Goal: Task Accomplishment & Management: Manage account settings

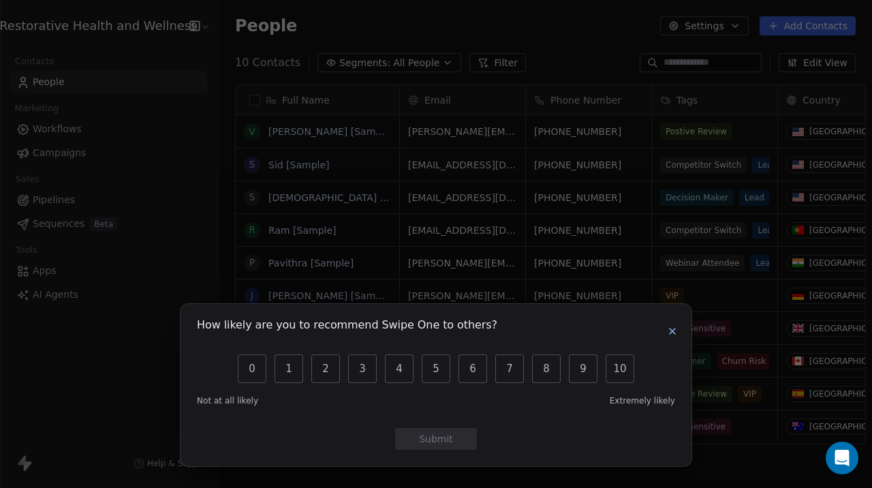
scroll to position [429, 663]
click at [677, 335] on icon "button" at bounding box center [672, 331] width 11 height 11
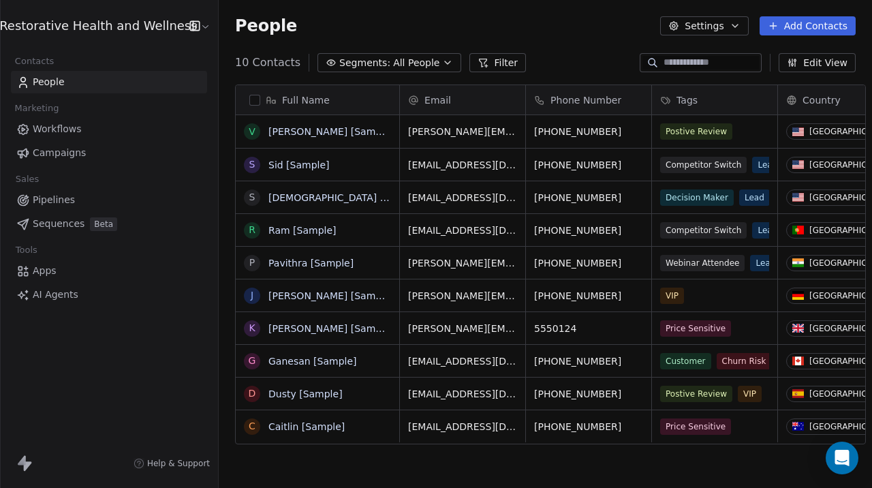
click at [195, 25] on html "Restorative Health and Wellness Contacts People Marketing Workflows Campaigns S…" at bounding box center [436, 244] width 872 height 488
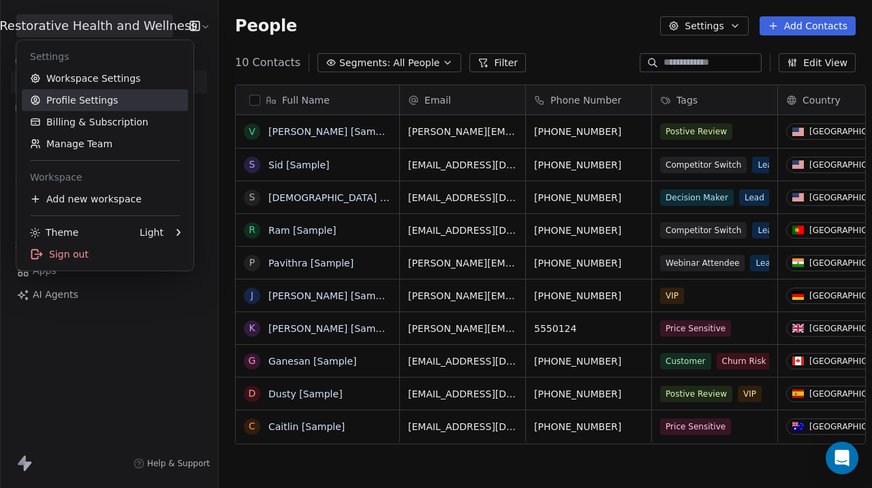
click at [84, 102] on link "Profile Settings" at bounding box center [105, 100] width 166 height 22
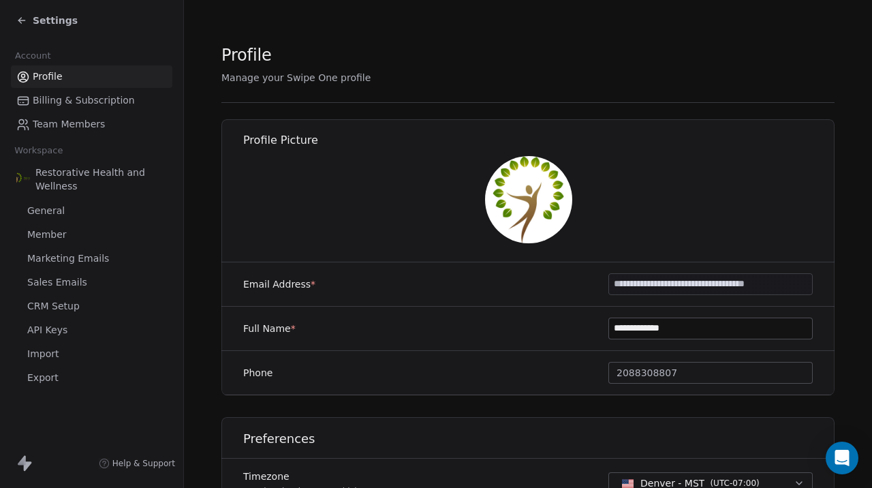
click at [54, 335] on span "API Keys" at bounding box center [47, 330] width 40 height 14
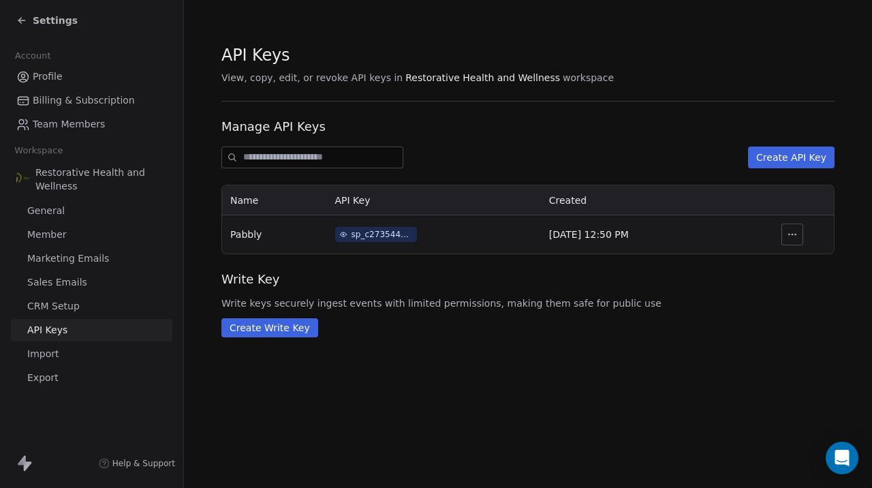
click at [54, 217] on span "General" at bounding box center [45, 211] width 37 height 14
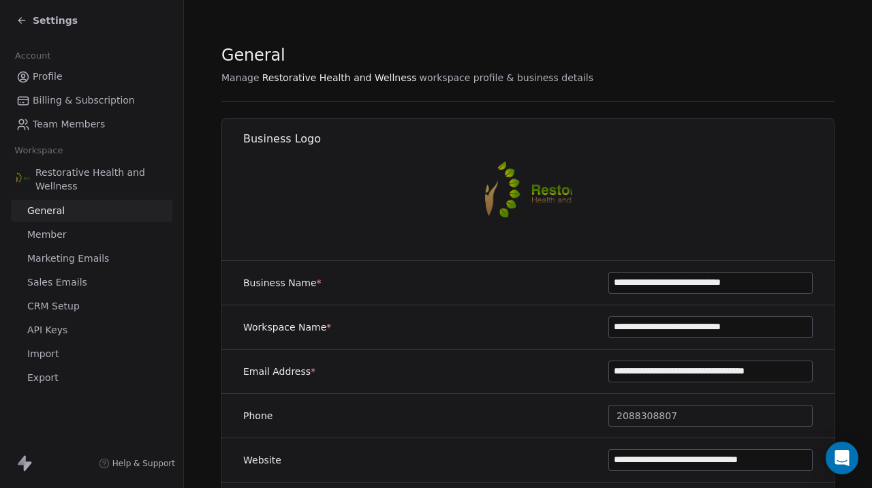
click at [50, 239] on span "Member" at bounding box center [47, 234] width 40 height 14
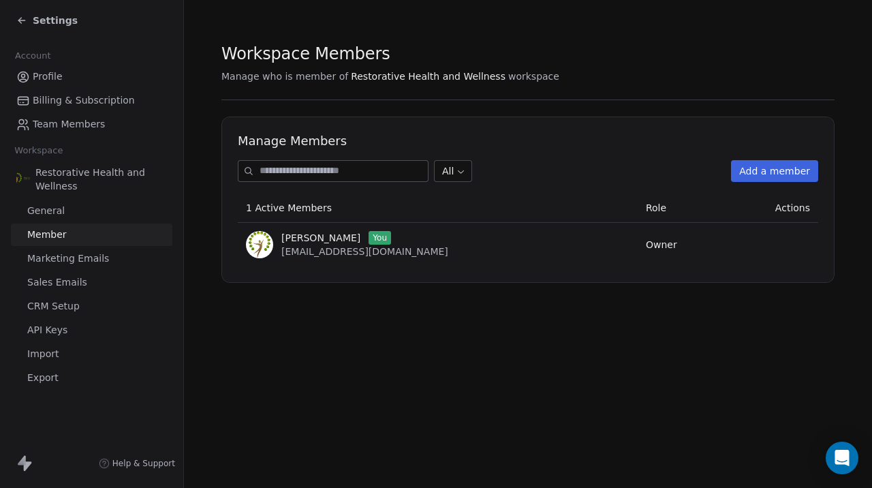
click at [53, 262] on span "Marketing Emails" at bounding box center [68, 258] width 82 height 14
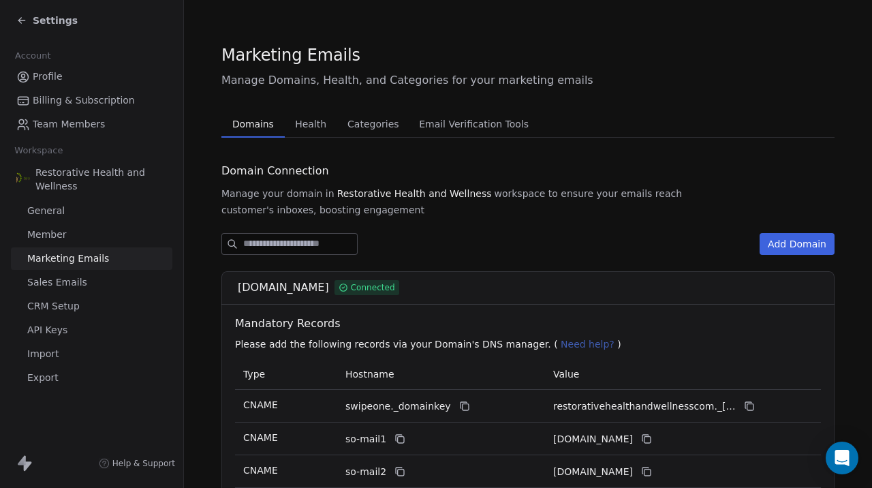
click at [53, 285] on span "Sales Emails" at bounding box center [57, 282] width 60 height 14
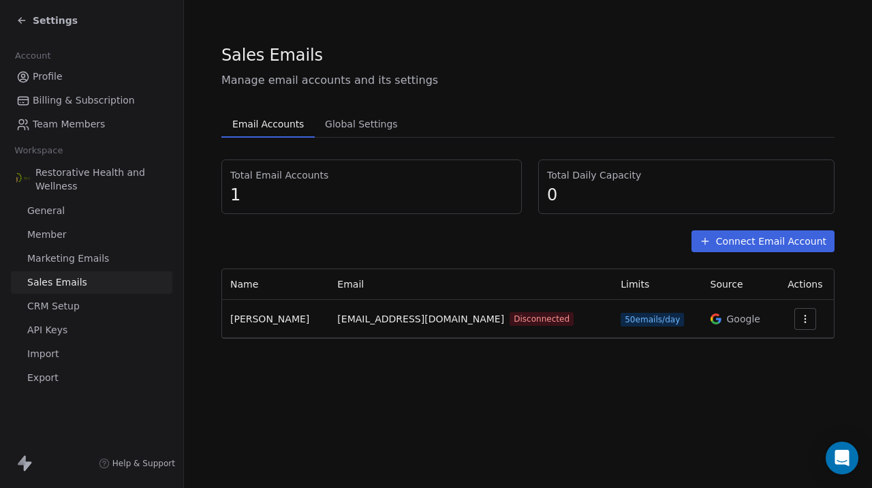
click at [57, 314] on link "CRM Setup" at bounding box center [91, 306] width 161 height 22
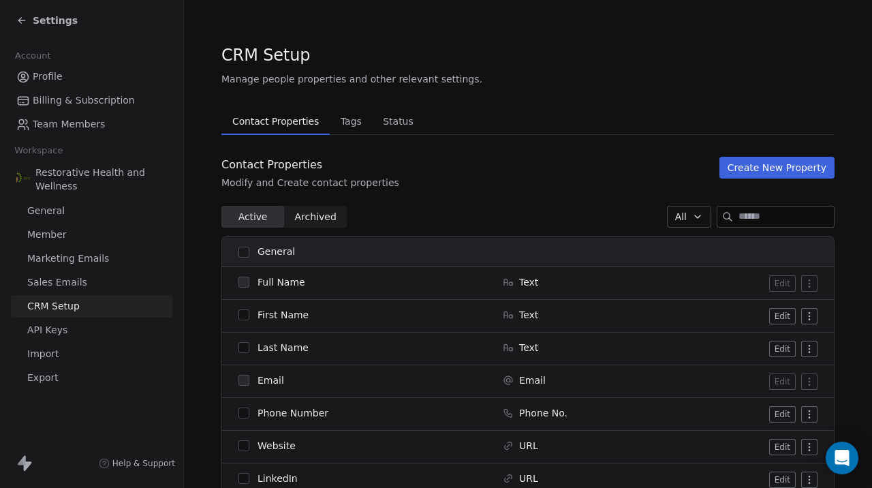
click at [53, 21] on span "Settings" at bounding box center [55, 21] width 45 height 14
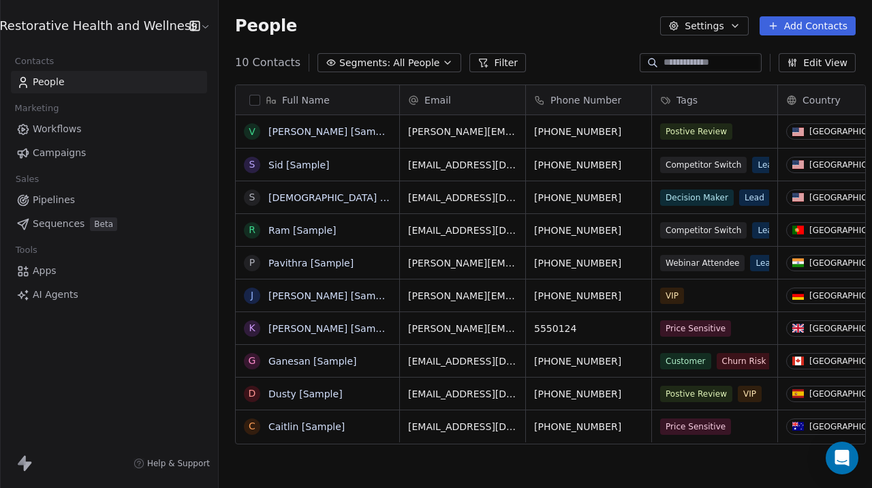
scroll to position [429, 663]
click at [43, 270] on span "Apps" at bounding box center [45, 271] width 24 height 14
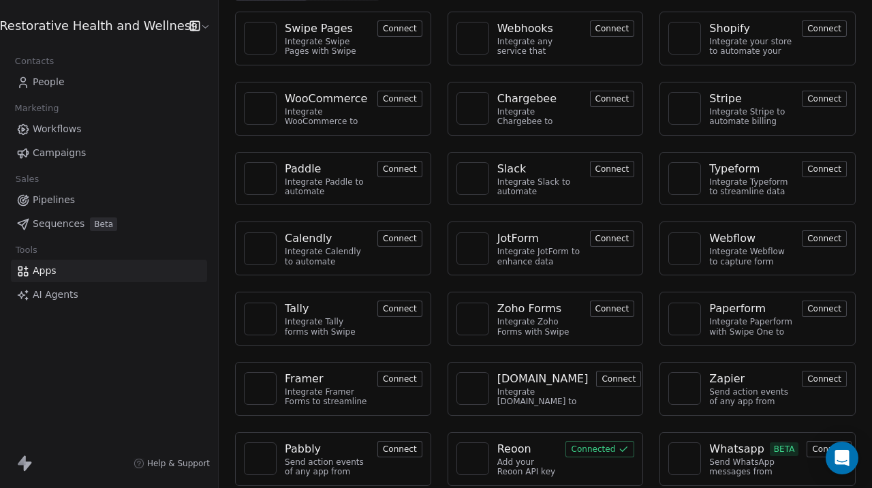
scroll to position [82, 0]
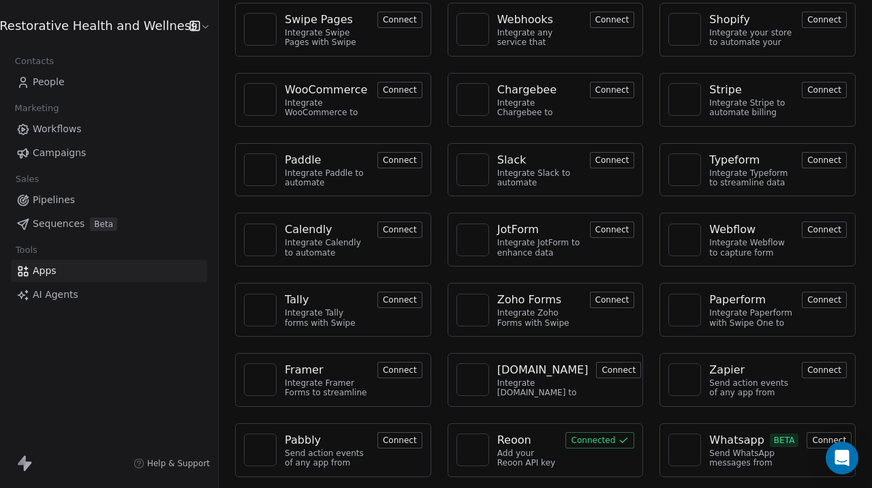
click at [594, 26] on button "Connect" at bounding box center [612, 20] width 45 height 16
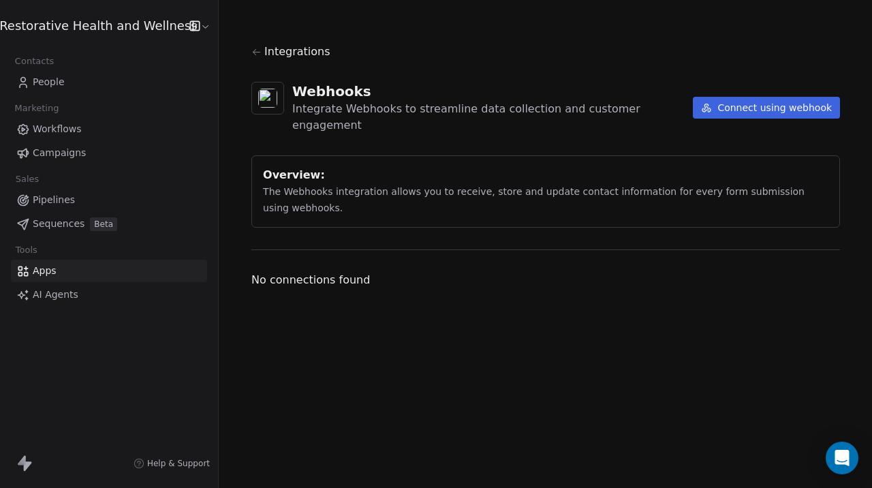
click at [761, 107] on button "Connect using webhook" at bounding box center [766, 108] width 147 height 22
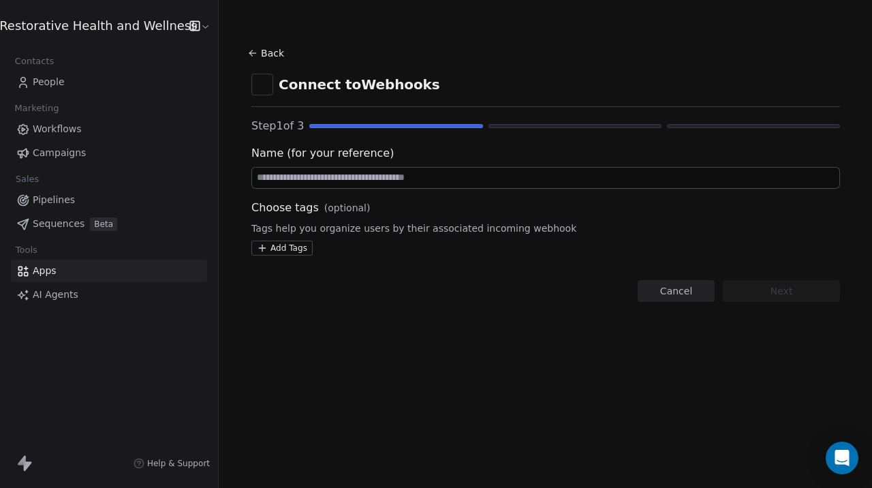
click at [346, 181] on input at bounding box center [545, 178] width 587 height 20
type input "*"
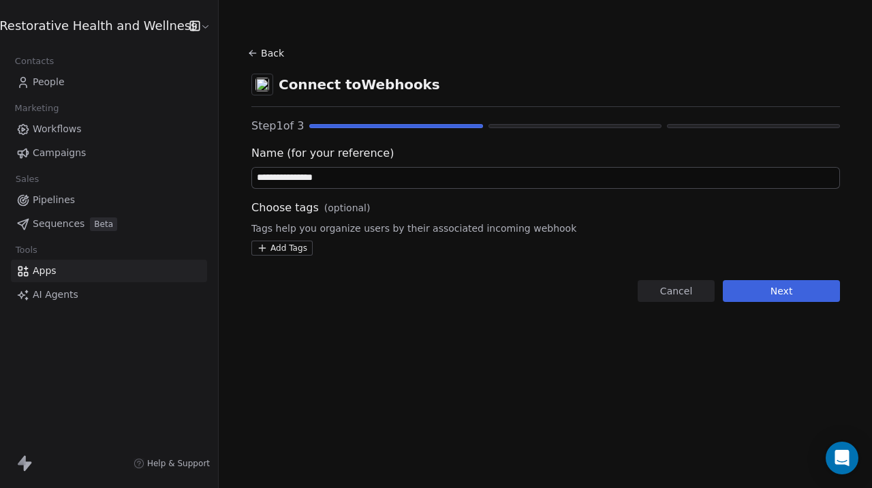
type input "**********"
click at [776, 292] on button "Next" at bounding box center [781, 291] width 117 height 22
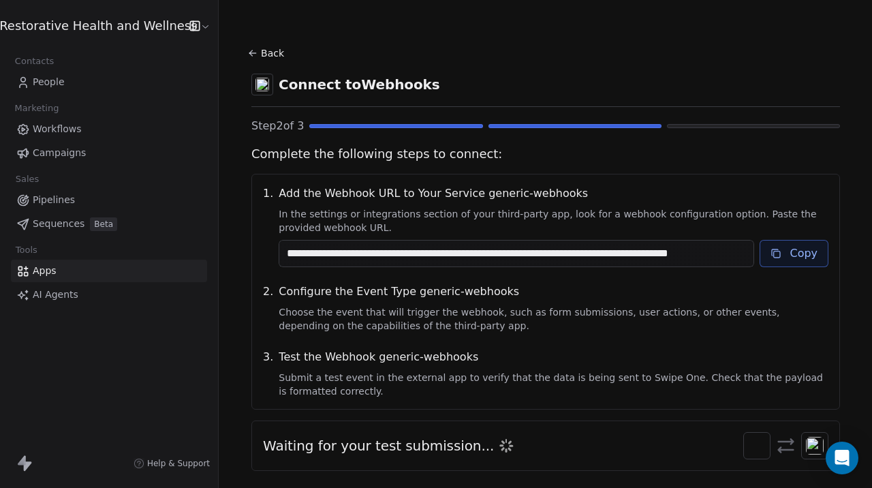
click at [787, 249] on button "Copy" at bounding box center [793, 253] width 69 height 27
click at [512, 287] on span "Configure the Event Type generic-webhooks" at bounding box center [554, 291] width 550 height 16
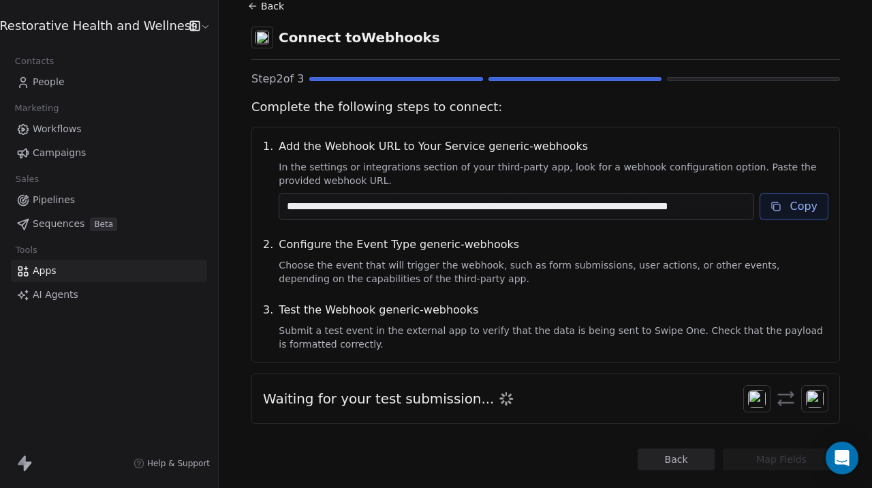
scroll to position [57, 0]
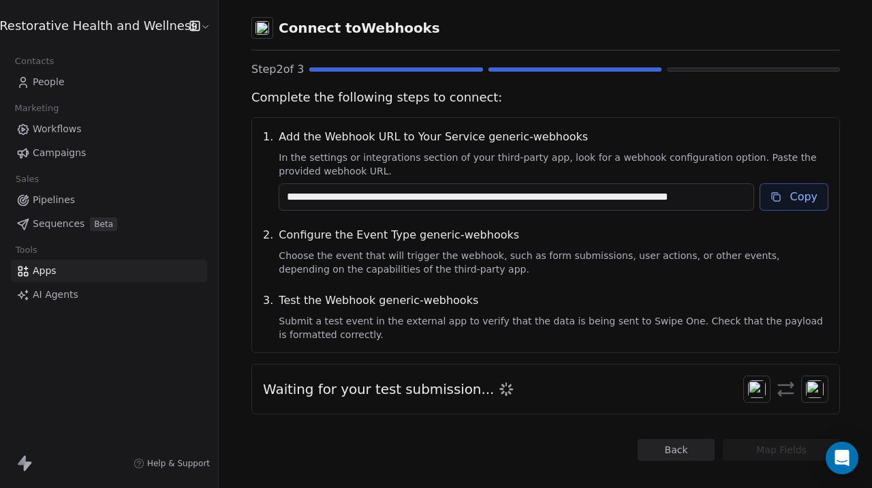
click at [537, 259] on span "Choose the event that will trigger the webhook, such as form submissions, user …" at bounding box center [554, 262] width 550 height 27
click at [439, 270] on span "Choose the event that will trigger the webhook, such as form submissions, user …" at bounding box center [554, 262] width 550 height 27
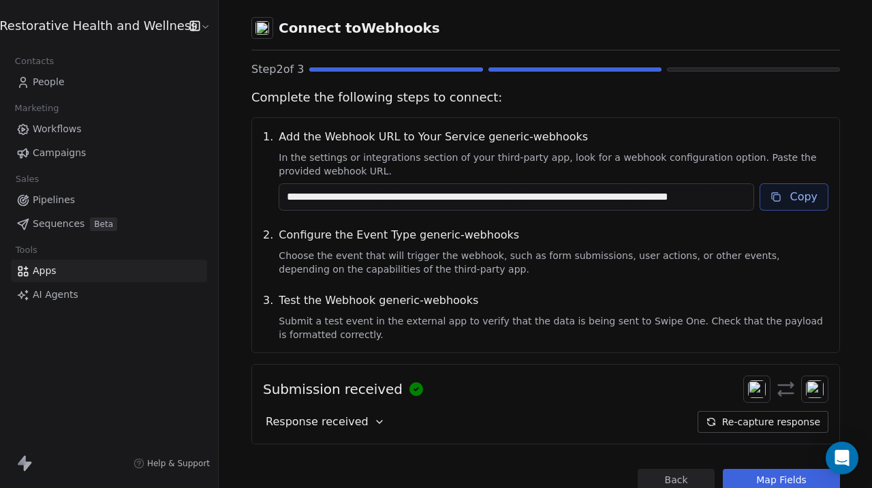
click at [374, 423] on icon at bounding box center [379, 421] width 11 height 11
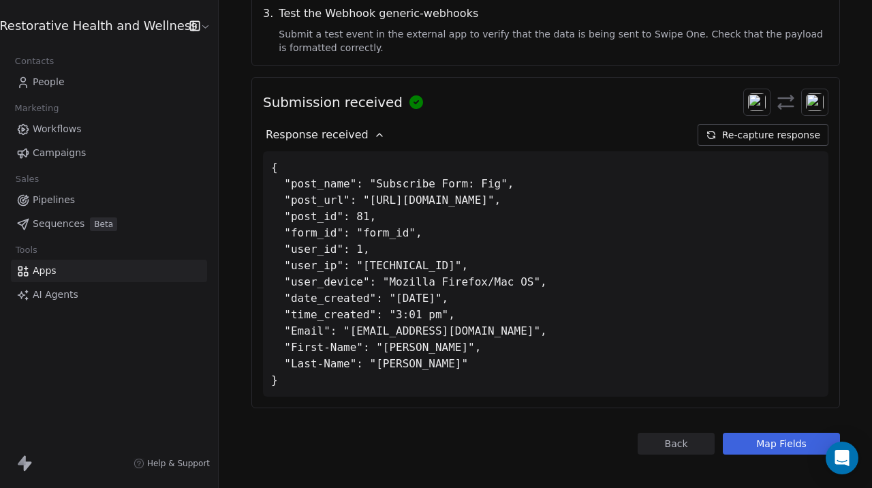
scroll to position [353, 0]
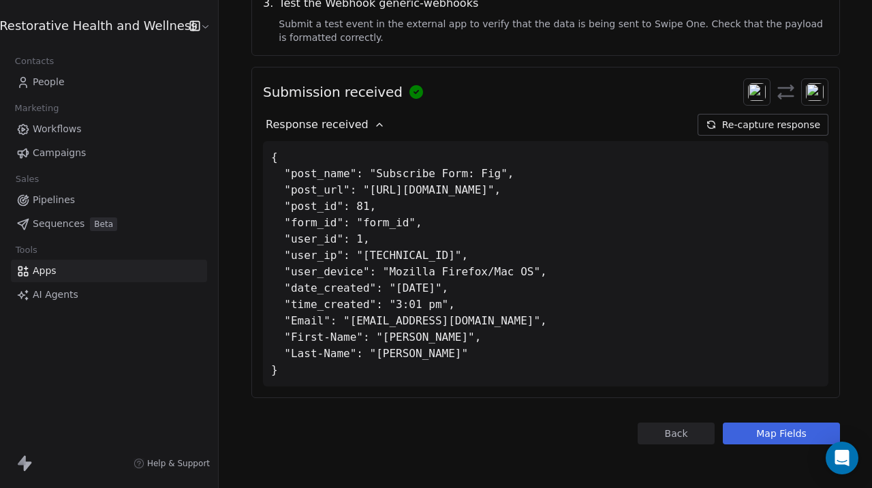
click at [758, 439] on button "Map Fields" at bounding box center [781, 433] width 117 height 22
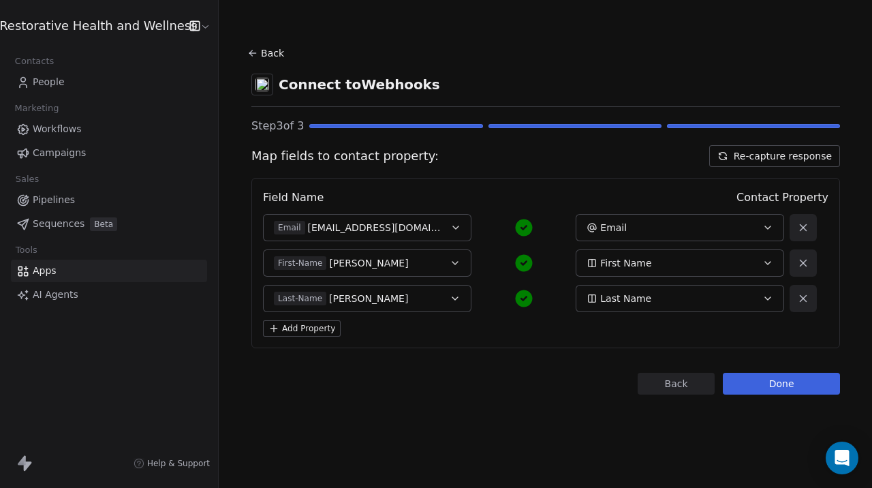
click at [755, 383] on button "Done" at bounding box center [781, 384] width 117 height 22
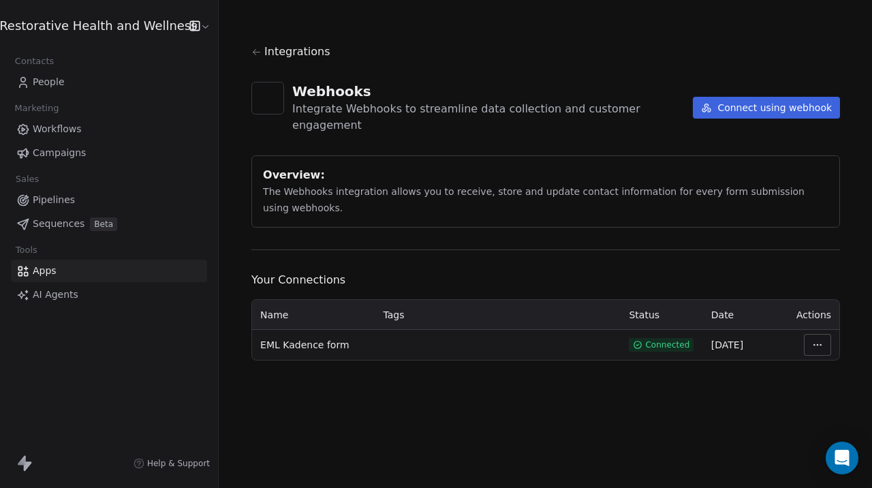
click at [421, 272] on span "Your Connections" at bounding box center [545, 280] width 588 height 16
click at [77, 157] on span "Campaigns" at bounding box center [59, 153] width 53 height 14
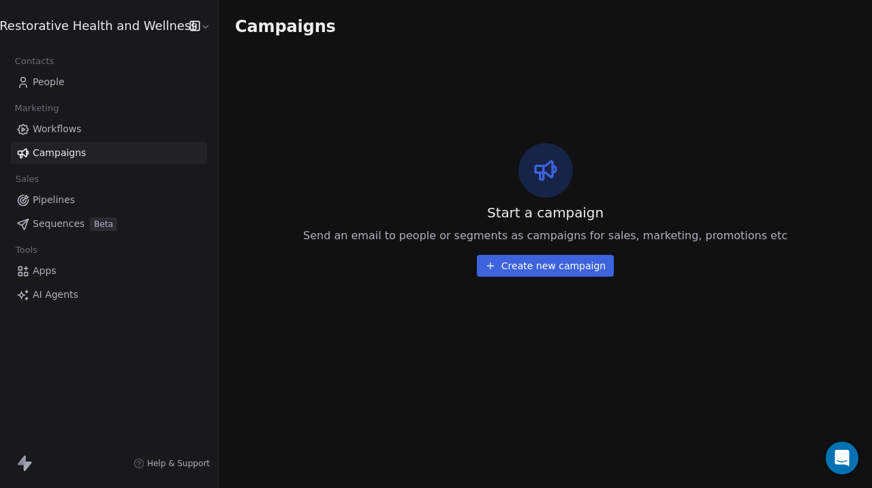
click at [509, 269] on button "Create new campaign" at bounding box center [545, 266] width 137 height 22
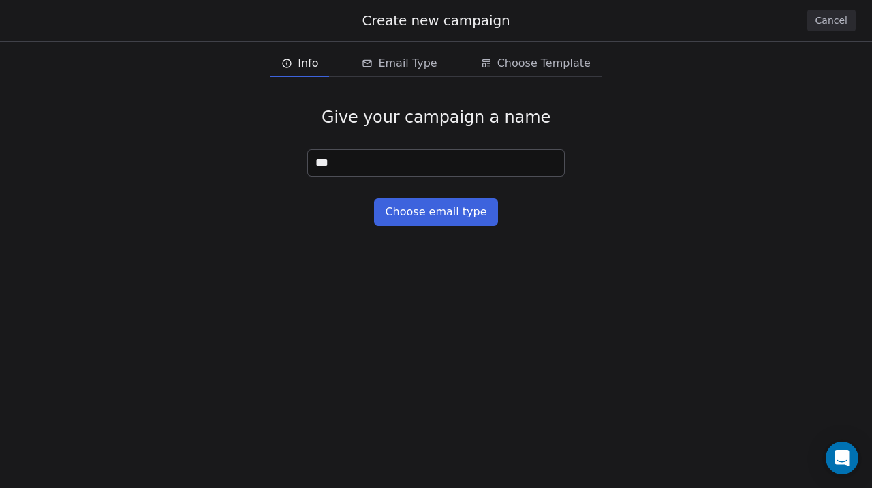
type input "****"
click at [433, 215] on button "Choose email type" at bounding box center [435, 211] width 123 height 27
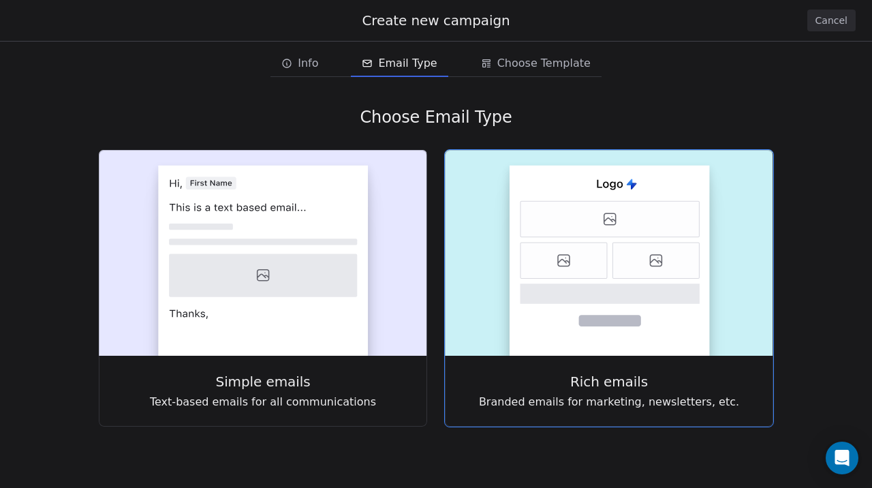
click at [544, 259] on icon at bounding box center [563, 260] width 86 height 36
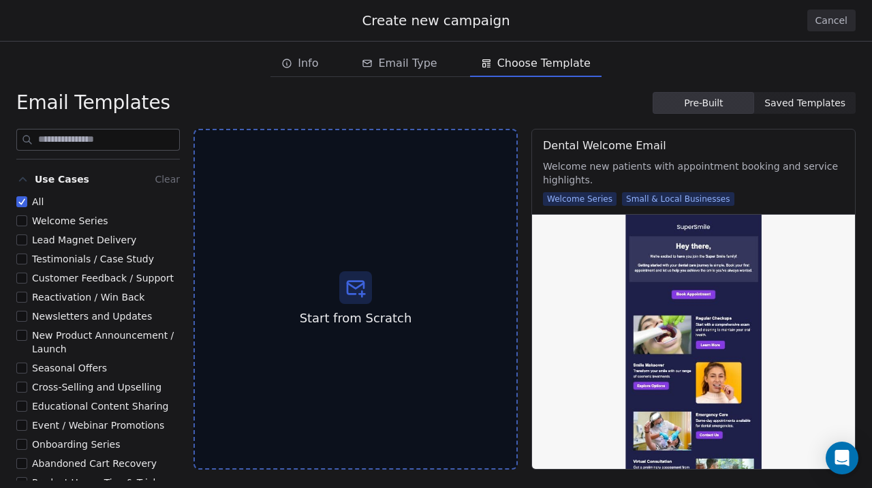
click at [49, 221] on span "Welcome Series" at bounding box center [70, 220] width 76 height 11
click at [27, 221] on button "Welcome Series" at bounding box center [21, 221] width 11 height 14
click at [839, 21] on button "Cancel" at bounding box center [831, 21] width 48 height 22
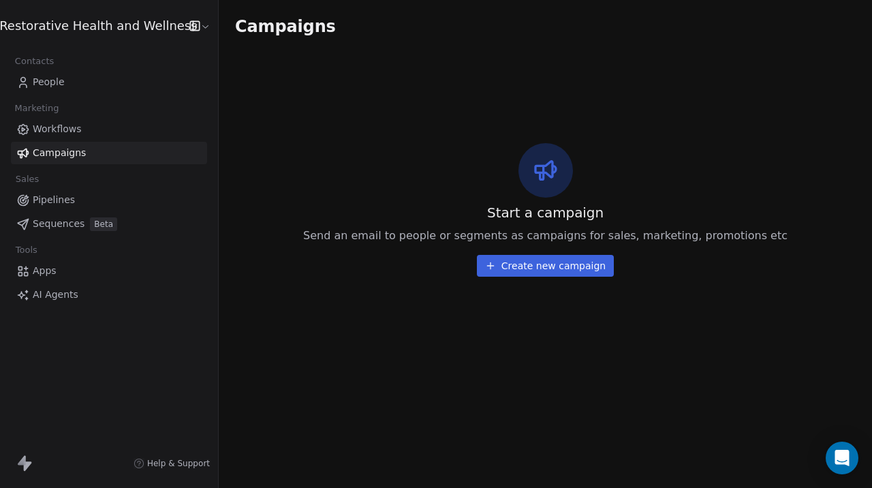
click at [193, 27] on html "Restorative Health and Wellness Contacts People Marketing Workflows Campaigns S…" at bounding box center [436, 244] width 872 height 488
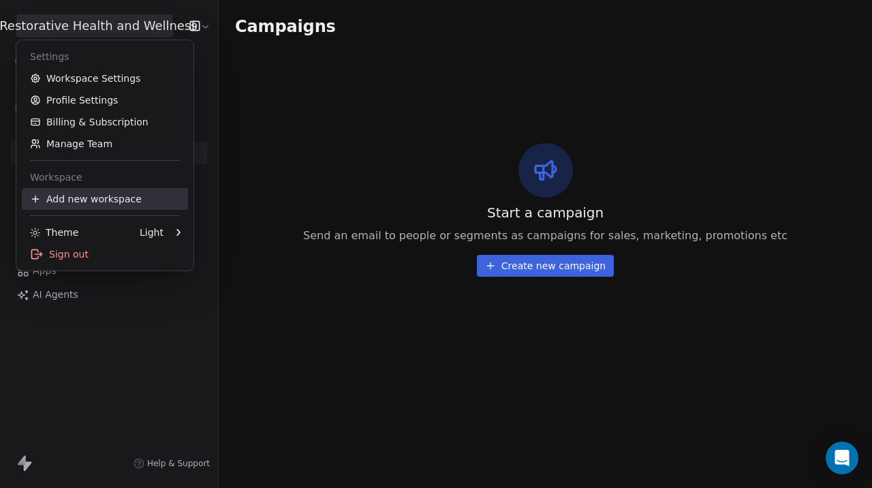
click at [117, 201] on div "Add new workspace" at bounding box center [105, 199] width 166 height 22
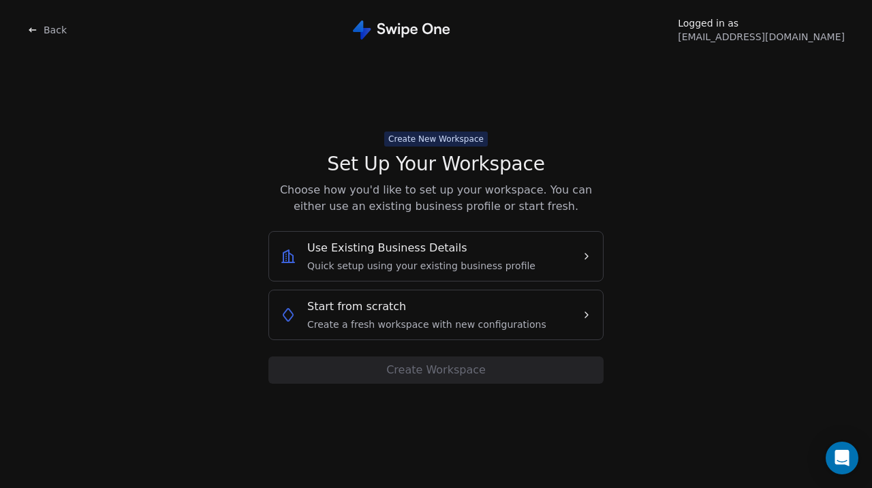
click at [356, 321] on span "Create a fresh workspace with new configurations" at bounding box center [426, 324] width 239 height 14
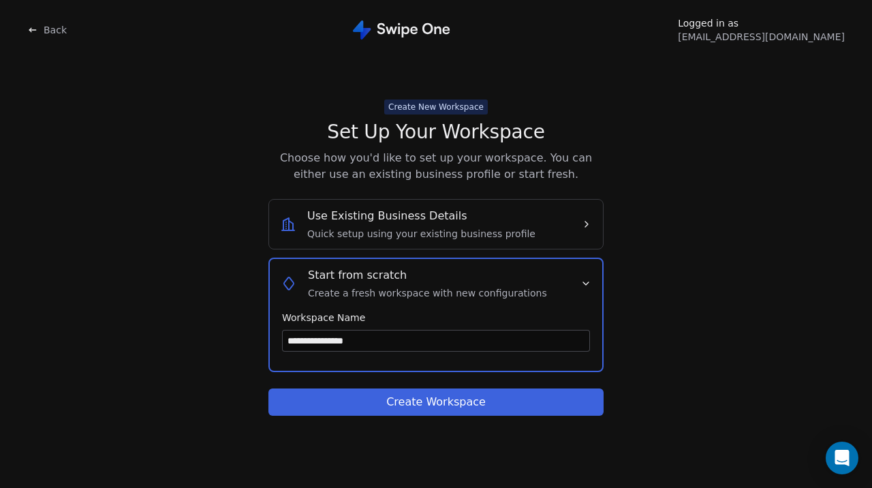
type input "**********"
click at [422, 413] on button "Create Workspace" at bounding box center [435, 401] width 335 height 27
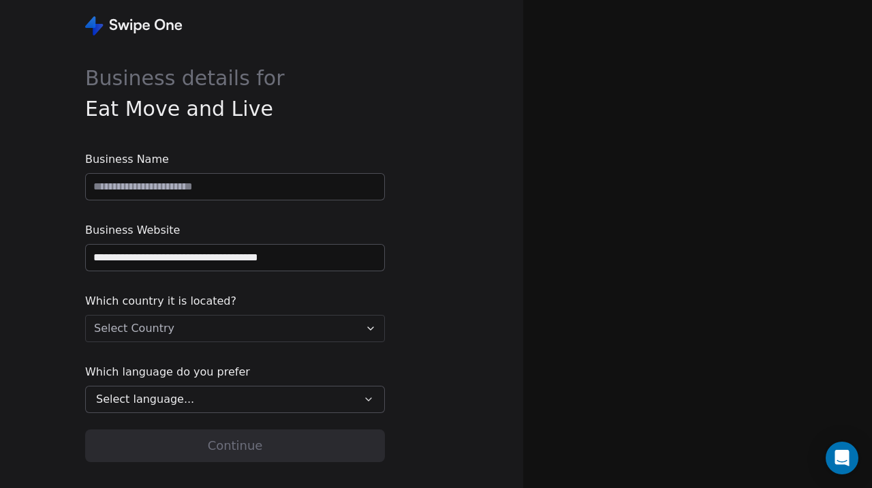
click at [178, 189] on input at bounding box center [235, 187] width 298 height 26
type input "**********"
click at [198, 256] on input "**********" at bounding box center [235, 258] width 298 height 26
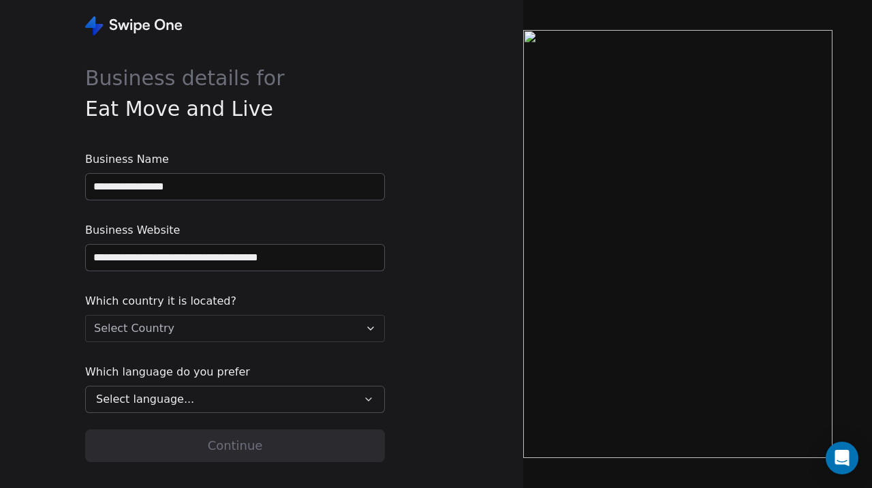
drag, startPoint x: 129, startPoint y: 260, endPoint x: 315, endPoint y: 265, distance: 186.0
click at [315, 265] on input "**********" at bounding box center [235, 258] width 298 height 26
type input "**********"
click at [206, 330] on html "**********" at bounding box center [436, 244] width 872 height 488
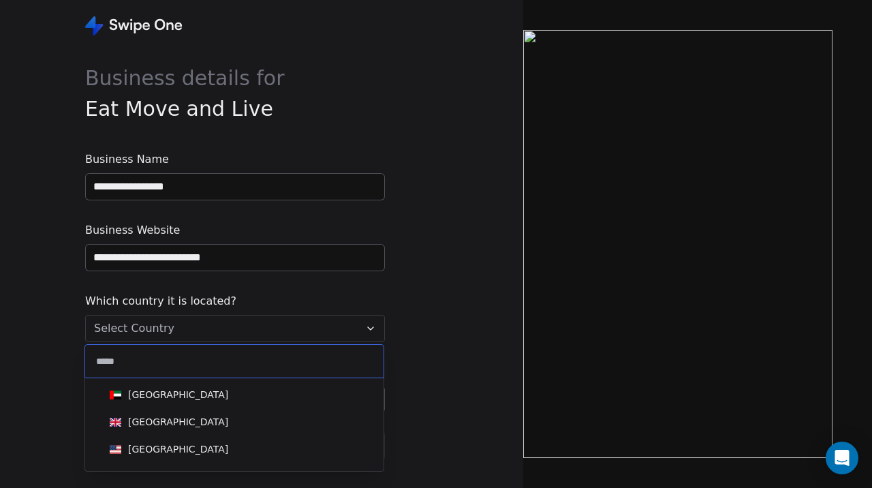
type input "******"
click at [152, 454] on div "United States" at bounding box center [178, 449] width 100 height 14
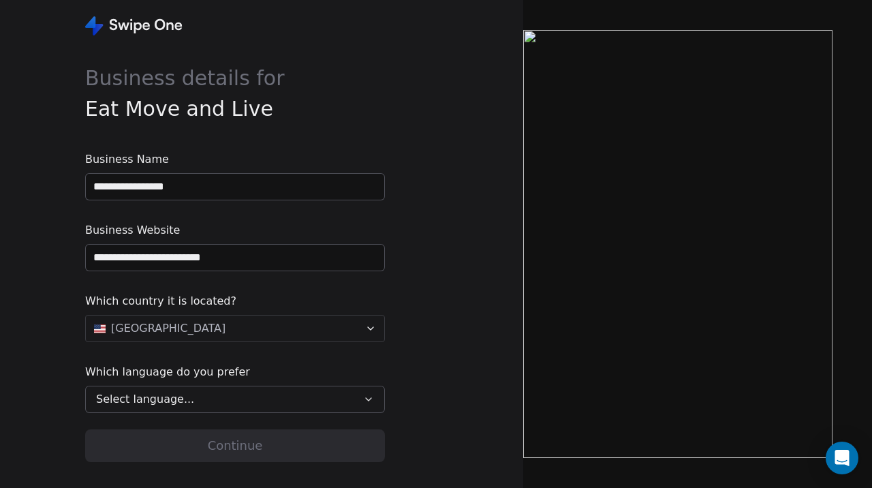
click at [163, 398] on span "Select language..." at bounding box center [145, 399] width 98 height 16
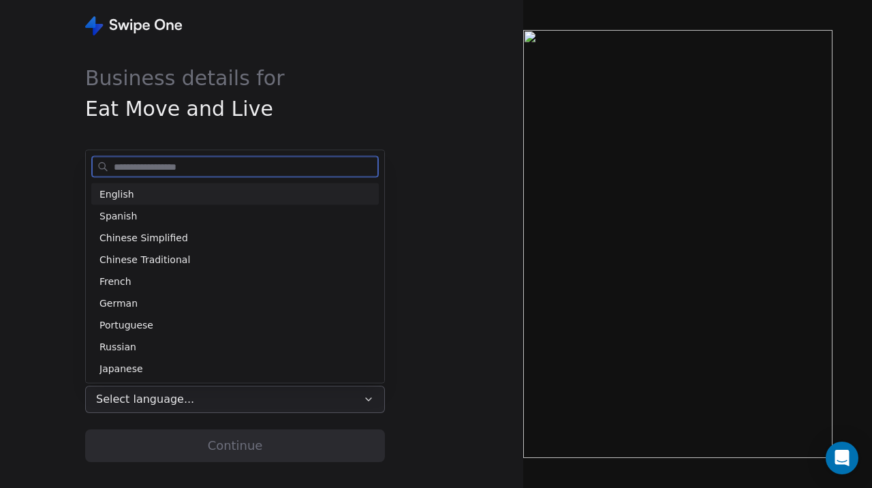
click at [176, 193] on div "English" at bounding box center [234, 194] width 271 height 14
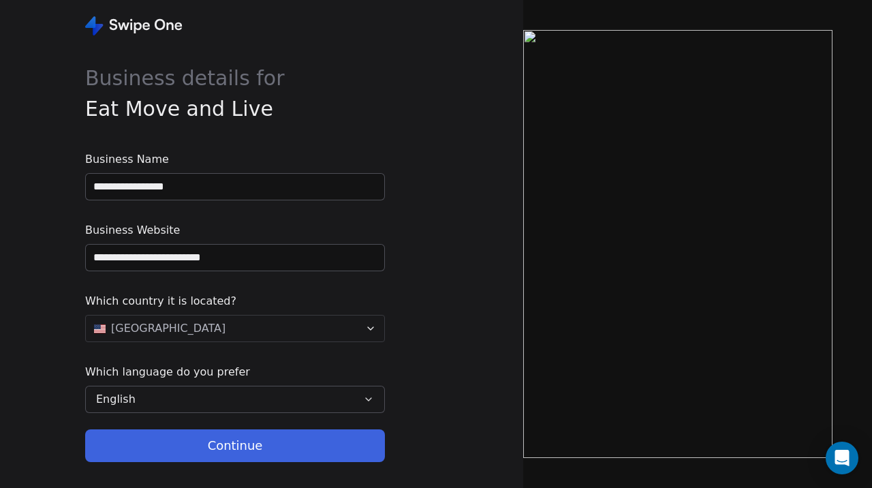
click at [172, 452] on button "Continue" at bounding box center [235, 445] width 300 height 33
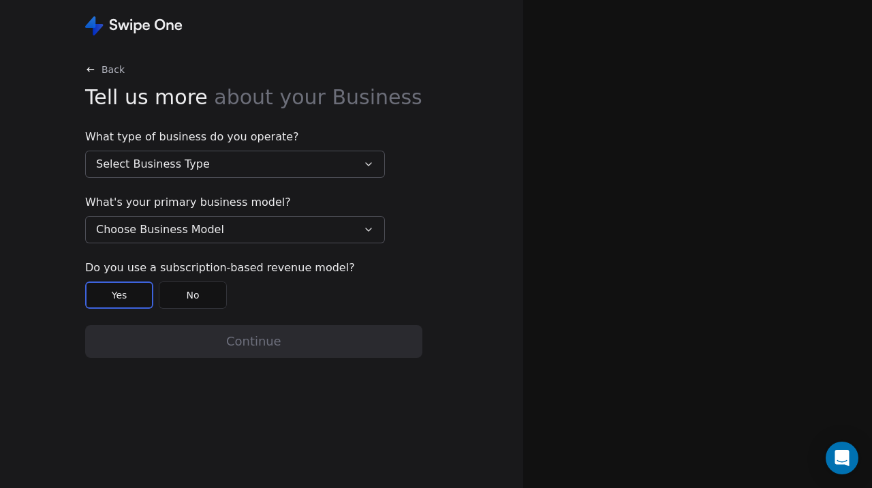
click at [272, 159] on button "Select Business Type" at bounding box center [235, 164] width 300 height 27
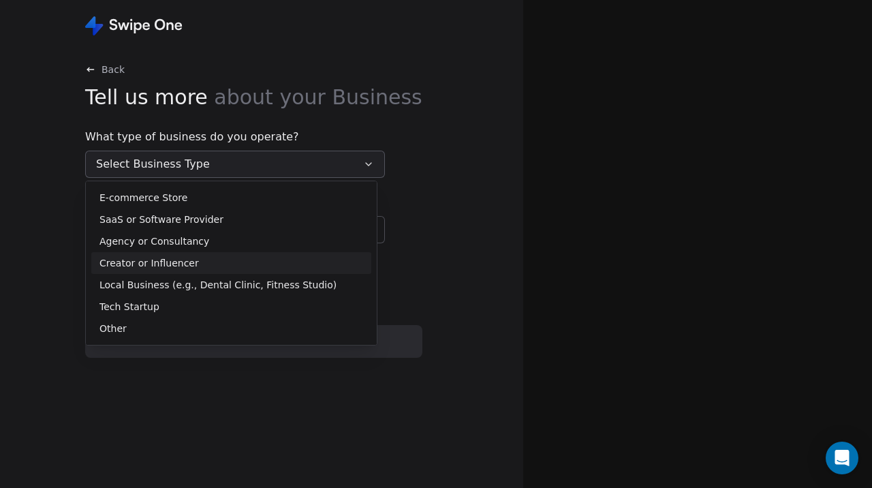
click at [155, 265] on span "Creator or Influencer" at bounding box center [148, 263] width 99 height 14
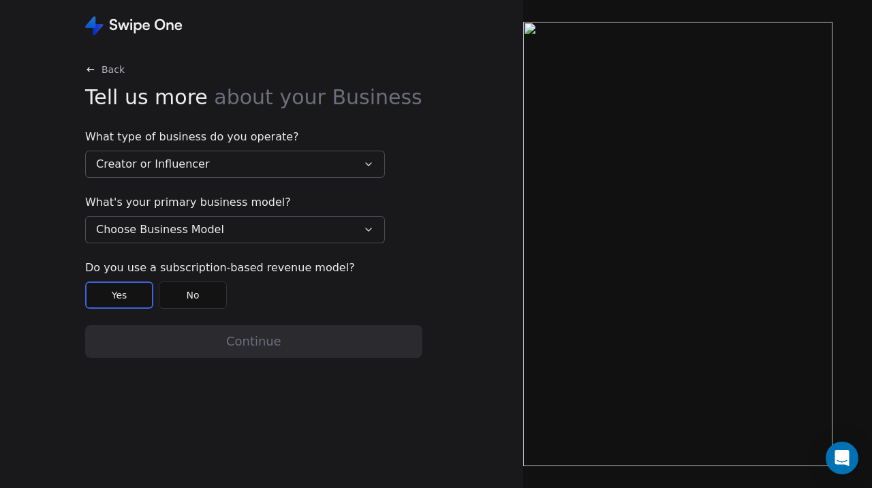
click at [193, 298] on button "No" at bounding box center [193, 294] width 68 height 27
click at [264, 284] on div "Yes No" at bounding box center [235, 294] width 300 height 27
click at [274, 227] on button "Choose Business Model" at bounding box center [235, 229] width 300 height 27
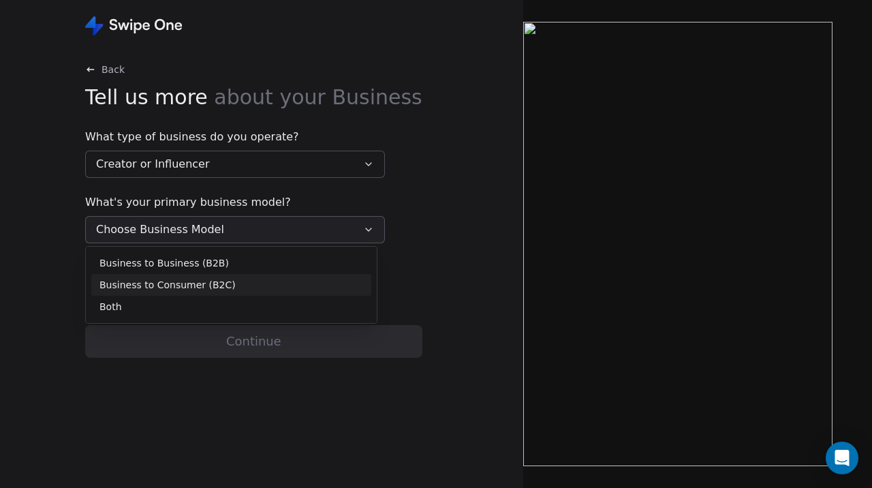
click at [232, 287] on div "Business to Consumer (B2C)" at bounding box center [231, 285] width 264 height 14
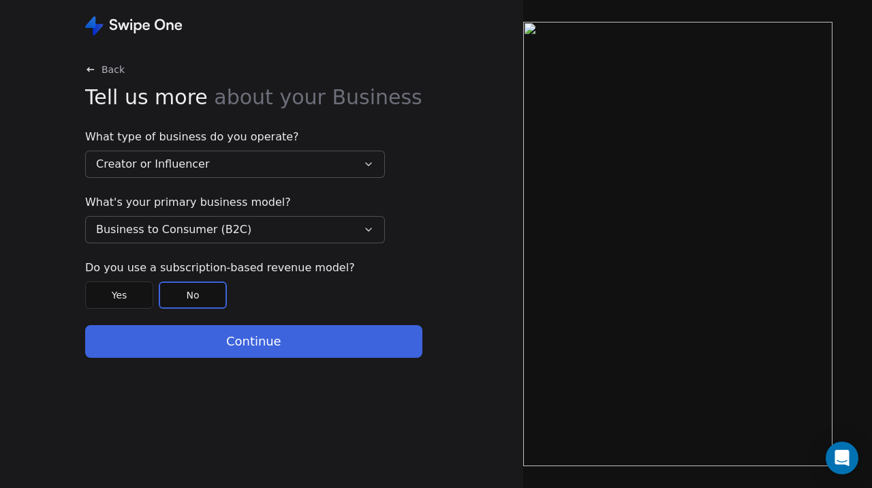
click at [257, 342] on button "Continue" at bounding box center [253, 341] width 337 height 33
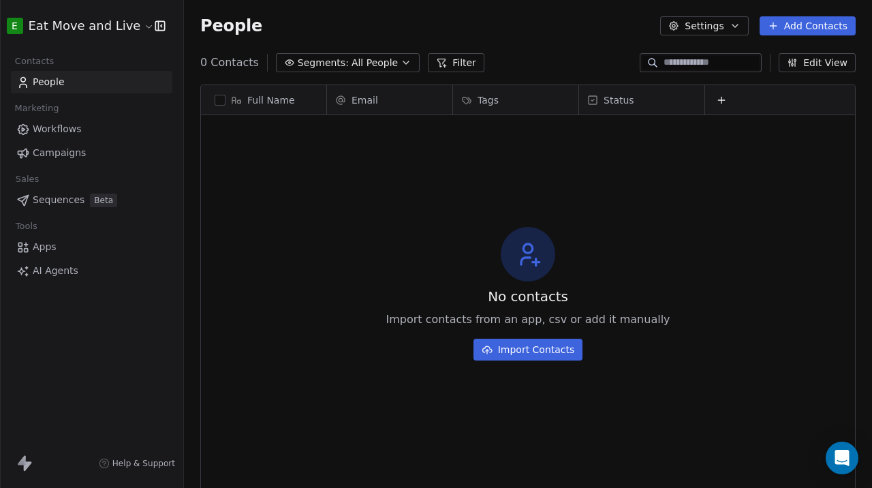
scroll to position [429, 688]
click at [146, 28] on html "E Eat Move and Live Contacts People Marketing Workflows Campaigns Sales Sequenc…" at bounding box center [436, 244] width 872 height 488
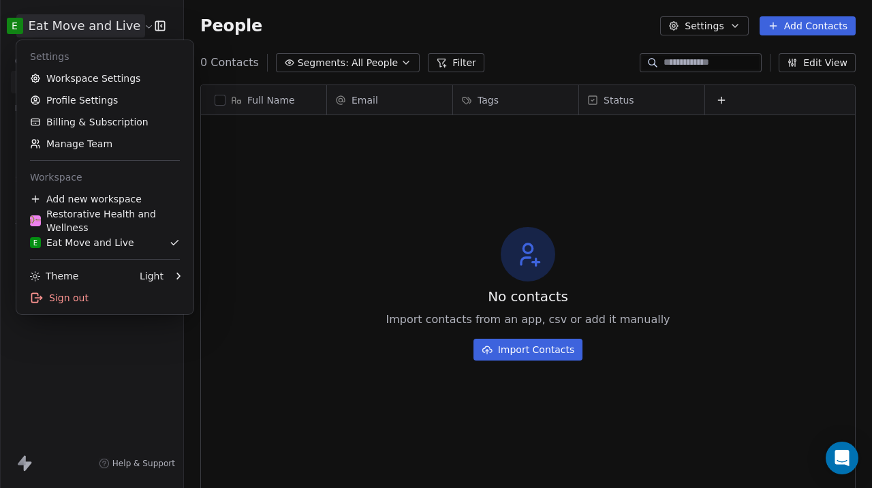
click at [88, 367] on html "E Eat Move and Live Contacts People Marketing Workflows Campaigns Sales Sequenc…" at bounding box center [436, 244] width 872 height 488
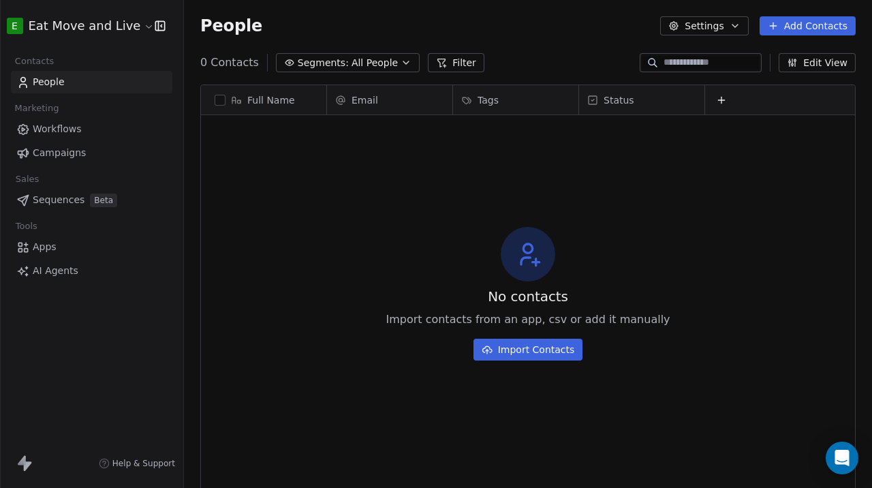
click at [554, 29] on div "People Settings Add Contacts" at bounding box center [527, 25] width 655 height 19
click at [304, 234] on div "No contacts Import contacts from an app, csv or add it manually Import Contacts" at bounding box center [528, 293] width 654 height 351
click at [125, 33] on html "E Eat Move and Live Contacts People Marketing Workflows Campaigns Sales Sequenc…" at bounding box center [436, 244] width 872 height 488
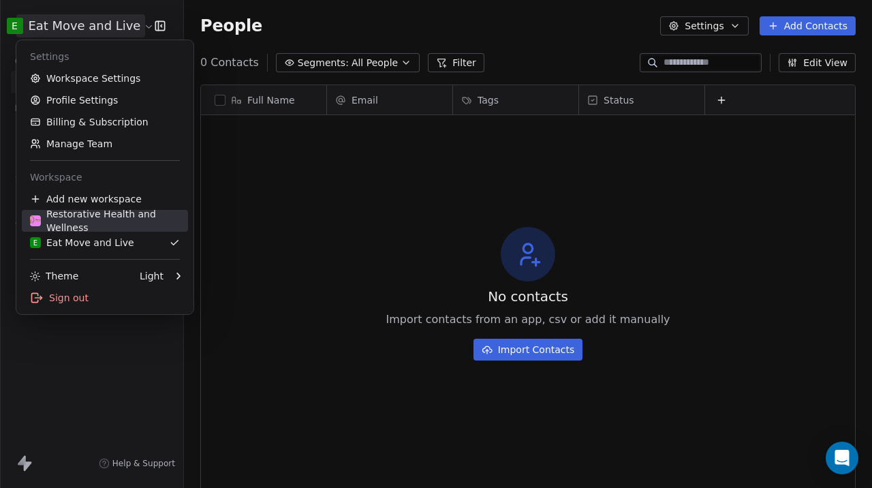
click at [111, 218] on div "Restorative Health and Wellness" at bounding box center [105, 220] width 150 height 27
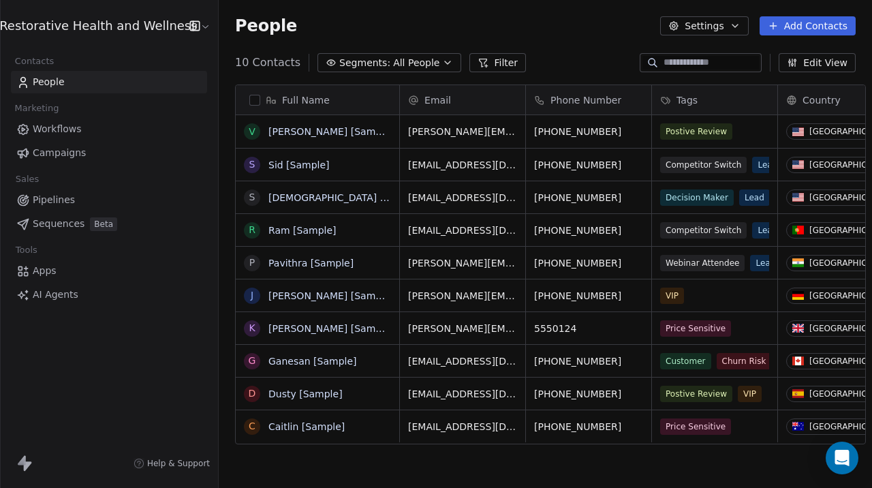
scroll to position [429, 663]
click at [47, 277] on span "Apps" at bounding box center [45, 271] width 24 height 14
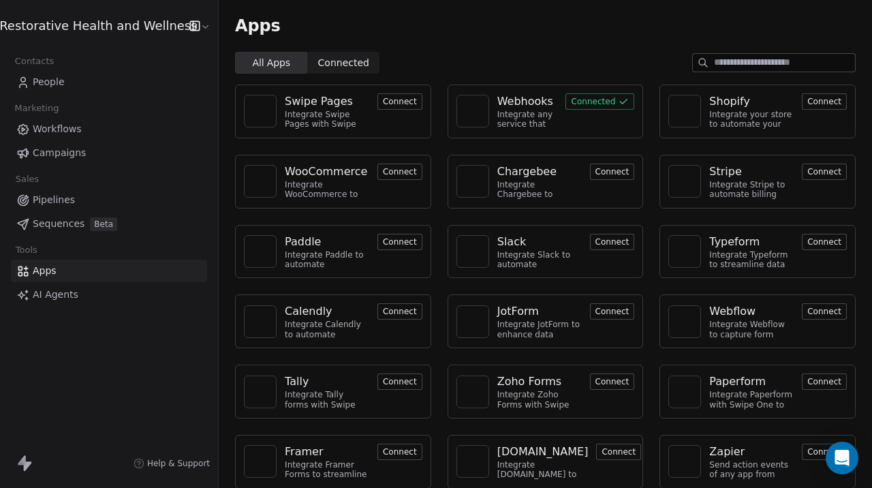
click at [514, 114] on div "Integrate any service that supports webhooks with Swipe One to capture and auto…" at bounding box center [527, 120] width 61 height 20
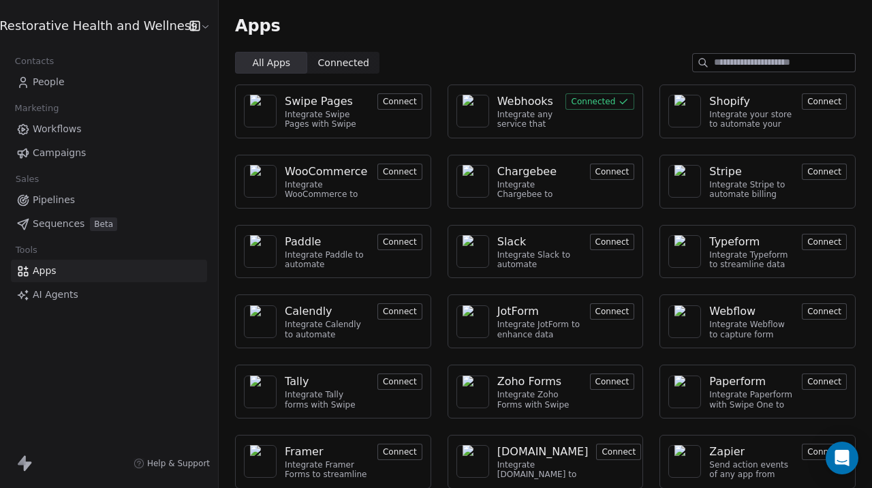
click at [586, 97] on button "Connected" at bounding box center [599, 101] width 69 height 16
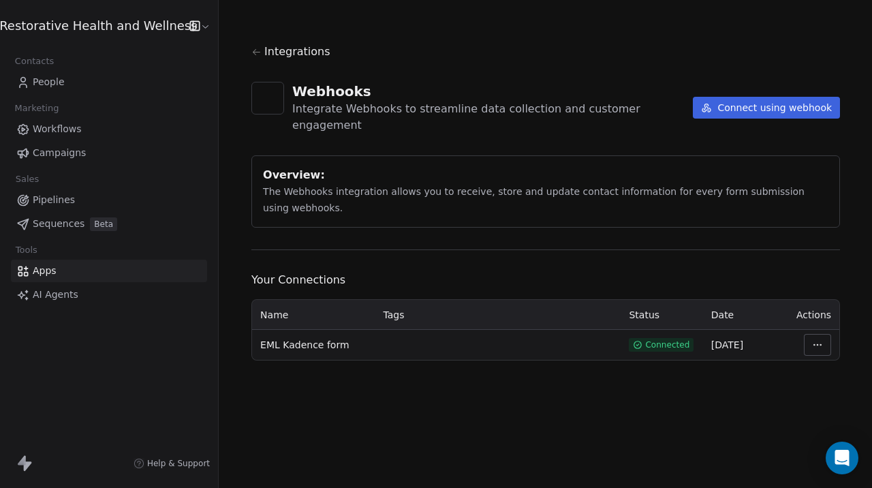
click at [818, 336] on html "Restorative Health and Wellness Contacts People Marketing Workflows Campaigns S…" at bounding box center [436, 244] width 872 height 488
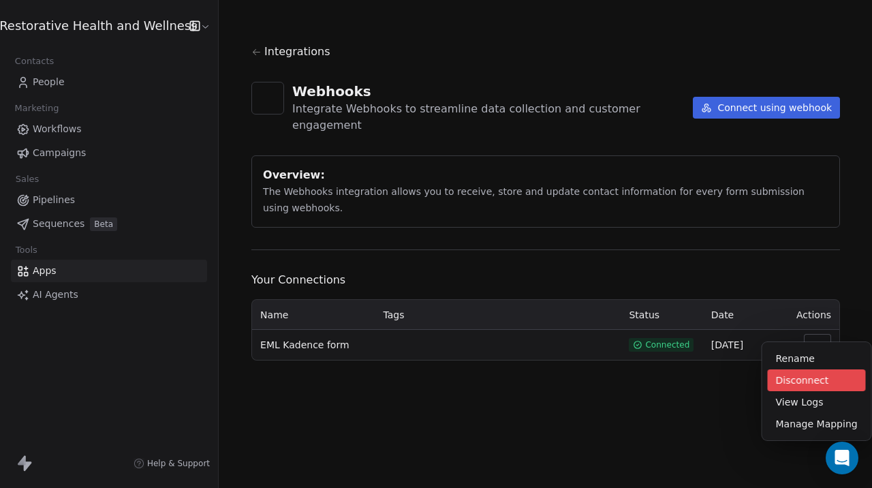
click at [808, 379] on div "Disconnect" at bounding box center [817, 380] width 98 height 22
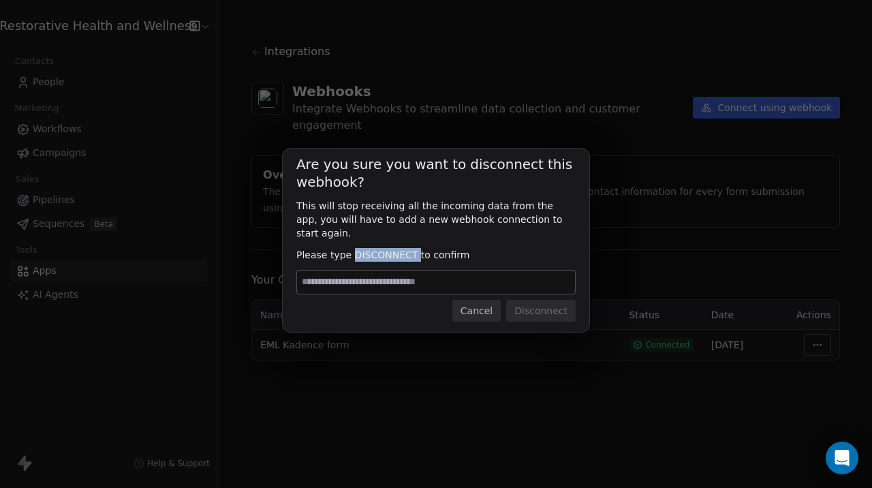
drag, startPoint x: 354, startPoint y: 245, endPoint x: 415, endPoint y: 251, distance: 60.9
click at [415, 251] on span "Please type DISCONNECT to confirm" at bounding box center [435, 255] width 279 height 14
copy span "DISCONNECT"
click at [399, 281] on input at bounding box center [436, 281] width 278 height 23
paste input "**********"
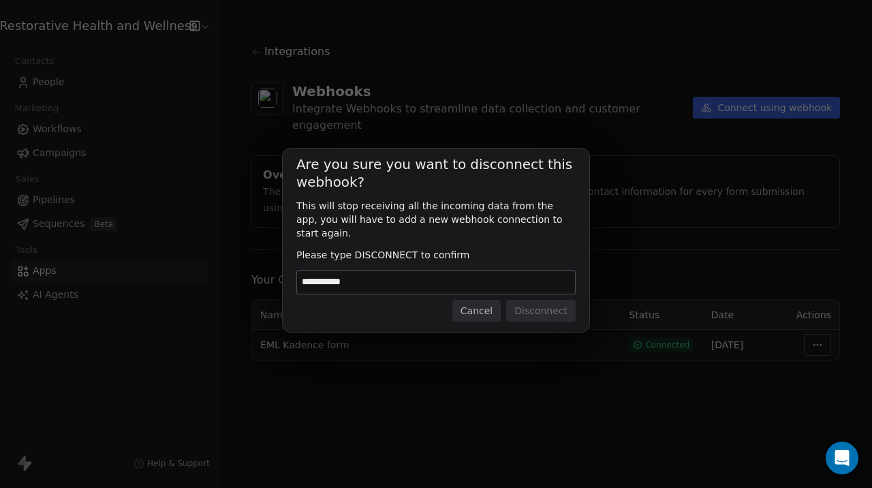
type input "**********"
click at [528, 310] on button "Disconnect" at bounding box center [540, 311] width 69 height 22
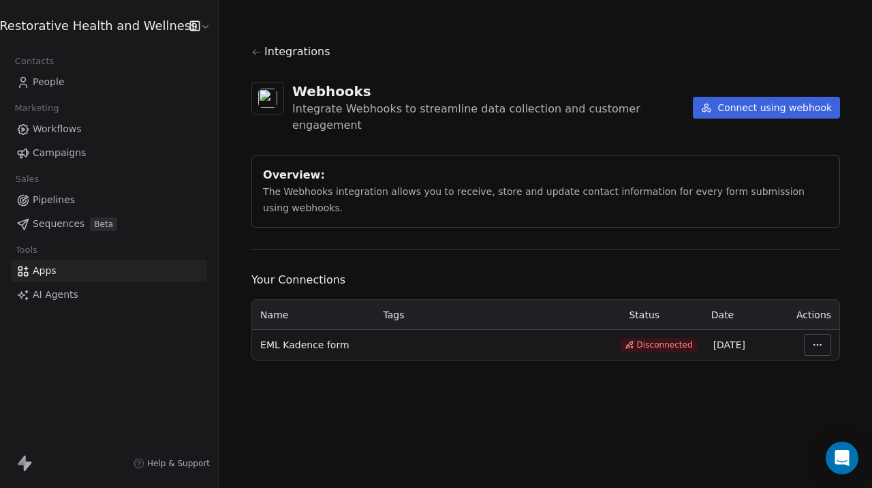
click at [815, 327] on html "Restorative Health and Wellness Contacts People Marketing Workflows Campaigns S…" at bounding box center [436, 244] width 872 height 488
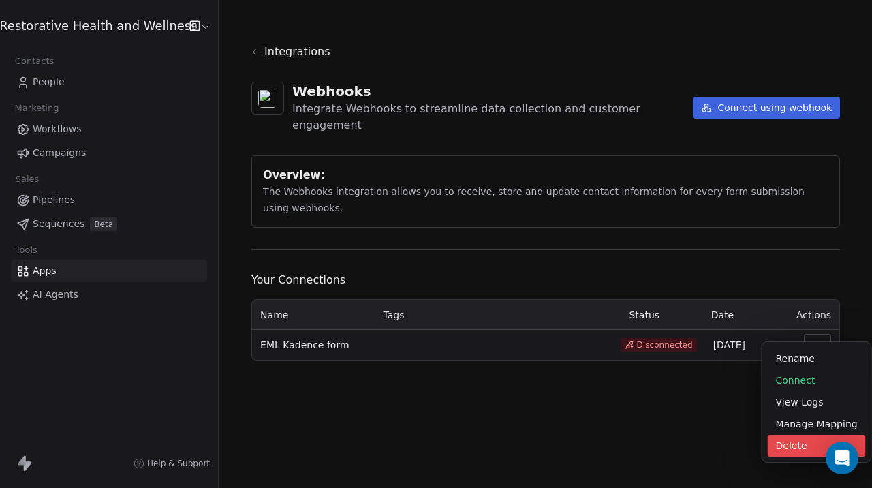
click at [796, 445] on div "Delete" at bounding box center [817, 446] width 98 height 22
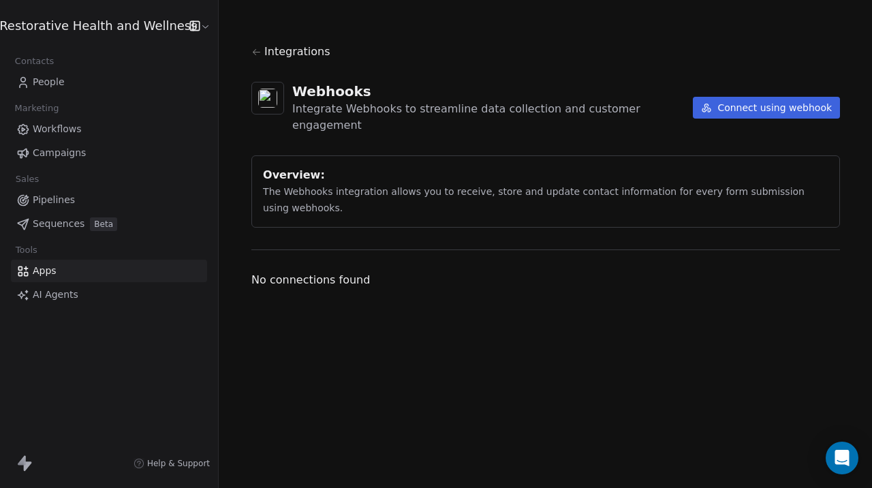
click at [737, 103] on button "Connect using webhook" at bounding box center [766, 108] width 147 height 22
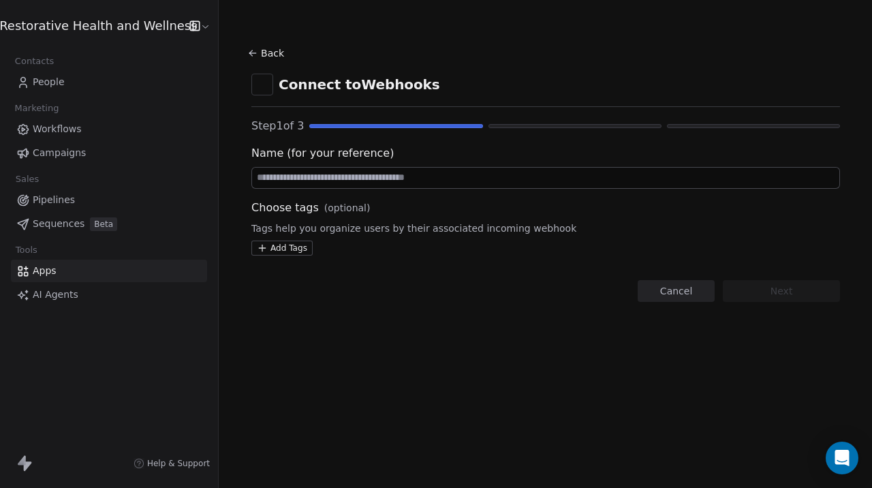
click at [479, 178] on input at bounding box center [545, 178] width 587 height 20
click at [284, 282] on div "Cancel Next" at bounding box center [545, 291] width 588 height 22
click at [60, 157] on span "Campaigns" at bounding box center [59, 153] width 53 height 14
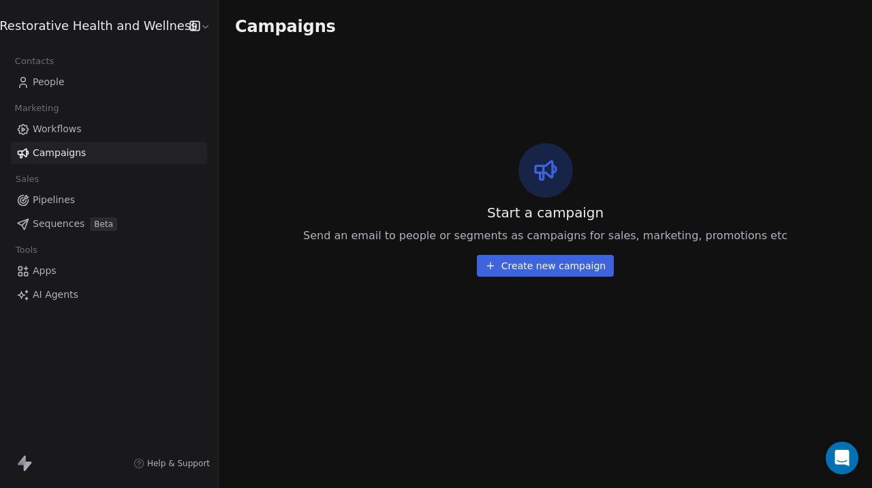
click at [499, 269] on button "Create new campaign" at bounding box center [545, 266] width 137 height 22
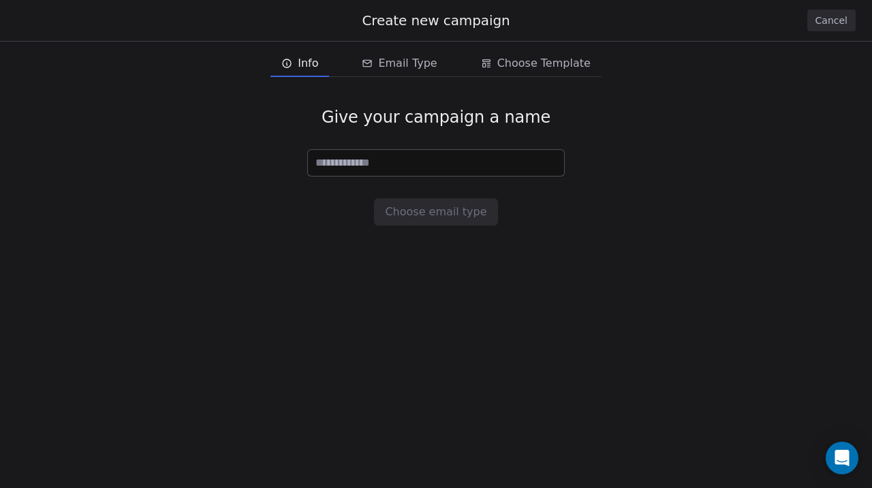
click at [832, 26] on button "Cancel" at bounding box center [831, 21] width 48 height 22
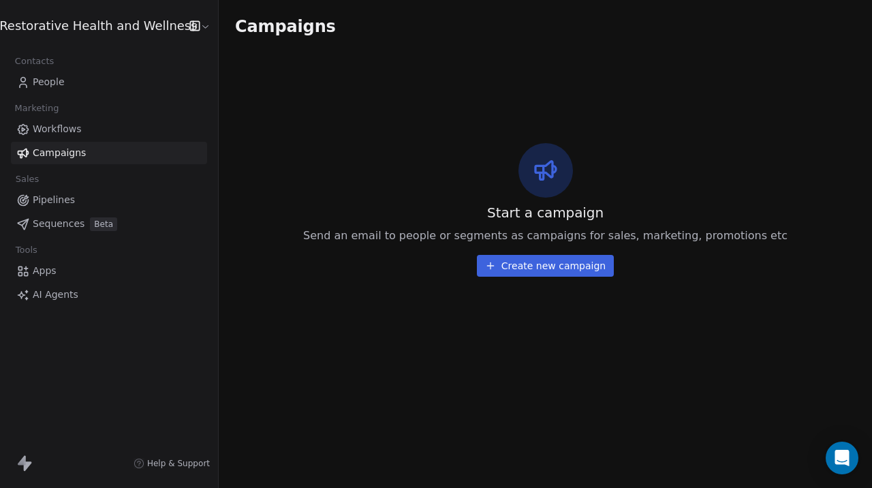
click at [155, 33] on html "Restorative Health and Wellness Contacts People Marketing Workflows Campaigns S…" at bounding box center [436, 244] width 872 height 488
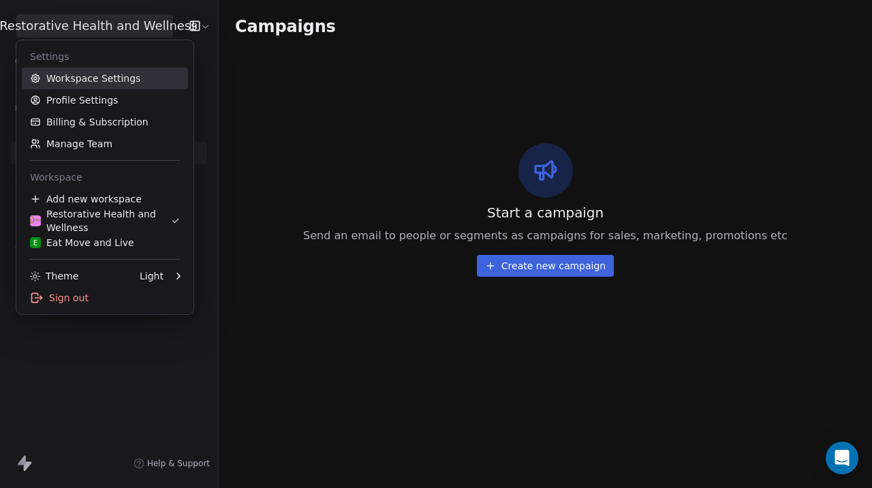
click at [119, 82] on link "Workspace Settings" at bounding box center [105, 78] width 166 height 22
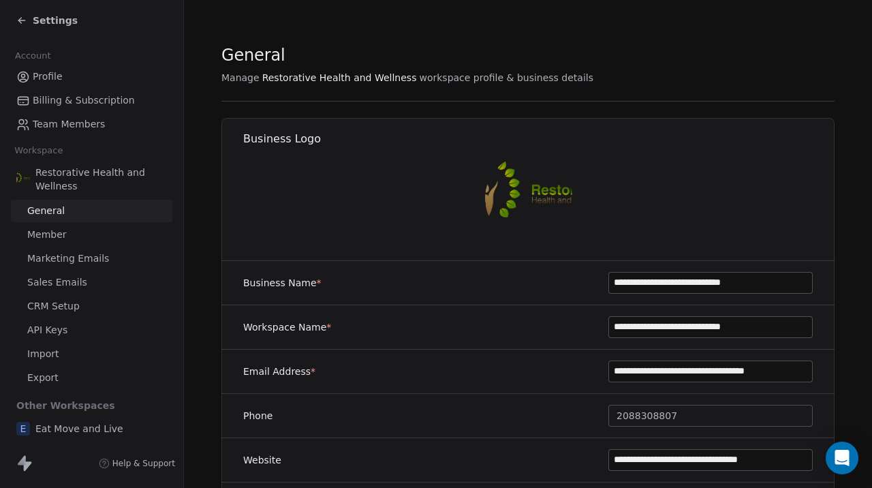
scroll to position [2, 0]
click at [82, 103] on span "Billing & Subscription" at bounding box center [84, 98] width 102 height 14
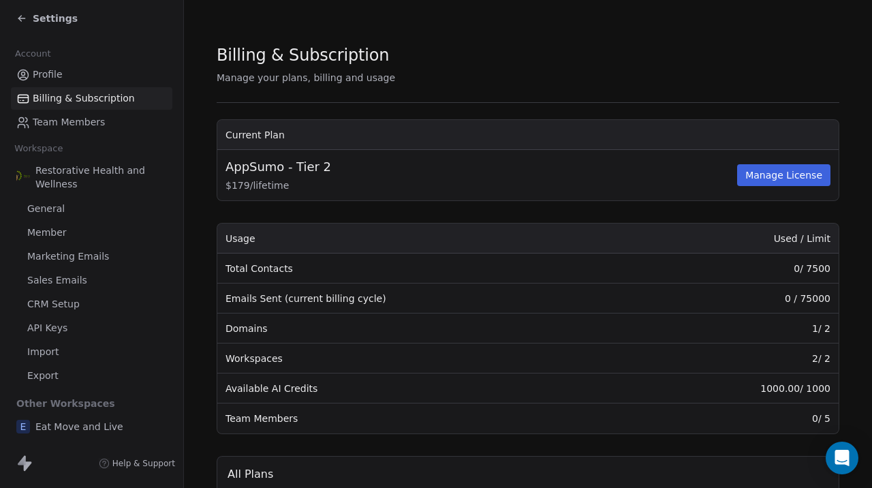
click at [57, 214] on span "General" at bounding box center [45, 209] width 37 height 14
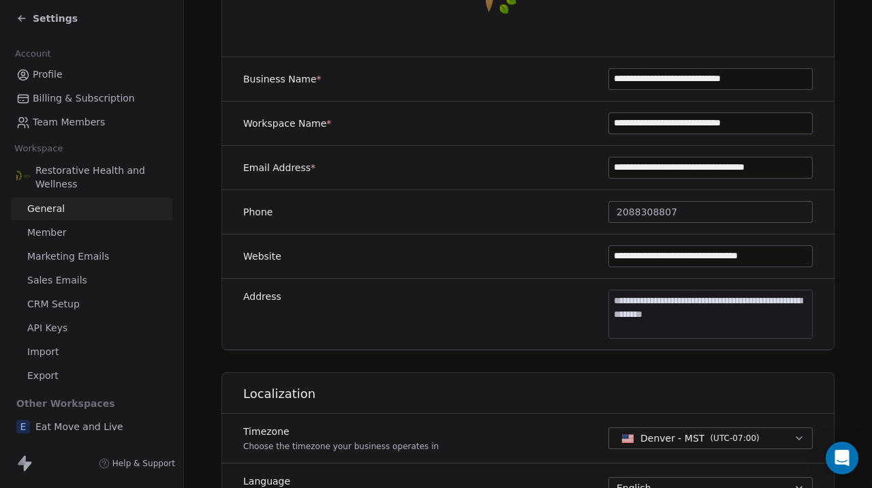
scroll to position [208, 0]
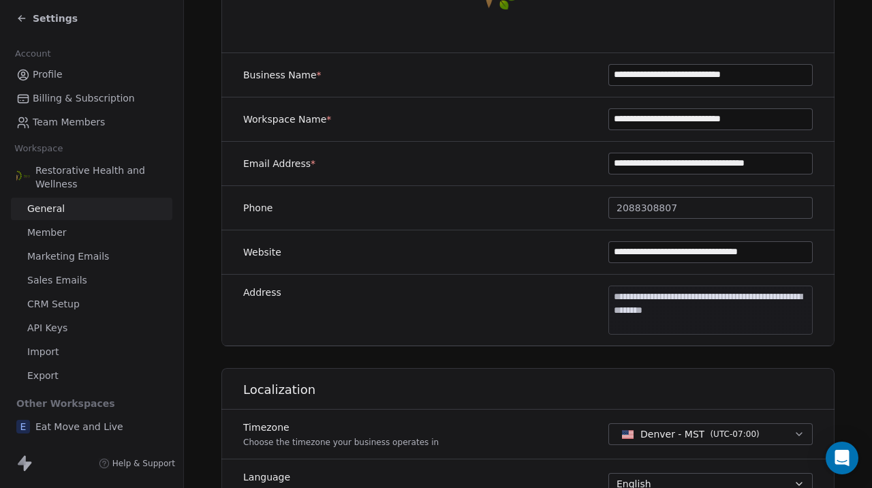
click at [651, 303] on body "**********" at bounding box center [436, 244] width 872 height 488
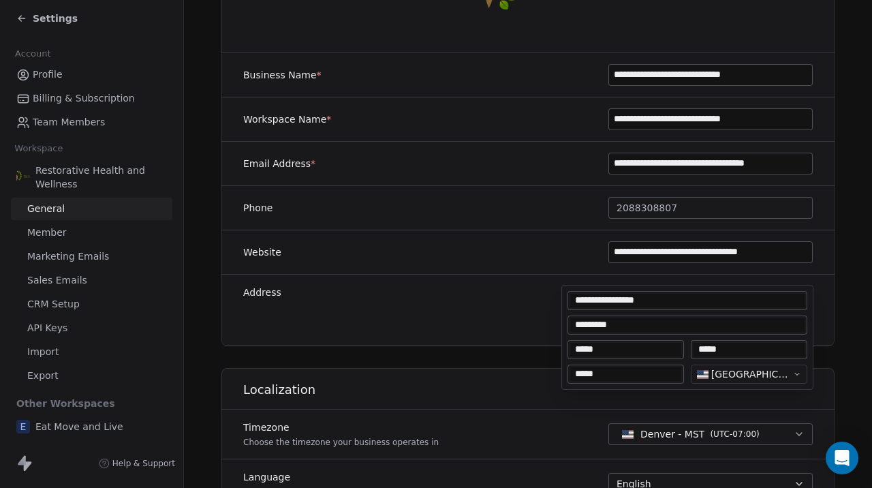
click at [651, 303] on input "**********" at bounding box center [687, 301] width 234 height 14
type input "**********"
click at [624, 326] on input "*********" at bounding box center [687, 325] width 234 height 14
type input "*********"
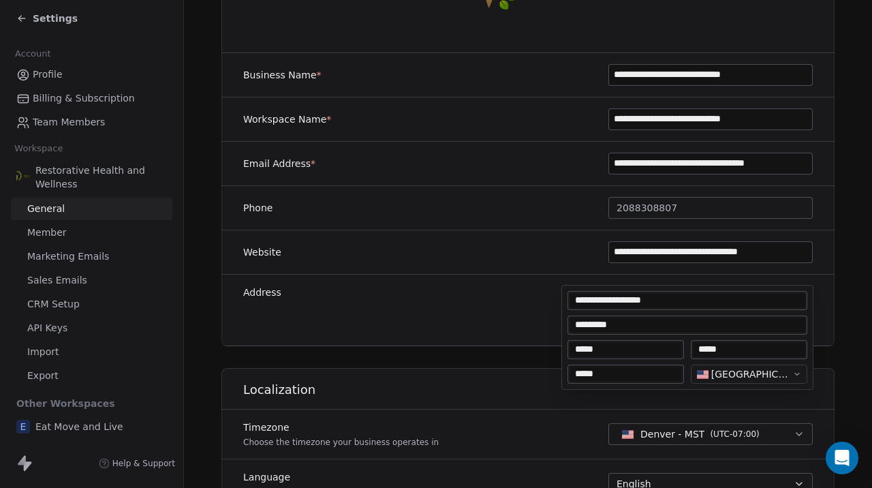
click at [616, 374] on input "*****" at bounding box center [625, 374] width 111 height 14
type input "*****"
click at [732, 396] on html "**********" at bounding box center [436, 244] width 872 height 488
type textarea "**********"
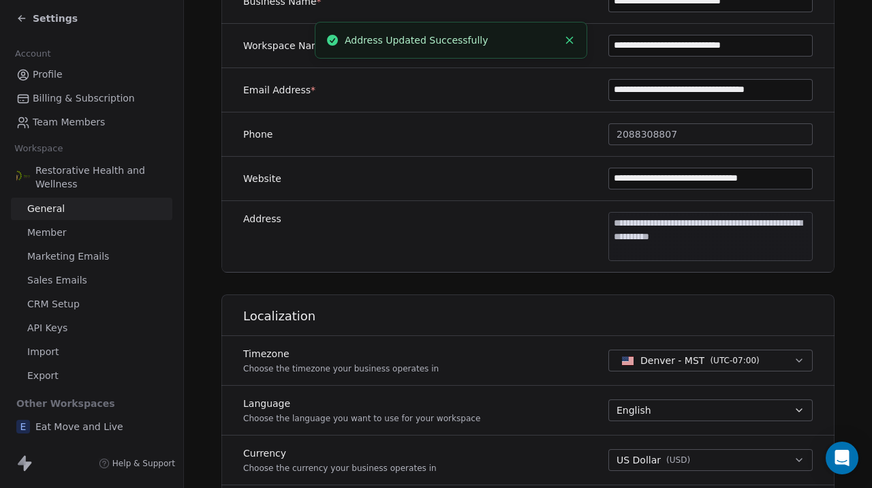
scroll to position [292, 0]
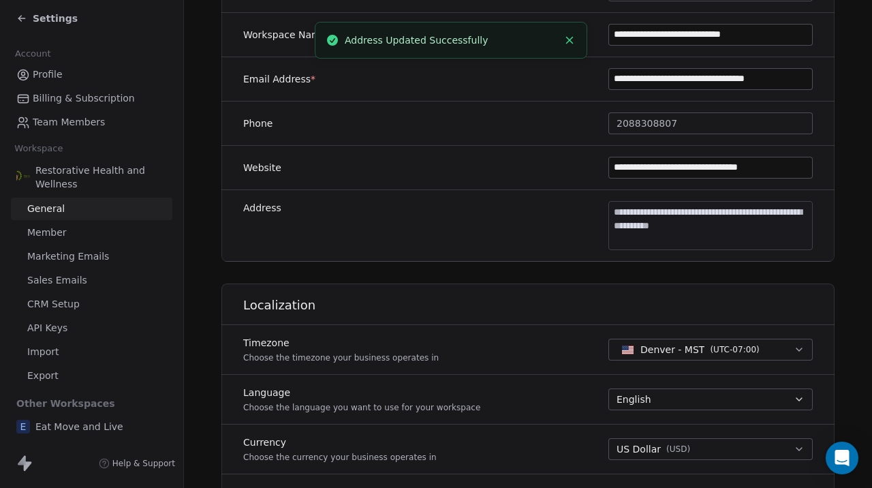
click at [636, 357] on button "Denver - MST ( UTC-07:00 )" at bounding box center [710, 350] width 204 height 22
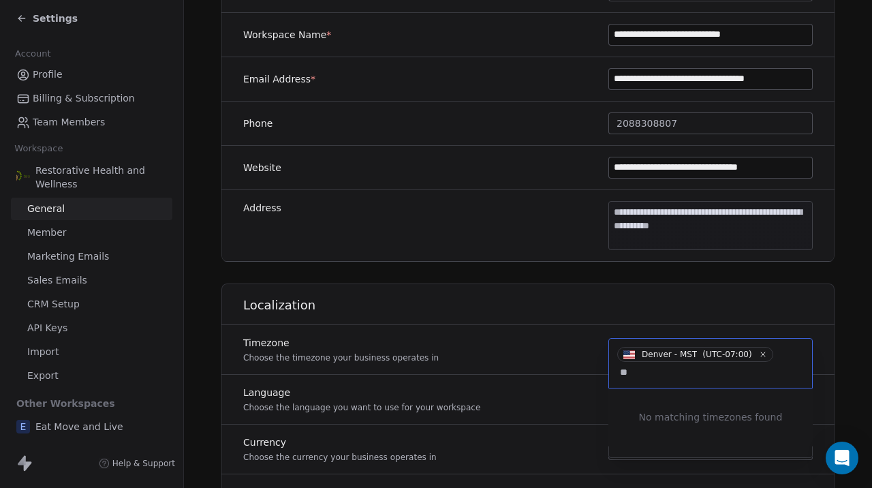
type input "*"
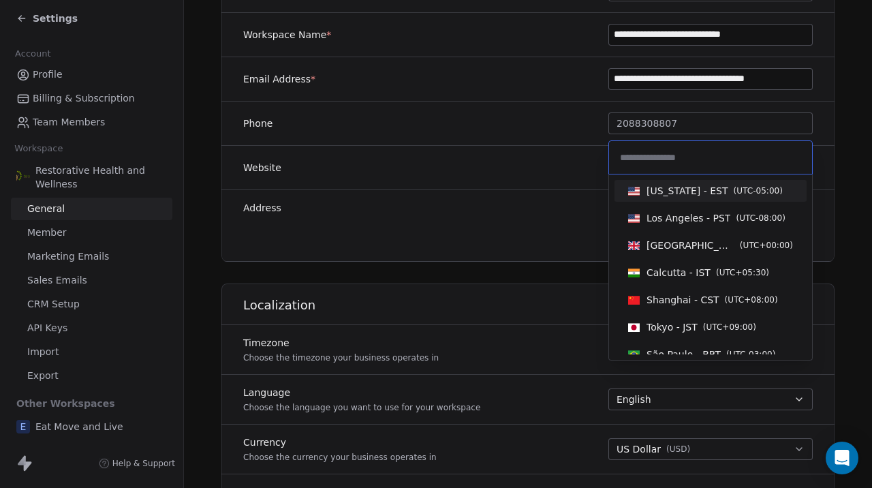
click at [567, 358] on html "**********" at bounding box center [436, 244] width 872 height 488
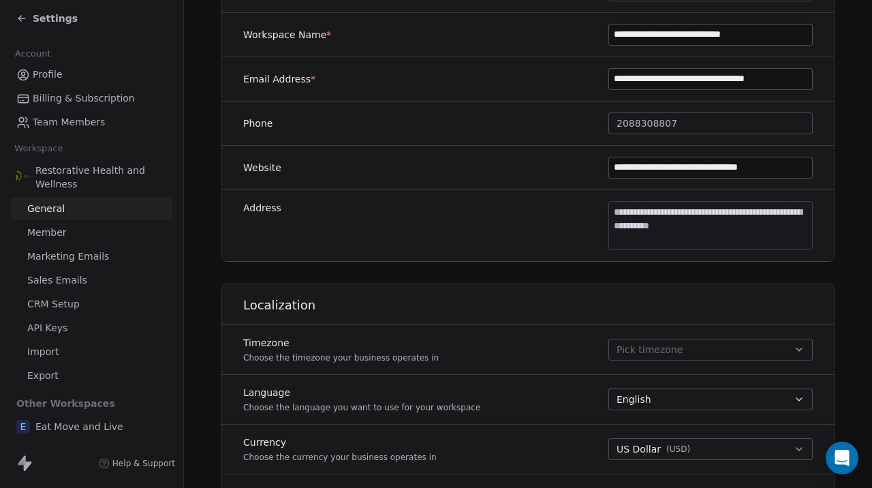
click at [627, 356] on span "Pick timezone" at bounding box center [649, 350] width 66 height 14
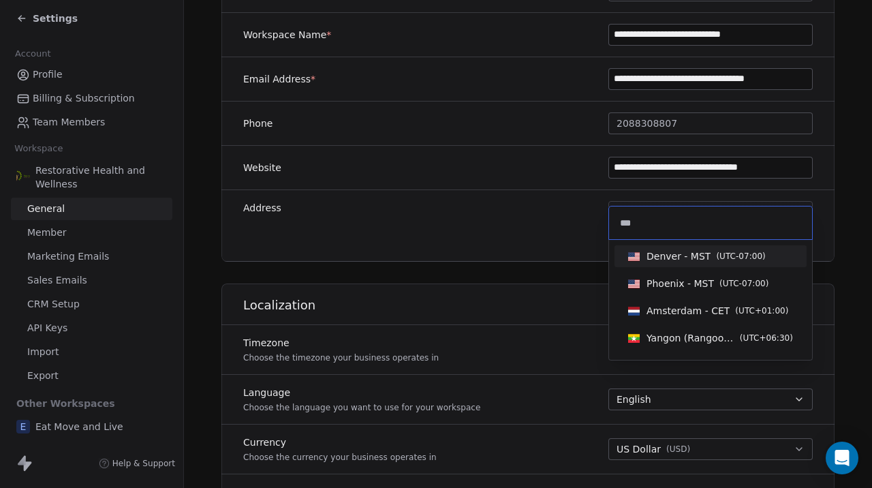
type input "***"
click at [677, 255] on span "Denver - MST" at bounding box center [678, 256] width 64 height 14
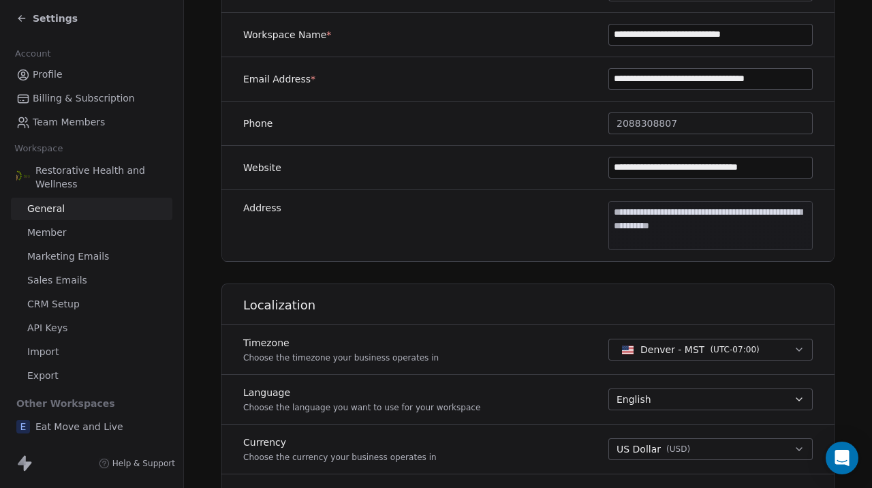
click at [550, 295] on div "Localization" at bounding box center [527, 300] width 629 height 50
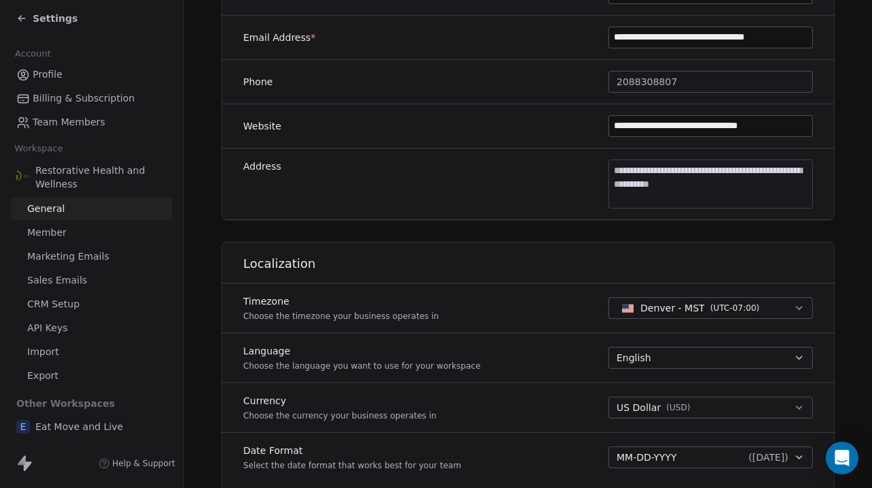
scroll to position [0, 0]
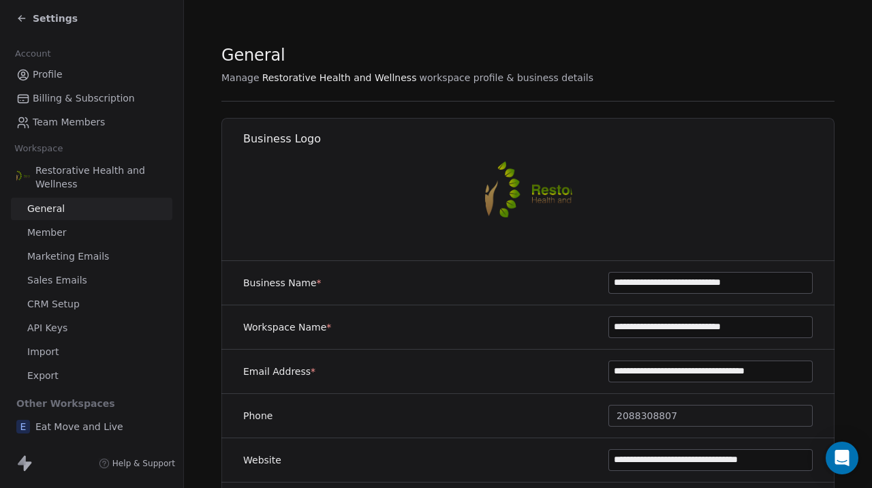
click at [43, 78] on span "Profile" at bounding box center [48, 74] width 30 height 14
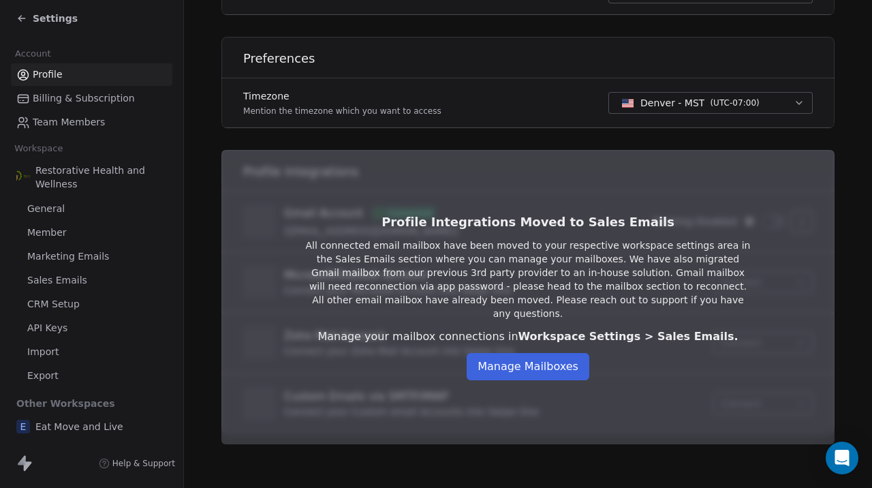
click at [53, 25] on span "Settings" at bounding box center [55, 19] width 45 height 14
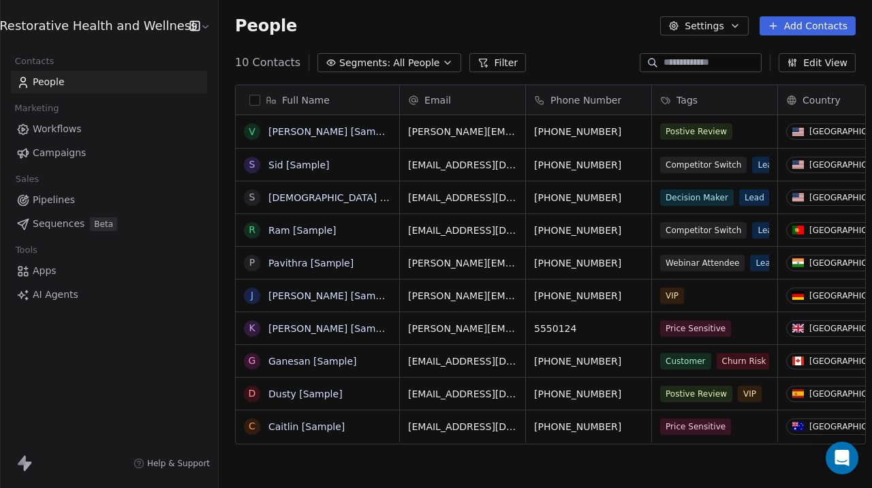
scroll to position [429, 663]
click at [249, 100] on button "button" at bounding box center [254, 100] width 11 height 11
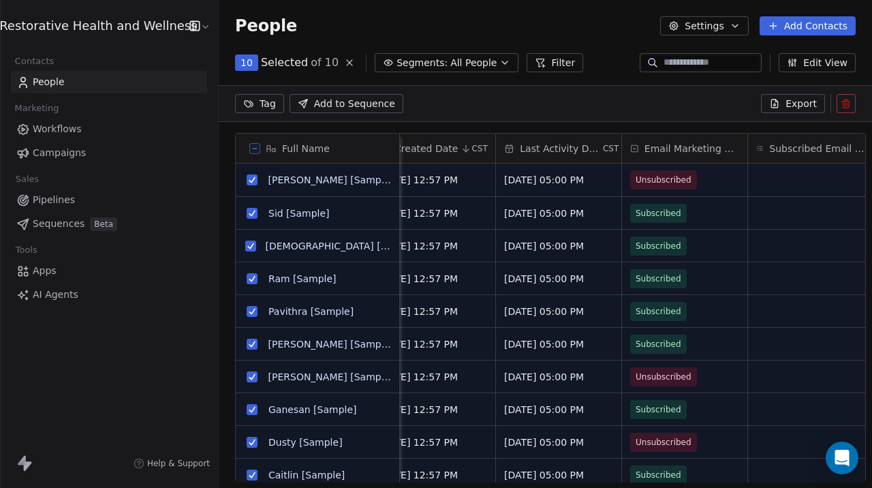
scroll to position [0, 1332]
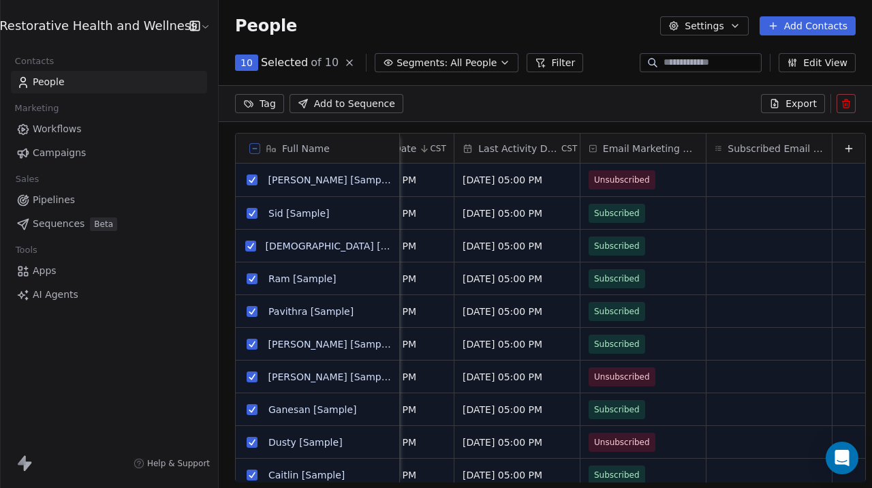
click at [847, 111] on button at bounding box center [845, 103] width 19 height 19
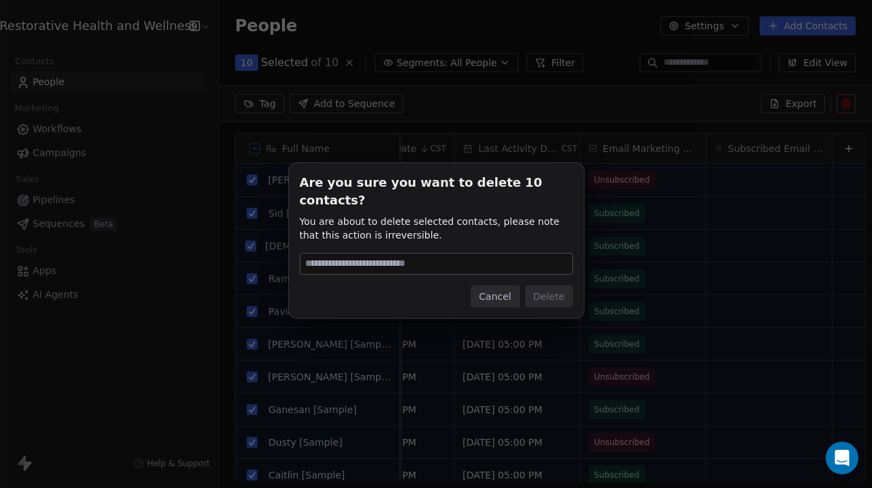
scroll to position [381, 663]
click at [413, 259] on input at bounding box center [436, 263] width 272 height 20
type input "******"
click at [561, 290] on button "Delete" at bounding box center [549, 296] width 48 height 22
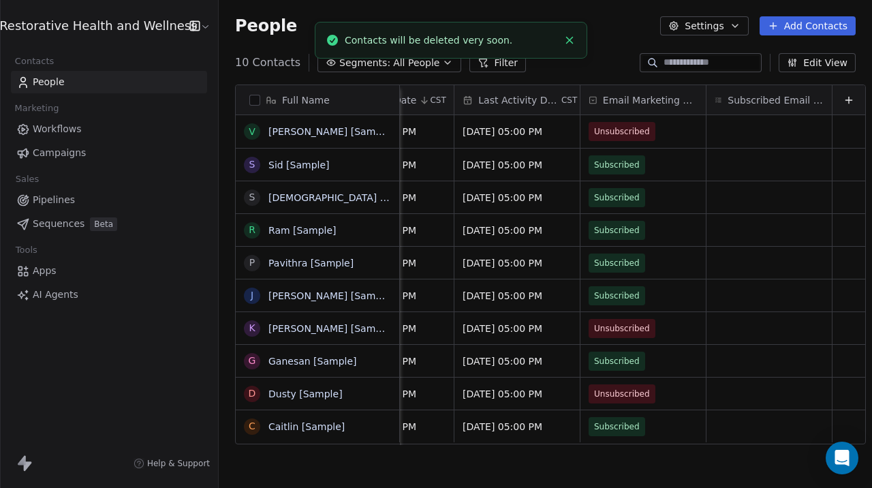
scroll to position [0, 1332]
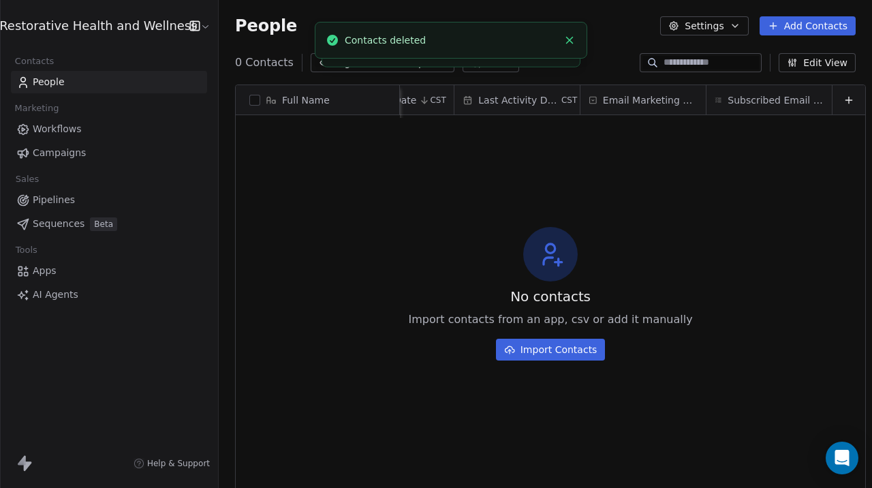
click at [317, 299] on div "No contacts Import contacts from an app, csv or add it manually Import Contacts" at bounding box center [550, 293] width 629 height 351
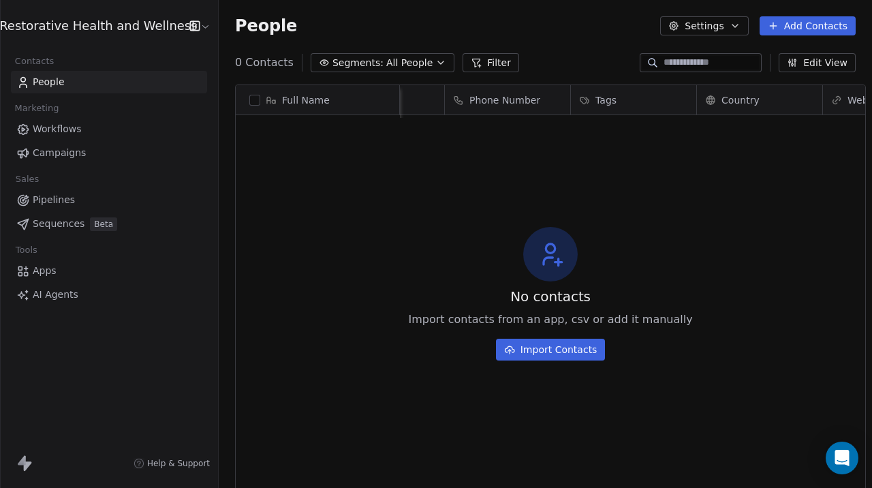
scroll to position [0, 0]
click at [415, 61] on button "Segments: All People" at bounding box center [383, 62] width 144 height 19
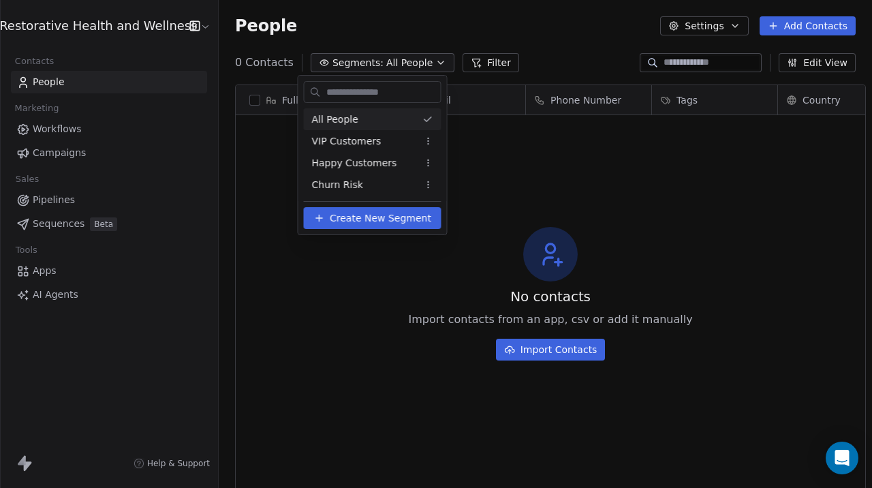
scroll to position [429, 663]
click at [413, 46] on html "Restorative Health and Wellness Contacts People Marketing Workflows Campaigns S…" at bounding box center [436, 244] width 872 height 488
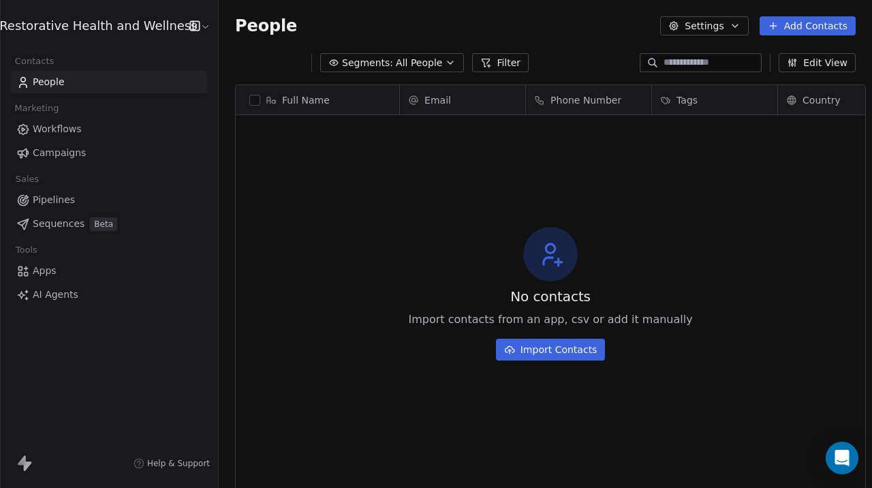
click at [284, 306] on div "No contacts Import contacts from an app, csv or add it manually Import Contacts" at bounding box center [550, 293] width 629 height 351
click at [516, 48] on div "People Settings Add Contacts" at bounding box center [545, 26] width 653 height 52
click at [48, 274] on span "Apps" at bounding box center [45, 271] width 24 height 14
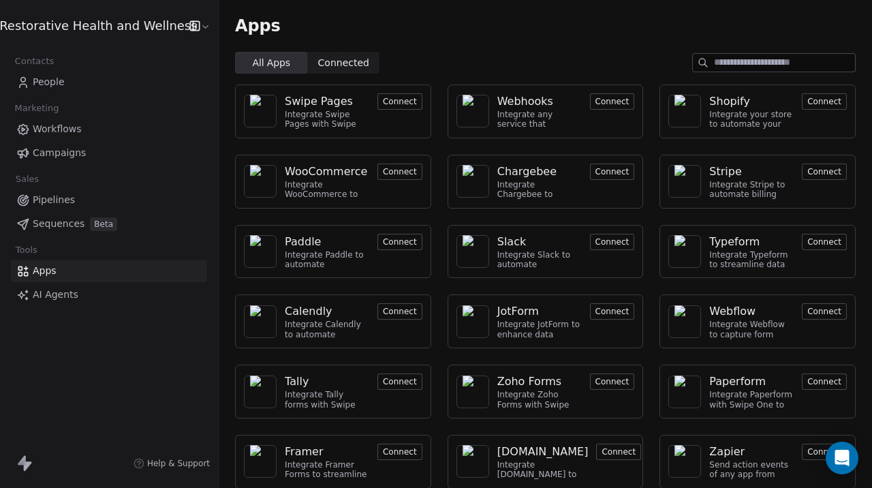
click at [606, 106] on button "Connect" at bounding box center [612, 101] width 45 height 16
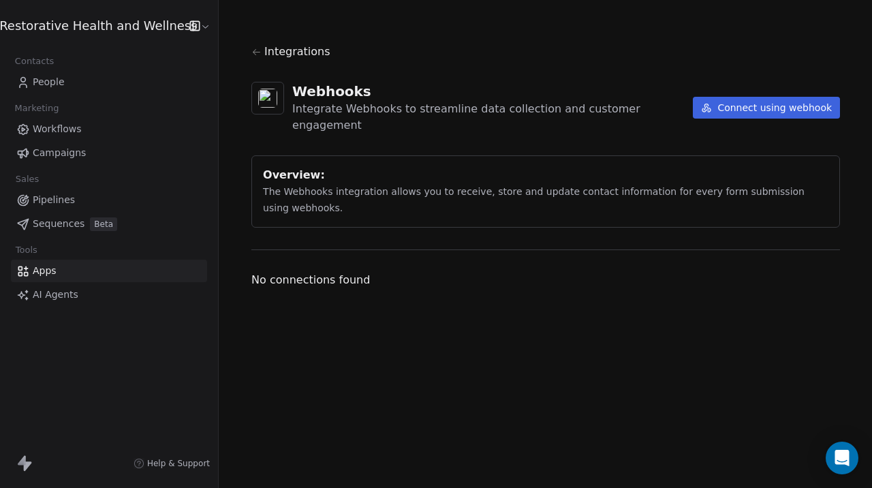
click at [708, 103] on icon at bounding box center [706, 107] width 11 height 11
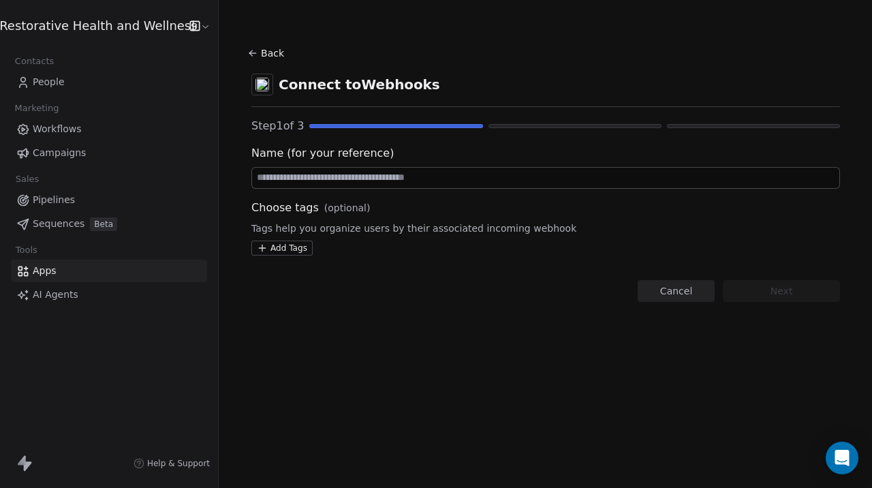
click at [543, 183] on input at bounding box center [545, 178] width 587 height 20
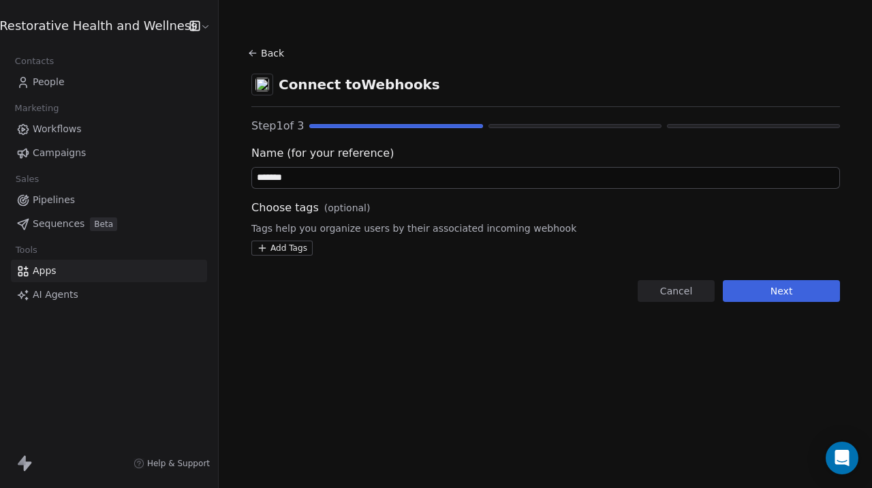
type input "*******"
click at [733, 289] on button "Next" at bounding box center [781, 291] width 117 height 22
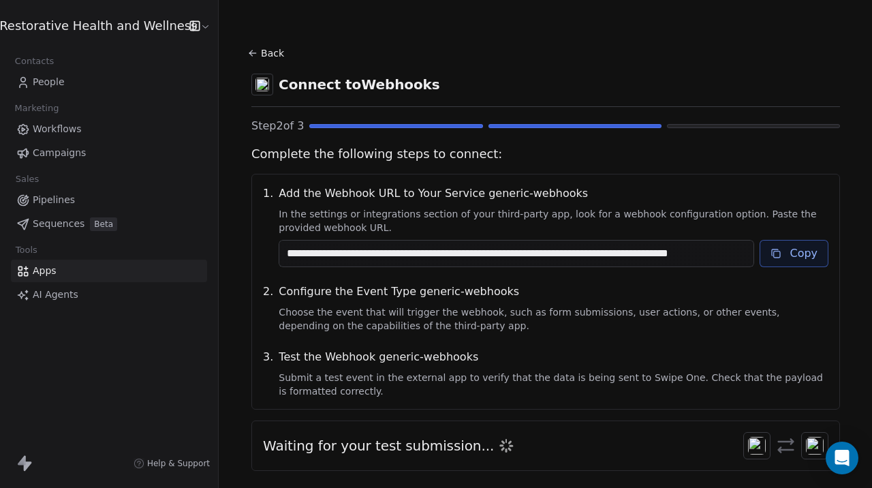
click at [781, 256] on button "Copy" at bounding box center [793, 253] width 69 height 27
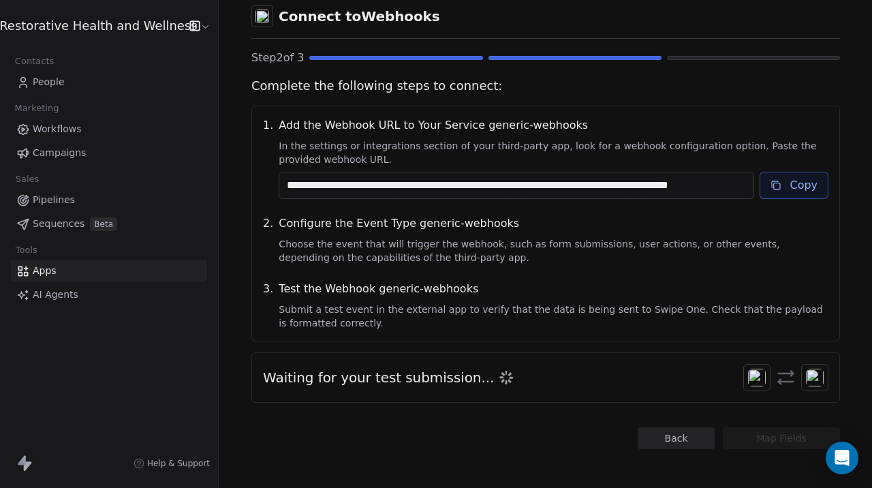
scroll to position [33, 0]
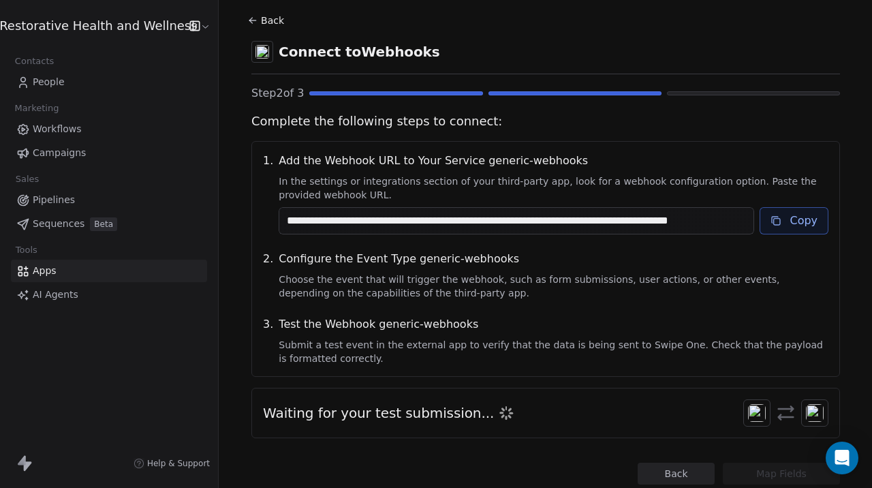
click at [266, 29] on button "Back" at bounding box center [268, 20] width 44 height 25
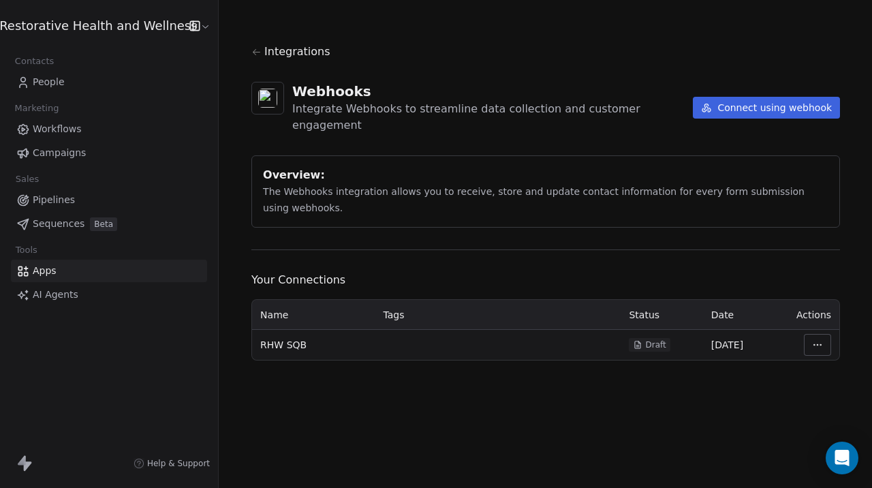
click at [813, 329] on html "Restorative Health and Wellness Contacts People Marketing Workflows Campaigns S…" at bounding box center [436, 244] width 872 height 488
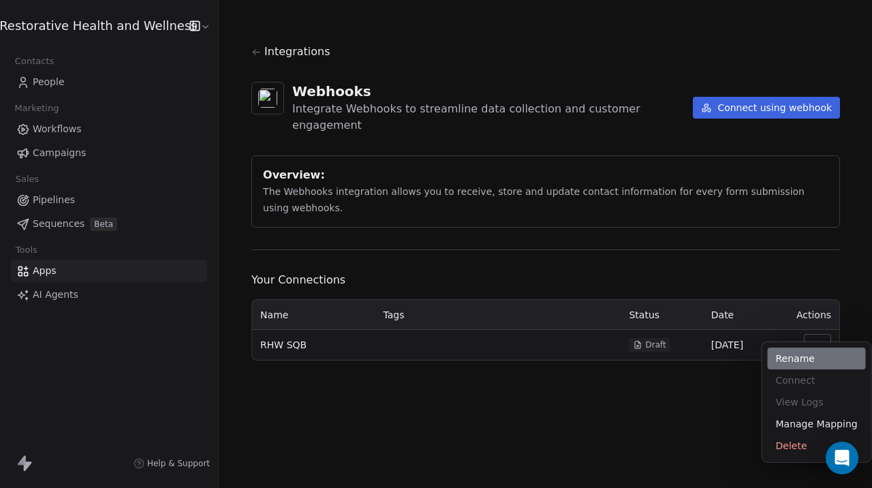
click at [796, 356] on div "Rename" at bounding box center [817, 358] width 98 height 22
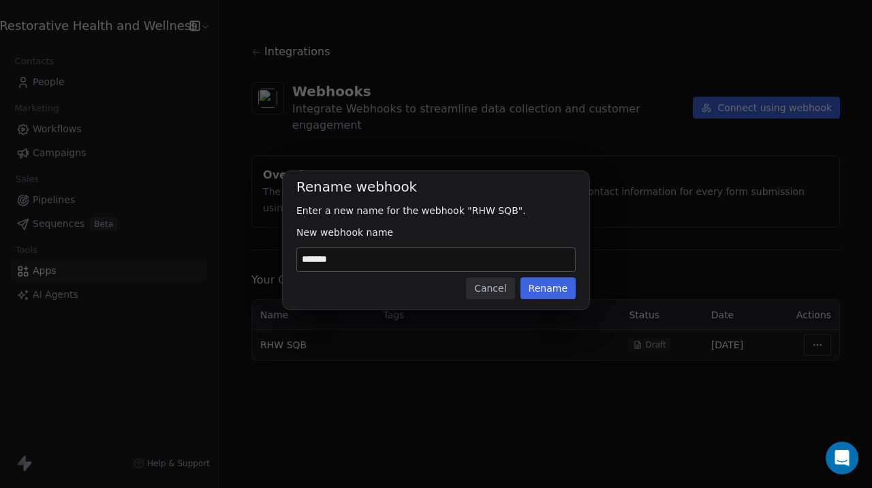
click at [458, 259] on input "*******" at bounding box center [436, 259] width 278 height 23
type input "**********"
click at [548, 296] on button "Rename" at bounding box center [547, 288] width 55 height 22
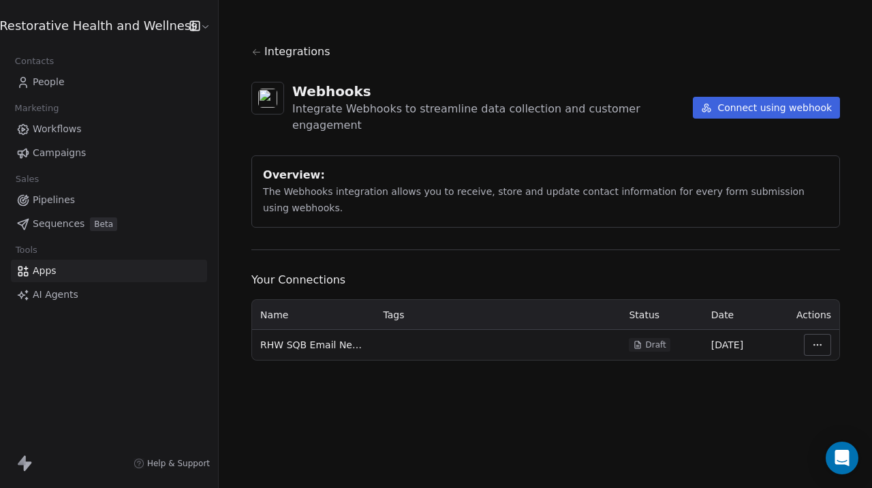
click at [816, 326] on html "Restorative Health and Wellness Contacts People Marketing Workflows Campaigns S…" at bounding box center [436, 244] width 872 height 488
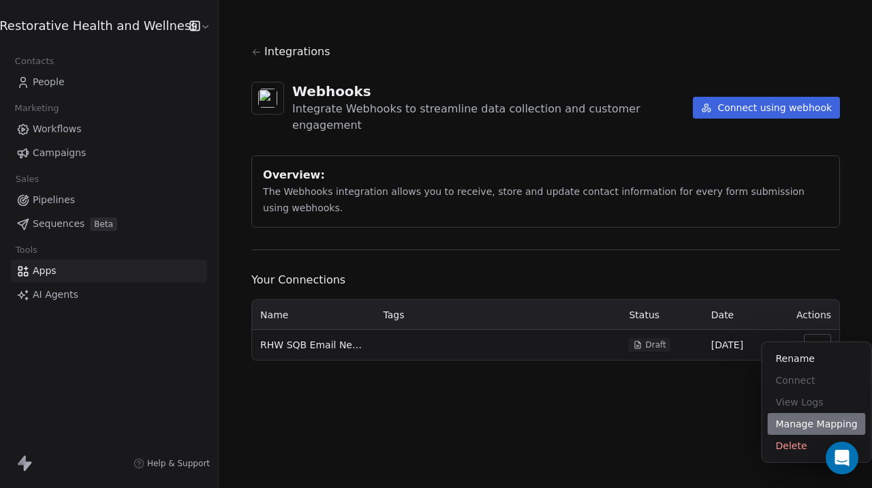
click at [806, 417] on div "Manage Mapping" at bounding box center [817, 424] width 98 height 22
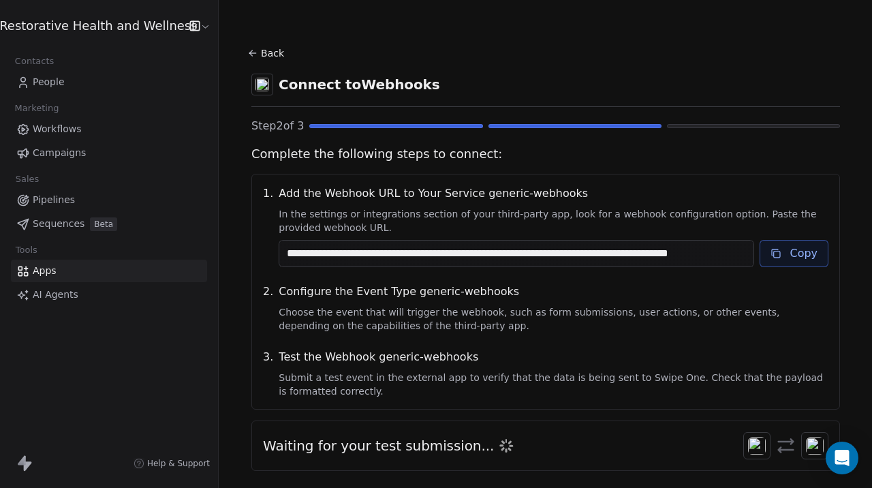
click at [785, 261] on button "Copy" at bounding box center [793, 253] width 69 height 27
click at [790, 255] on button "Copy" at bounding box center [793, 253] width 69 height 27
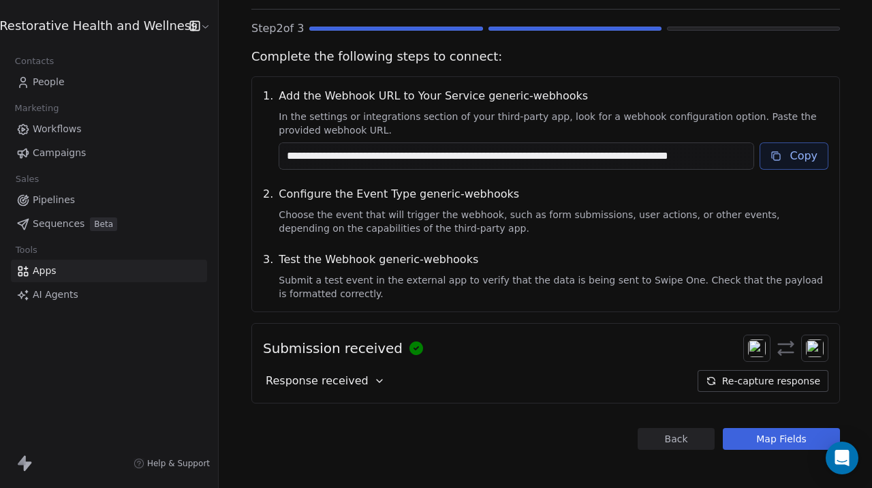
scroll to position [103, 0]
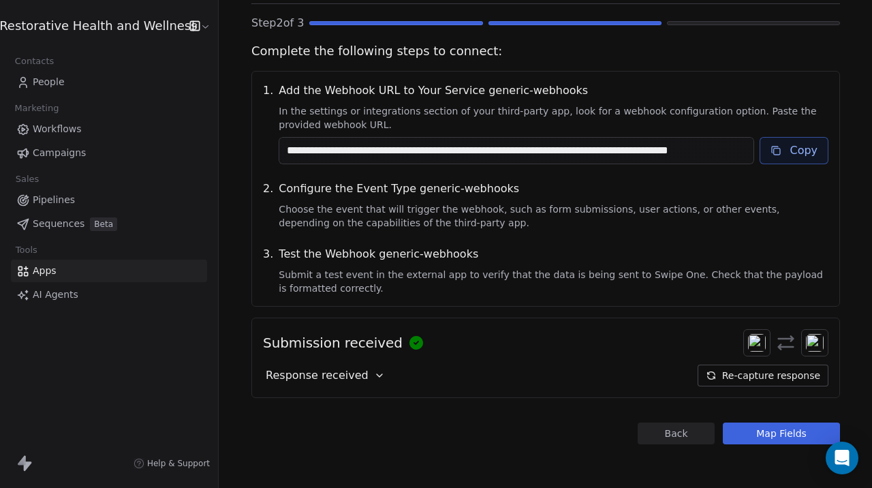
click at [377, 376] on icon at bounding box center [379, 375] width 5 height 3
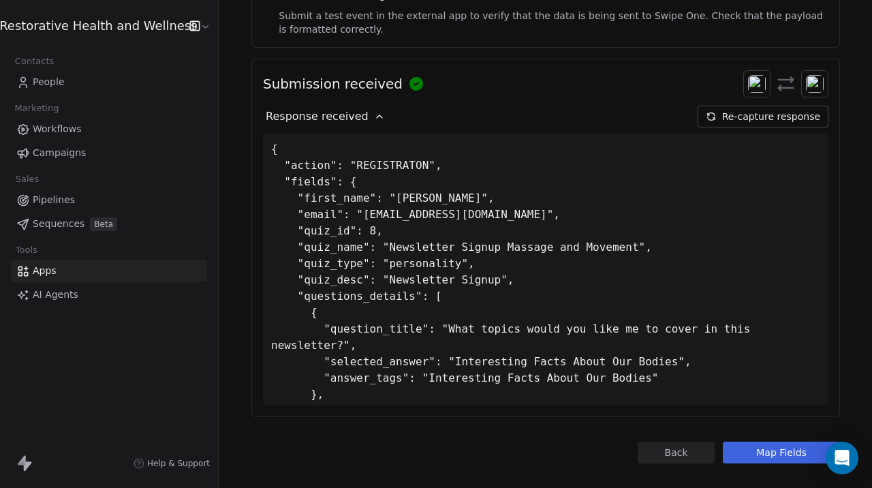
scroll to position [381, 0]
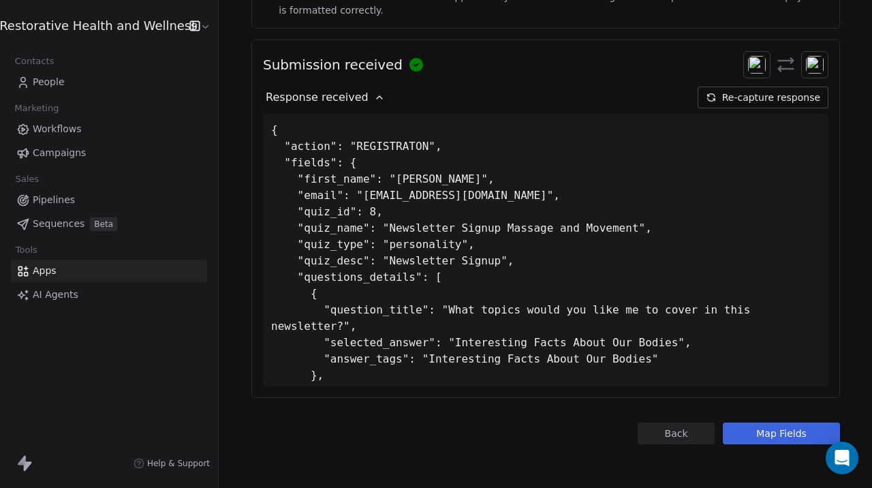
click at [772, 435] on button "Map Fields" at bounding box center [781, 433] width 117 height 22
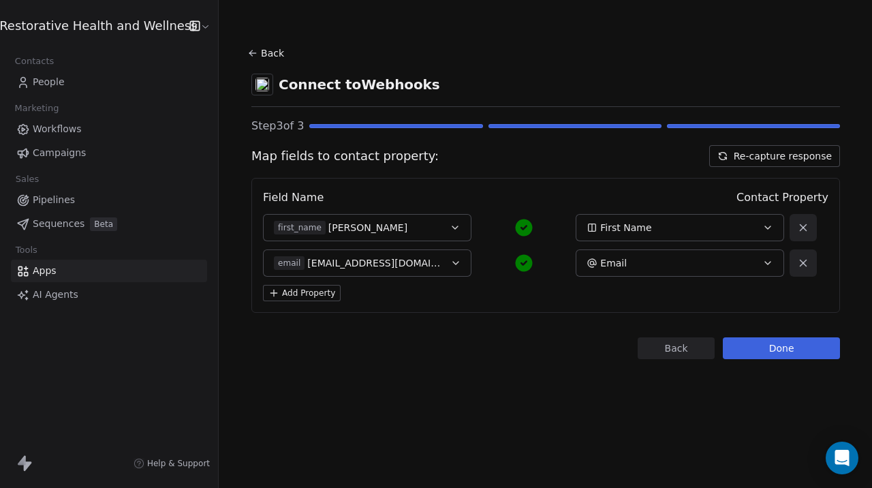
click at [318, 289] on button "Add Property" at bounding box center [302, 293] width 78 height 16
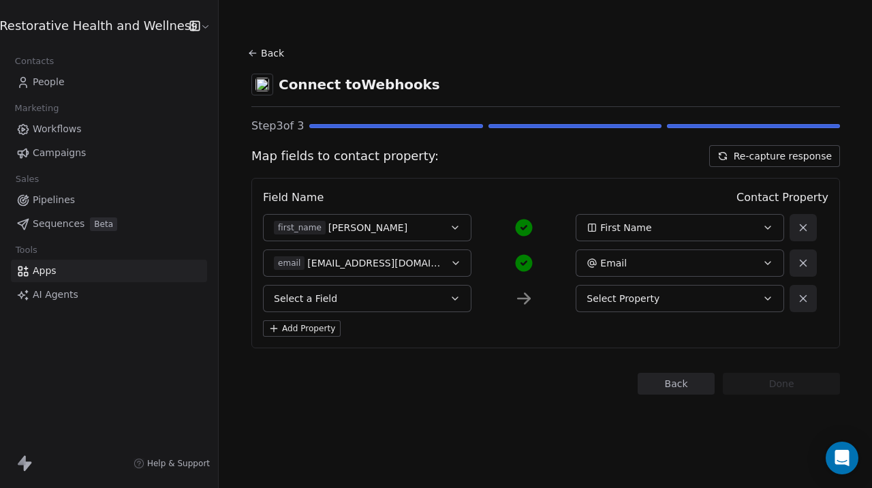
click at [346, 302] on button "Select a Field" at bounding box center [367, 298] width 208 height 27
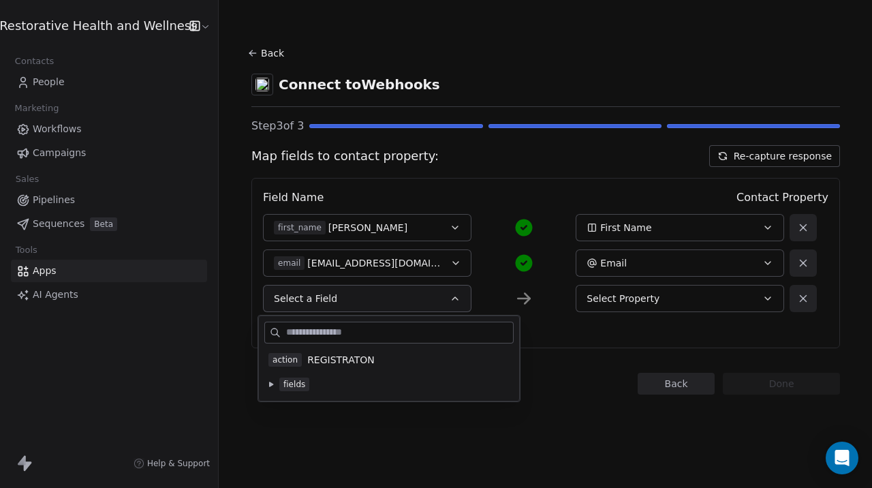
click at [278, 385] on div "fields" at bounding box center [388, 384] width 241 height 14
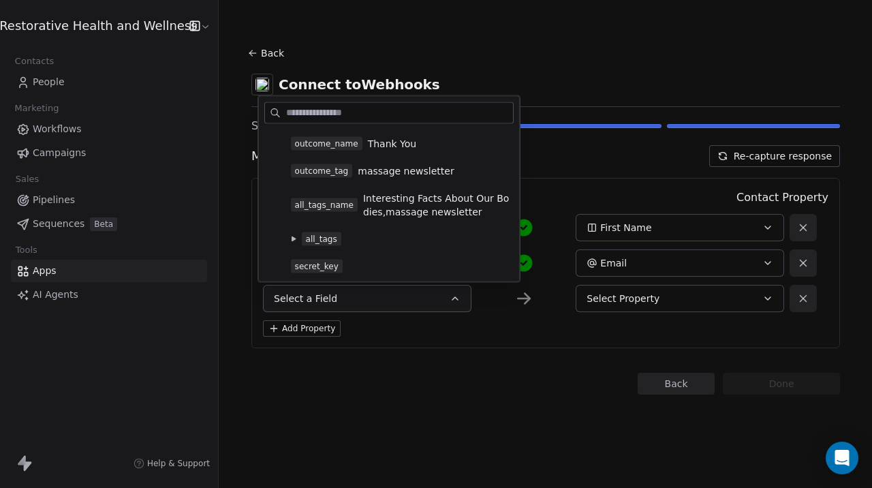
scroll to position [251, 0]
click at [421, 204] on span "Interesting Facts About Our Bodies,massage newsletter" at bounding box center [436, 203] width 146 height 27
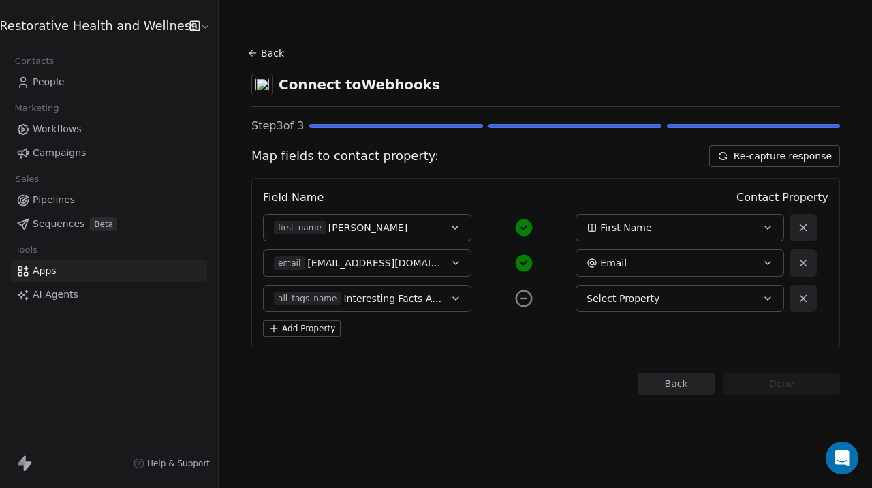
click at [616, 302] on span "Select Property" at bounding box center [622, 299] width 73 height 14
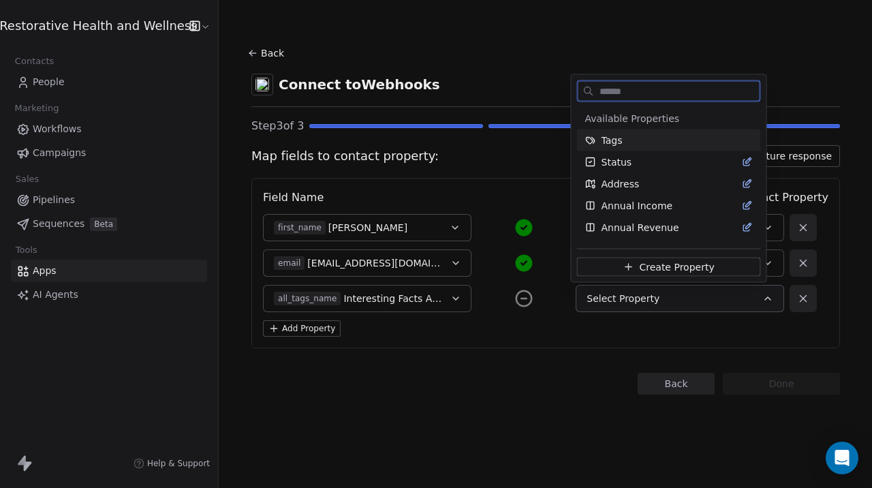
click at [629, 142] on div "Tags" at bounding box center [669, 140] width 168 height 14
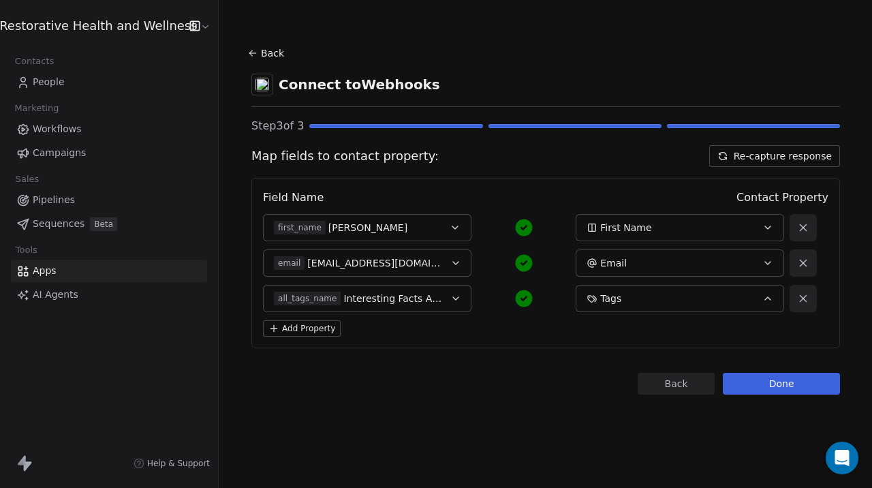
click at [323, 334] on button "Add Property" at bounding box center [302, 328] width 78 height 16
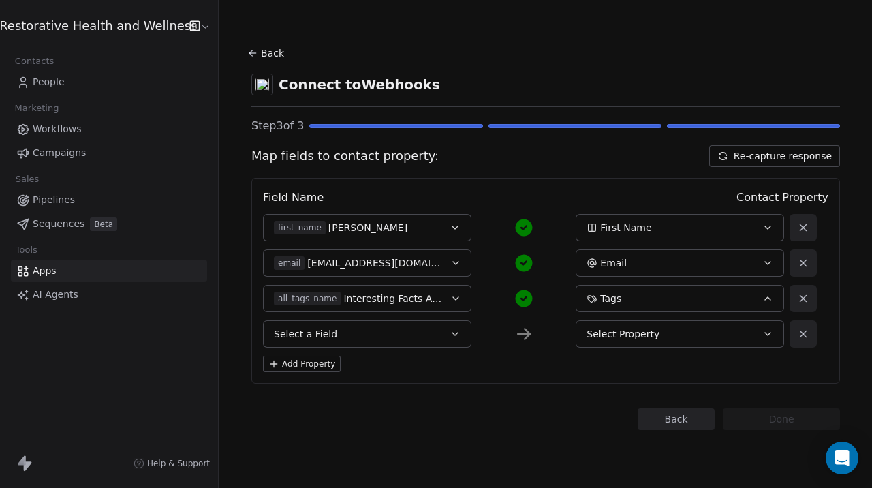
click at [338, 339] on button "Select a Field" at bounding box center [367, 333] width 208 height 27
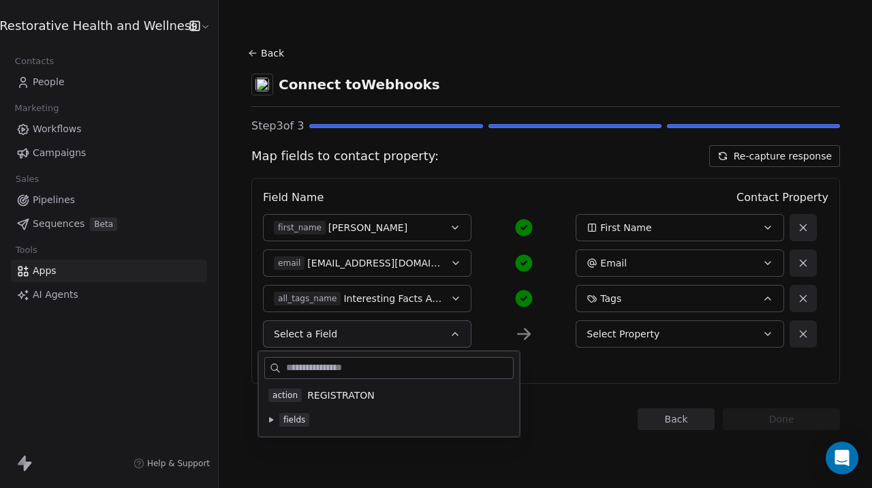
click at [300, 423] on span "fields" at bounding box center [294, 420] width 30 height 14
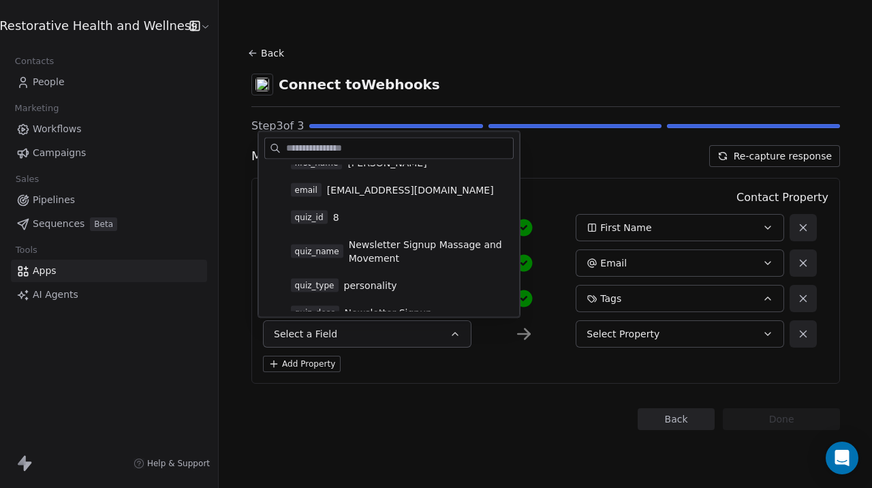
scroll to position [65, 0]
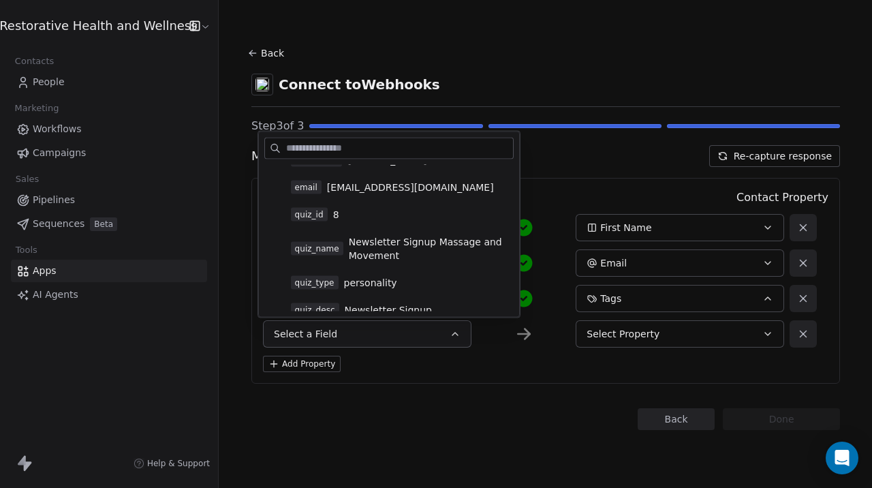
click at [373, 248] on span "Newsletter Signup Massage and Movement" at bounding box center [429, 248] width 161 height 27
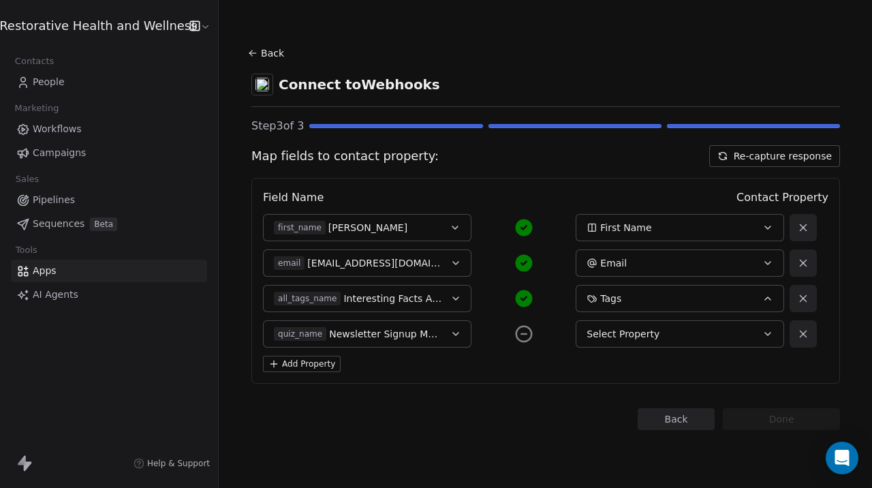
click at [608, 338] on span "Select Property" at bounding box center [622, 334] width 73 height 14
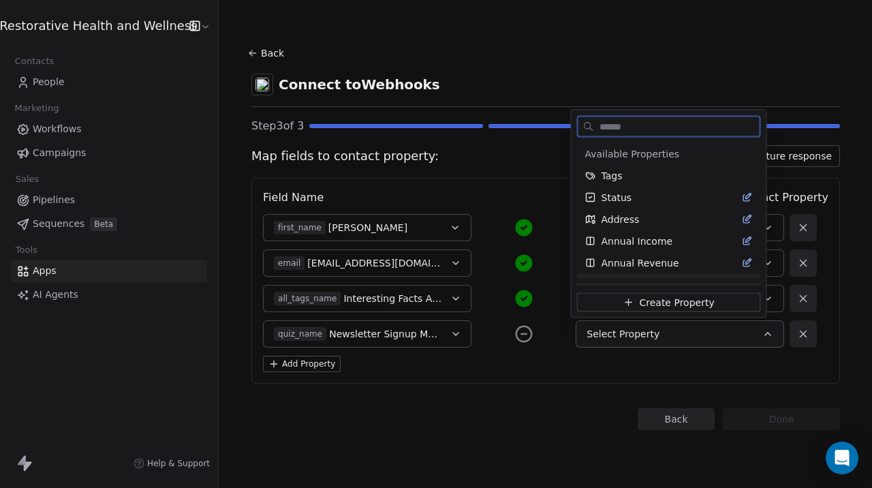
click at [625, 302] on icon at bounding box center [628, 302] width 6 height 0
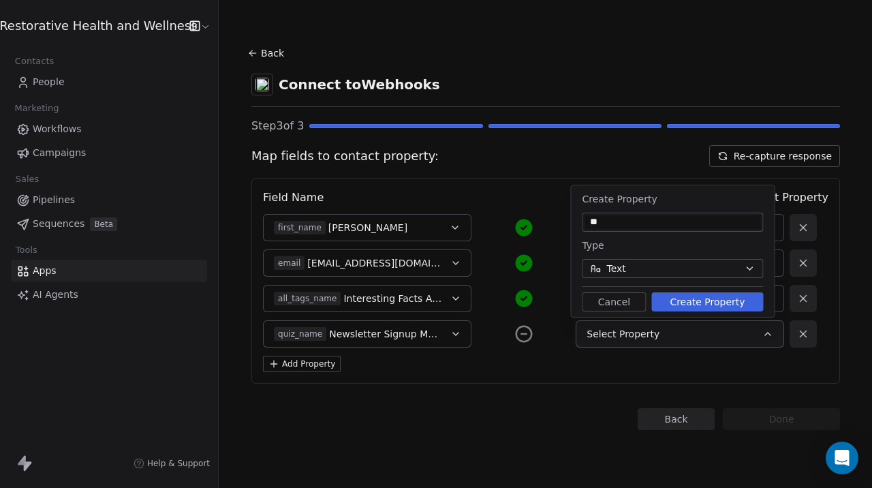
type input "*"
type input "********"
click at [695, 304] on button "Create Property" at bounding box center [708, 301] width 112 height 19
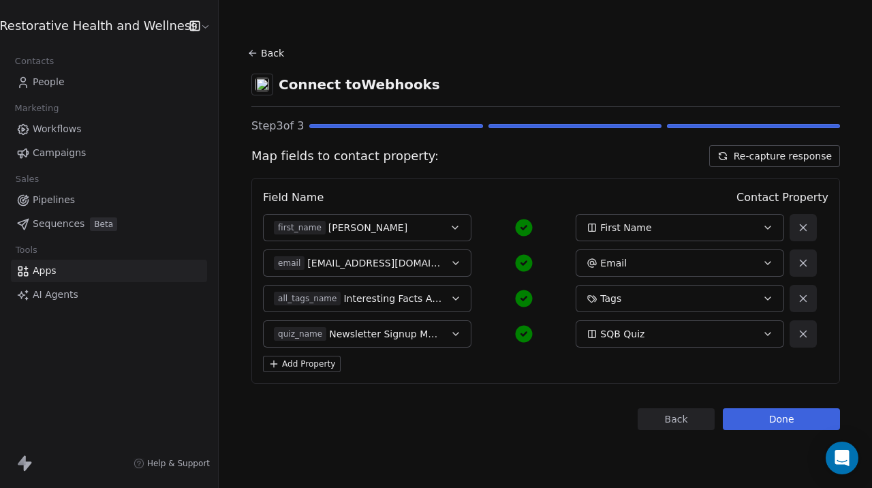
click at [308, 368] on button "Add Property" at bounding box center [302, 364] width 78 height 16
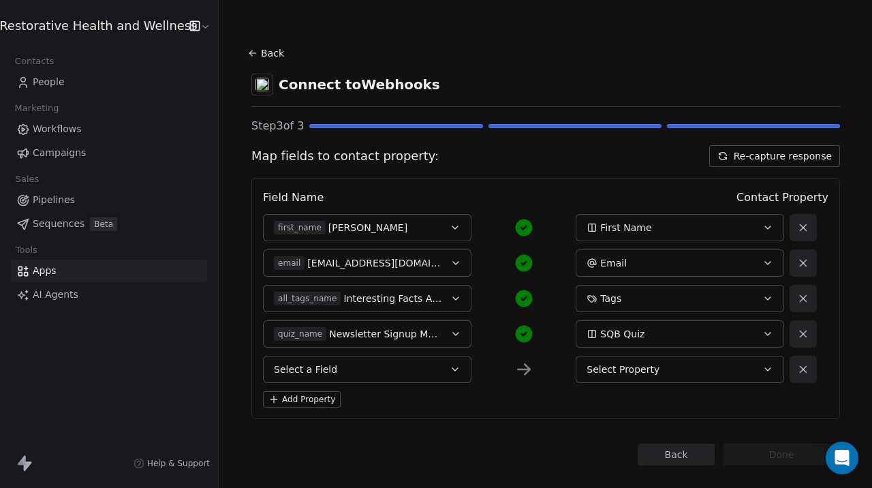
click at [308, 368] on span "Select a Field" at bounding box center [305, 369] width 63 height 14
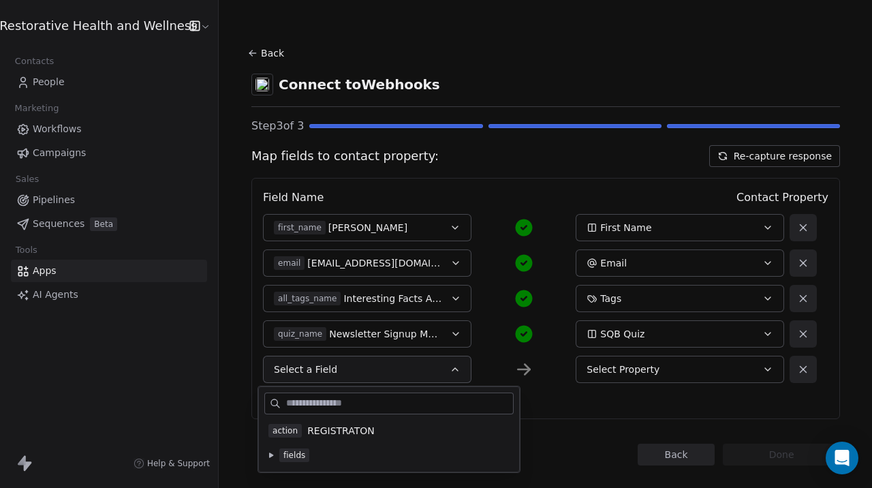
click at [291, 458] on span "fields" at bounding box center [294, 455] width 30 height 14
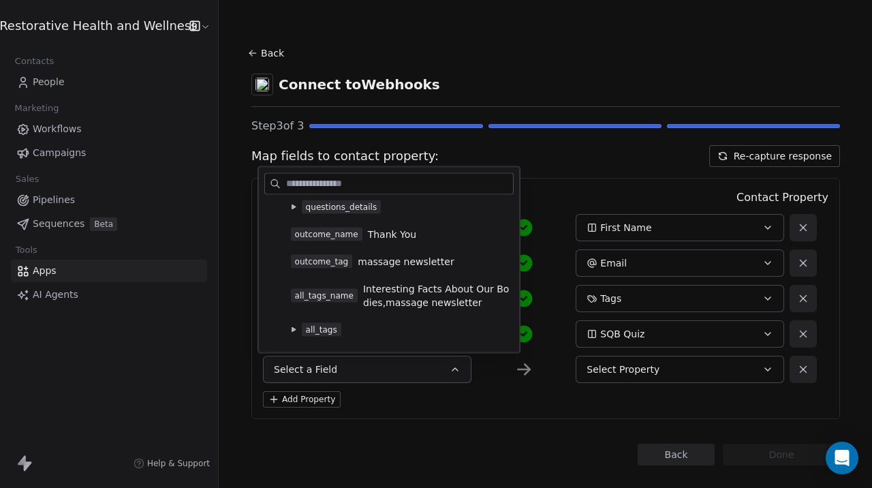
scroll to position [232, 0]
click at [387, 264] on span "massage newsletter" at bounding box center [406, 260] width 96 height 14
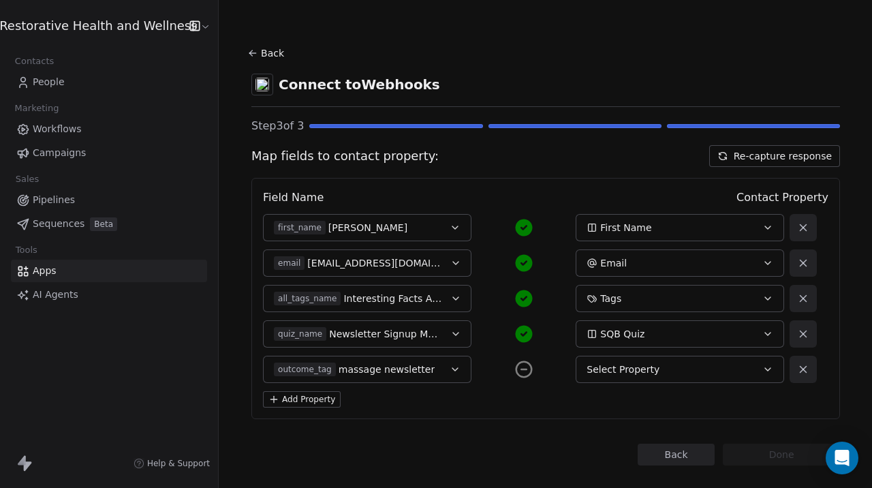
click at [605, 373] on span "Select Property" at bounding box center [622, 369] width 73 height 14
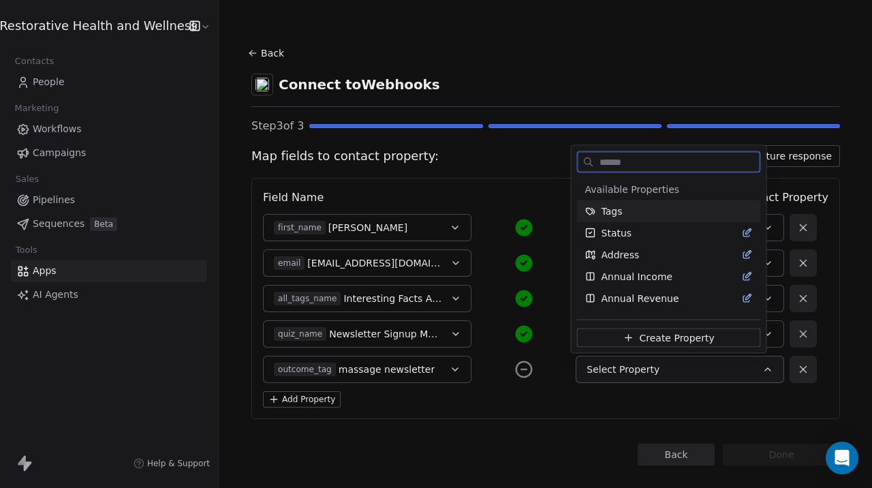
click at [629, 212] on div "Tags" at bounding box center [669, 211] width 168 height 14
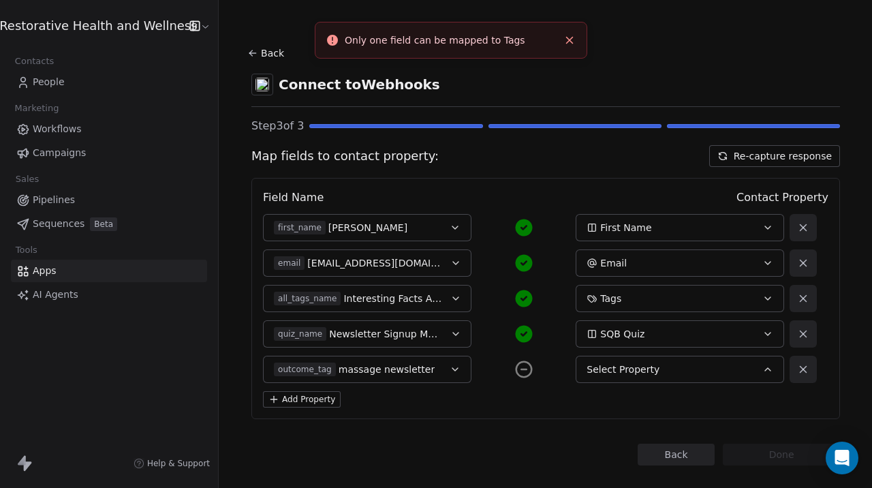
click at [625, 378] on button "Select Property" at bounding box center [680, 369] width 208 height 27
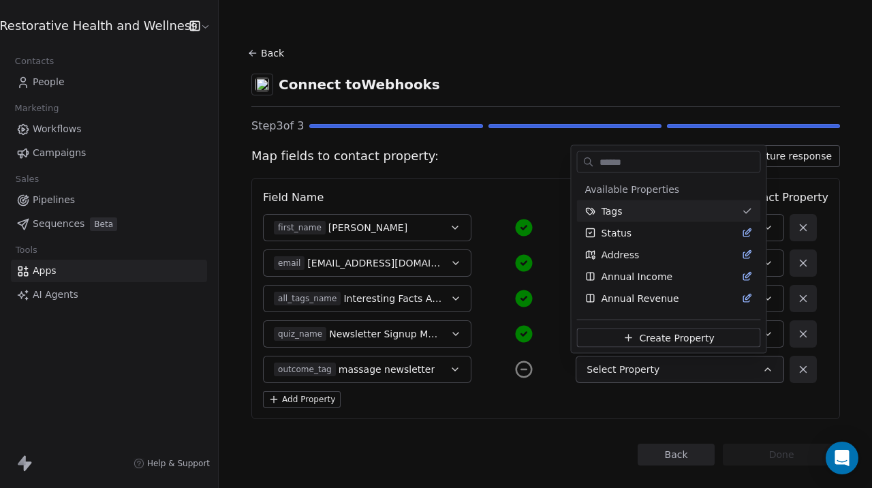
click at [614, 400] on html "Restorative Health and Wellness Contacts People Marketing Workflows Campaigns S…" at bounding box center [436, 244] width 872 height 488
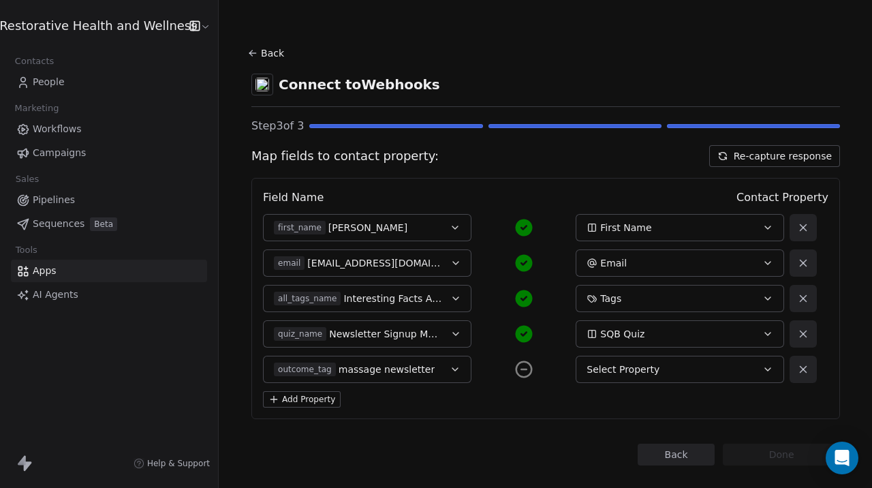
click at [452, 377] on button "outcome_tag massage newsletter" at bounding box center [367, 369] width 208 height 27
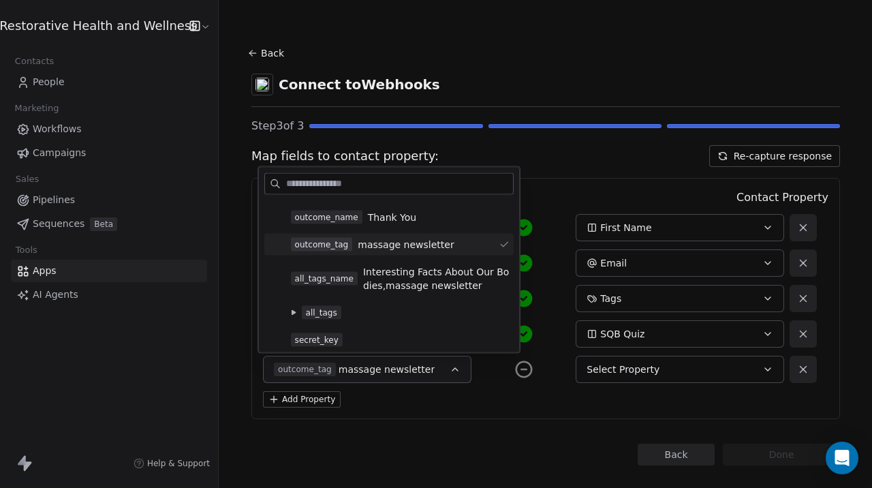
scroll to position [251, 0]
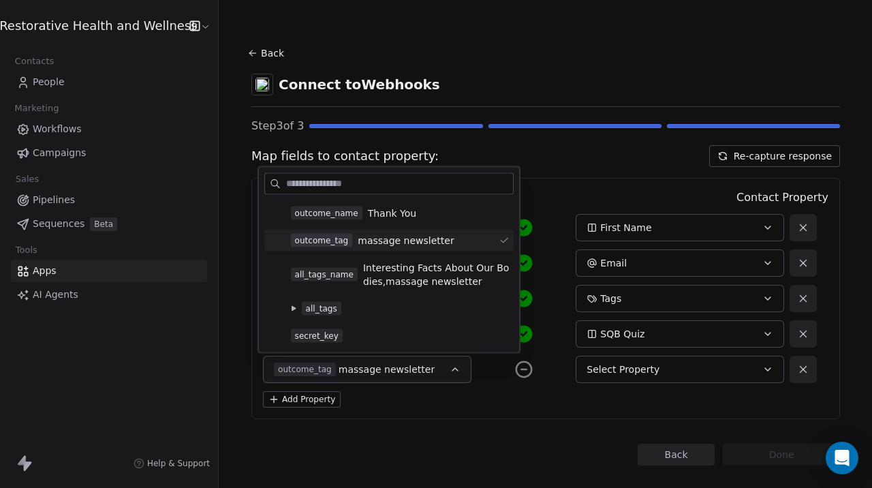
click at [382, 411] on div "Field Name Contact Property first_name Emily First Name email emily@restorative…" at bounding box center [545, 298] width 588 height 241
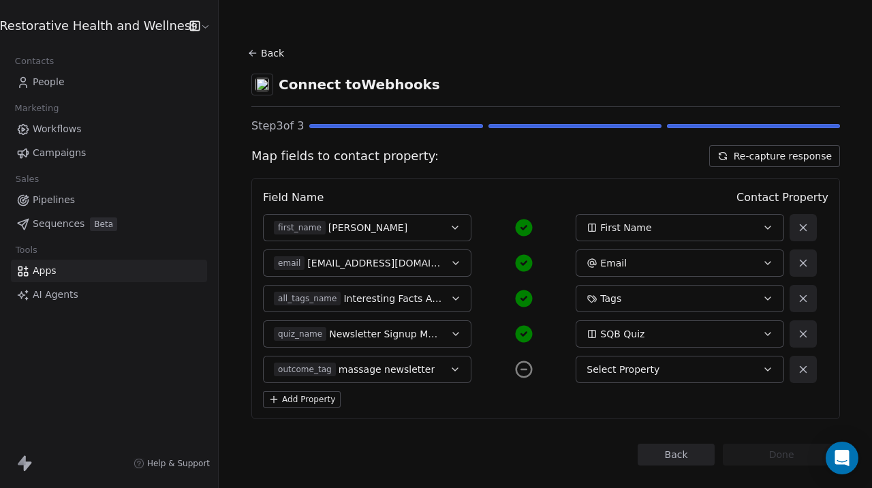
click at [452, 370] on icon "button" at bounding box center [455, 369] width 11 height 11
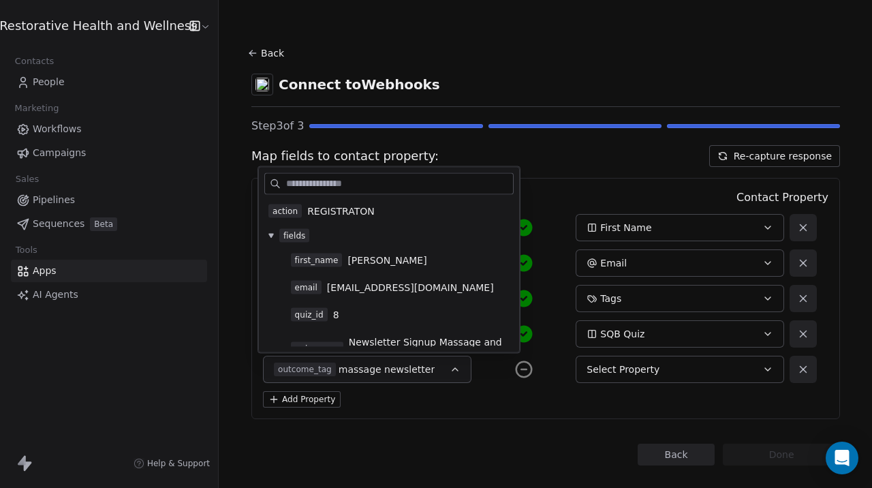
click at [490, 390] on div "Field Name Contact Property first_name Emily First Name email emily@restorative…" at bounding box center [545, 298] width 588 height 241
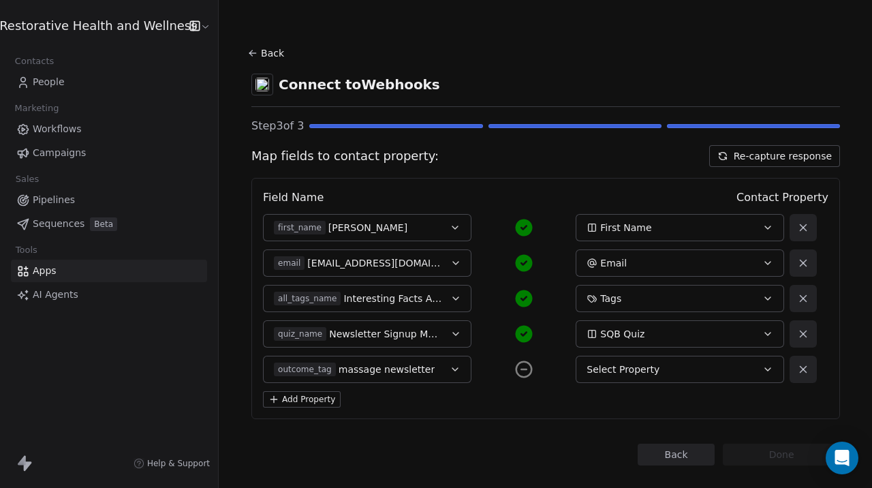
click at [522, 373] on icon at bounding box center [524, 369] width 20 height 20
click at [803, 370] on icon at bounding box center [803, 369] width 12 height 12
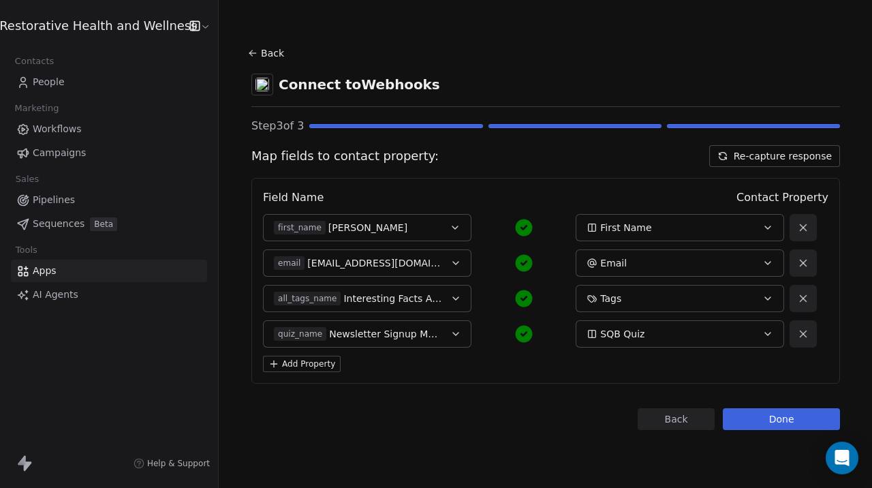
click at [759, 424] on button "Done" at bounding box center [781, 419] width 117 height 22
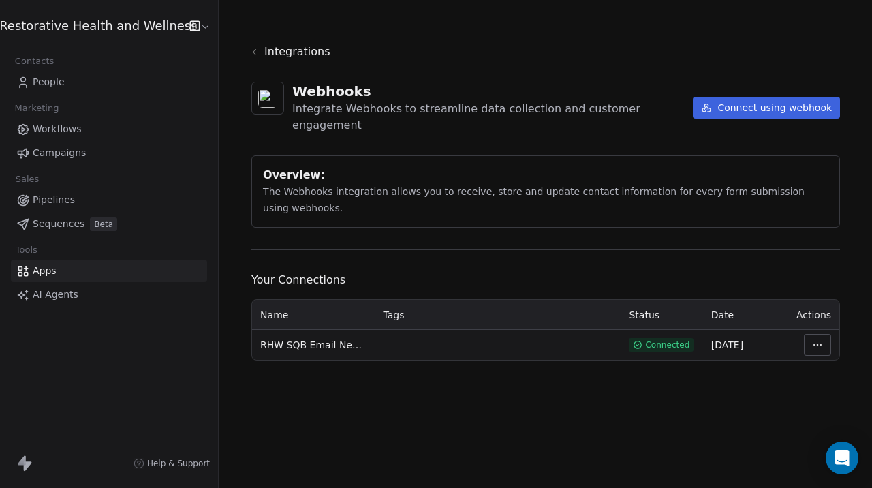
click at [58, 79] on span "People" at bounding box center [49, 82] width 32 height 14
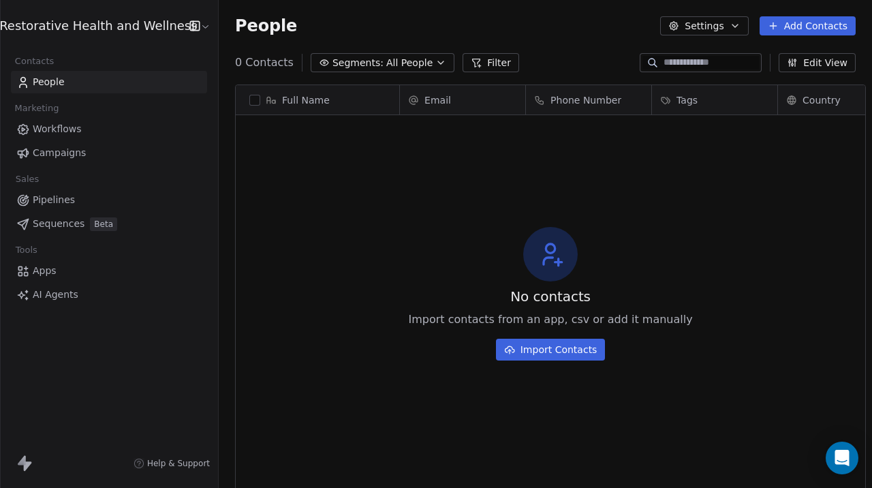
scroll to position [429, 663]
click at [54, 272] on span "Apps" at bounding box center [45, 271] width 24 height 14
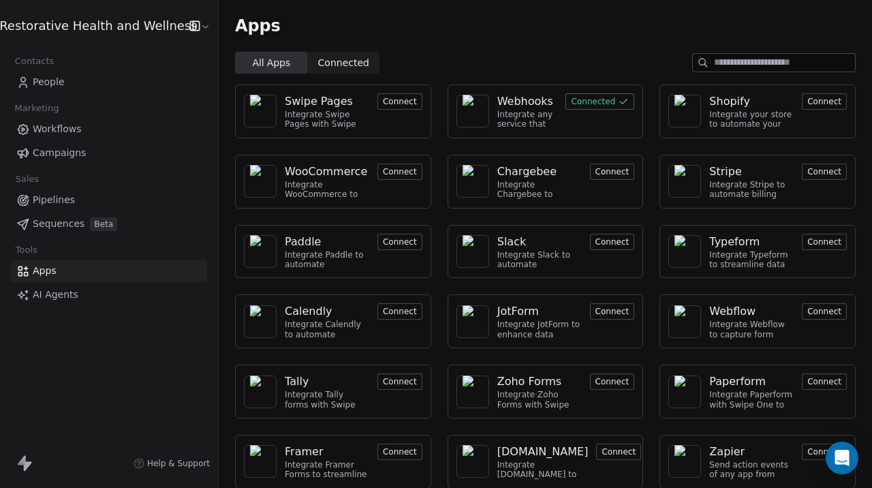
click at [578, 101] on button "Connected" at bounding box center [599, 101] width 69 height 16
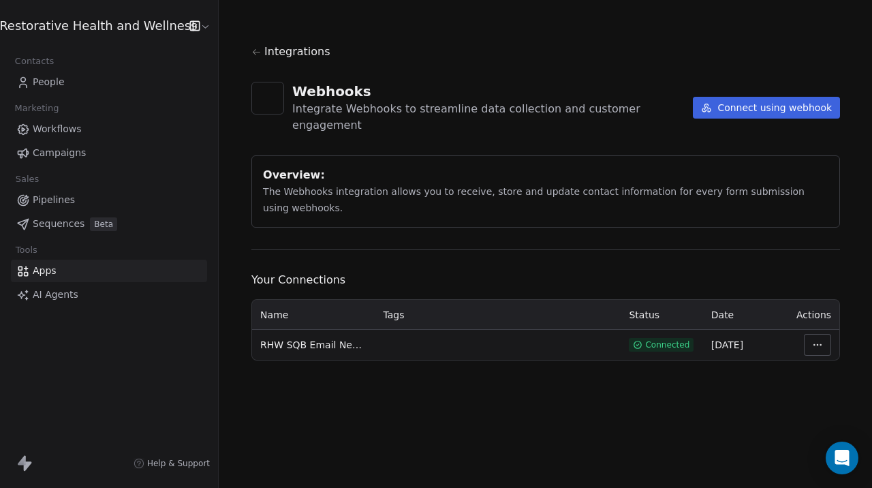
click at [814, 332] on html "Restorative Health and Wellness Contacts People Marketing Workflows Campaigns S…" at bounding box center [436, 244] width 872 height 488
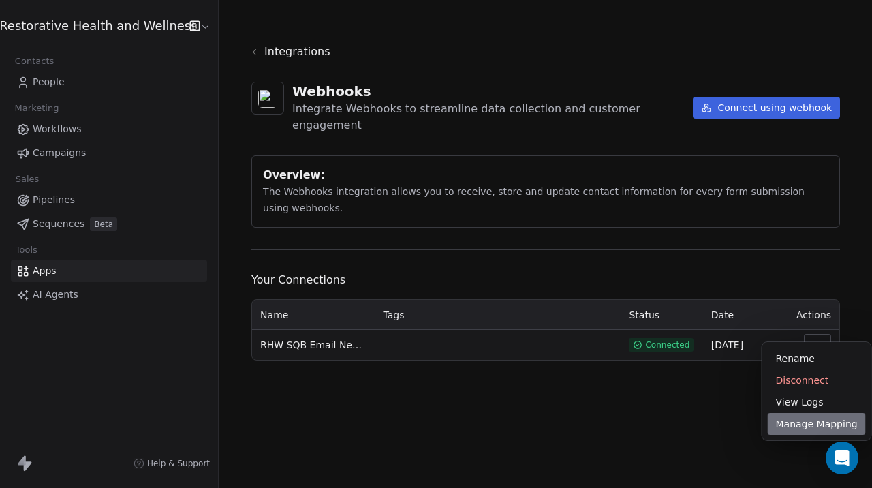
click at [806, 426] on div "Manage Mapping" at bounding box center [817, 424] width 98 height 22
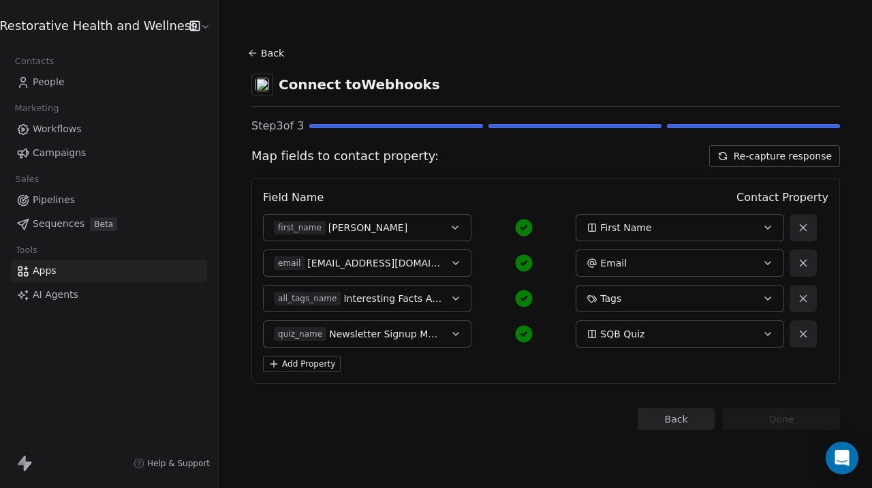
click at [452, 228] on icon "button" at bounding box center [455, 227] width 11 height 11
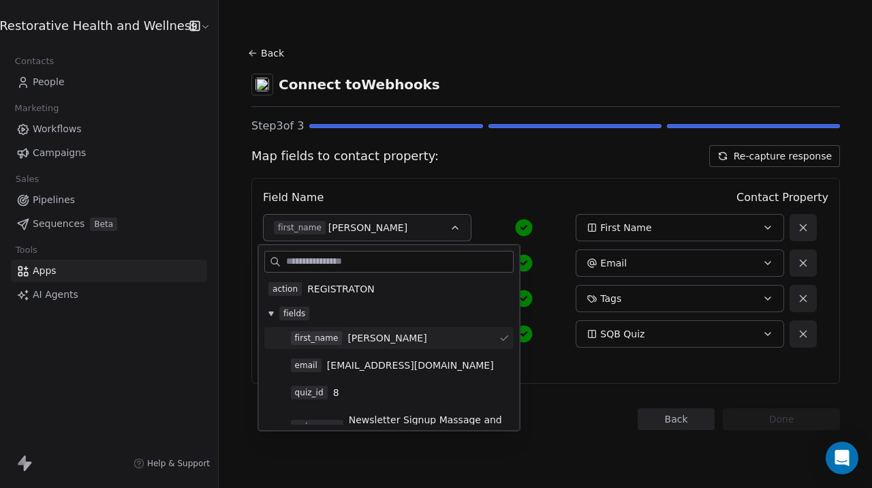
click at [475, 200] on div "Field Name Contact Property" at bounding box center [545, 197] width 565 height 16
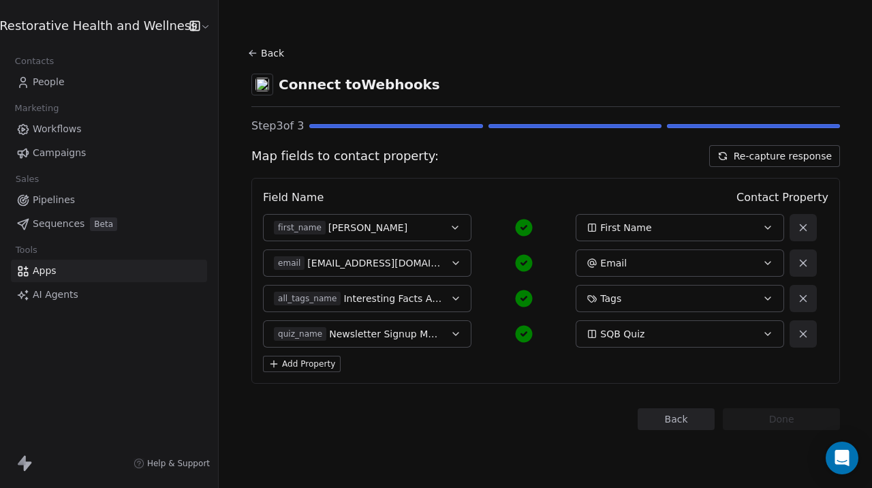
click at [655, 428] on button "Back" at bounding box center [676, 419] width 77 height 22
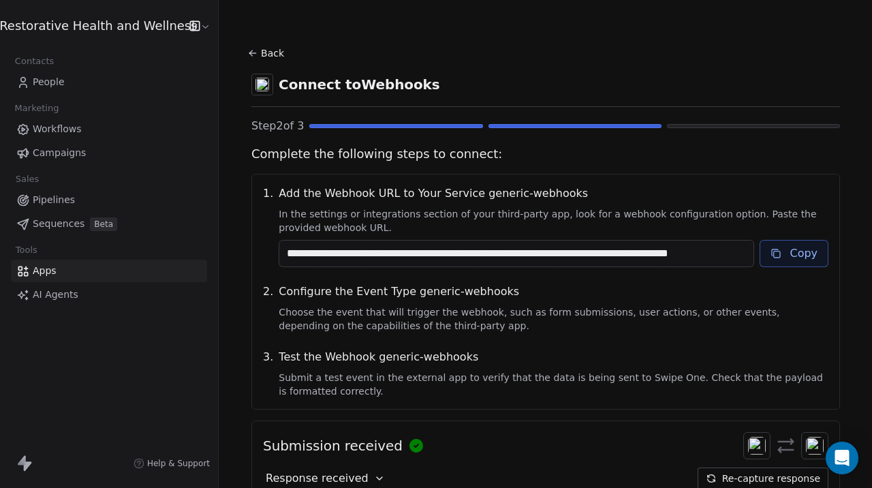
click at [45, 86] on span "People" at bounding box center [49, 82] width 32 height 14
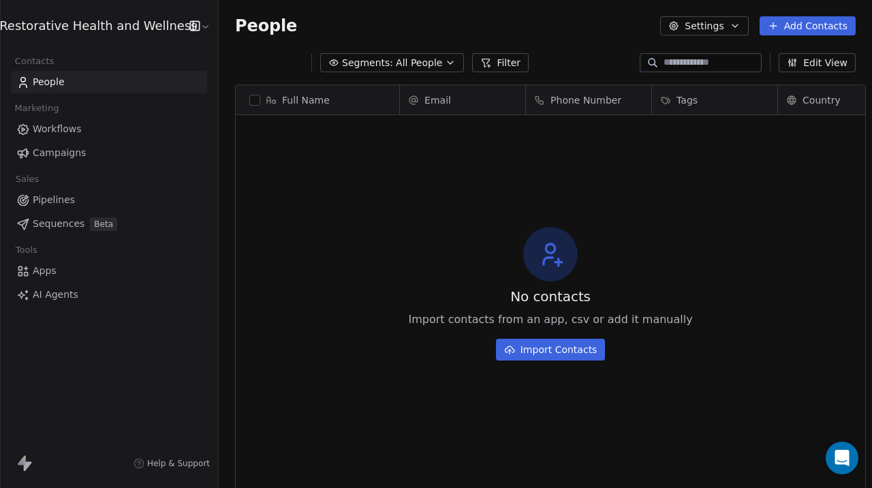
scroll to position [429, 663]
click at [238, 259] on div "No contacts Import contacts from an app, csv or add it manually Import Contacts" at bounding box center [550, 293] width 629 height 351
click at [65, 132] on span "Workflows" at bounding box center [57, 129] width 49 height 14
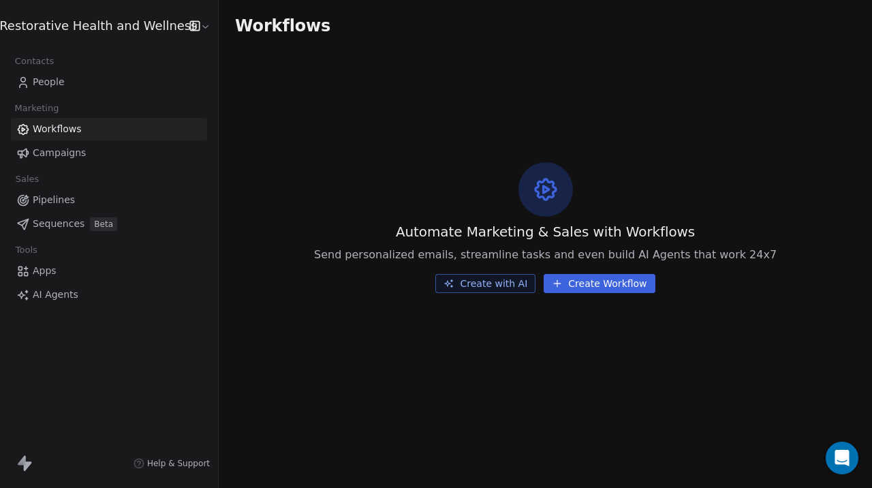
click at [46, 158] on span "Campaigns" at bounding box center [59, 153] width 53 height 14
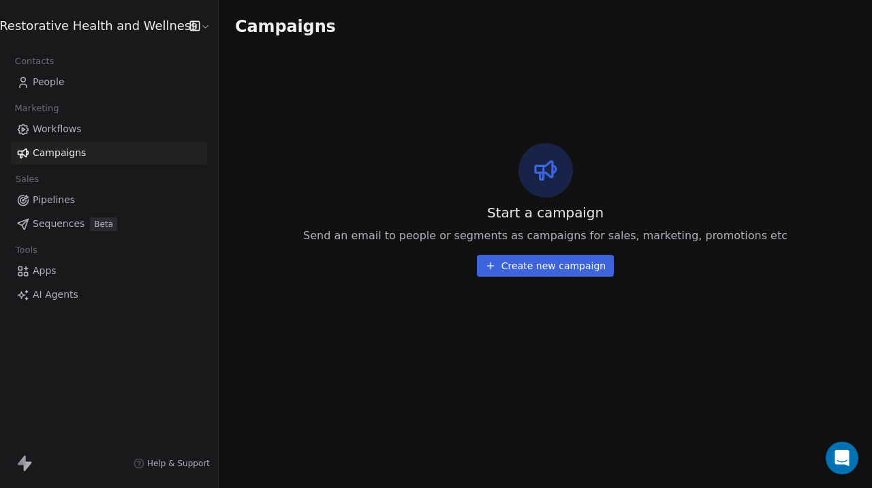
click at [59, 198] on span "Pipelines" at bounding box center [54, 200] width 42 height 14
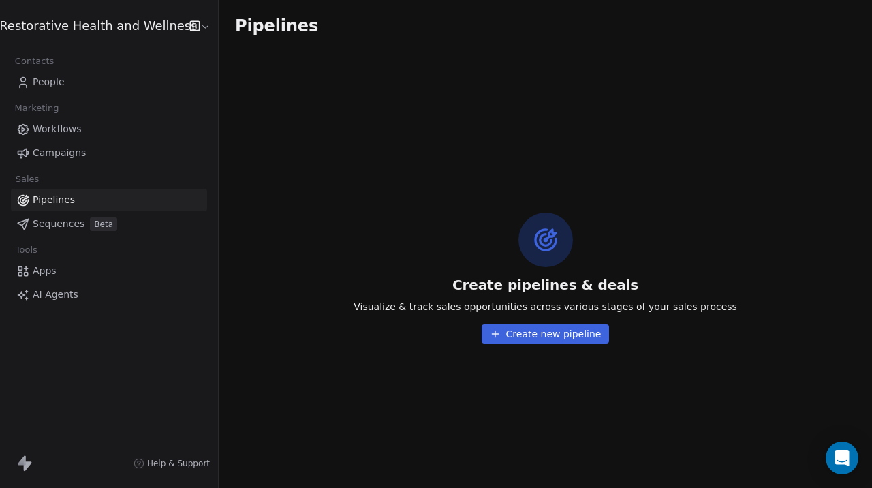
click at [64, 300] on span "AI Agents" at bounding box center [56, 294] width 46 height 14
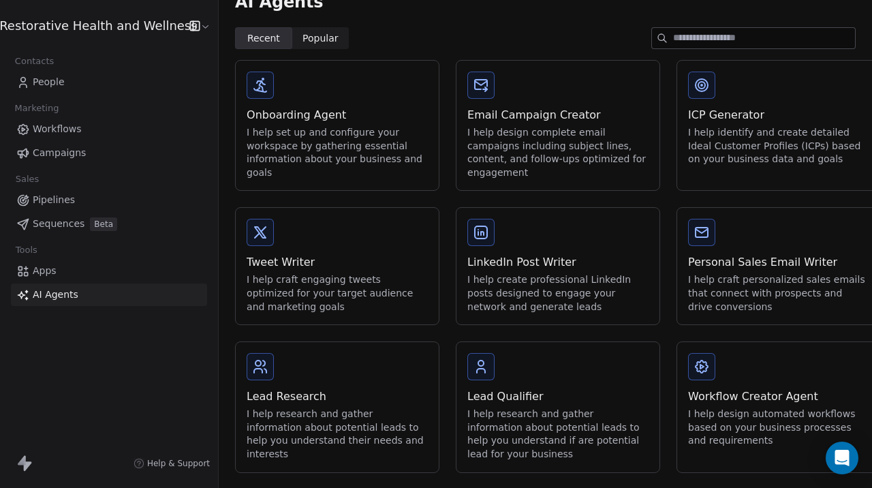
scroll to position [25, 0]
click at [491, 151] on div "I help design complete email campaigns including subject lines, content, and fo…" at bounding box center [557, 151] width 181 height 53
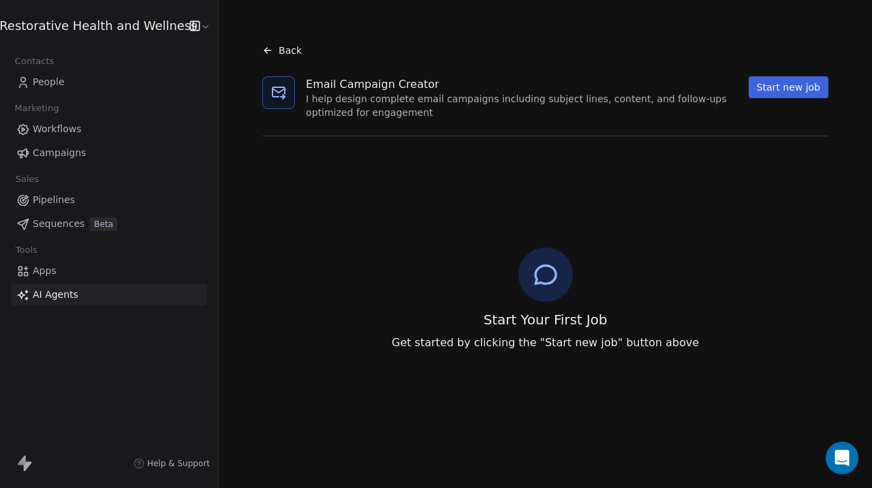
click at [774, 89] on button "Start new job" at bounding box center [789, 87] width 80 height 22
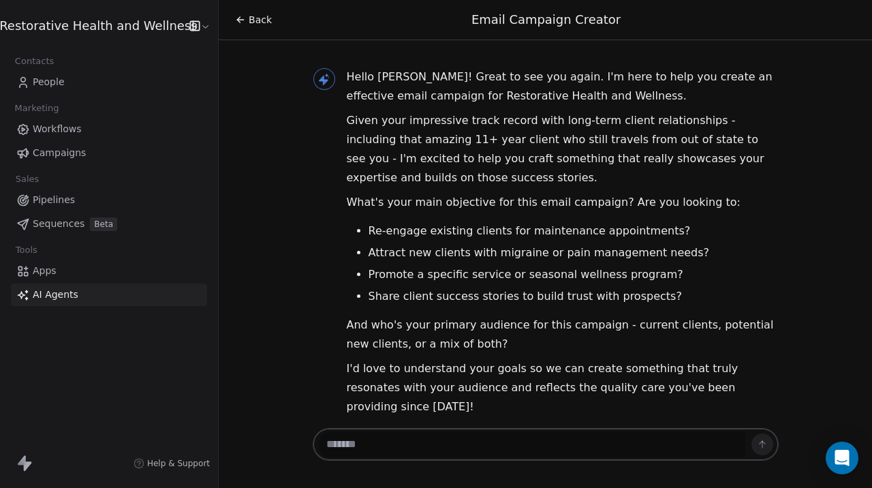
click at [235, 19] on icon at bounding box center [240, 19] width 11 height 11
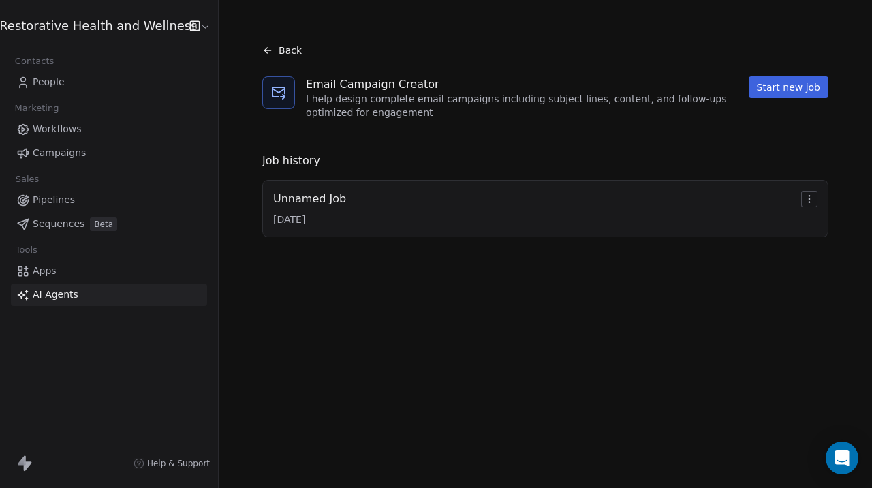
click at [809, 199] on html "Restorative Health and Wellness Contacts People Marketing Workflows Campaigns S…" at bounding box center [436, 244] width 872 height 488
click at [806, 227] on span "Rename" at bounding box center [819, 224] width 39 height 14
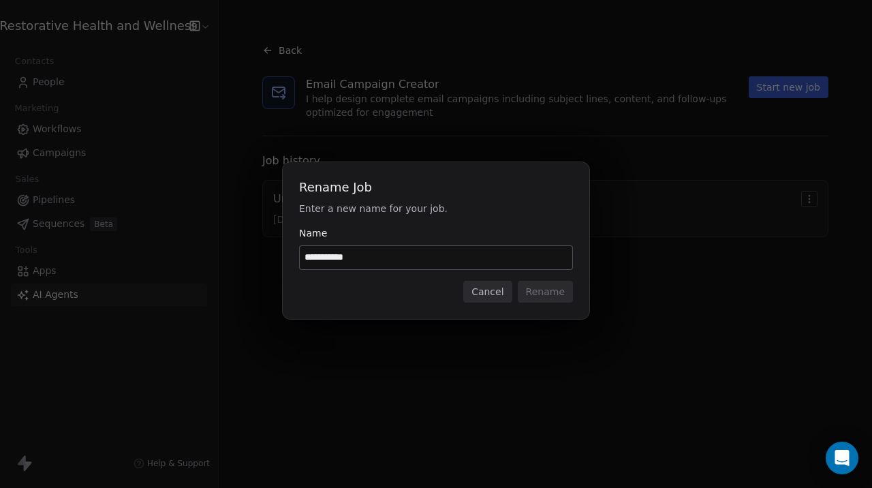
click at [496, 296] on button "Cancel" at bounding box center [487, 292] width 48 height 22
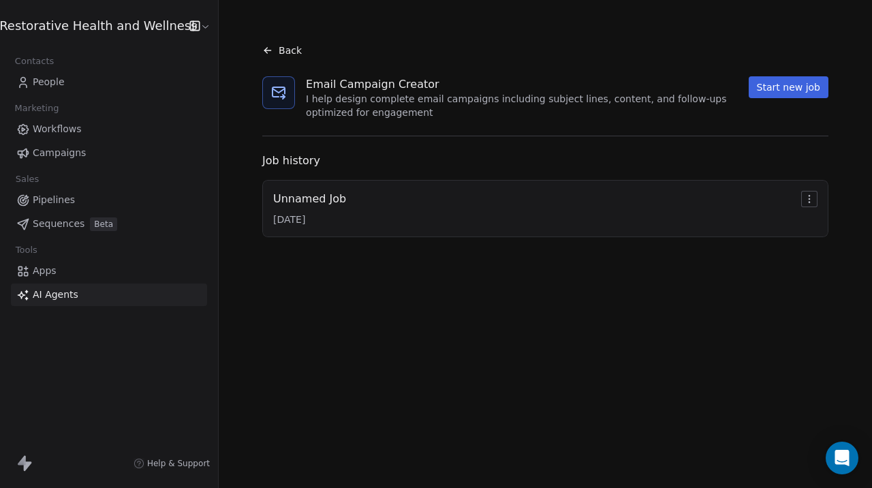
click at [54, 225] on span "Sequences" at bounding box center [59, 224] width 52 height 14
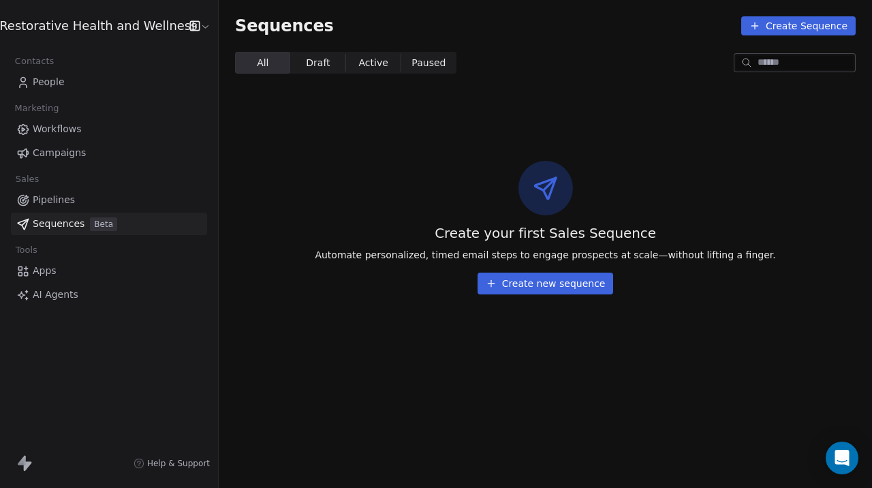
click at [151, 319] on div "Restorative Health and Wellness Contacts People Marketing Workflows Campaigns S…" at bounding box center [109, 244] width 218 height 488
click at [163, 466] on span "Help & Support" at bounding box center [178, 463] width 63 height 11
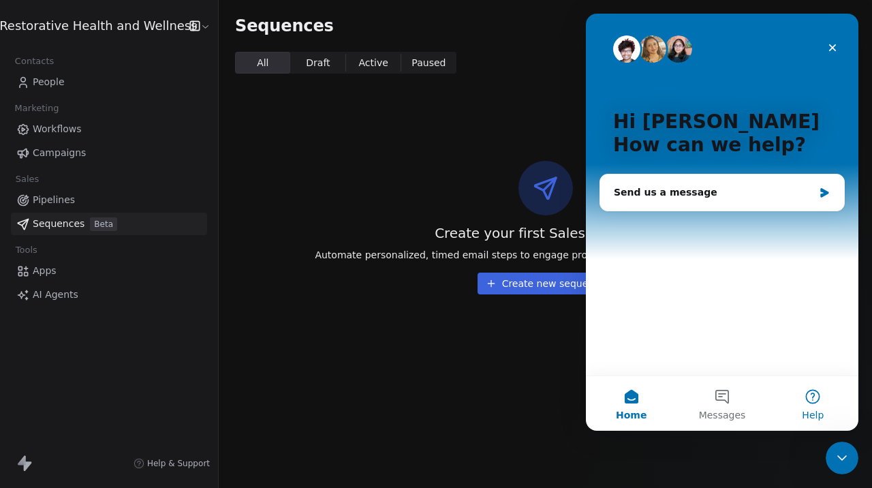
click at [817, 405] on button "Help" at bounding box center [813, 403] width 91 height 54
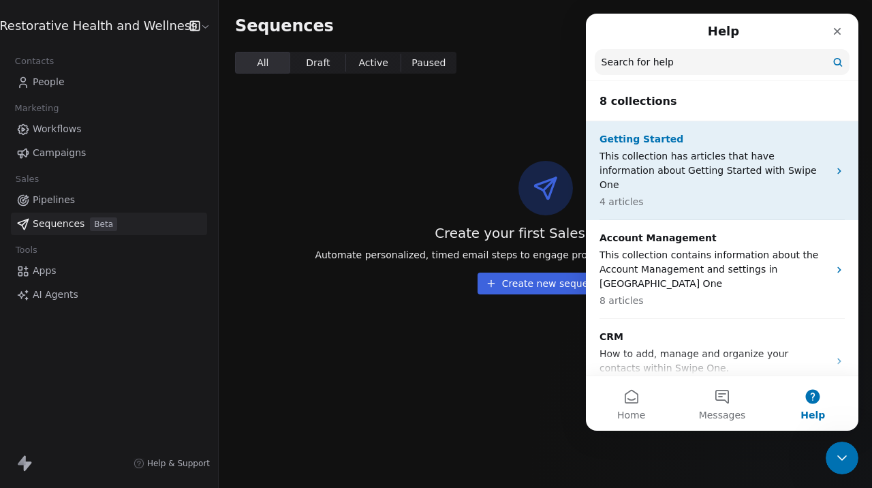
click at [691, 151] on p "This collection has articles that have information about Getting Started with S…" at bounding box center [713, 170] width 229 height 43
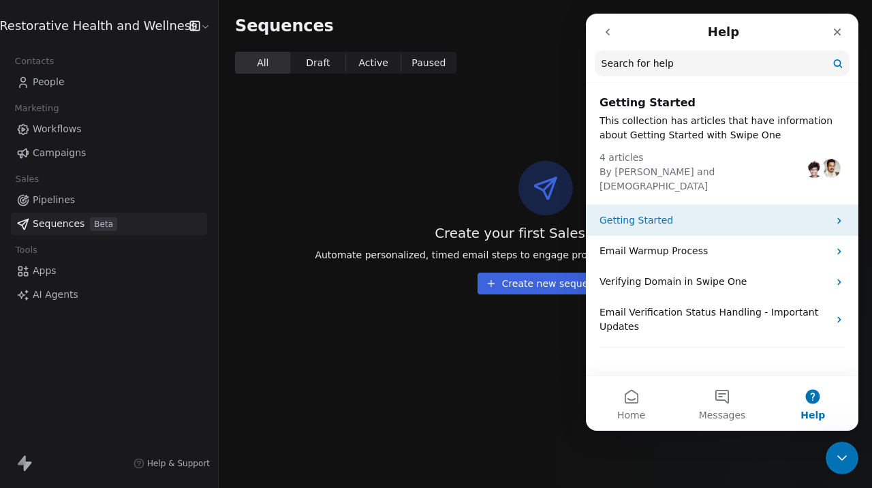
click at [686, 213] on p "Getting Started" at bounding box center [713, 220] width 229 height 14
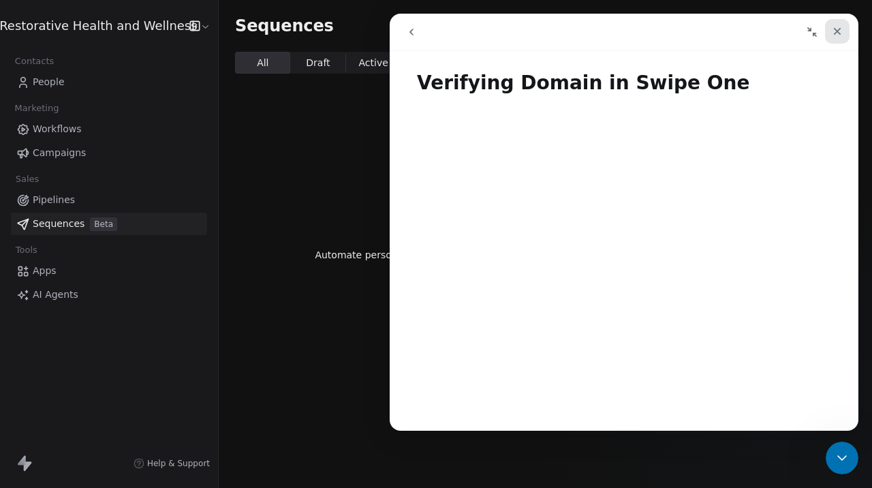
click at [833, 34] on icon "Close" at bounding box center [837, 31] width 11 height 11
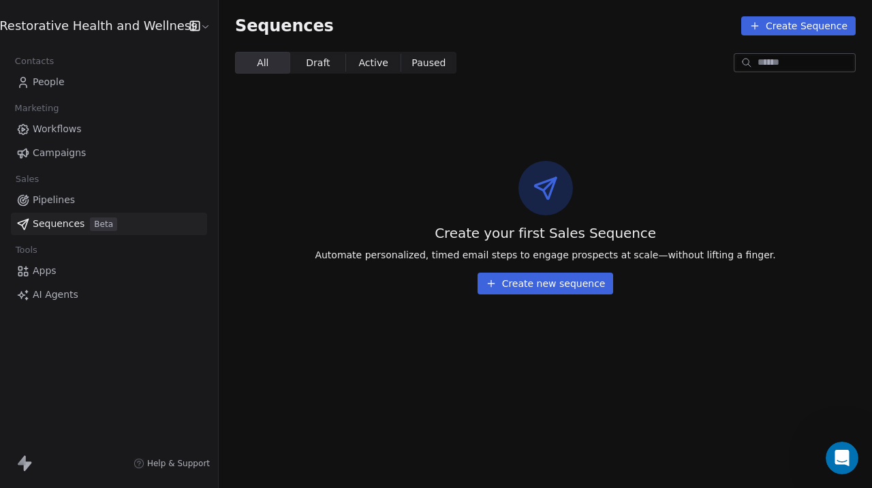
click at [193, 27] on html "Restorative Health and Wellness Contacts People Marketing Workflows Campaigns S…" at bounding box center [436, 244] width 872 height 488
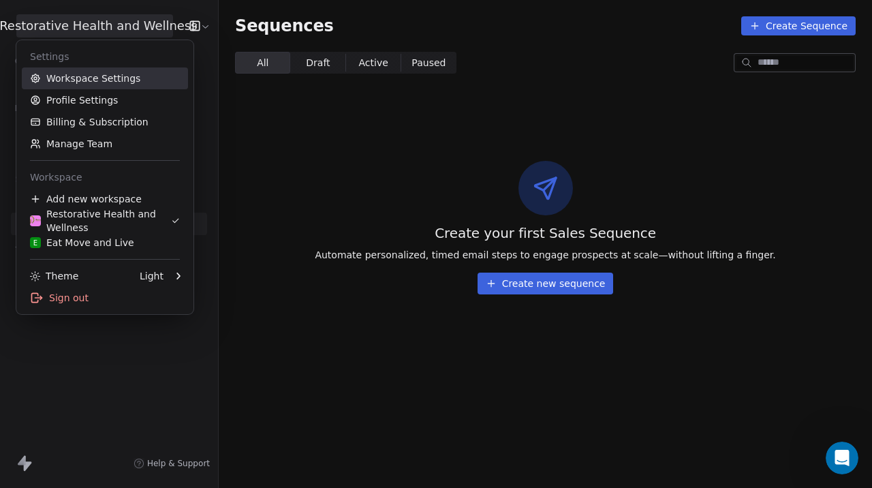
click at [121, 81] on link "Workspace Settings" at bounding box center [105, 78] width 166 height 22
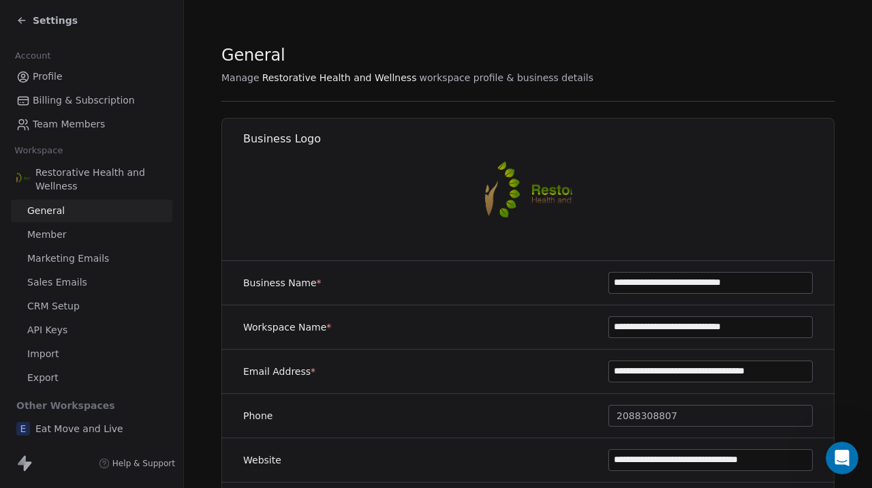
click at [57, 264] on span "Marketing Emails" at bounding box center [68, 258] width 82 height 14
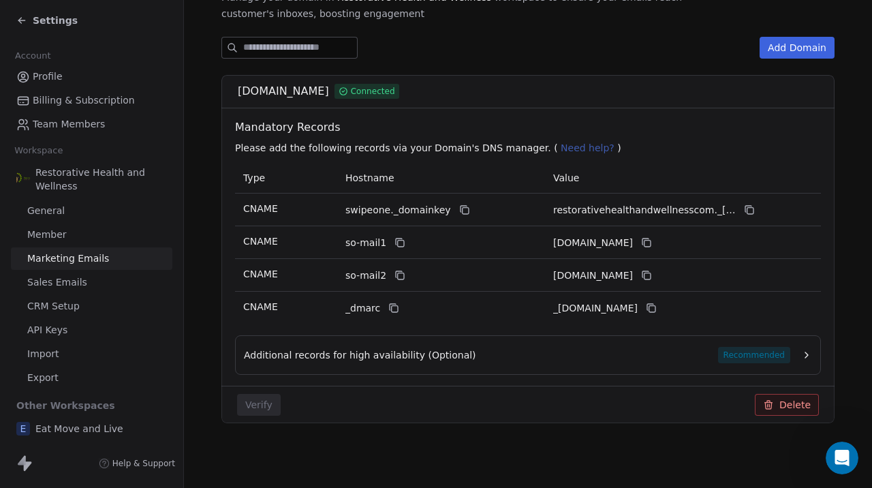
scroll to position [197, 0]
click at [315, 356] on span "Additional records for high availability (Optional)" at bounding box center [360, 354] width 232 height 14
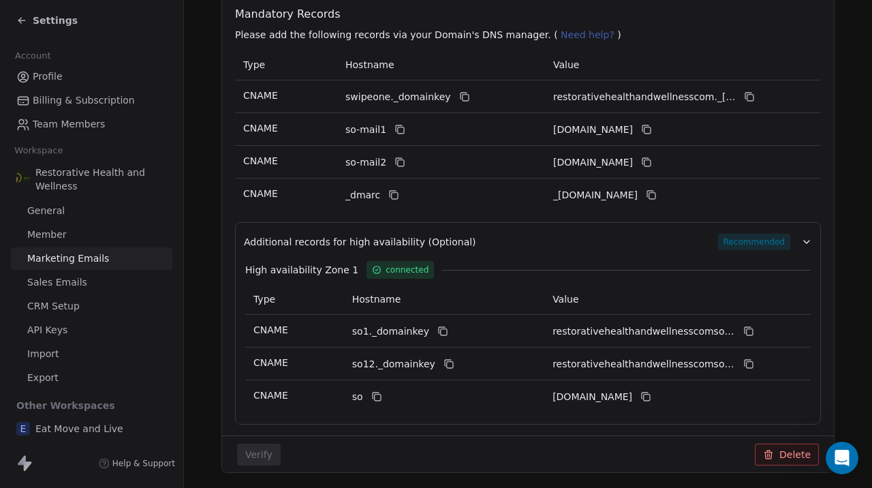
scroll to position [313, 0]
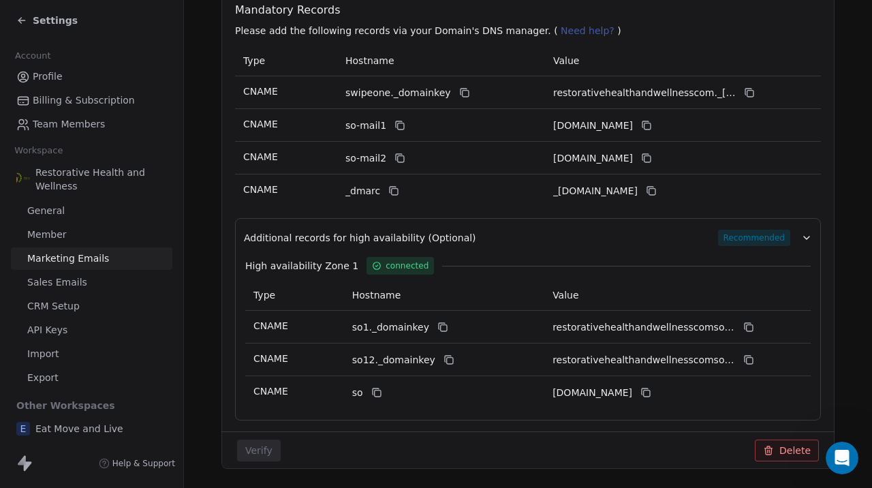
click at [341, 242] on span "Additional records for high availability (Optional)" at bounding box center [360, 238] width 232 height 14
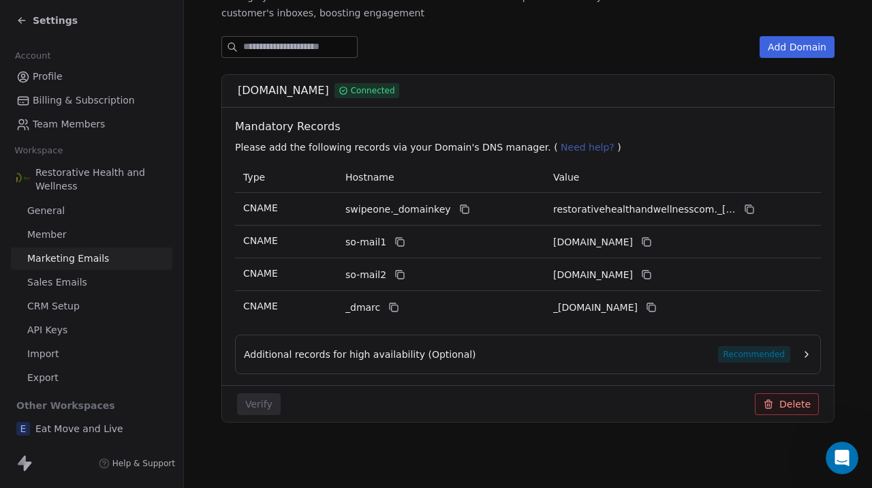
scroll to position [197, 0]
click at [569, 147] on span "Need help?" at bounding box center [588, 147] width 54 height 11
click at [561, 148] on span "Need help?" at bounding box center [588, 147] width 54 height 11
click at [561, 149] on span "Need help?" at bounding box center [588, 147] width 54 height 11
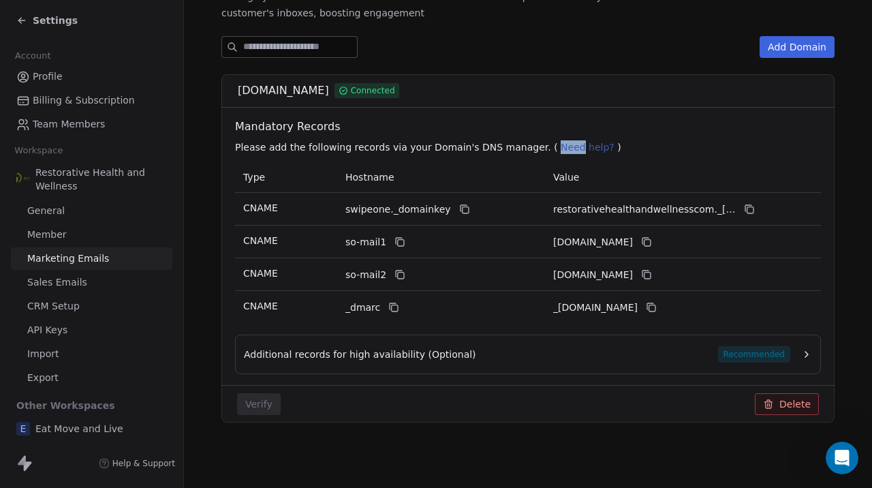
click at [561, 149] on span "Need help?" at bounding box center [588, 147] width 54 height 11
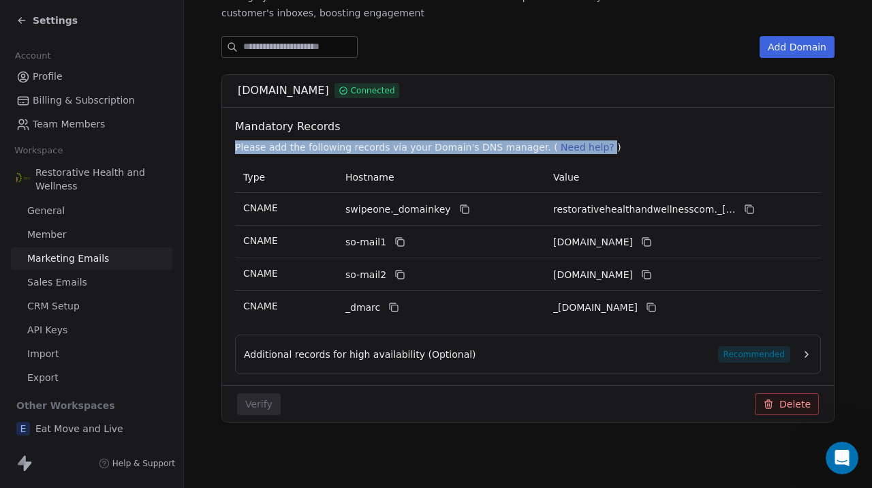
click at [561, 149] on span "Need help?" at bounding box center [588, 147] width 54 height 11
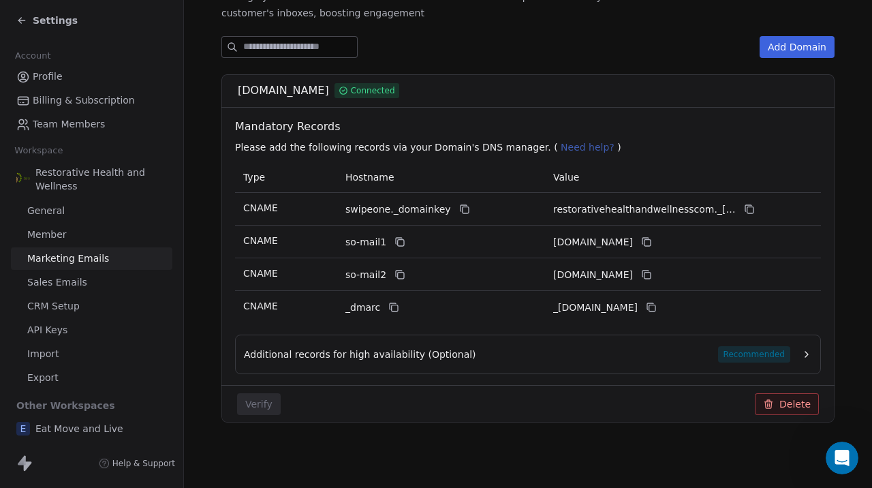
click at [591, 145] on p "Please add the following records via your Domain's DNS manager. ( Need help? )" at bounding box center [530, 147] width 591 height 14
click at [477, 189] on th "Hostname" at bounding box center [441, 177] width 208 height 31
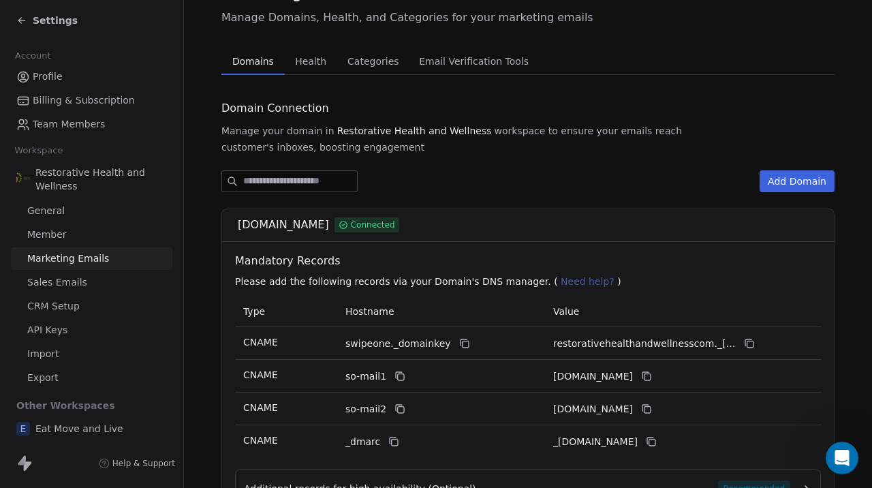
scroll to position [60, 0]
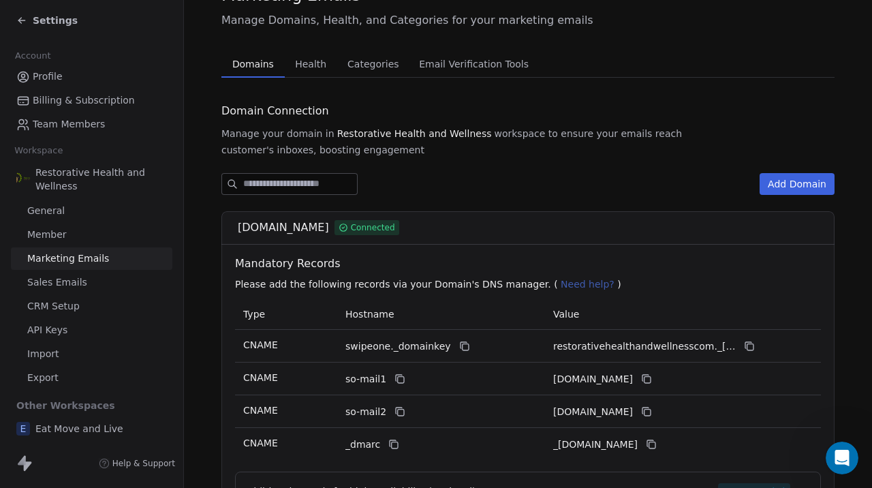
click at [448, 67] on span "Email Verification Tools" at bounding box center [473, 63] width 121 height 19
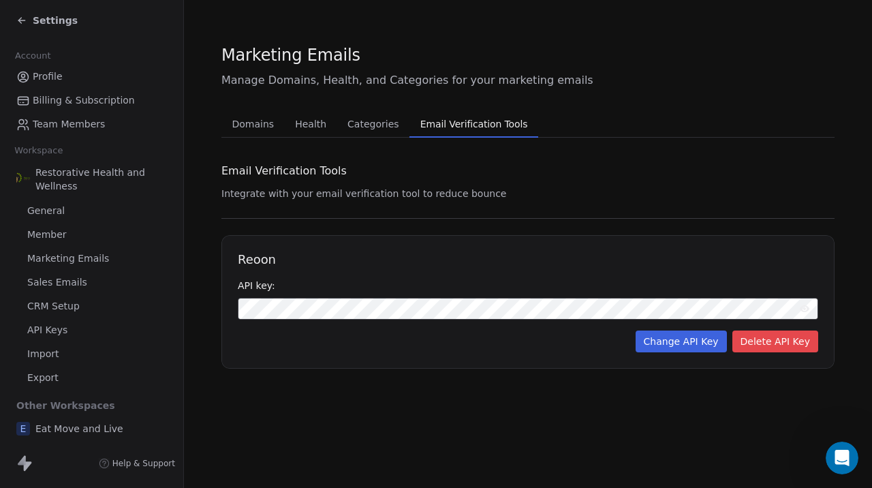
click at [366, 128] on span "Categories" at bounding box center [373, 123] width 62 height 19
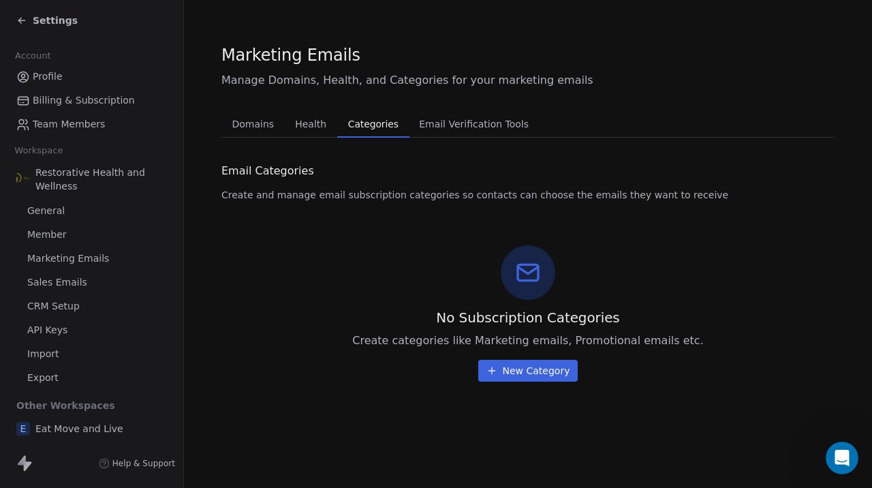
click at [313, 132] on span "Health" at bounding box center [310, 123] width 42 height 19
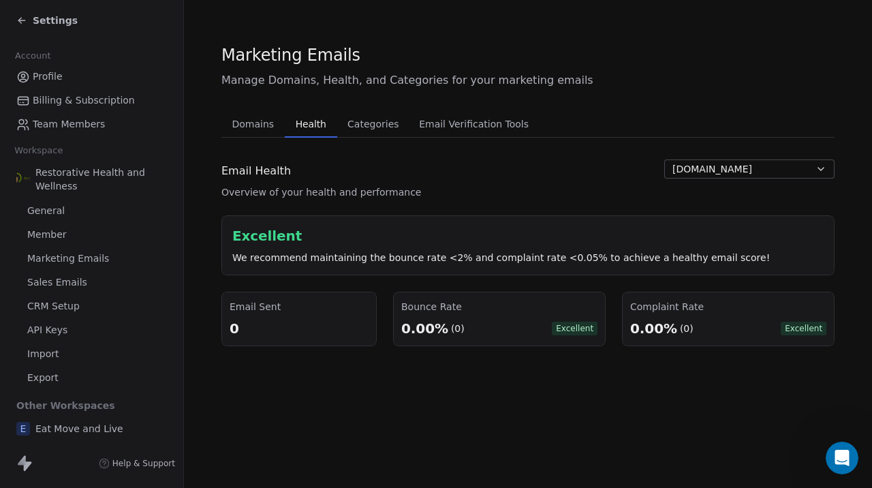
click at [262, 129] on span "Domains" at bounding box center [253, 123] width 53 height 19
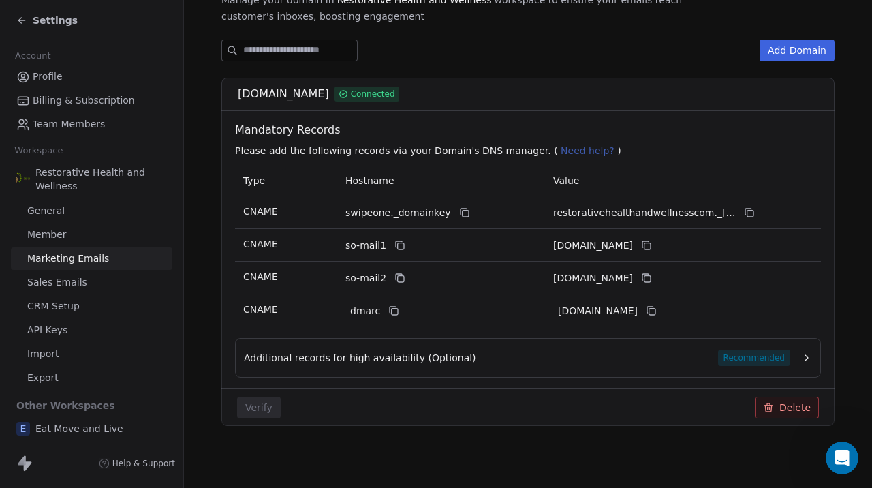
scroll to position [197, 0]
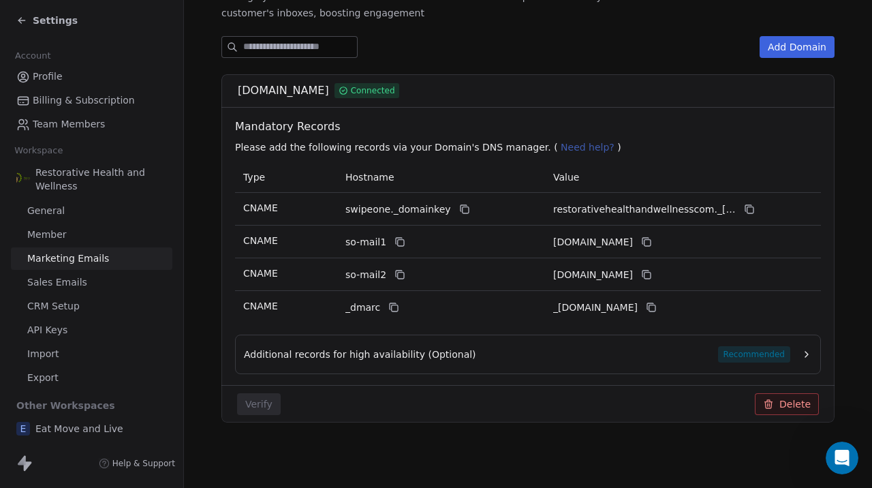
click at [74, 284] on span "Sales Emails" at bounding box center [57, 282] width 60 height 14
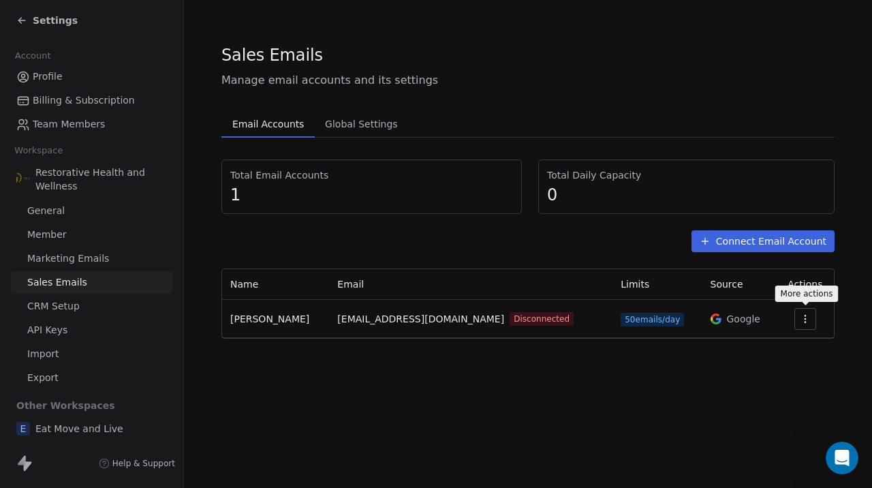
click at [806, 320] on icon "button" at bounding box center [805, 318] width 11 height 11
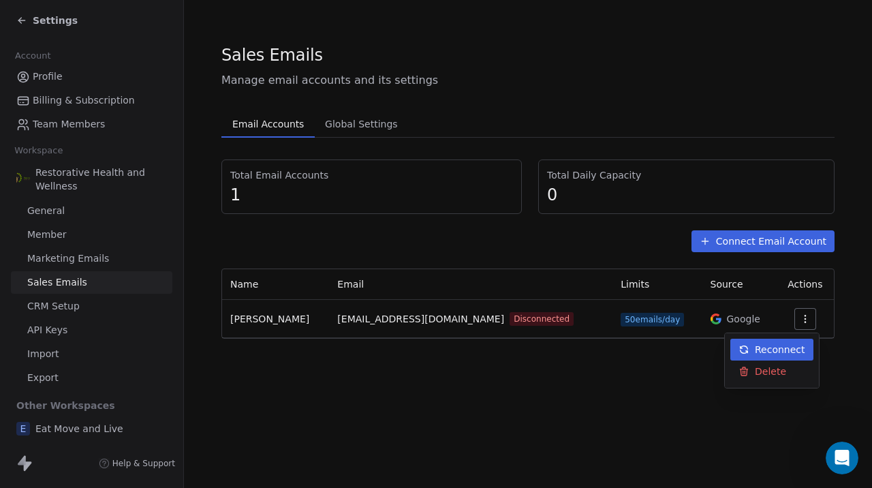
click at [843, 360] on html "Settings Account Profile Billing & Subscription Team Members Workspace Restorat…" at bounding box center [436, 244] width 872 height 488
click at [40, 26] on span "Settings" at bounding box center [55, 21] width 45 height 14
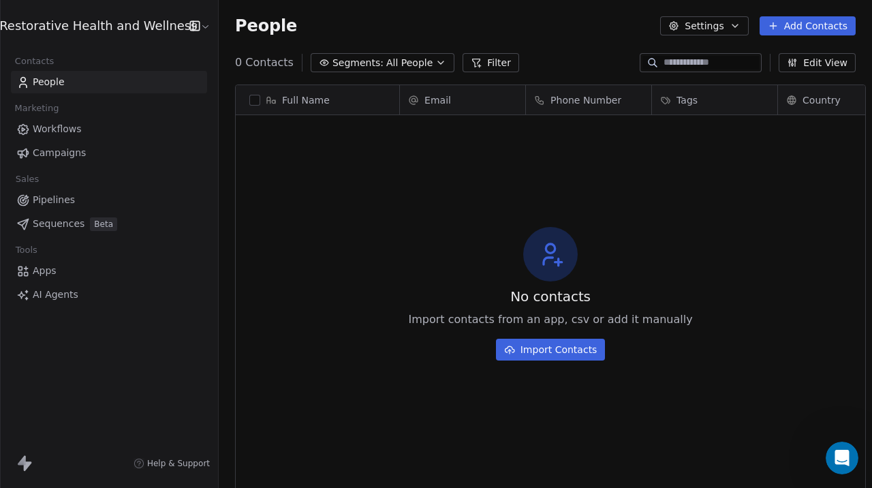
scroll to position [429, 663]
click at [47, 276] on span "Apps" at bounding box center [45, 271] width 24 height 14
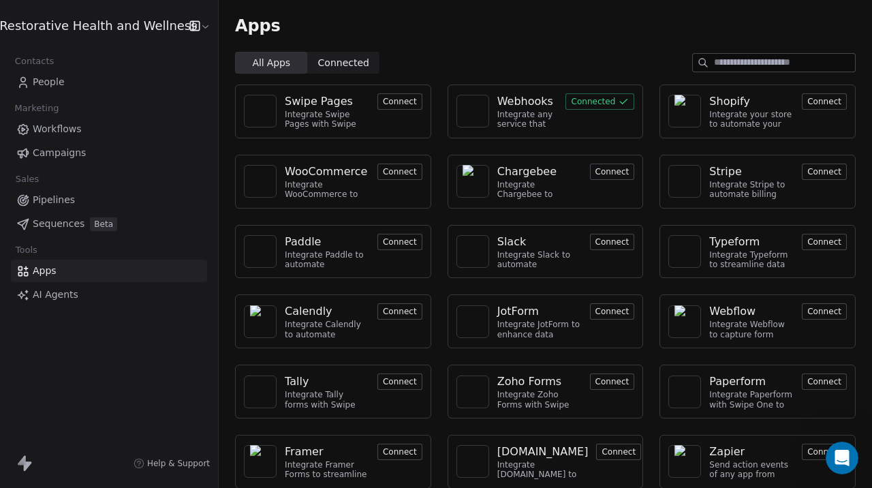
click at [59, 159] on span "Campaigns" at bounding box center [59, 153] width 53 height 14
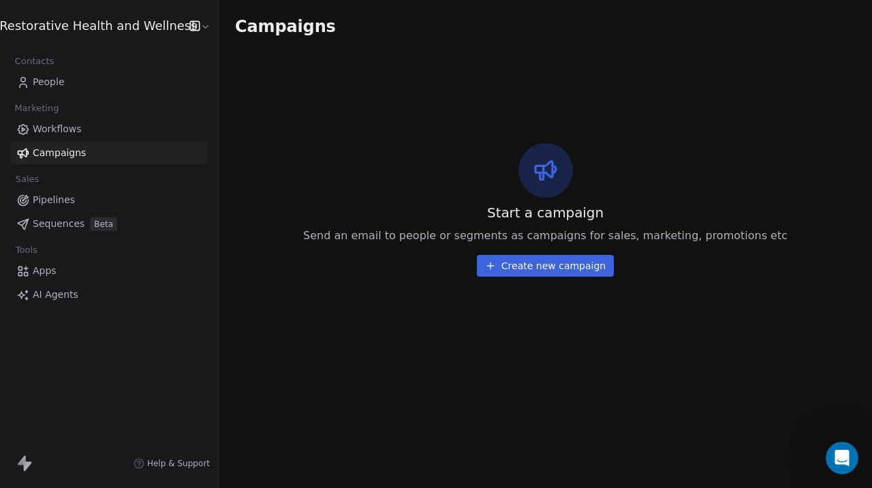
click at [147, 28] on html "Restorative Health and Wellness Contacts People Marketing Workflows Campaigns S…" at bounding box center [436, 244] width 872 height 488
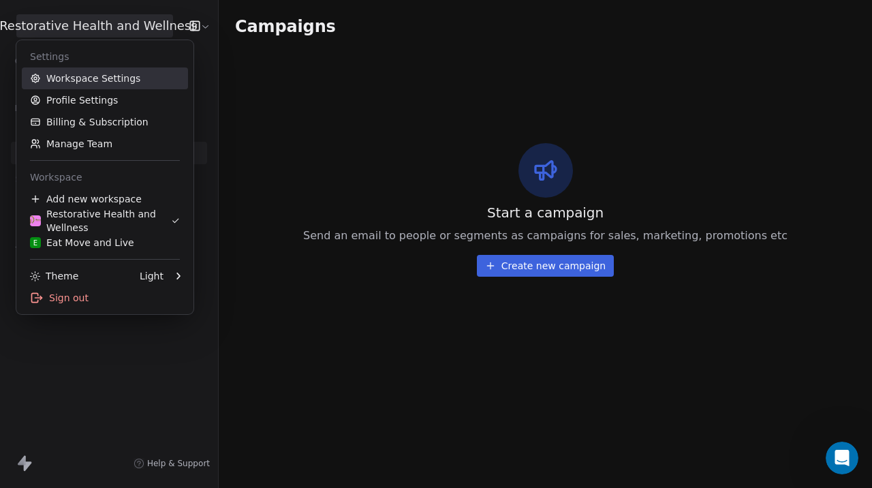
click at [115, 78] on link "Workspace Settings" at bounding box center [105, 78] width 166 height 22
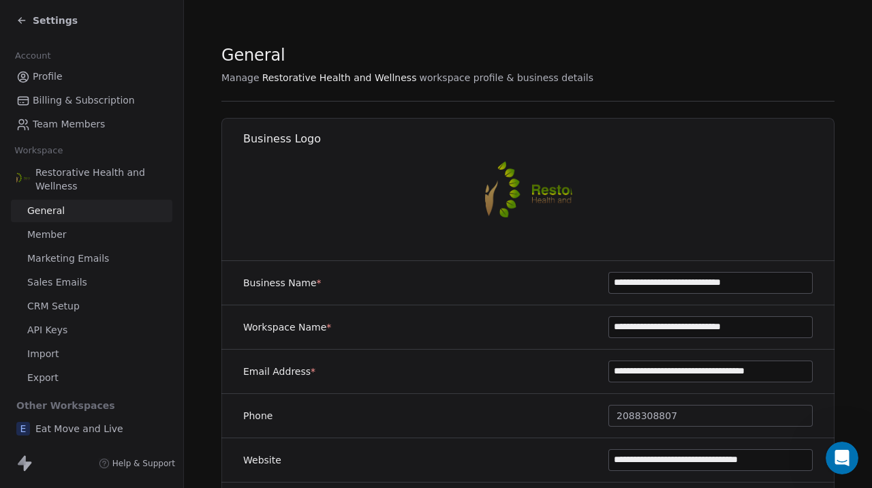
scroll to position [2, 0]
click at [65, 305] on span "CRM Setup" at bounding box center [53, 304] width 52 height 14
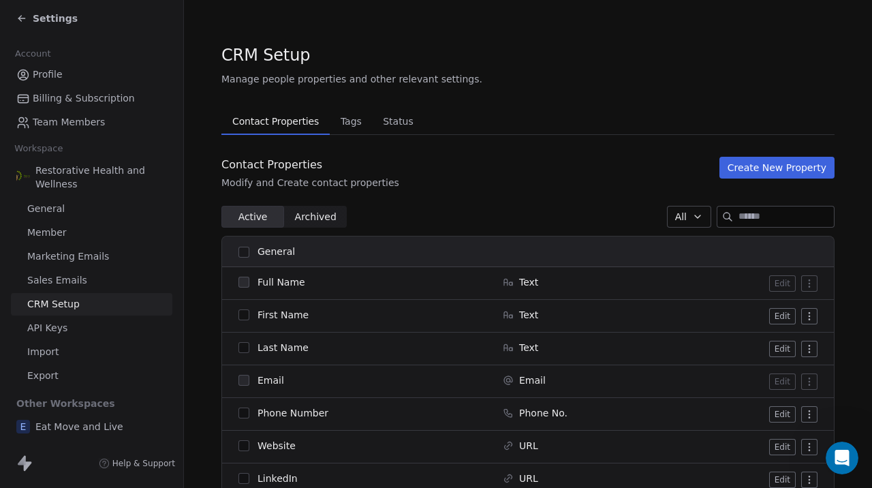
click at [294, 285] on span "Full Name" at bounding box center [281, 282] width 48 height 14
click at [57, 22] on span "Settings" at bounding box center [55, 19] width 45 height 14
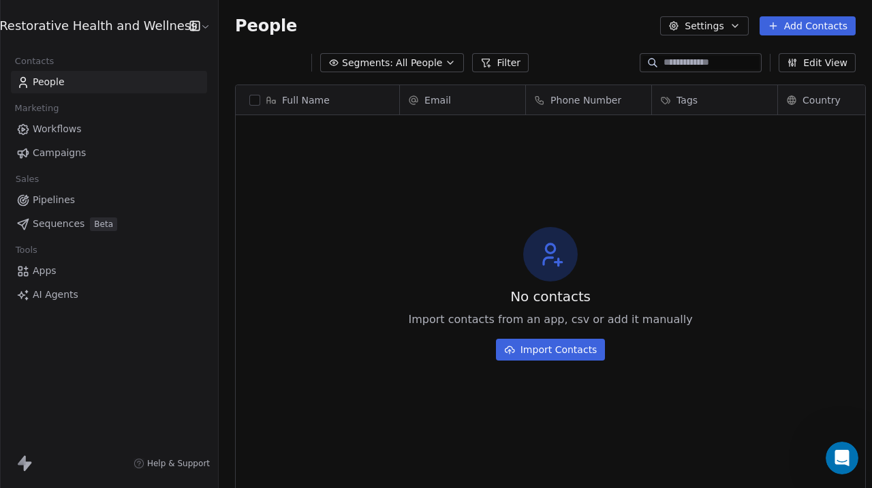
scroll to position [429, 663]
click at [54, 270] on span "Apps" at bounding box center [45, 271] width 24 height 14
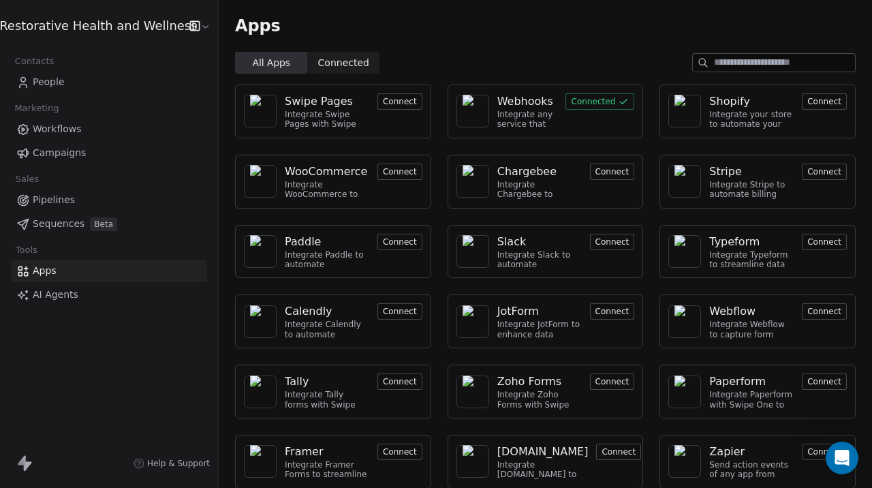
click at [583, 104] on button "Connected" at bounding box center [599, 101] width 69 height 16
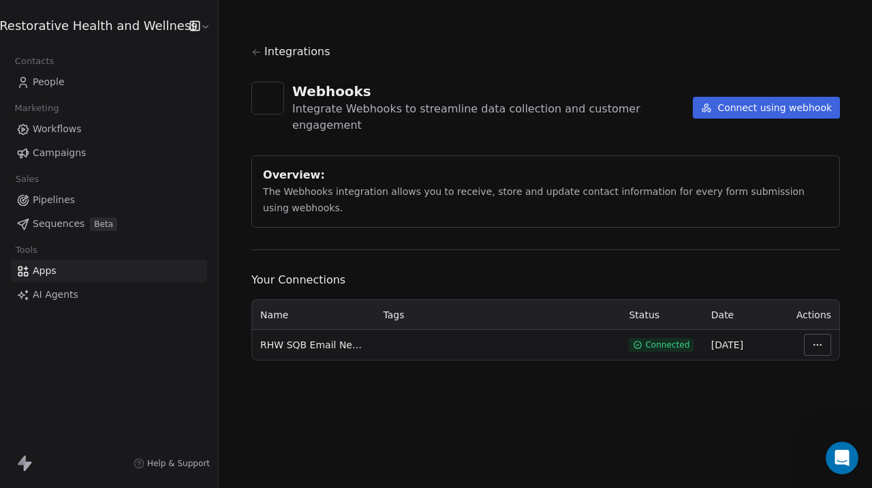
click at [810, 330] on html "Restorative Health and Wellness Contacts People Marketing Workflows Campaigns S…" at bounding box center [436, 244] width 872 height 488
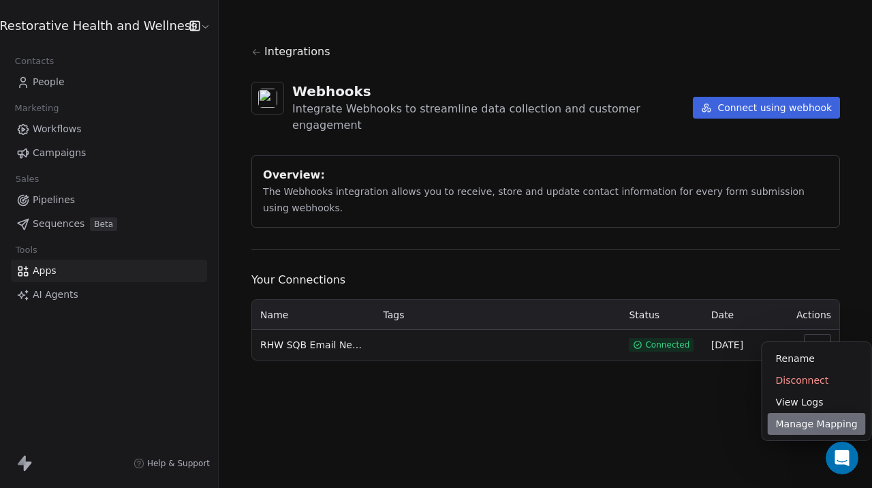
click at [800, 421] on div "Manage Mapping" at bounding box center [817, 424] width 98 height 22
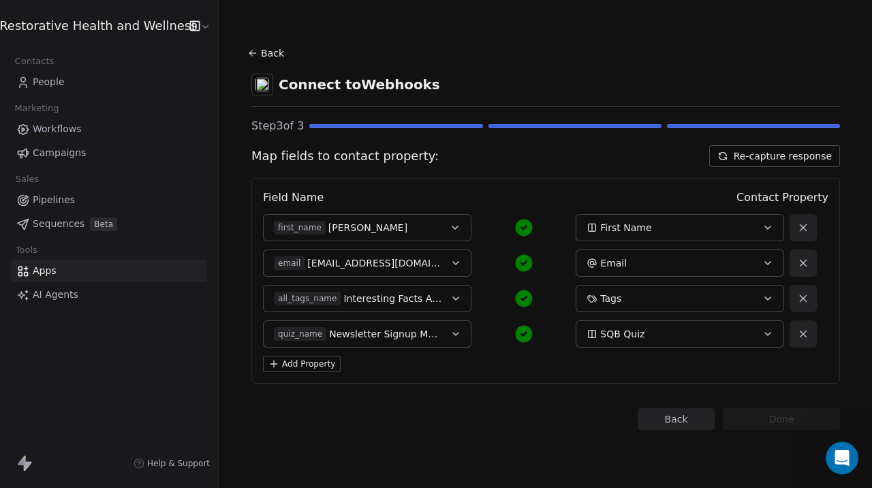
click at [454, 231] on icon "button" at bounding box center [455, 227] width 11 height 11
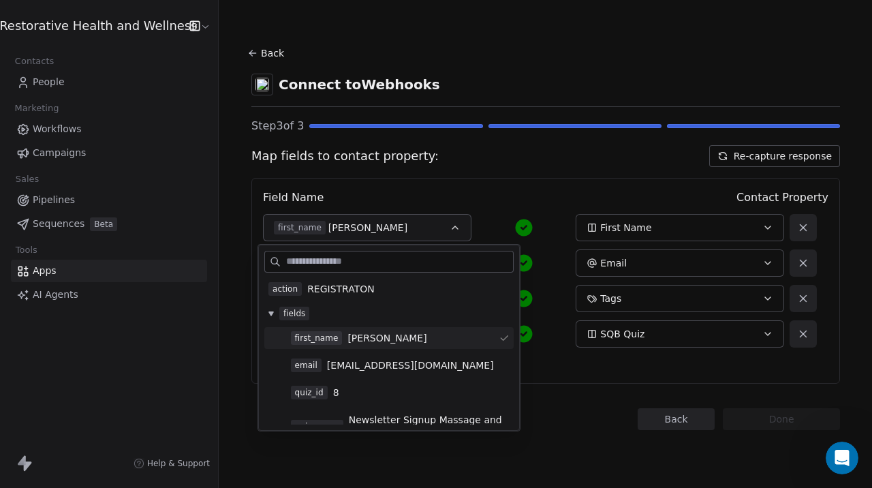
click at [618, 232] on span "First Name" at bounding box center [625, 228] width 51 height 14
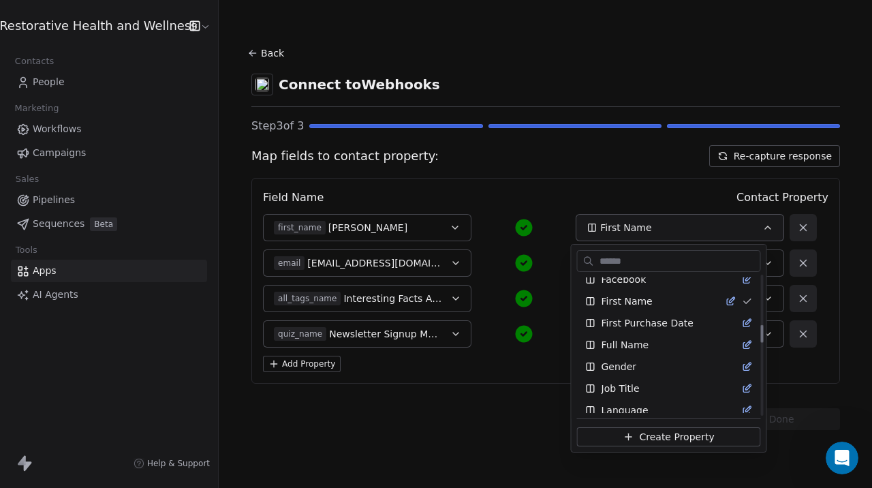
scroll to position [381, 0]
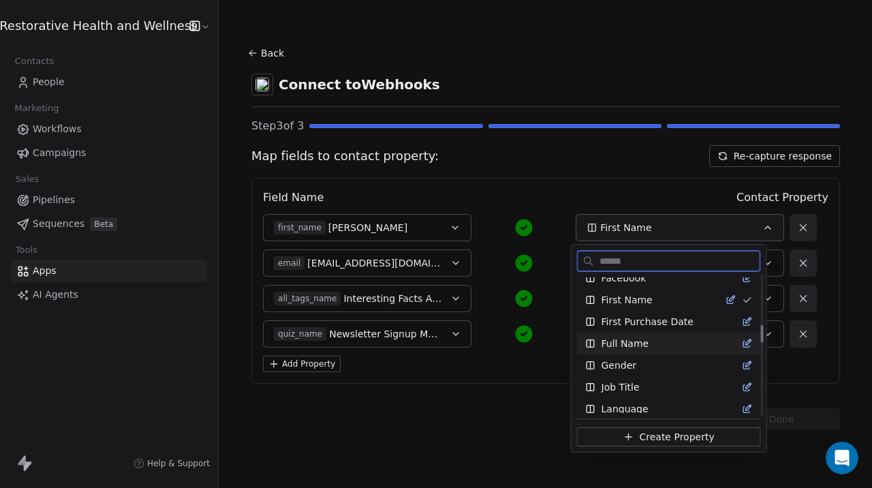
click at [628, 343] on span "Full Name" at bounding box center [625, 343] width 48 height 14
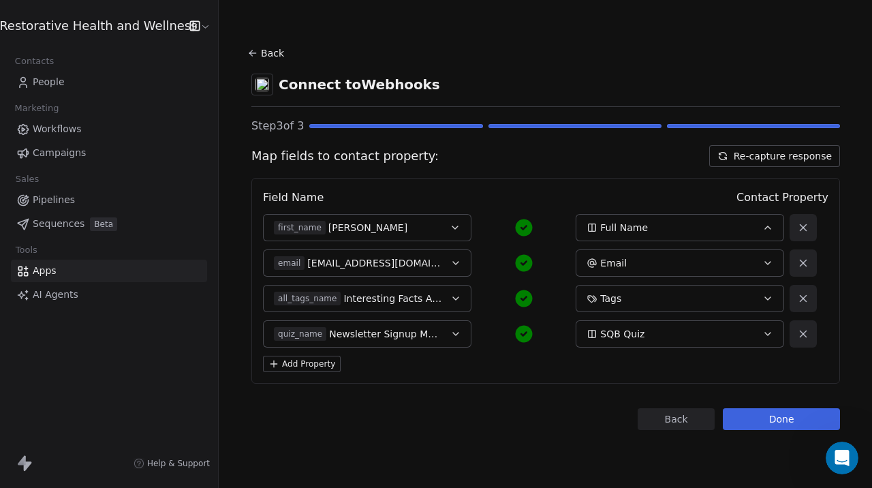
click at [764, 423] on button "Done" at bounding box center [781, 419] width 117 height 22
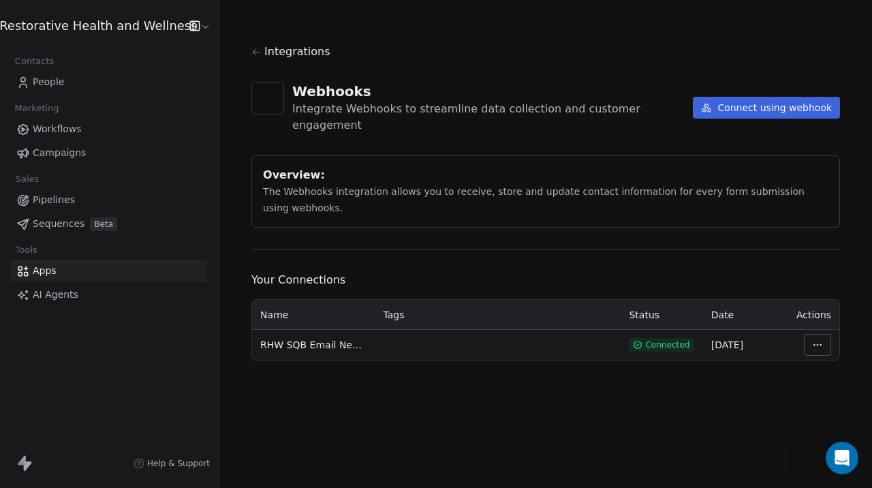
click at [160, 28] on html "Restorative Health and Wellness Contacts People Marketing Workflows Campaigns S…" at bounding box center [436, 244] width 872 height 488
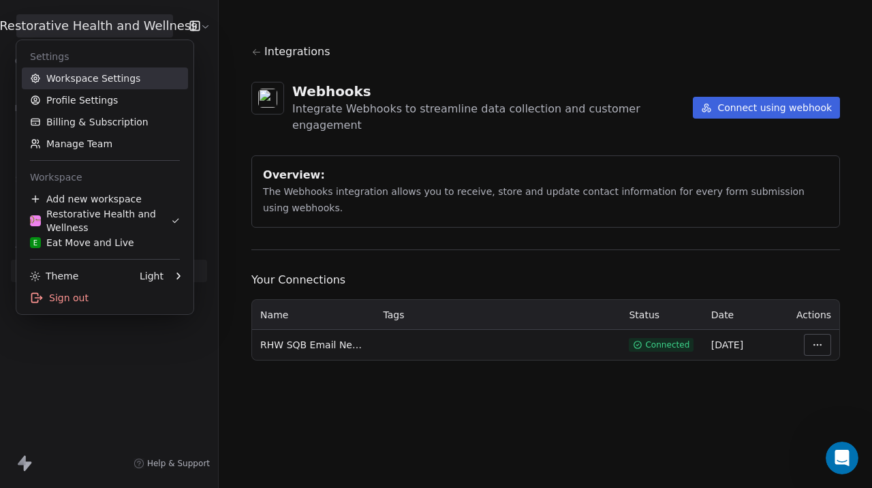
click at [138, 84] on link "Workspace Settings" at bounding box center [105, 78] width 166 height 22
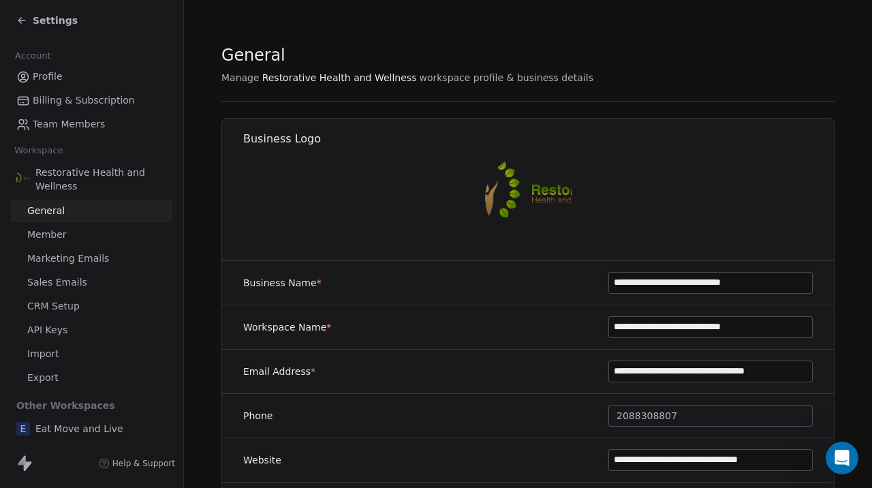
click at [60, 235] on span "Member" at bounding box center [47, 234] width 40 height 14
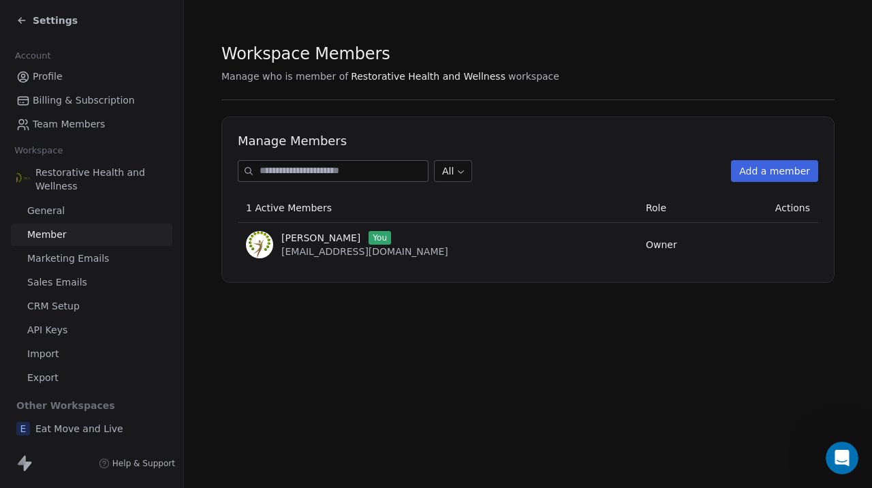
click at [54, 261] on span "Marketing Emails" at bounding box center [68, 258] width 82 height 14
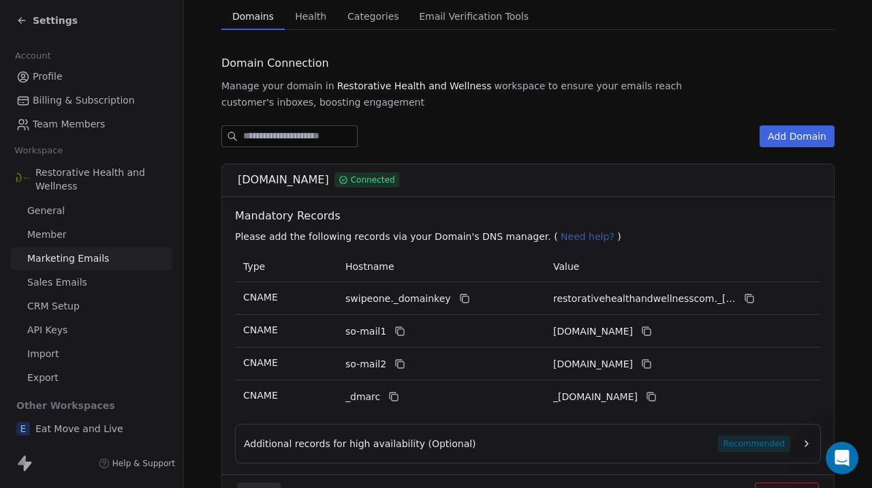
scroll to position [110, 0]
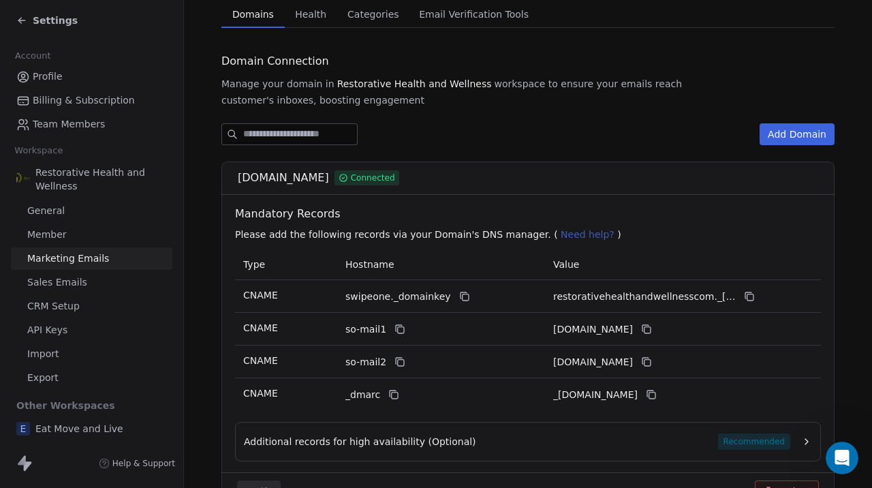
click at [561, 235] on span "Need help?" at bounding box center [588, 234] width 54 height 11
click at [161, 467] on span "Help & Support" at bounding box center [143, 463] width 63 height 11
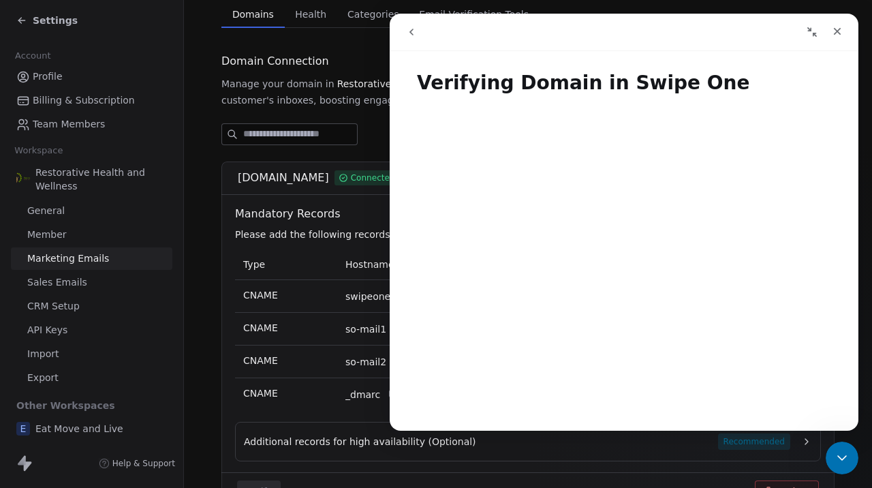
click at [411, 33] on icon "go back" at bounding box center [411, 32] width 4 height 7
click at [413, 31] on icon "go back" at bounding box center [411, 32] width 11 height 11
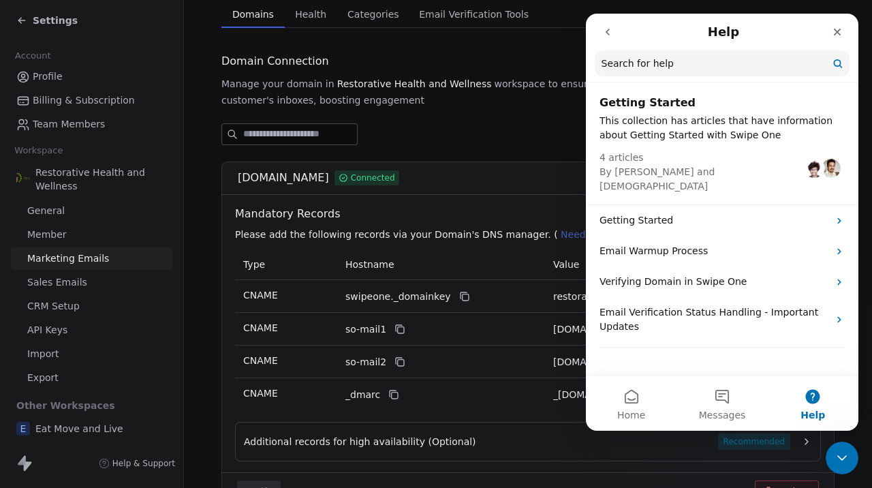
click at [651, 66] on input "Search for help" at bounding box center [722, 63] width 255 height 26
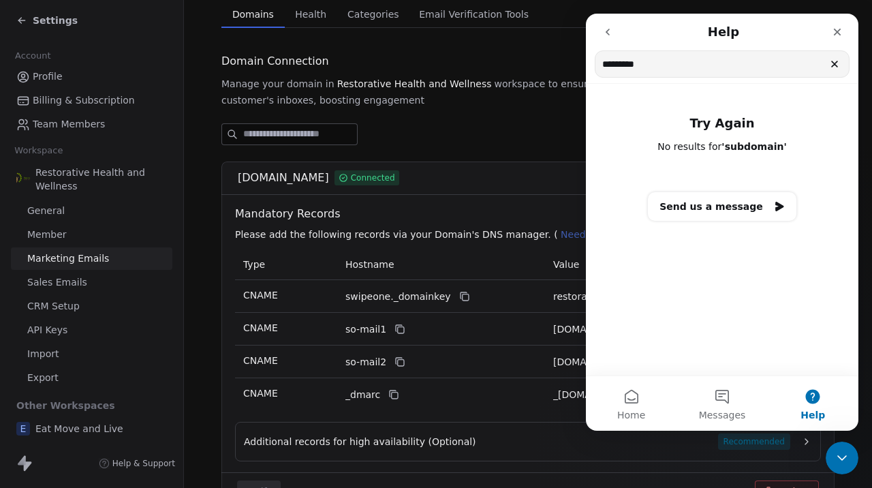
click at [619, 66] on input "*********" at bounding box center [721, 64] width 253 height 26
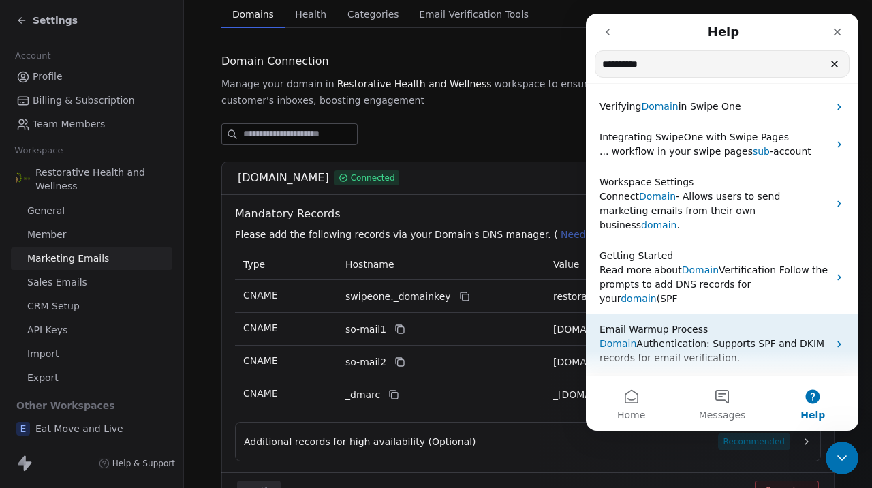
scroll to position [0, 0]
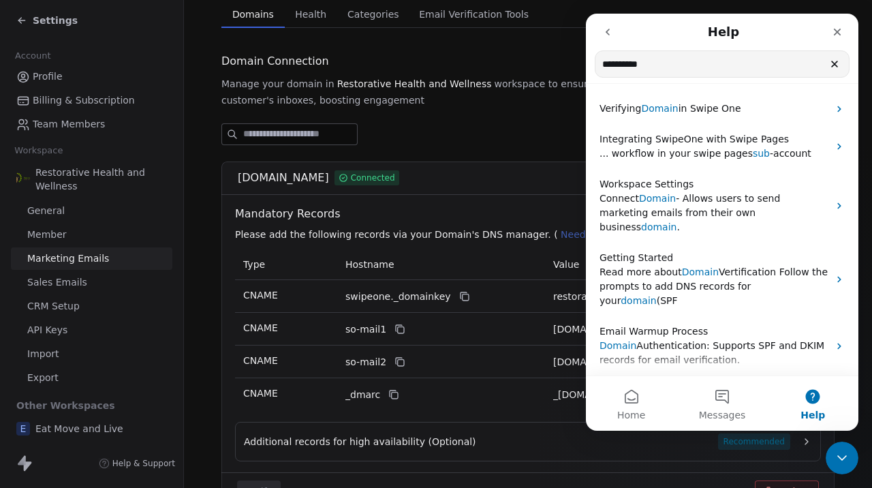
click at [834, 71] on input "**********" at bounding box center [721, 64] width 253 height 26
type input "**********"
click at [834, 63] on icon "Clear" at bounding box center [834, 64] width 11 height 11
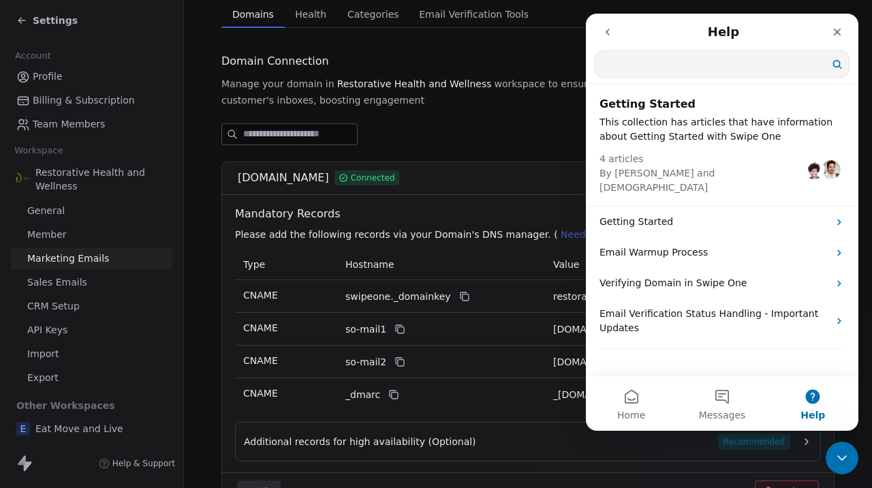
click at [676, 71] on input "Search for help" at bounding box center [721, 64] width 253 height 26
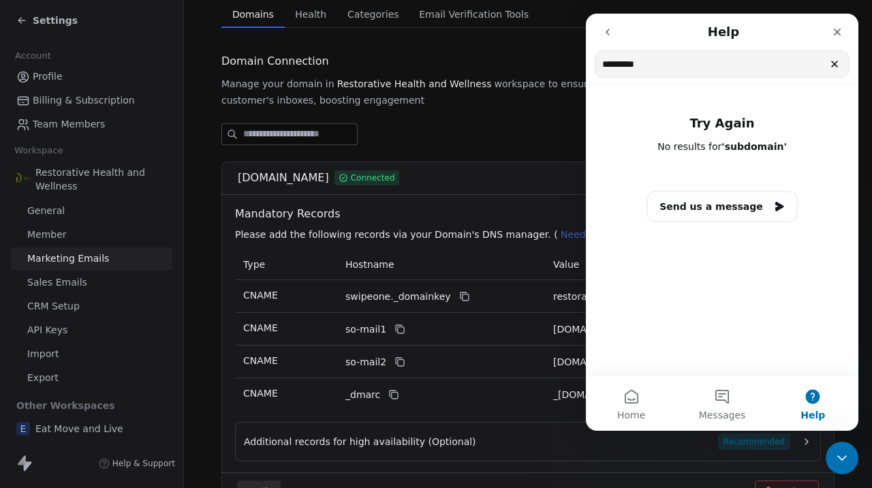
type input "*********"
click at [693, 213] on button "Send us a message" at bounding box center [722, 206] width 148 height 29
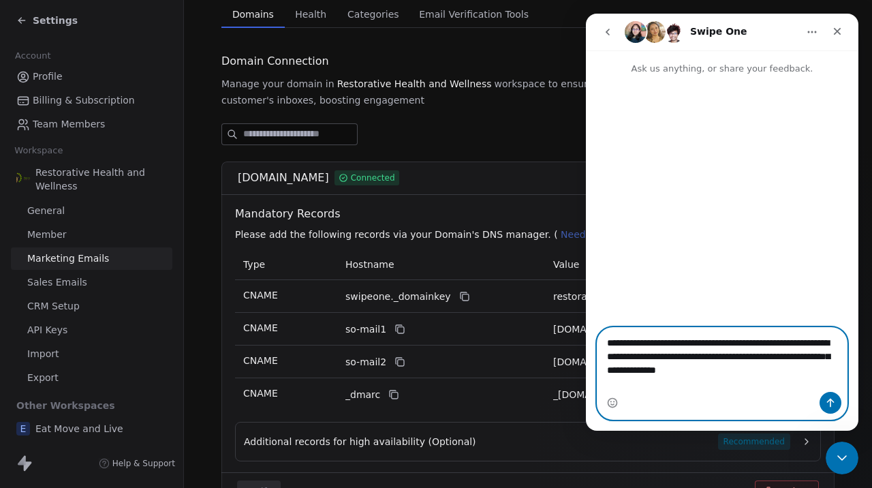
click at [819, 378] on textarea "**********" at bounding box center [721, 353] width 249 height 50
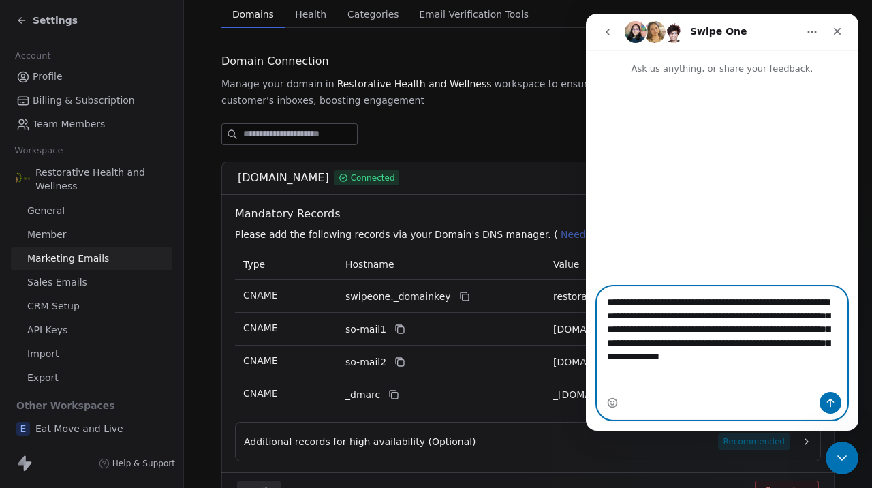
click at [692, 370] on textarea "**********" at bounding box center [721, 332] width 249 height 91
drag, startPoint x: 692, startPoint y: 370, endPoint x: 817, endPoint y: 394, distance: 127.0
click at [817, 378] on textarea "**********" at bounding box center [721, 332] width 249 height 91
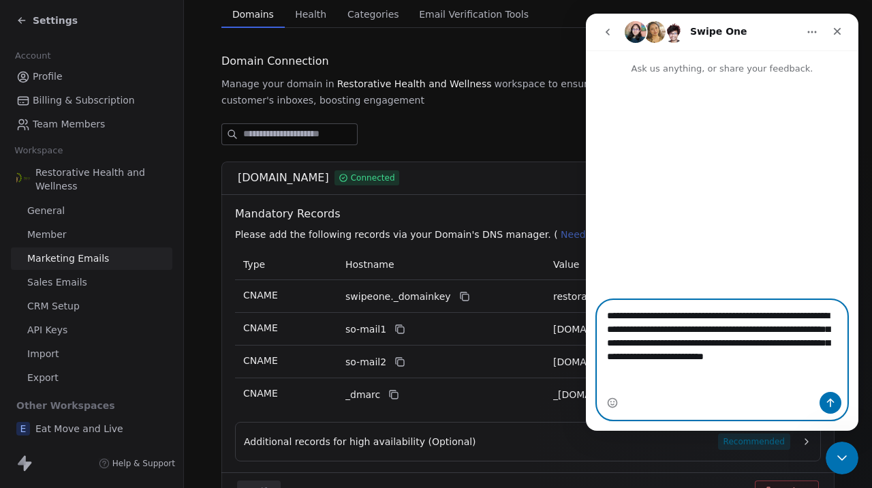
type textarea "**********"
click at [829, 405] on icon "Send a message…" at bounding box center [830, 402] width 11 height 11
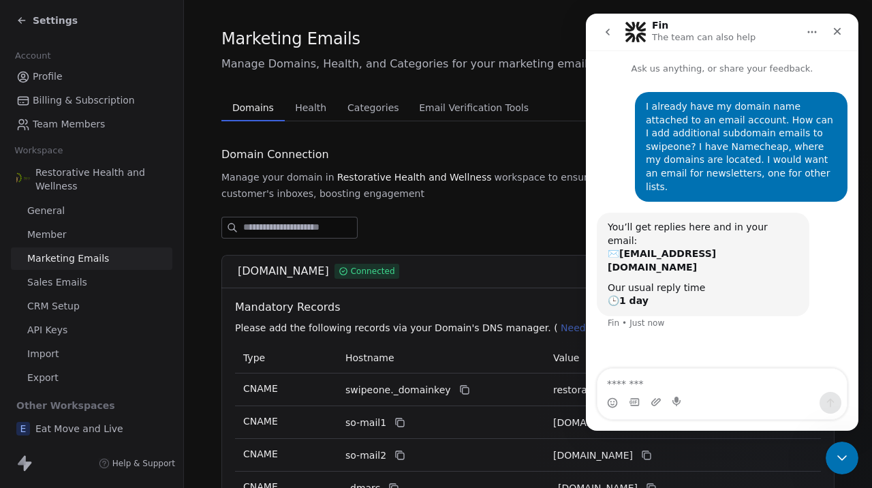
scroll to position [14, 0]
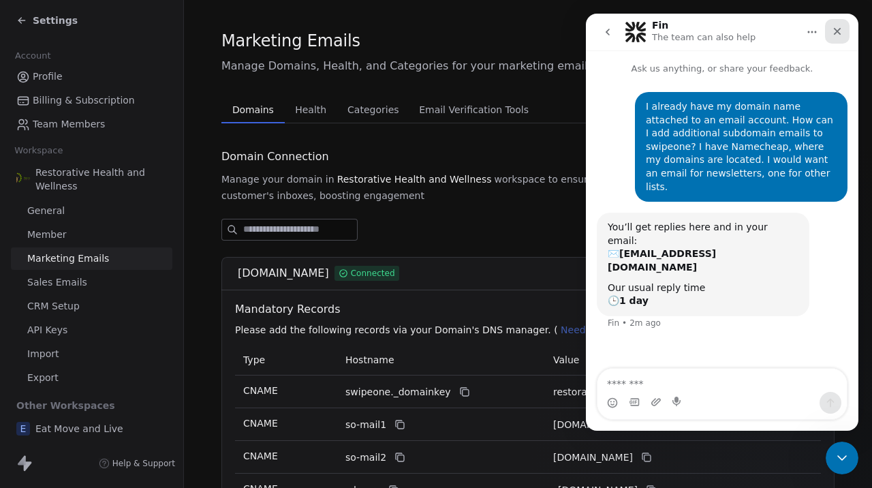
click at [834, 33] on icon "Close" at bounding box center [837, 31] width 11 height 11
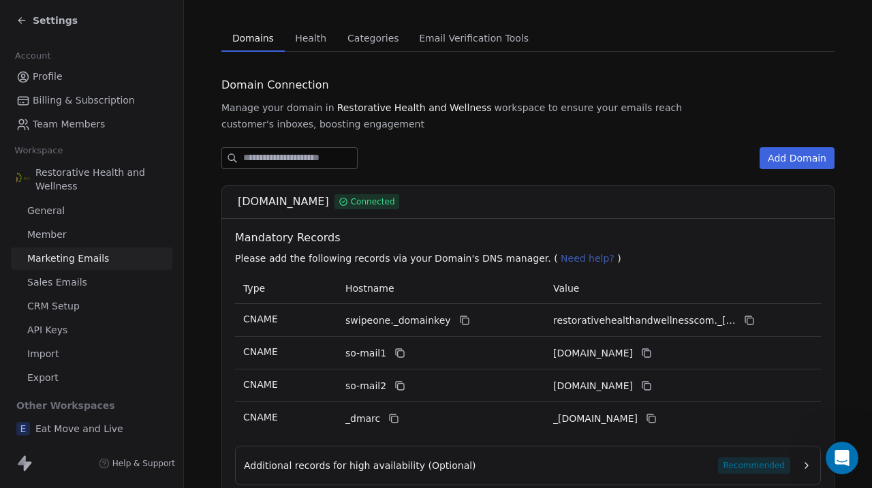
scroll to position [83, 0]
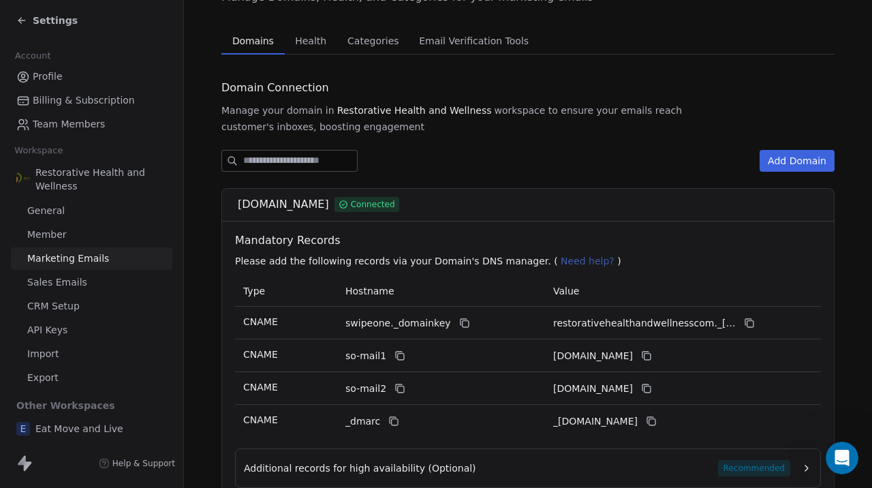
click at [789, 164] on button "Add Domain" at bounding box center [796, 161] width 75 height 22
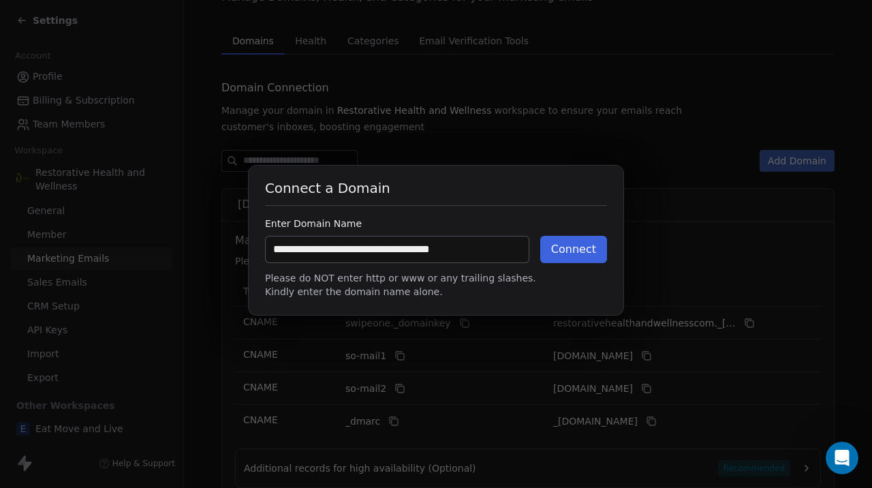
type input "**********"
click at [573, 253] on button "Connect" at bounding box center [573, 249] width 67 height 27
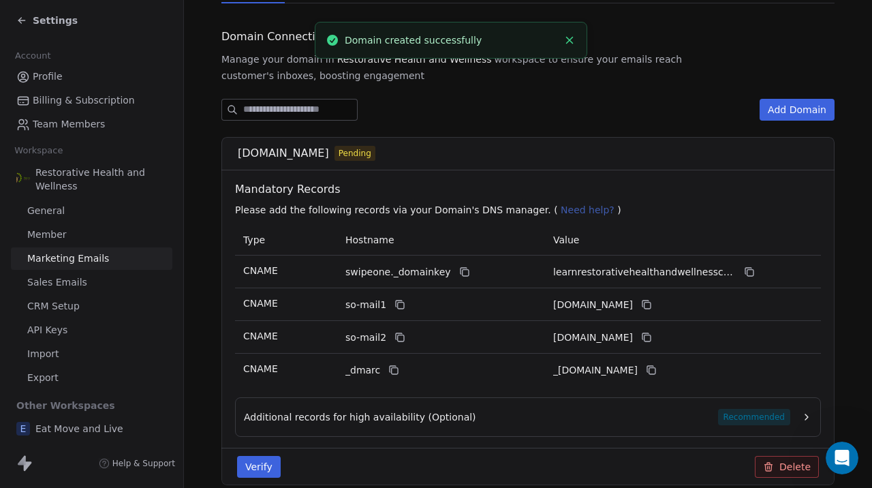
scroll to position [127, 0]
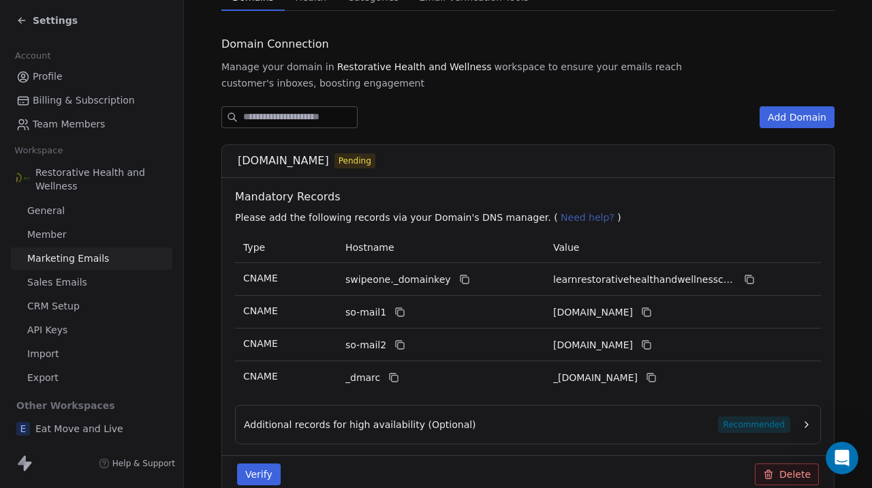
click at [710, 279] on span "learnrestorativehealthandwellnesscom._[DOMAIN_NAME]" at bounding box center [644, 279] width 183 height 14
click at [560, 165] on div "learn.restorativehealthandwellness.com Pending" at bounding box center [532, 161] width 589 height 16
click at [649, 223] on p "Please add the following records via your Domain's DNS manager. ( Need help? )" at bounding box center [530, 217] width 591 height 14
click at [459, 281] on icon at bounding box center [464, 279] width 11 height 11
click at [751, 283] on icon at bounding box center [750, 280] width 6 height 6
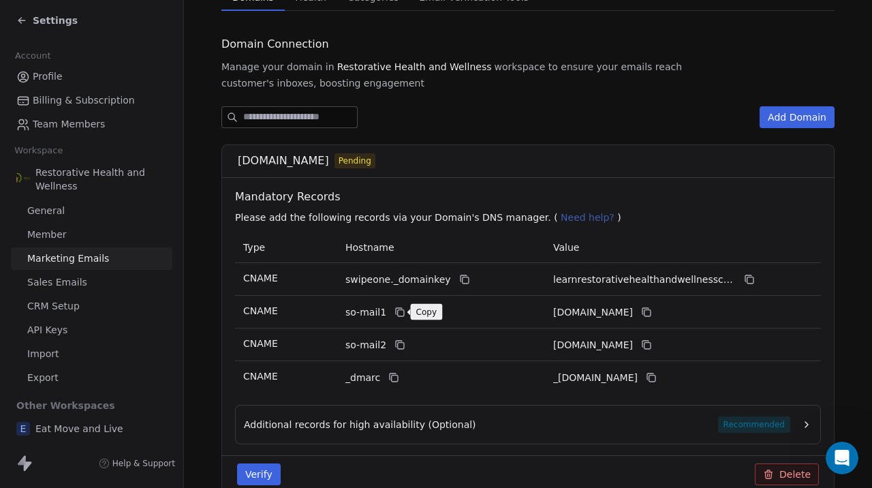
click at [398, 315] on icon at bounding box center [401, 313] width 6 height 6
click at [650, 313] on icon at bounding box center [647, 313] width 6 height 6
click at [400, 349] on icon at bounding box center [399, 344] width 11 height 11
click at [652, 346] on icon at bounding box center [646, 344] width 11 height 11
click at [393, 377] on icon at bounding box center [393, 377] width 11 height 11
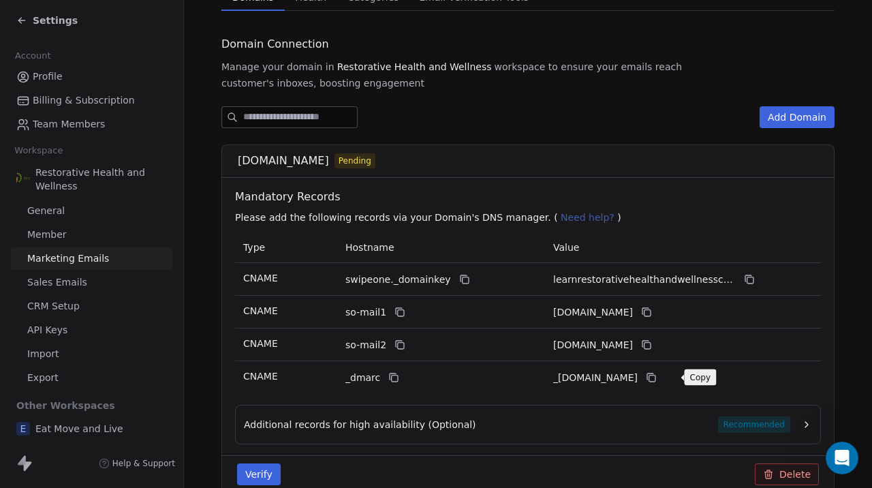
click at [657, 382] on icon at bounding box center [651, 377] width 11 height 11
click at [708, 426] on div "Additional records for high availability (Optional) Recommended" at bounding box center [517, 424] width 546 height 16
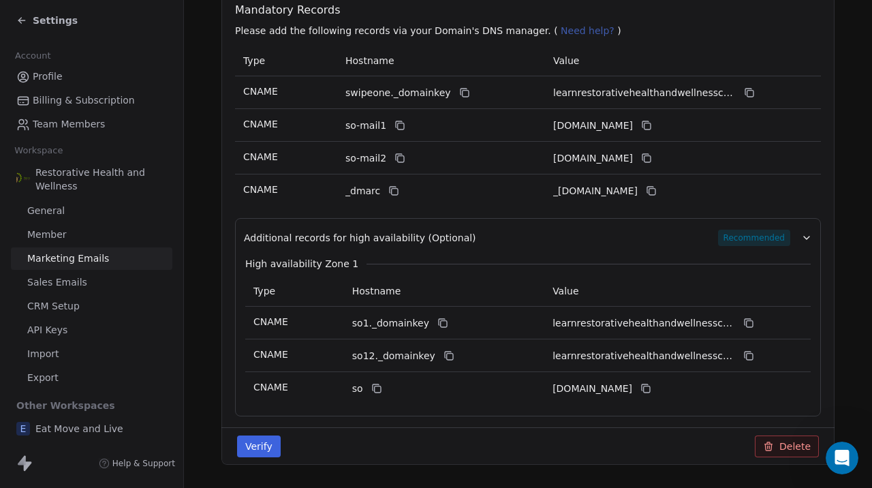
scroll to position [316, 0]
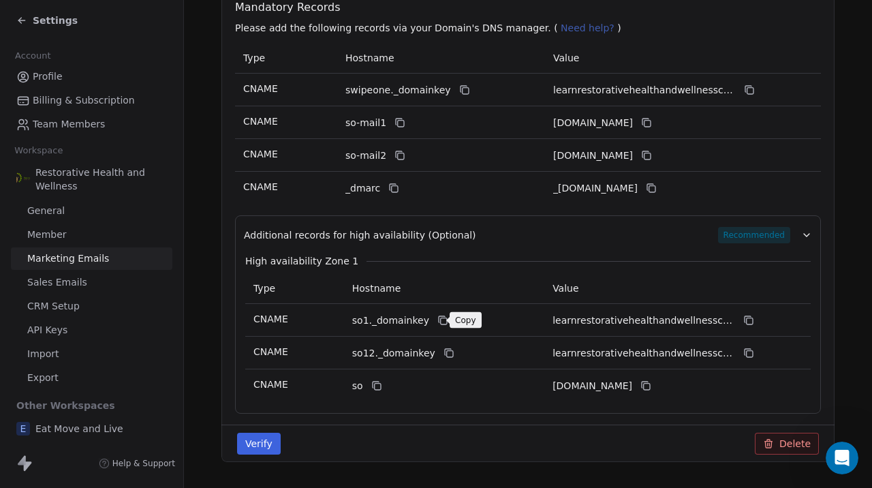
click at [441, 324] on icon at bounding box center [444, 321] width 6 height 6
click at [753, 328] on button at bounding box center [748, 320] width 16 height 16
click at [446, 353] on icon at bounding box center [449, 354] width 6 height 6
click at [748, 356] on icon at bounding box center [748, 352] width 11 height 11
click at [377, 389] on icon at bounding box center [376, 385] width 11 height 11
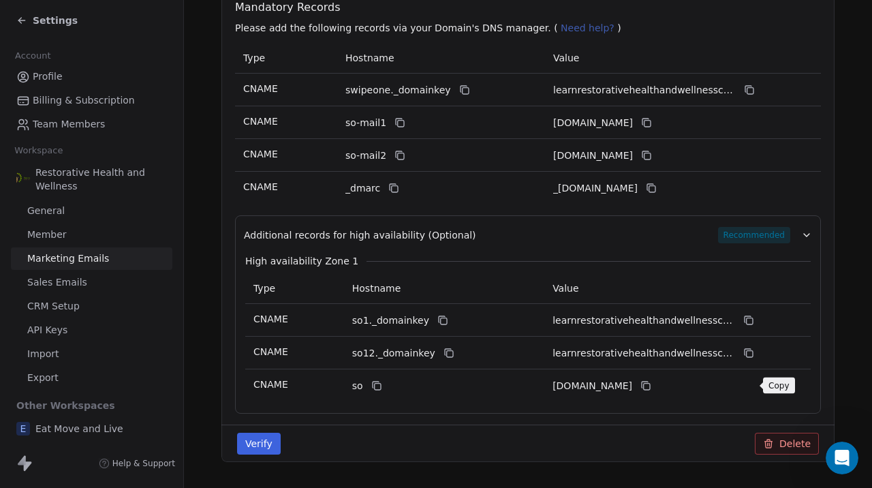
click at [650, 386] on icon at bounding box center [647, 386] width 6 height 6
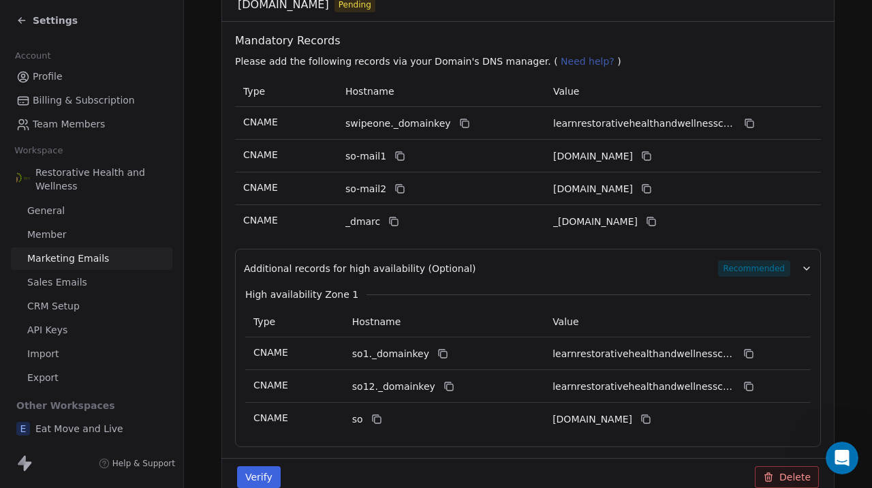
click at [274, 477] on button "Verify" at bounding box center [259, 477] width 44 height 22
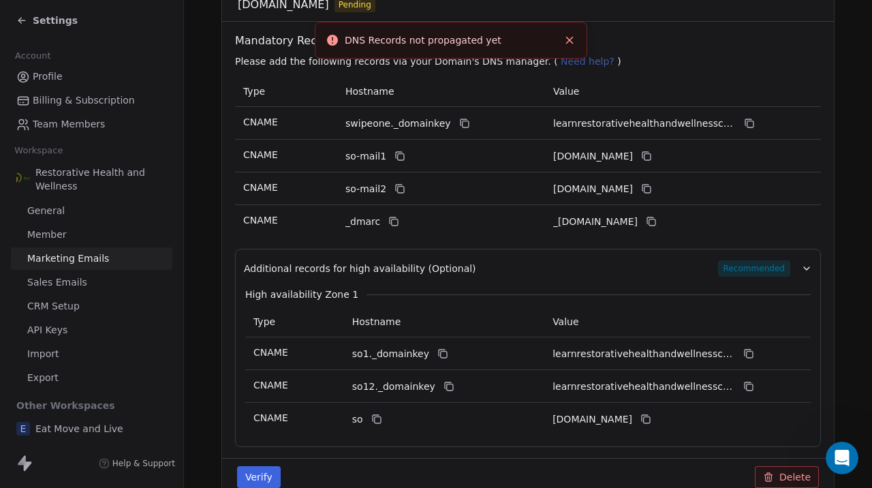
click at [497, 269] on div "Additional records for high availability (Optional) Recommended" at bounding box center [517, 268] width 546 height 16
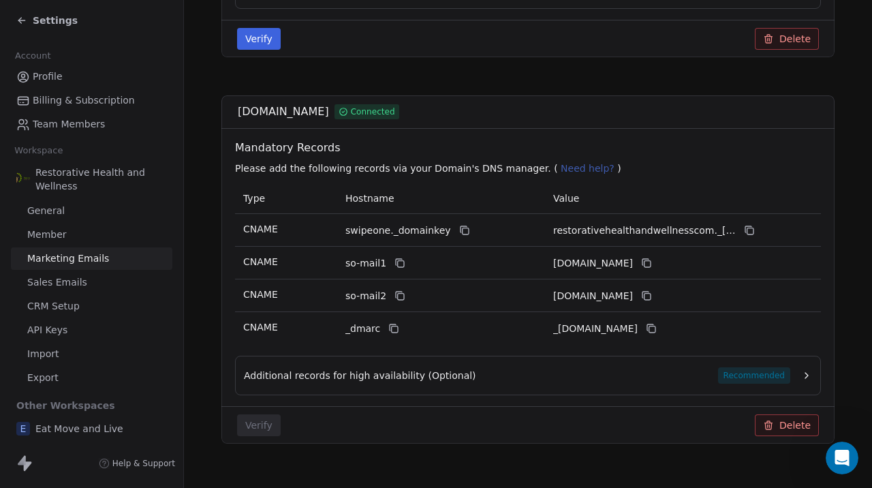
scroll to position [564, 0]
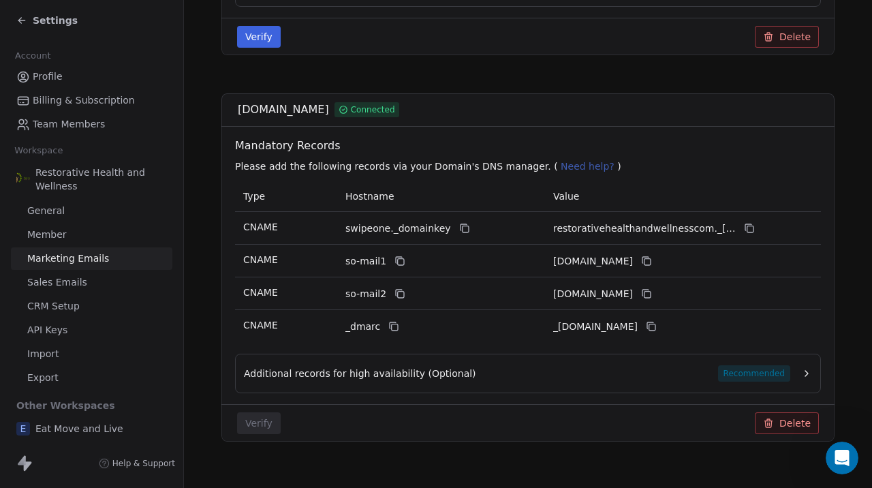
click at [780, 425] on button "Delete" at bounding box center [787, 423] width 64 height 22
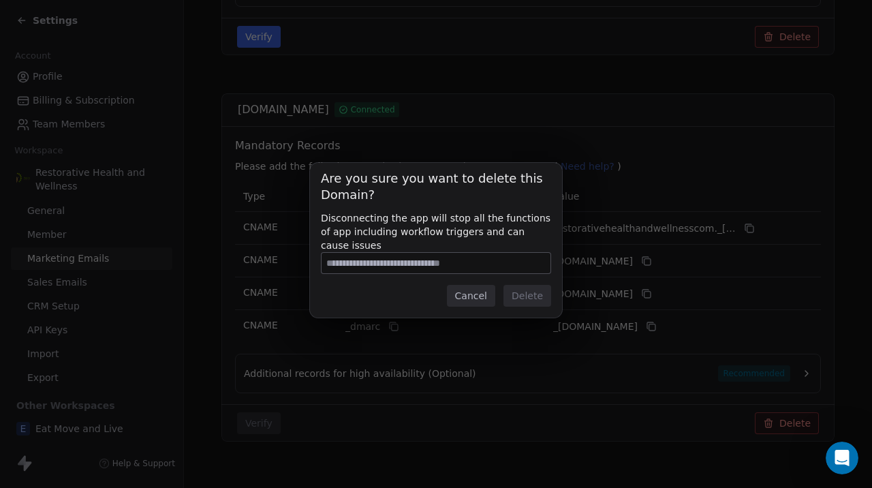
click at [388, 264] on input at bounding box center [435, 263] width 229 height 20
type input "**********"
click at [539, 299] on button "Delete" at bounding box center [527, 296] width 48 height 22
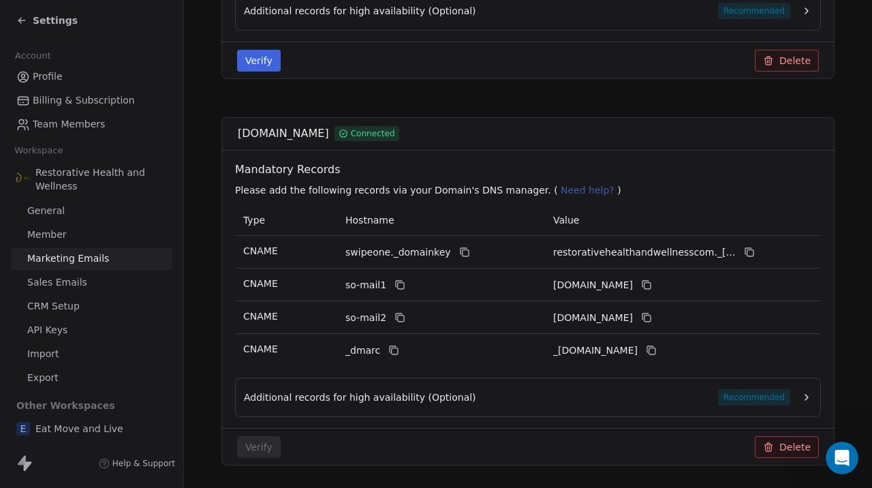
scroll to position [583, 0]
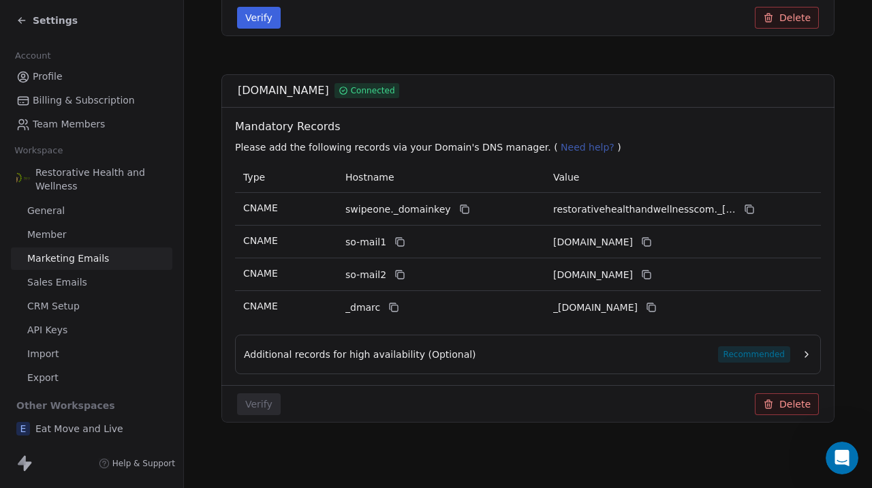
click at [790, 405] on button "Delete" at bounding box center [787, 404] width 64 height 22
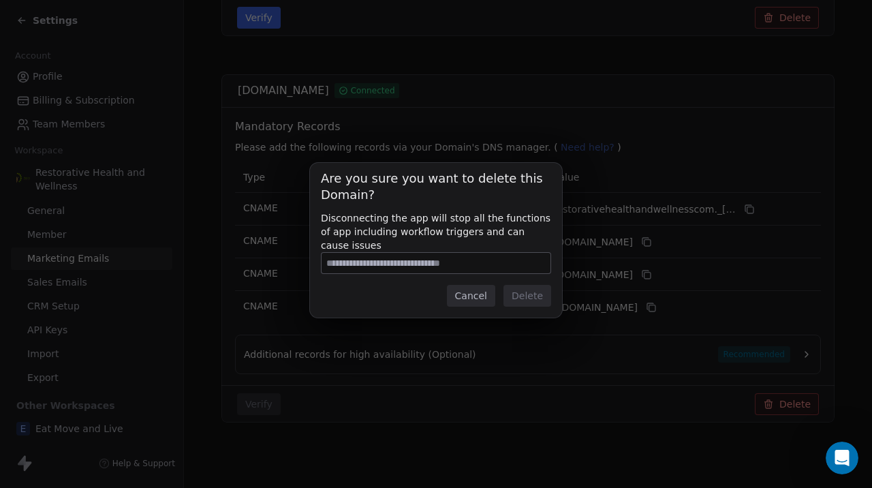
click at [484, 295] on button "Cancel" at bounding box center [471, 296] width 48 height 22
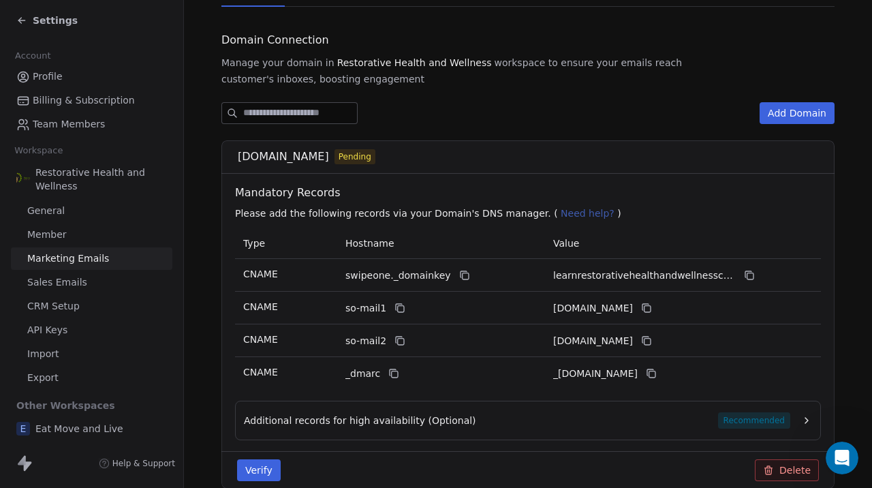
scroll to position [0, 0]
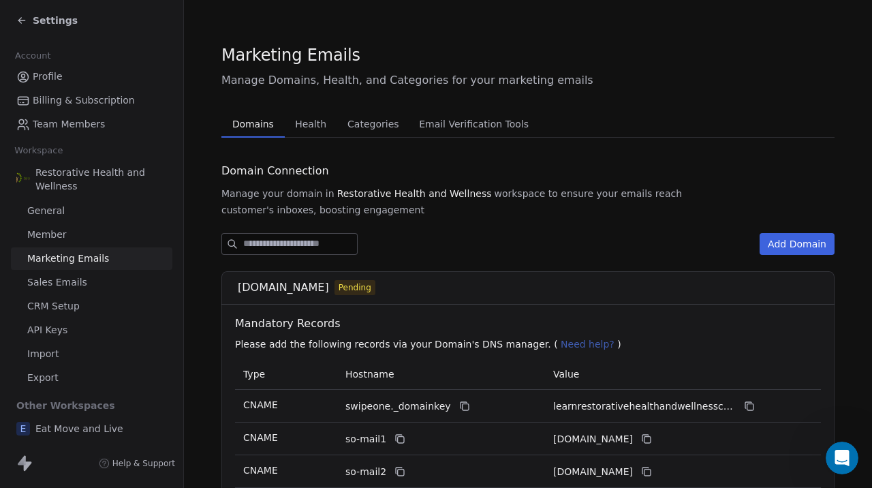
click at [311, 127] on span "Health" at bounding box center [310, 123] width 42 height 19
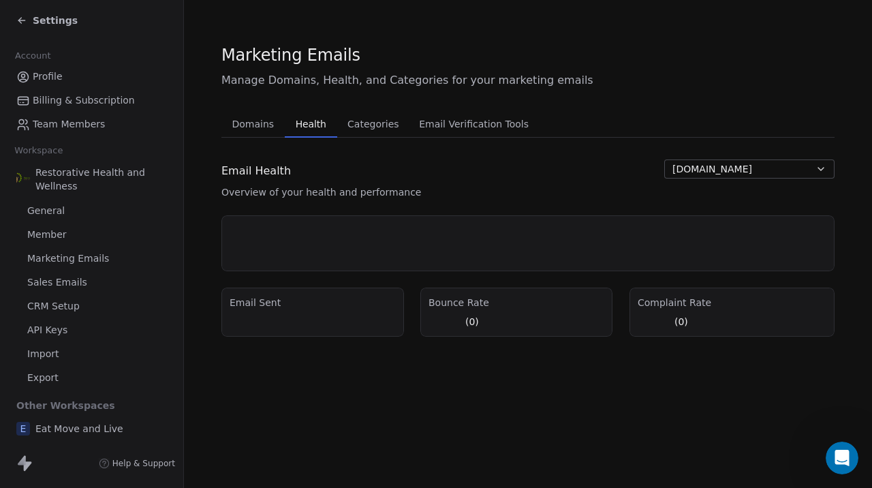
click at [258, 127] on span "Domains" at bounding box center [253, 123] width 53 height 19
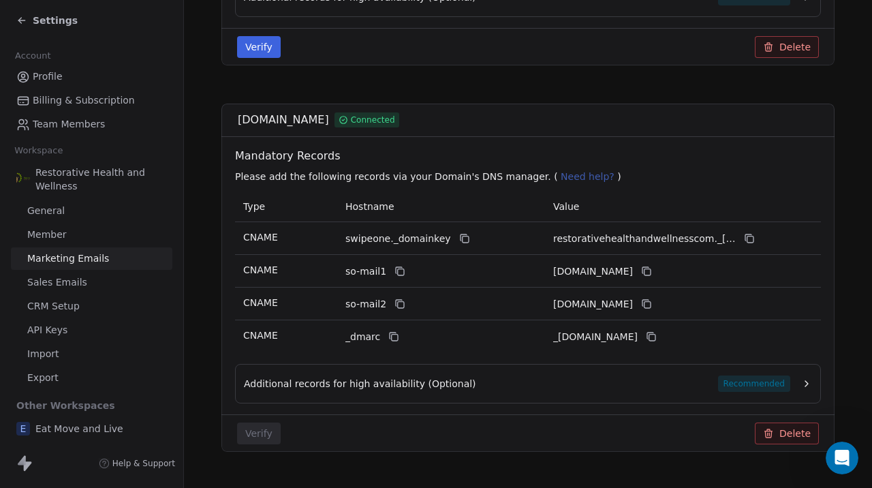
scroll to position [583, 0]
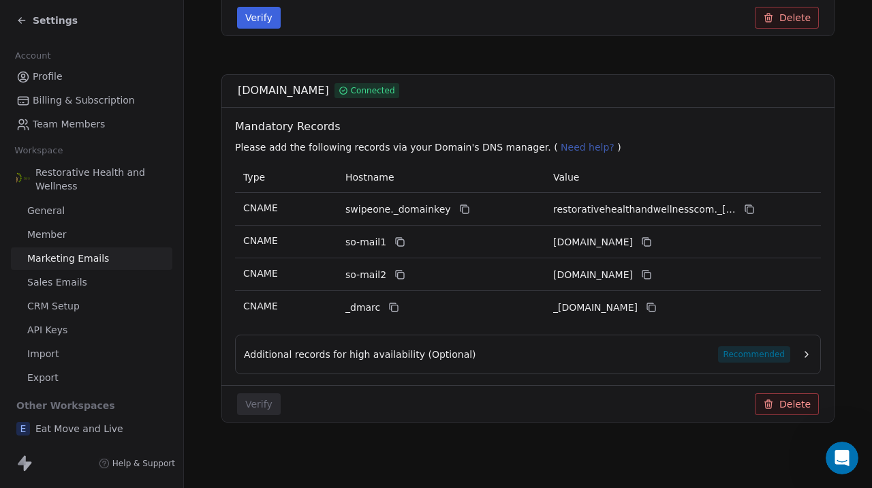
click at [103, 261] on span "Marketing Emails" at bounding box center [68, 258] width 82 height 14
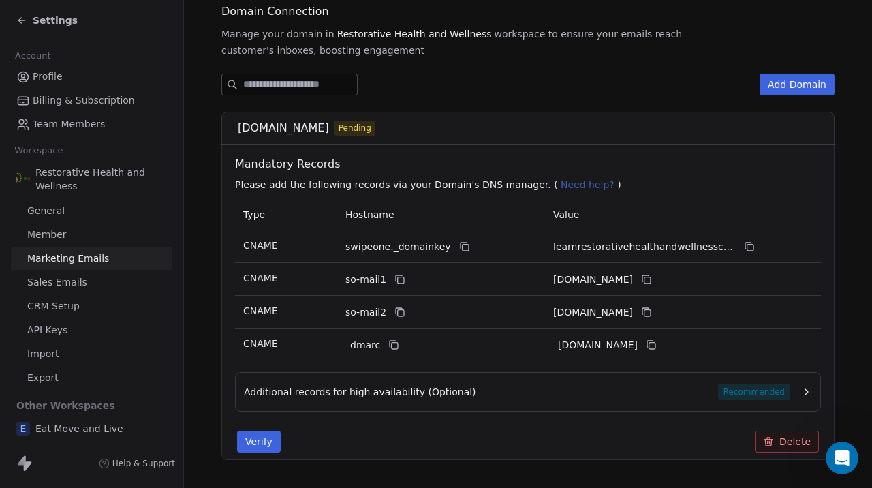
click at [68, 232] on link "Member" at bounding box center [91, 234] width 161 height 22
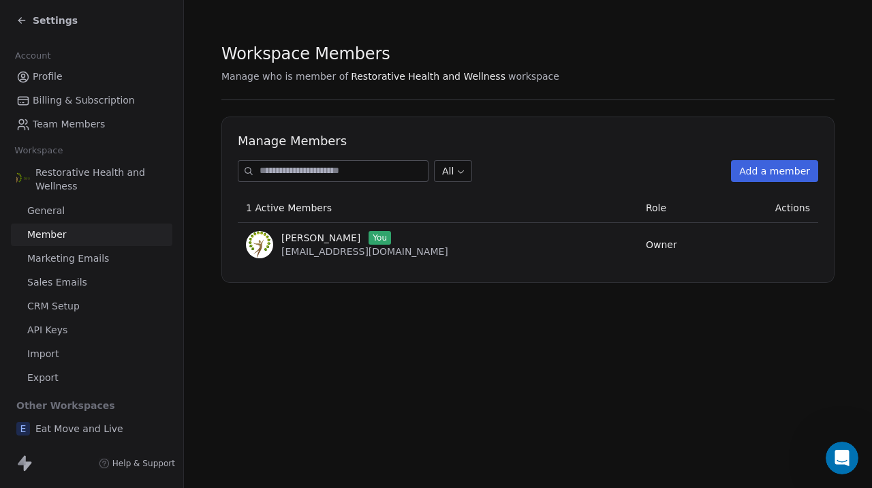
click at [75, 262] on span "Marketing Emails" at bounding box center [68, 258] width 82 height 14
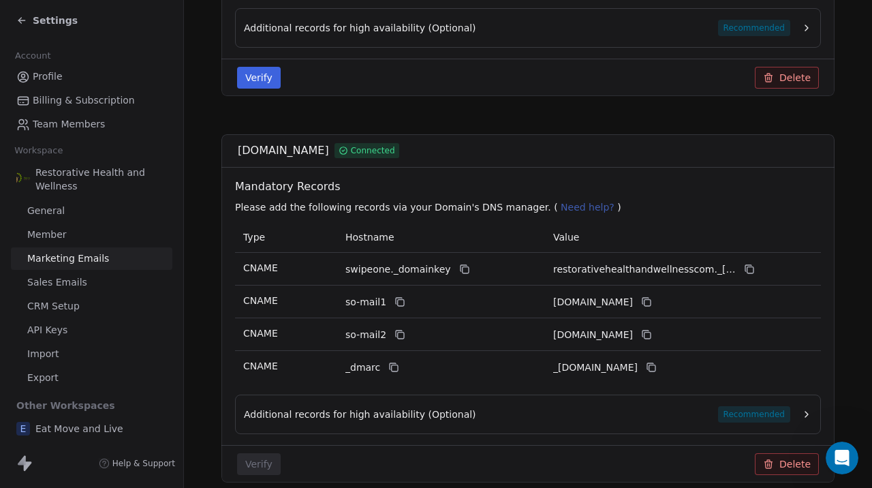
scroll to position [583, 0]
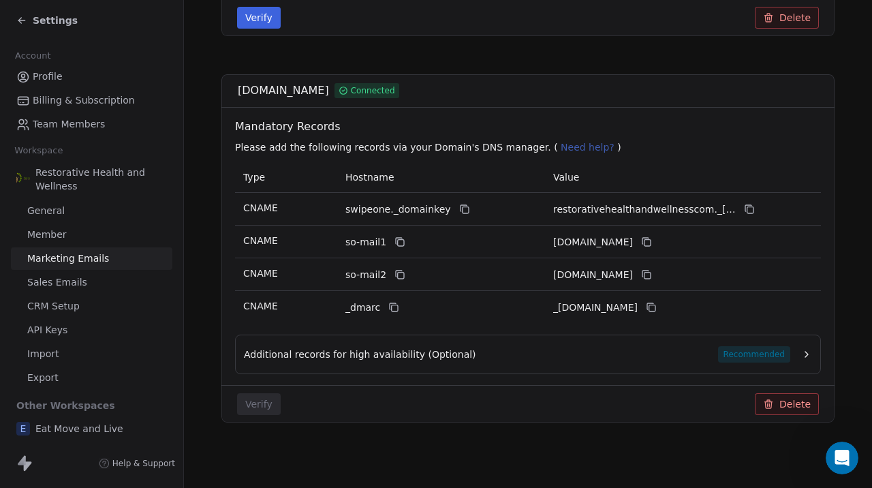
click at [467, 400] on div "Verify Delete" at bounding box center [528, 404] width 598 height 22
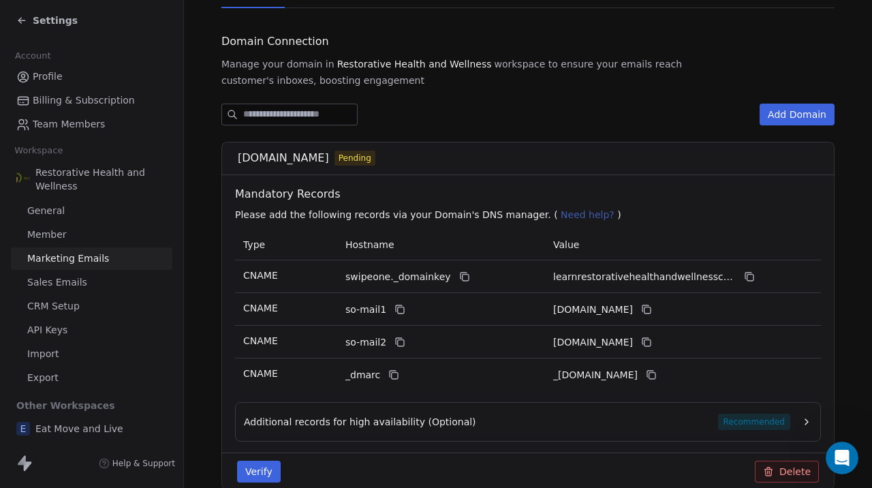
scroll to position [131, 0]
click at [260, 476] on button "Verify" at bounding box center [259, 470] width 44 height 22
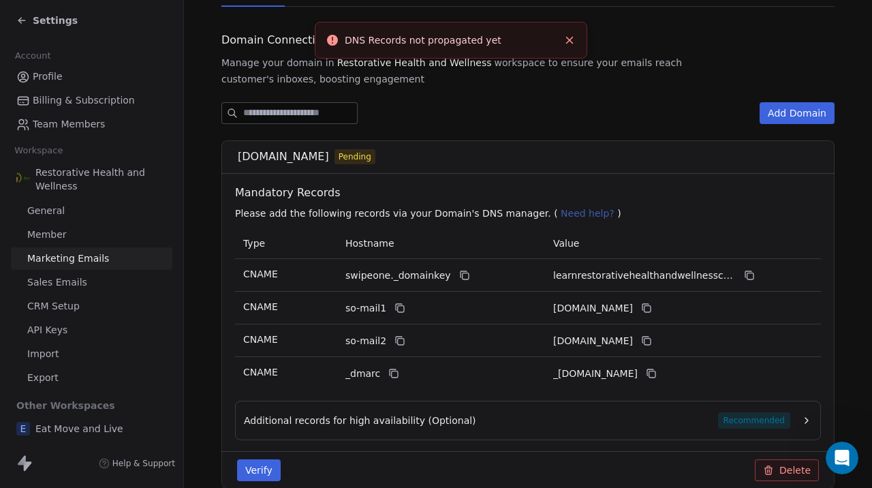
click at [358, 461] on div "Verify Delete" at bounding box center [528, 470] width 598 height 22
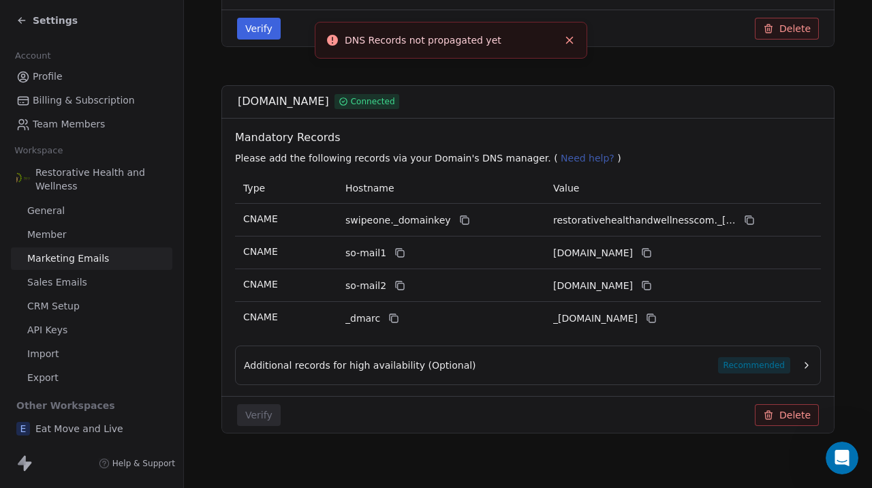
scroll to position [583, 0]
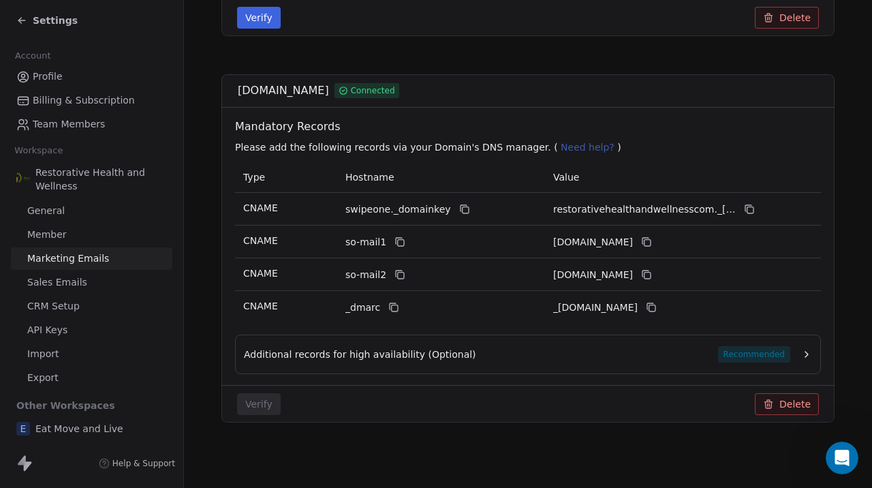
click at [790, 406] on button "Delete" at bounding box center [787, 404] width 64 height 22
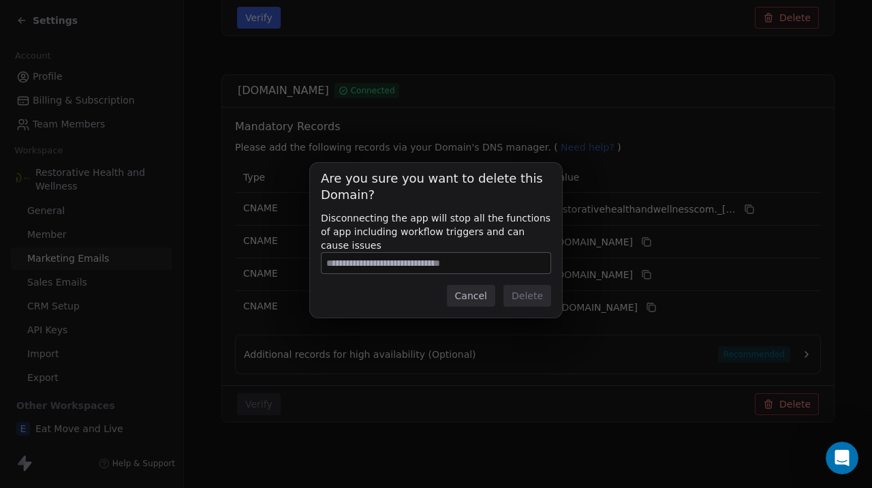
click at [473, 300] on button "Cancel" at bounding box center [471, 296] width 48 height 22
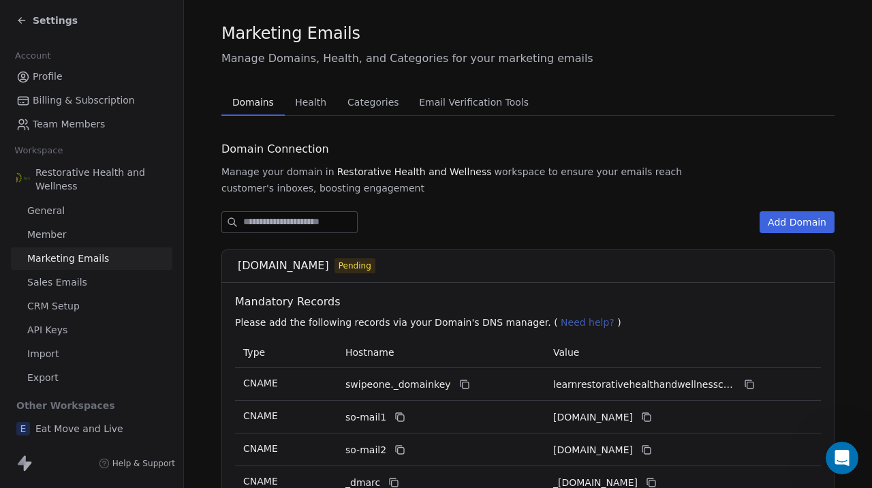
scroll to position [0, 0]
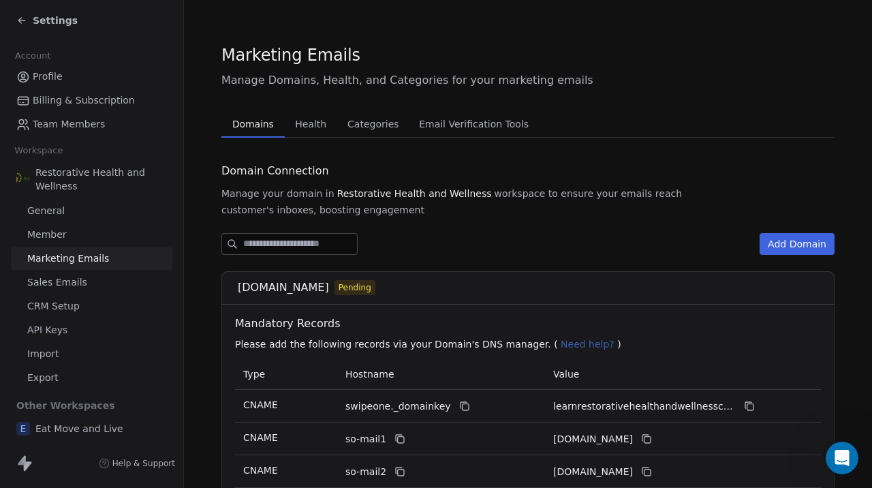
click at [537, 234] on div "Add Domain" at bounding box center [527, 244] width 613 height 22
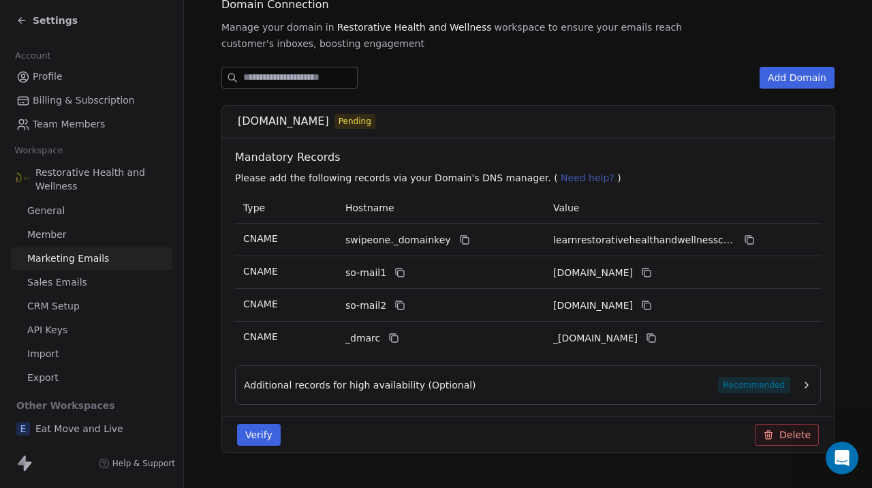
scroll to position [175, 0]
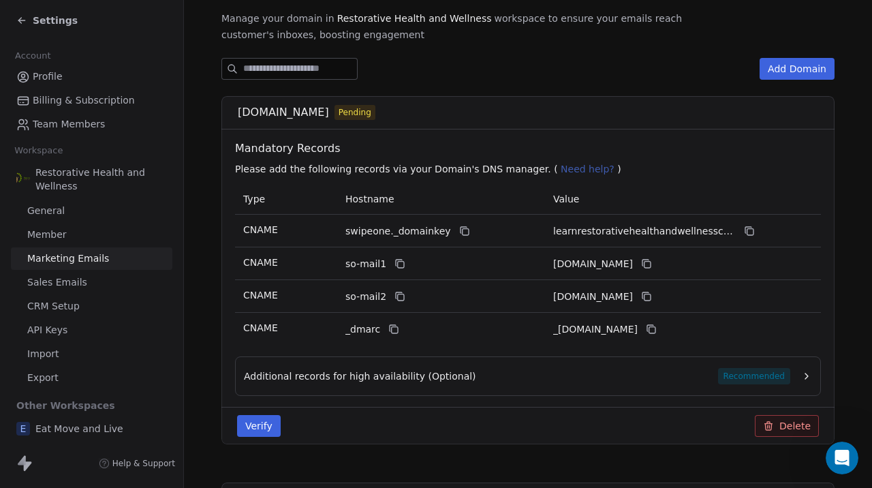
click at [253, 431] on button "Verify" at bounding box center [259, 426] width 44 height 22
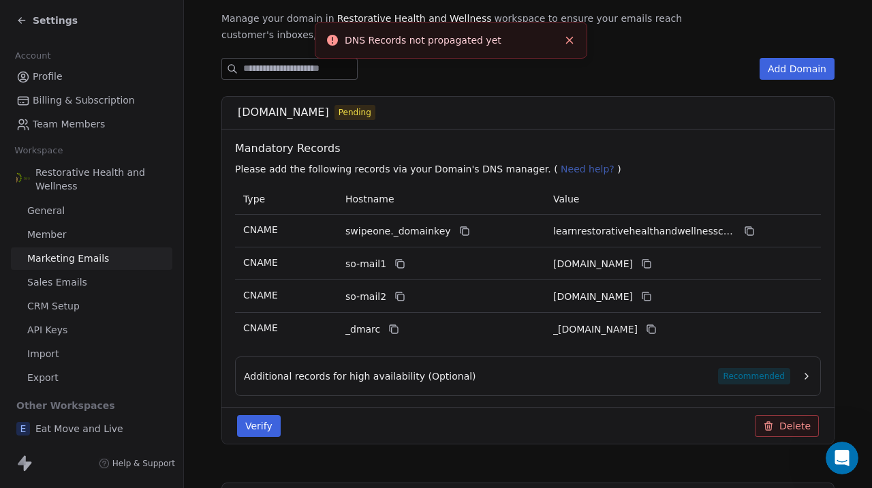
click at [377, 144] on span "Mandatory Records" at bounding box center [530, 148] width 591 height 16
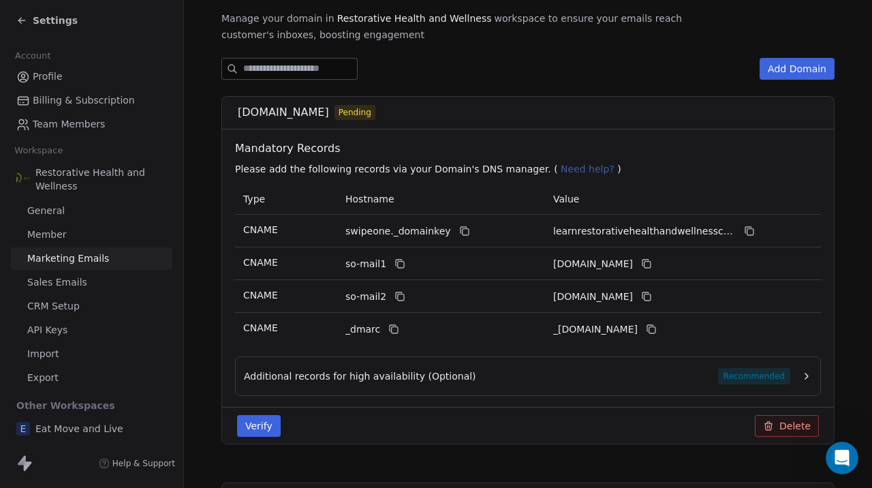
click at [439, 140] on div "Mandatory Records Please add the following records via your Domain's DNS manage…" at bounding box center [528, 156] width 597 height 54
click at [520, 66] on div "Add Domain" at bounding box center [527, 69] width 613 height 22
click at [266, 422] on button "Verify" at bounding box center [259, 426] width 44 height 22
click at [99, 431] on span "Eat Move and Live" at bounding box center [79, 429] width 88 height 14
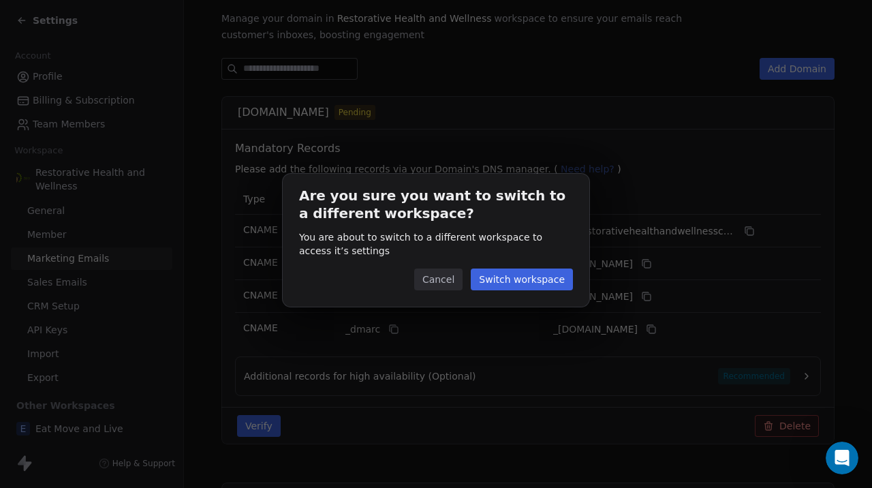
click at [508, 286] on button "Switch workspace" at bounding box center [522, 279] width 102 height 22
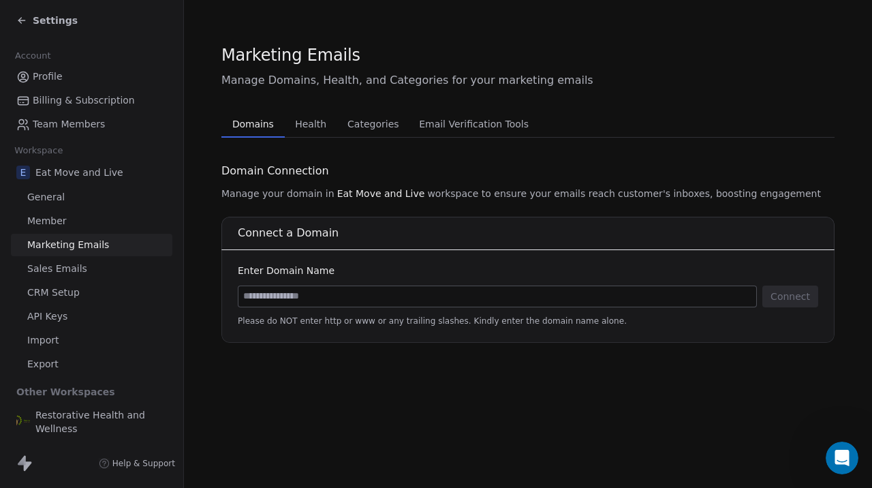
click at [310, 294] on input at bounding box center [497, 296] width 518 height 20
type input "**********"
click at [787, 304] on button "Connect" at bounding box center [790, 296] width 56 height 22
click at [82, 420] on span "Restorative Health and Wellness" at bounding box center [100, 421] width 131 height 27
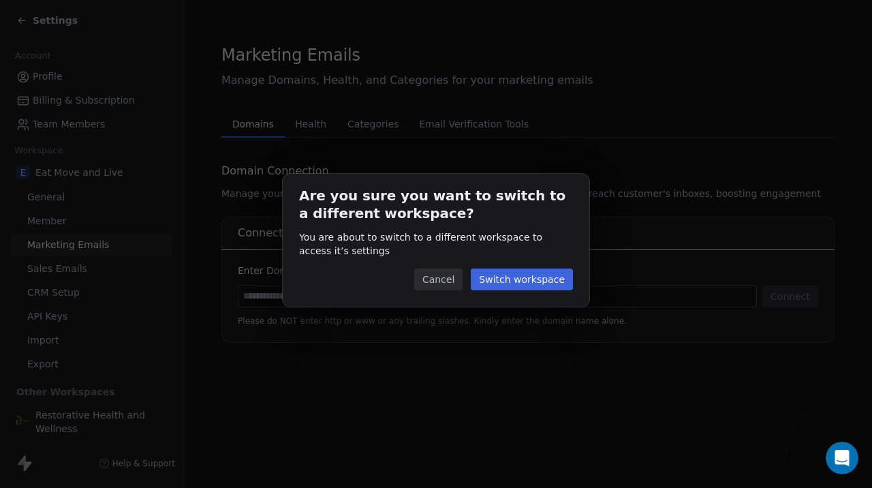
click at [498, 281] on button "Switch workspace" at bounding box center [522, 279] width 102 height 22
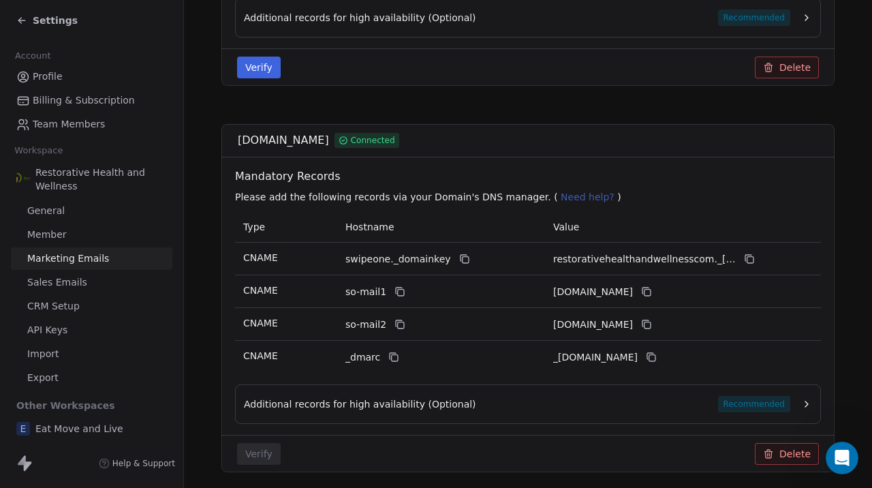
scroll to position [543, 0]
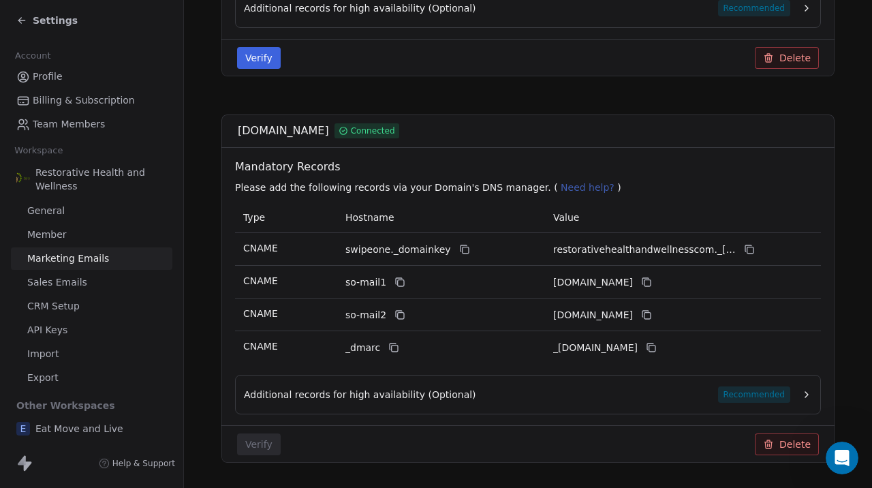
click at [783, 447] on button "Delete" at bounding box center [787, 444] width 64 height 22
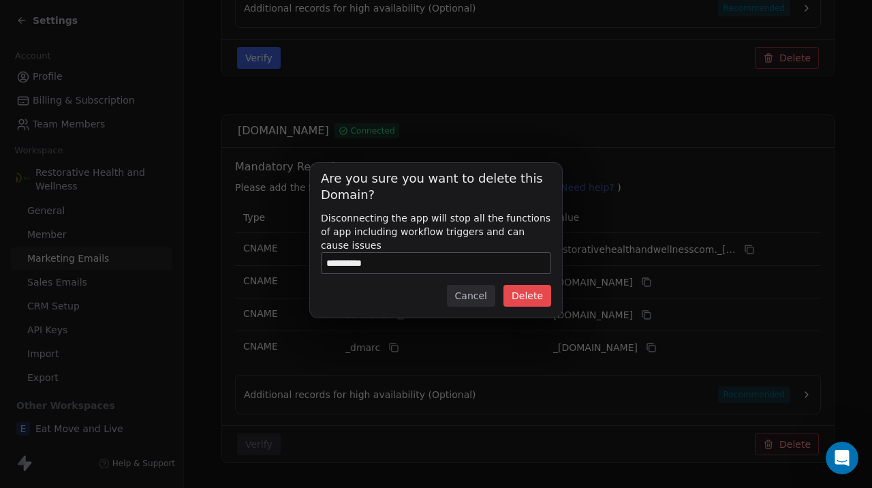
type input "**********"
click at [521, 302] on button "Delete" at bounding box center [527, 296] width 48 height 22
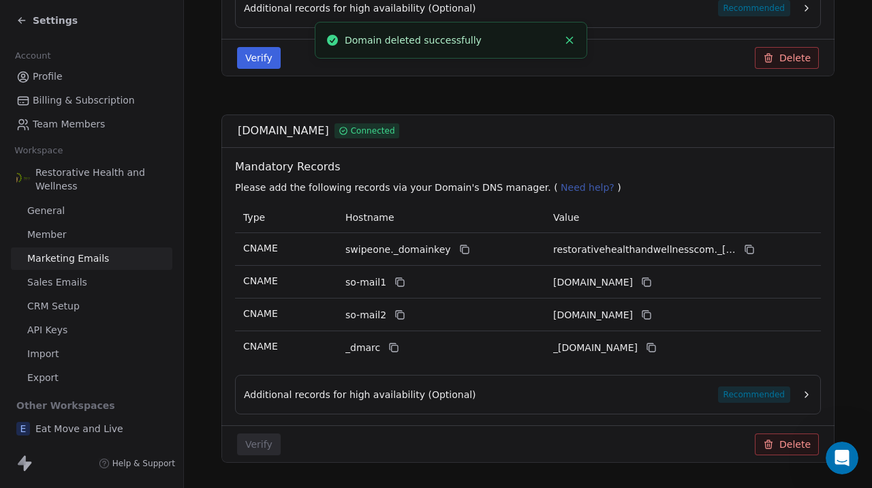
click at [539, 117] on div "restorativehealthandwellness.com Connected" at bounding box center [527, 130] width 613 height 33
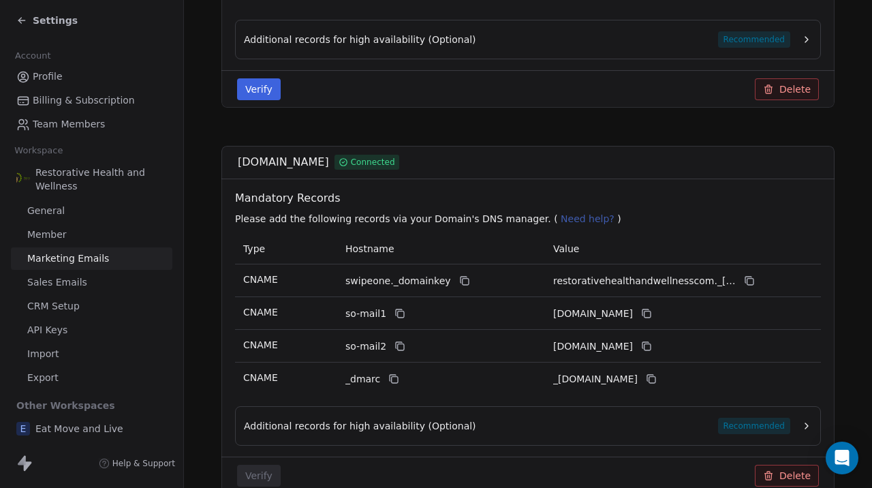
scroll to position [583, 0]
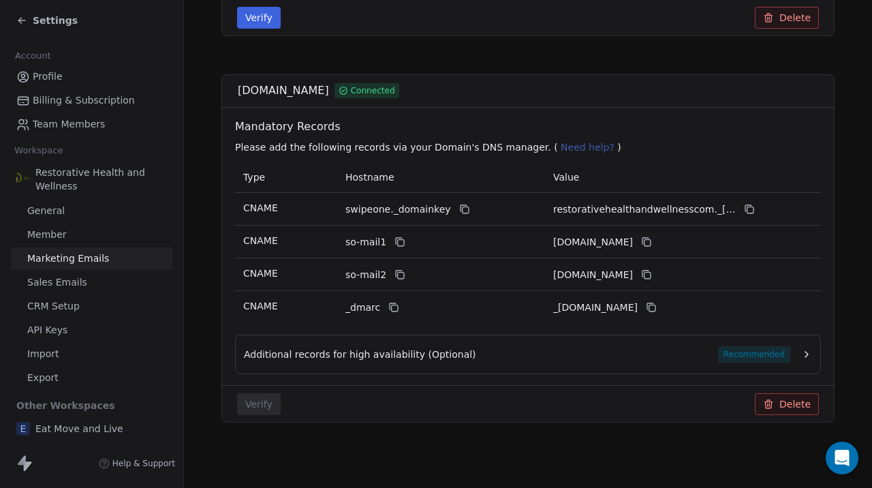
click at [398, 346] on div "Additional records for high availability (Optional) Recommended" at bounding box center [517, 354] width 546 height 16
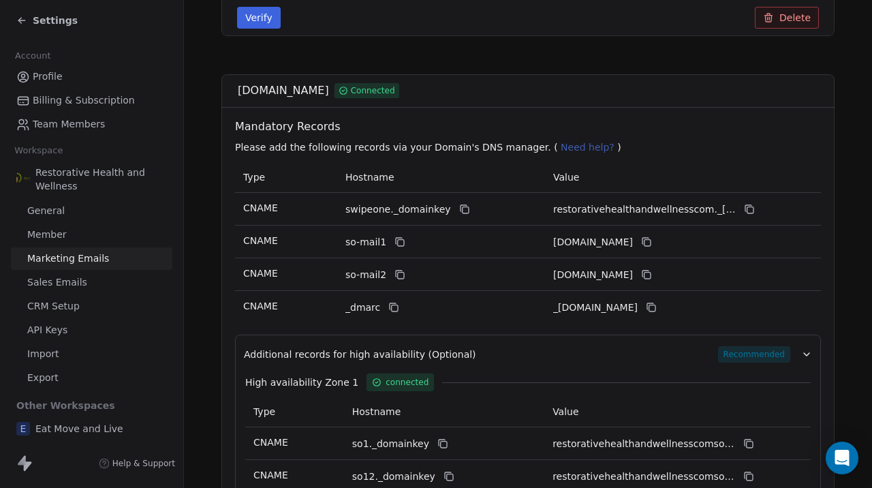
click at [398, 346] on div "Additional records for high availability (Optional) Recommended" at bounding box center [517, 354] width 546 height 16
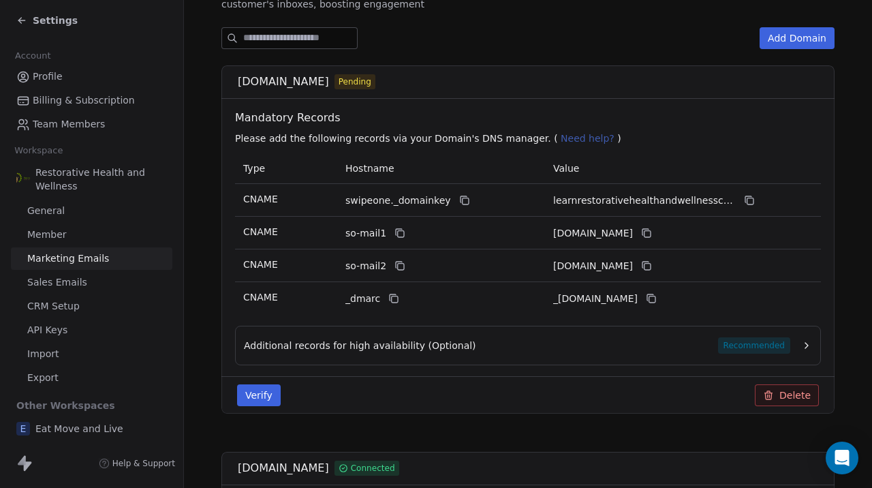
scroll to position [215, 0]
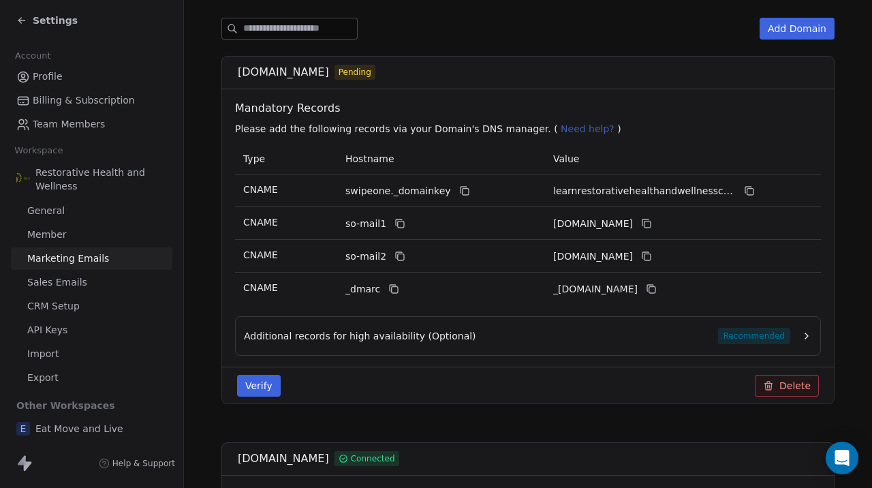
click at [265, 392] on button "Verify" at bounding box center [259, 386] width 44 height 22
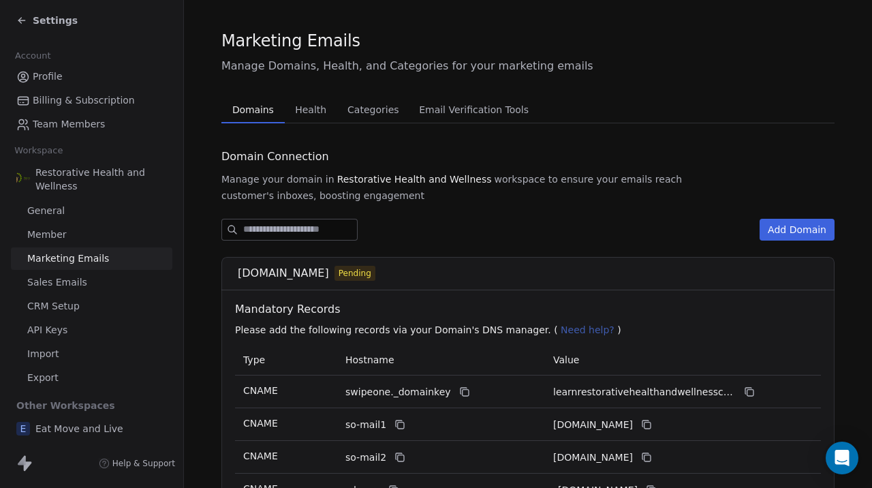
scroll to position [0, 0]
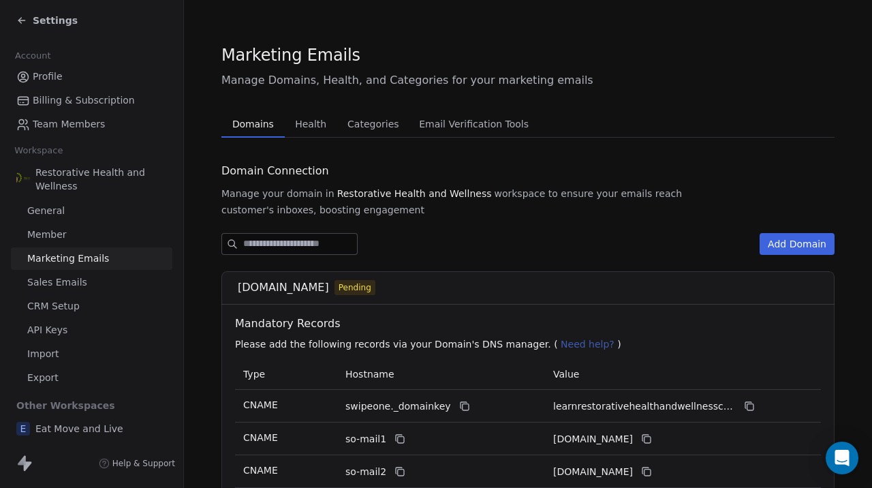
click at [55, 22] on span "Settings" at bounding box center [55, 21] width 45 height 14
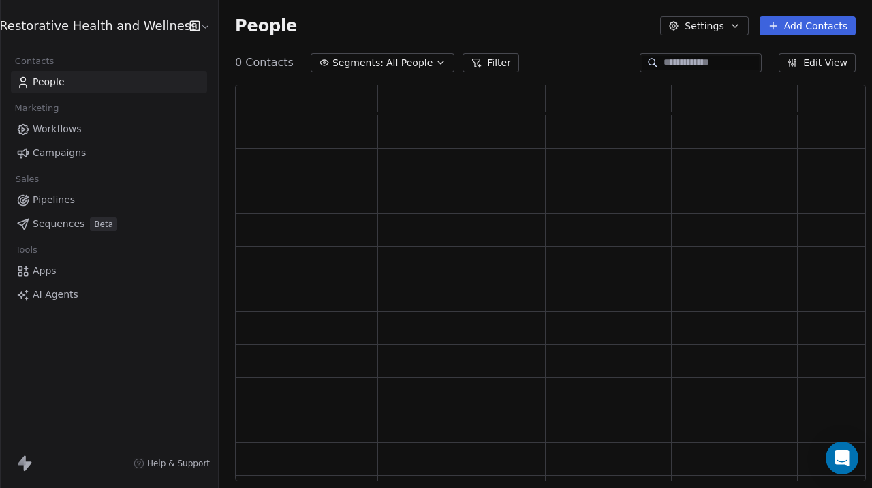
scroll to position [396, 631]
click at [62, 274] on link "Apps" at bounding box center [109, 270] width 196 height 22
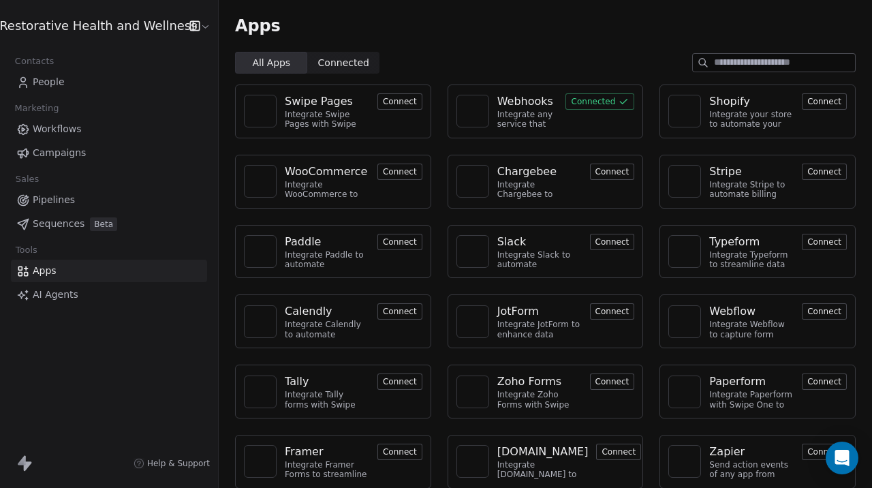
click at [326, 57] on span "Connected" at bounding box center [343, 63] width 51 height 14
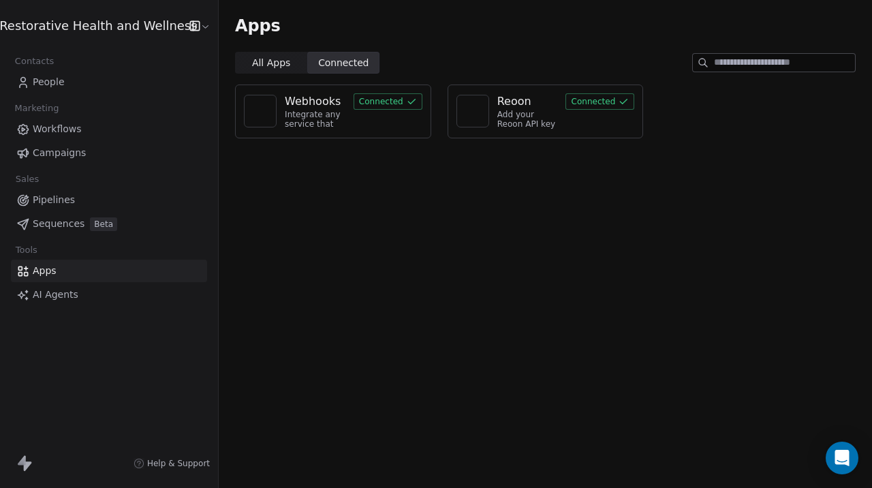
click at [263, 60] on span "All Apps" at bounding box center [271, 63] width 38 height 14
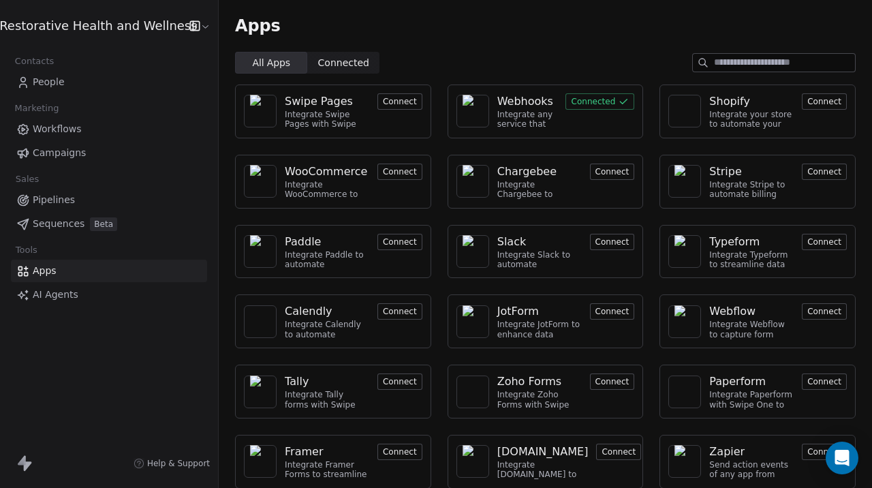
click at [136, 26] on html "Restorative Health and Wellness Contacts People Marketing Workflows Campaigns S…" at bounding box center [436, 244] width 872 height 488
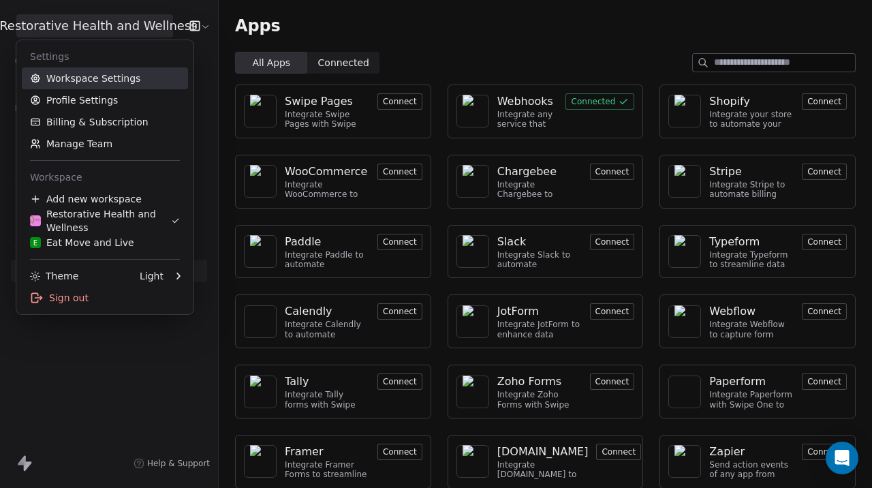
click at [102, 78] on link "Workspace Settings" at bounding box center [105, 78] width 166 height 22
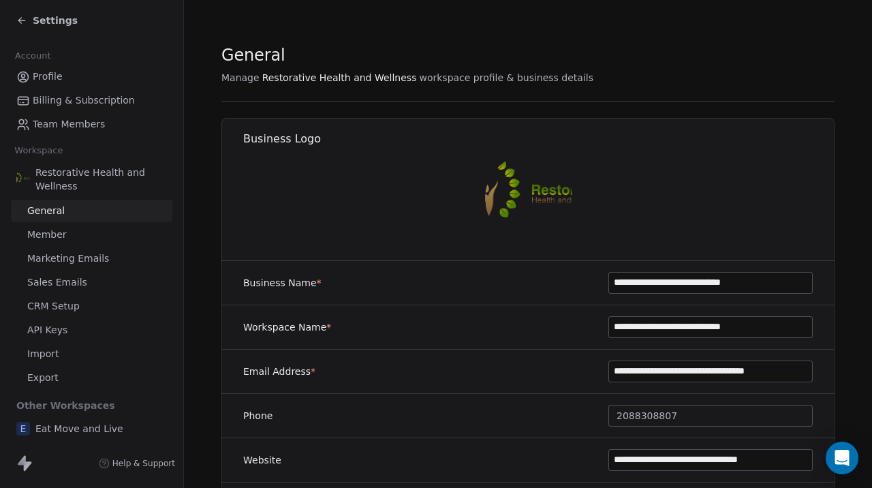
click at [80, 257] on span "Marketing Emails" at bounding box center [68, 258] width 82 height 14
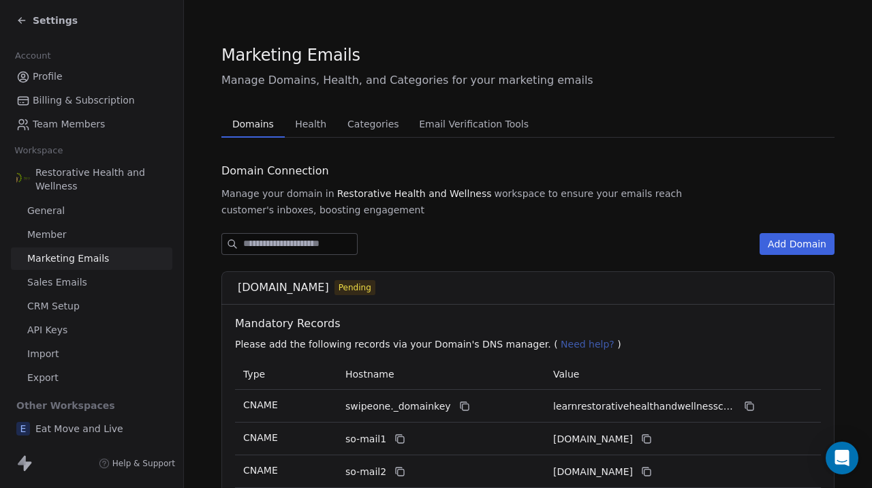
click at [72, 215] on link "General" at bounding box center [91, 211] width 161 height 22
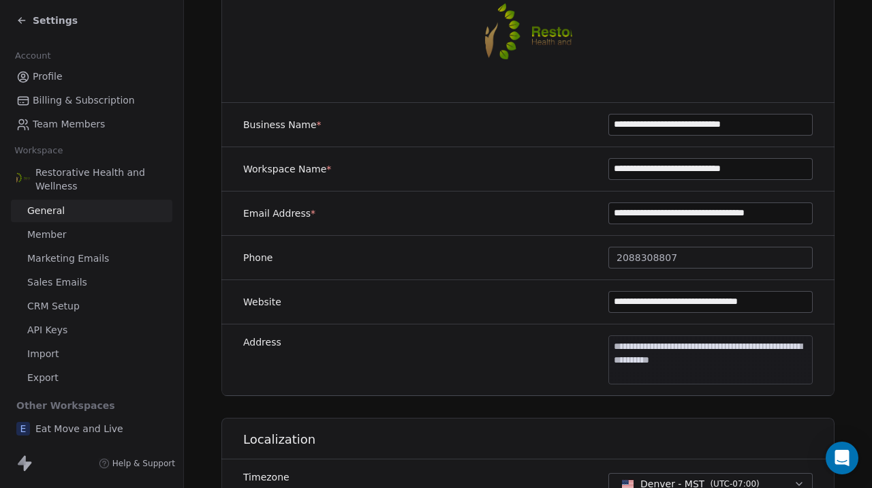
scroll to position [134, 0]
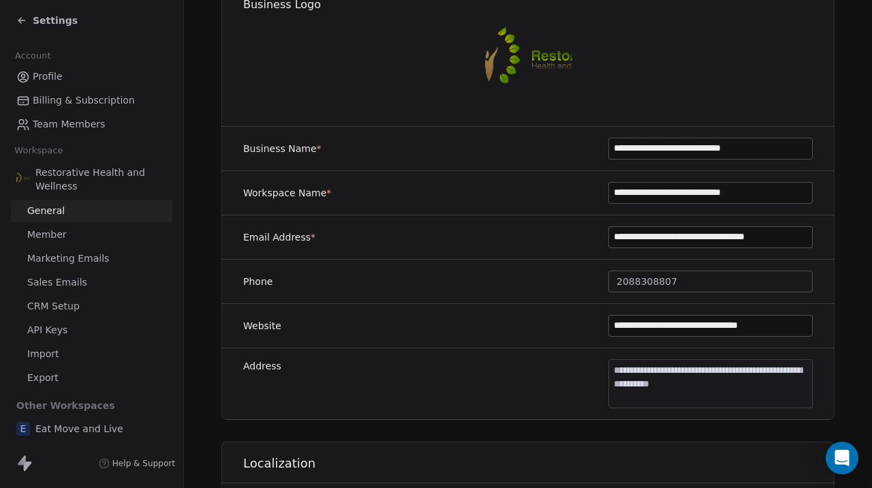
click at [67, 259] on span "Marketing Emails" at bounding box center [68, 258] width 82 height 14
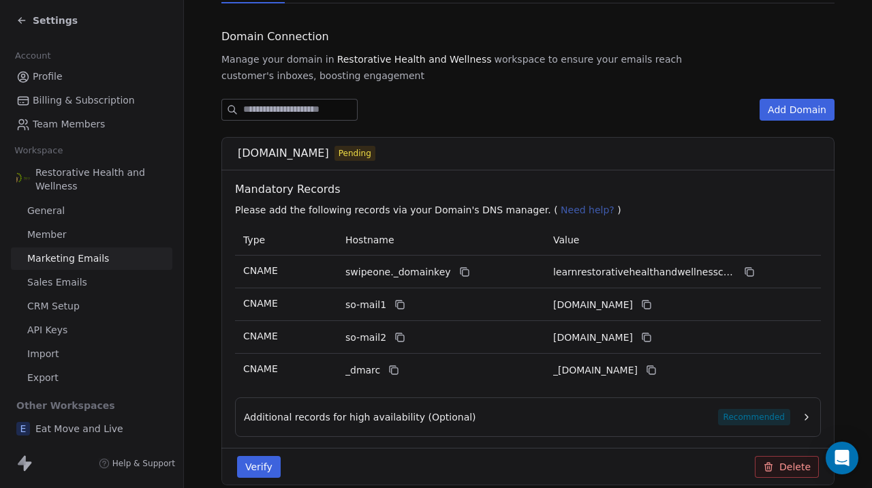
click at [69, 284] on span "Sales Emails" at bounding box center [57, 282] width 60 height 14
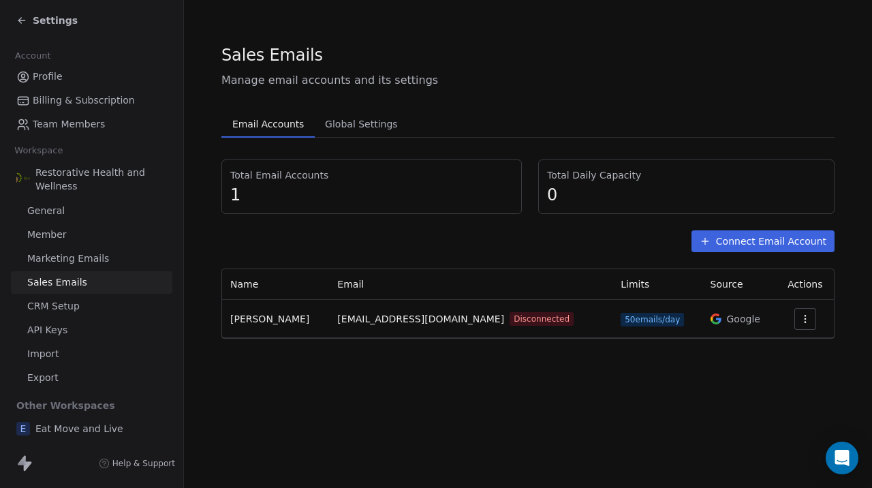
click at [806, 325] on button "button" at bounding box center [805, 319] width 22 height 22
click at [648, 411] on html "Settings Account Profile Billing & Subscription Team Members Workspace Restorat…" at bounding box center [436, 244] width 872 height 488
click at [356, 123] on span "Global Settings" at bounding box center [361, 123] width 84 height 19
click at [283, 127] on span "Email Accounts" at bounding box center [268, 123] width 82 height 19
click at [791, 243] on button "Connect Email Account" at bounding box center [762, 241] width 143 height 22
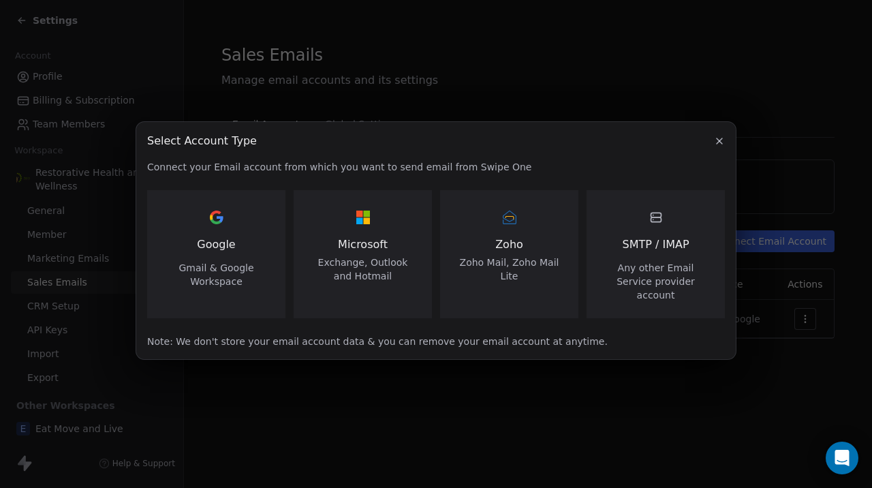
click at [227, 272] on span "Gmail & Google Workspace" at bounding box center [216, 274] width 106 height 27
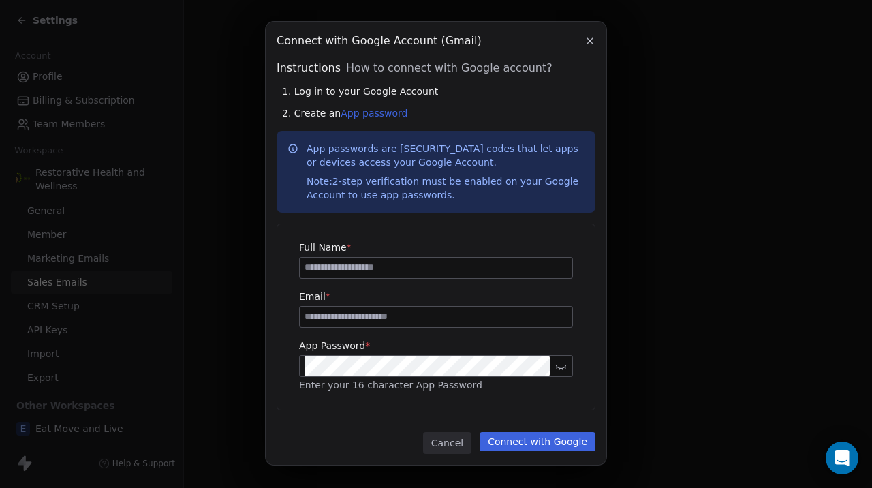
click at [593, 38] on icon "button" at bounding box center [589, 40] width 11 height 11
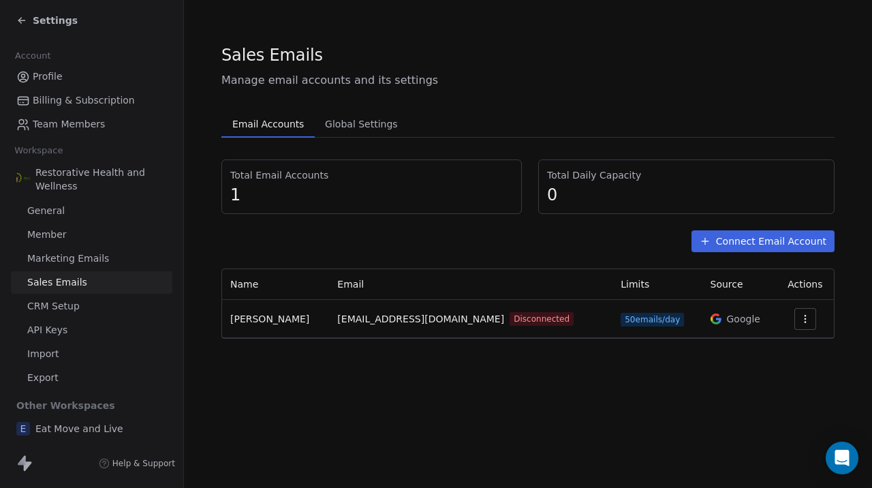
click at [805, 322] on icon "button" at bounding box center [804, 321] width 1 height 1
click at [789, 350] on span "Reconnect" at bounding box center [780, 350] width 50 height 14
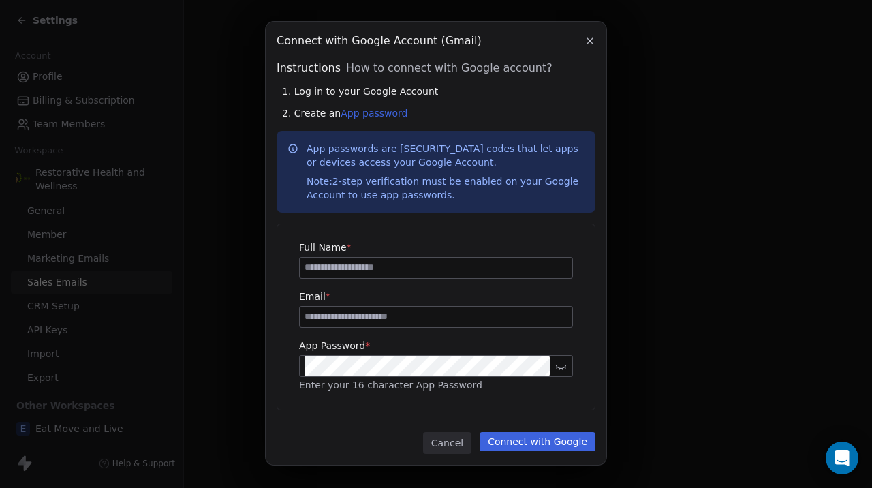
click at [454, 278] on div at bounding box center [436, 268] width 274 height 22
click at [451, 272] on input "**********" at bounding box center [436, 267] width 272 height 20
type input "*"
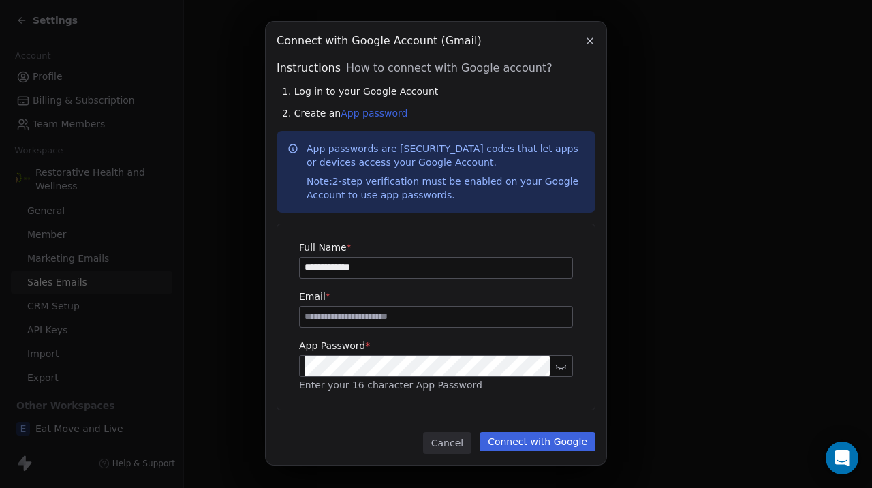
type input "**********"
click at [439, 320] on input at bounding box center [436, 316] width 272 height 20
type input "**********"
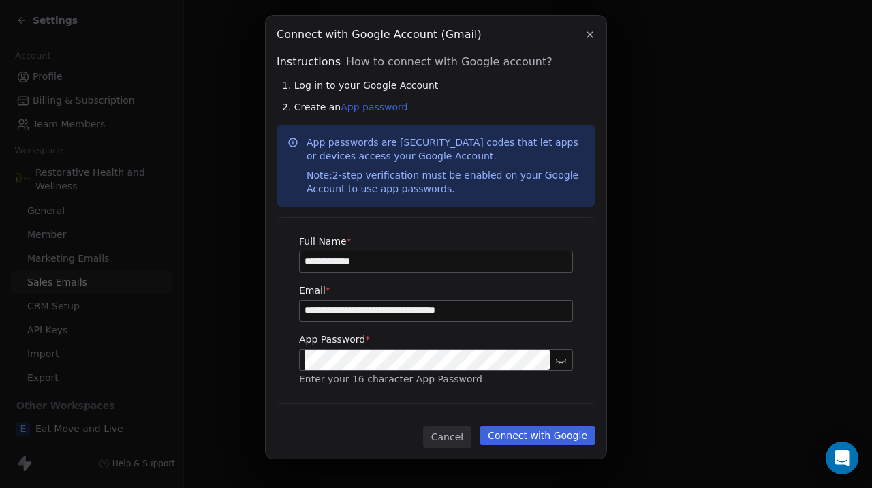
click at [550, 361] on protonpass-control-9623 at bounding box center [550, 359] width 0 height 20
click at [540, 437] on button "Connect with Google" at bounding box center [537, 435] width 116 height 19
click at [537, 442] on button "Connect with Google" at bounding box center [537, 435] width 116 height 19
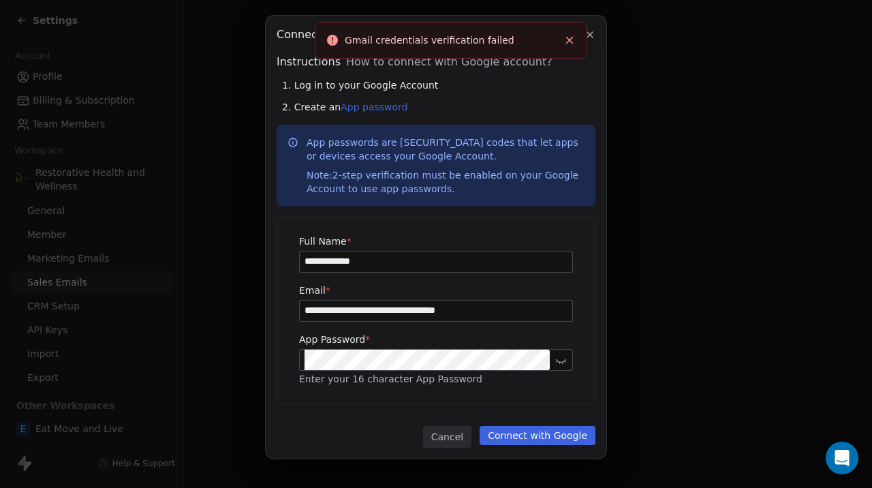
click at [359, 409] on div "**********" at bounding box center [436, 237] width 341 height 443
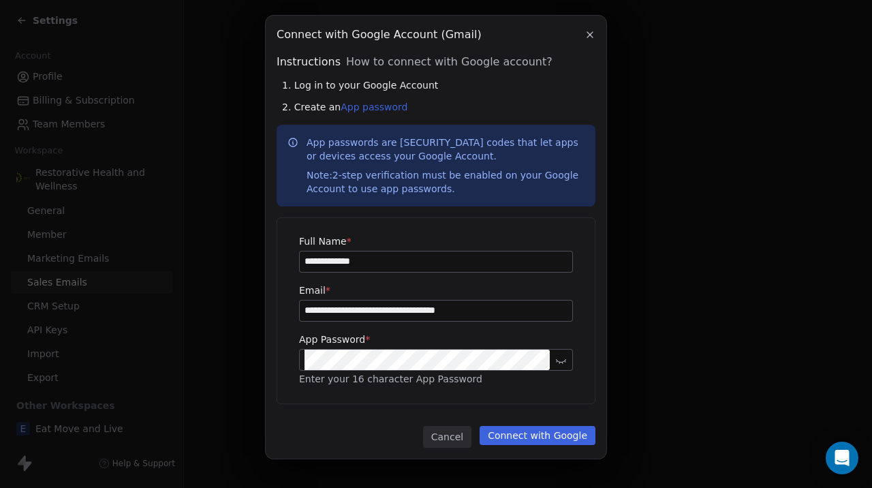
scroll to position [0, 0]
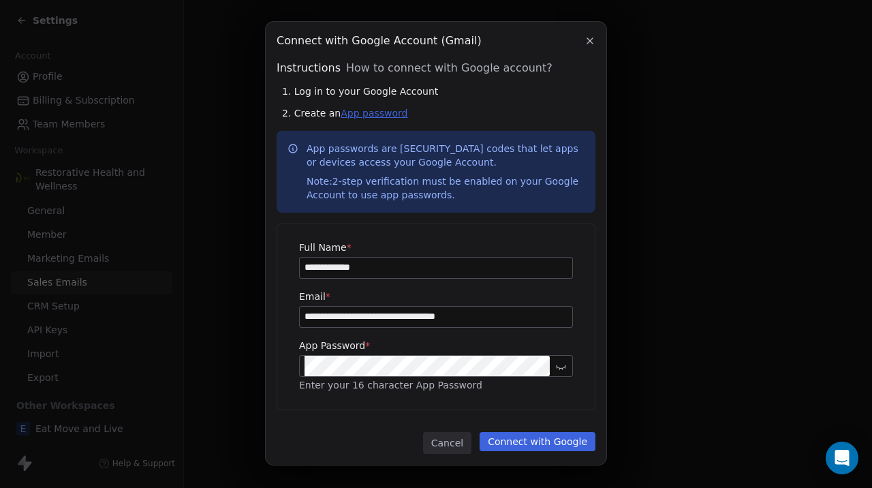
click at [383, 116] on link "App password" at bounding box center [374, 113] width 67 height 11
click at [520, 446] on button "Connect with Google" at bounding box center [537, 441] width 116 height 19
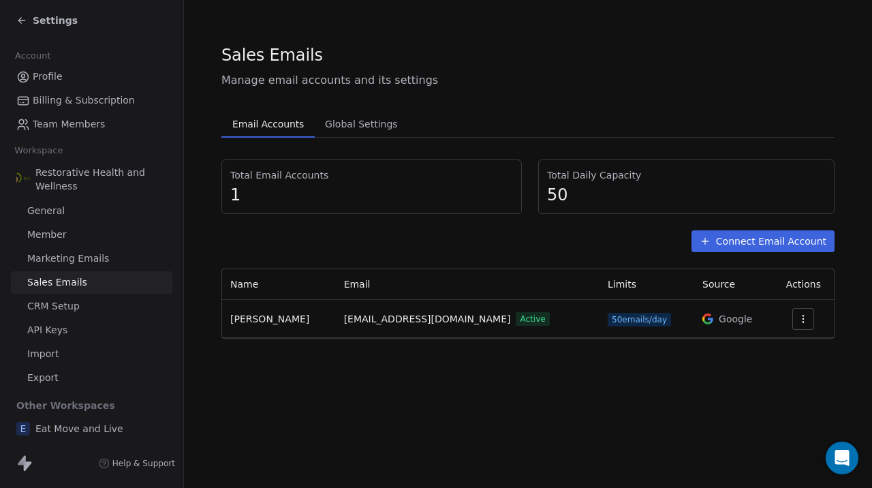
click at [435, 245] on div "Connect Email Account" at bounding box center [527, 241] width 613 height 22
click at [82, 261] on span "Marketing Emails" at bounding box center [68, 256] width 82 height 14
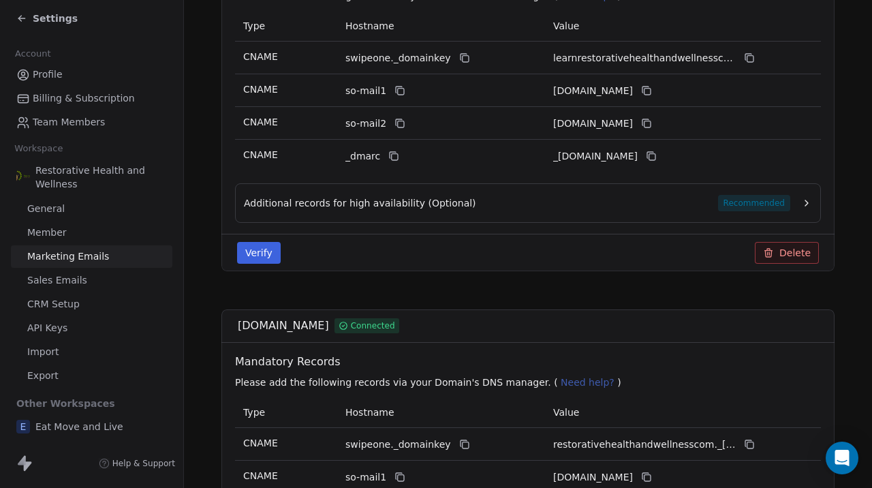
scroll to position [309, 0]
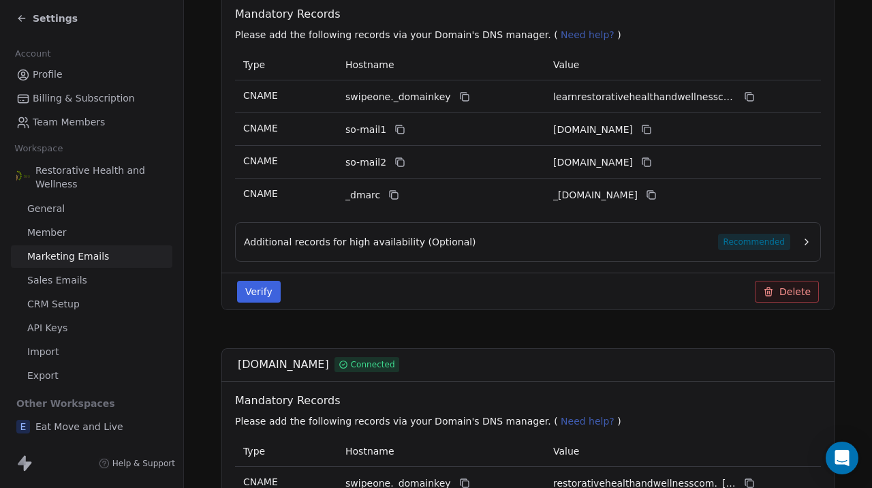
click at [258, 294] on button "Verify" at bounding box center [259, 292] width 44 height 22
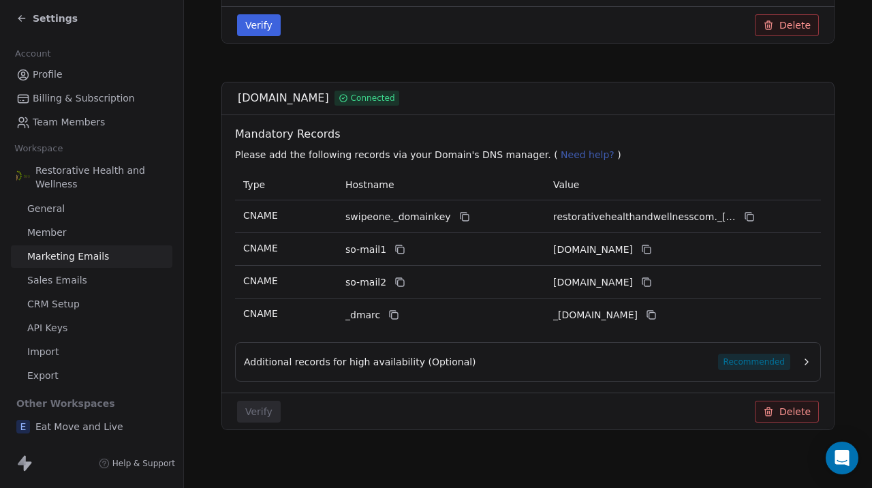
scroll to position [583, 0]
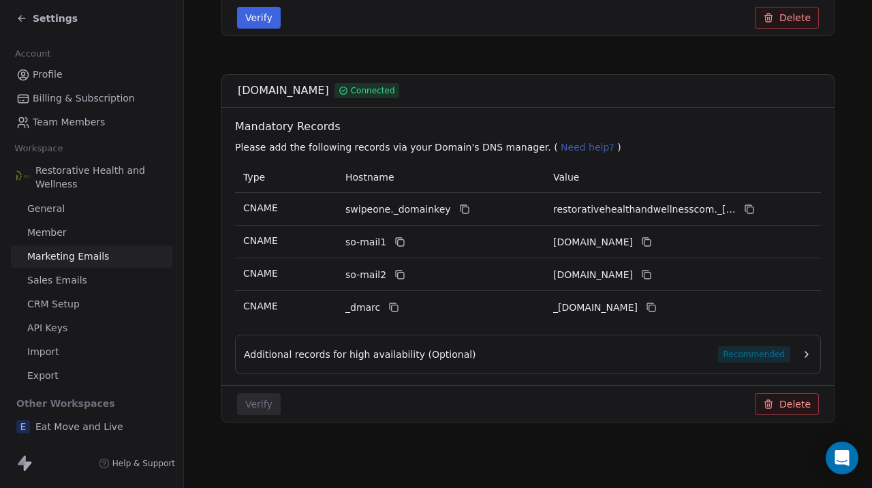
click at [329, 93] on span "[DOMAIN_NAME]" at bounding box center [283, 90] width 91 height 16
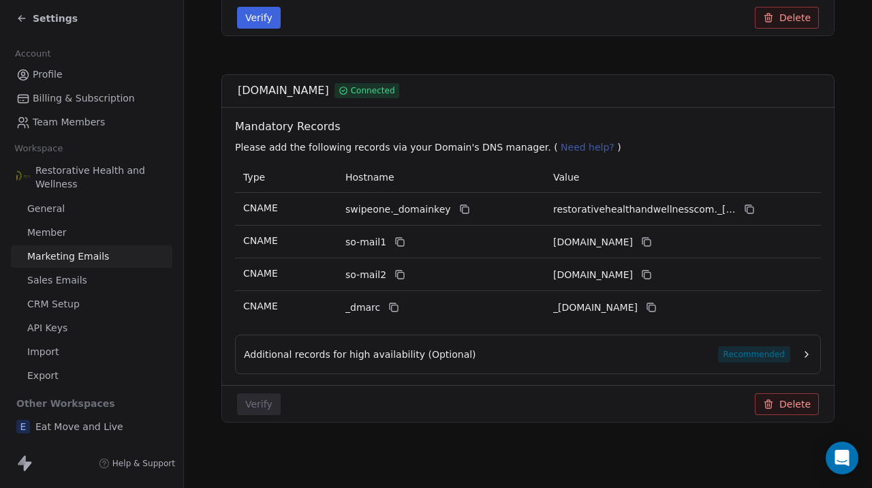
click at [789, 403] on button "Delete" at bounding box center [787, 404] width 64 height 22
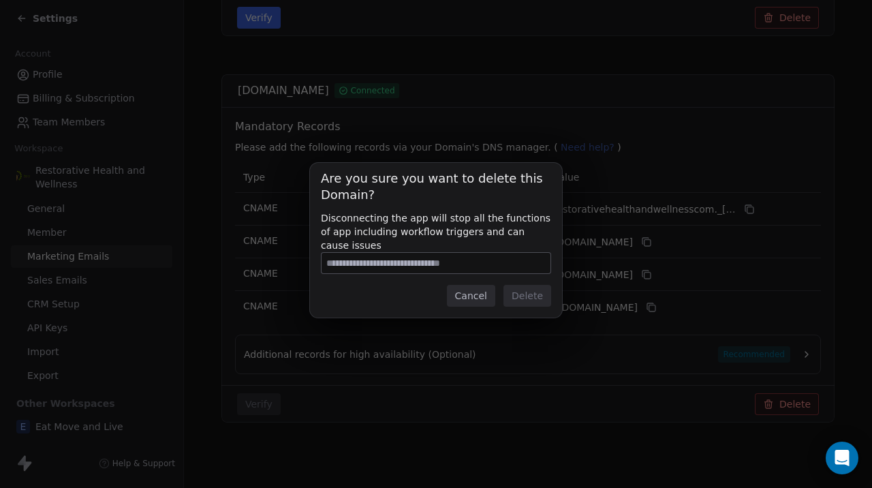
click at [453, 260] on input at bounding box center [435, 263] width 229 height 20
type input "**********"
click at [526, 295] on button "Delete" at bounding box center [527, 296] width 48 height 22
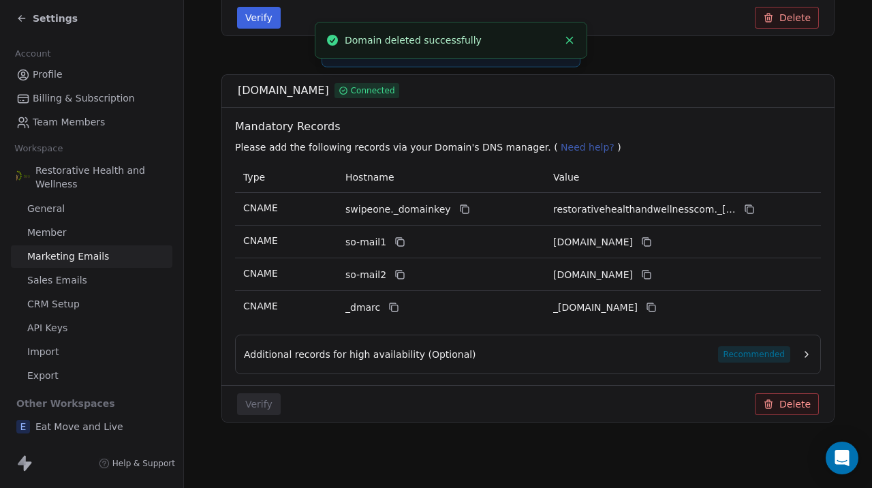
click at [437, 439] on div "Add Domain [DOMAIN_NAME] Pending Mandatory Records Please add the following rec…" at bounding box center [527, 47] width 613 height 794
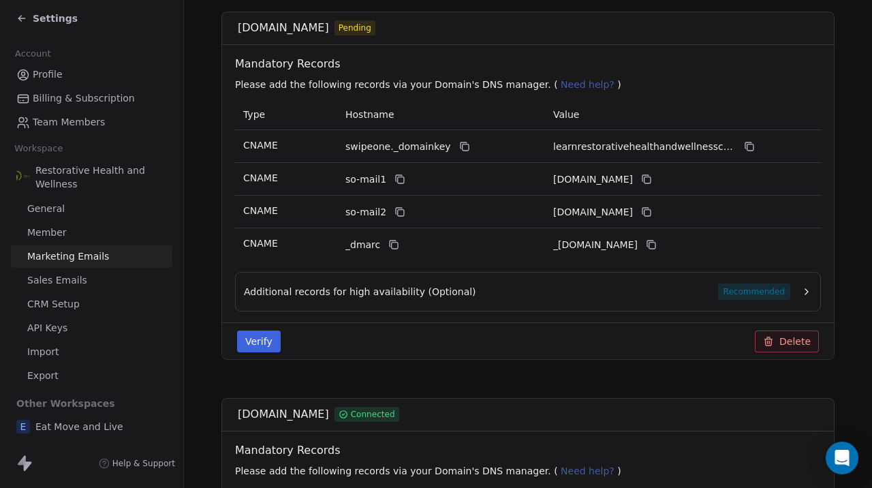
scroll to position [262, 0]
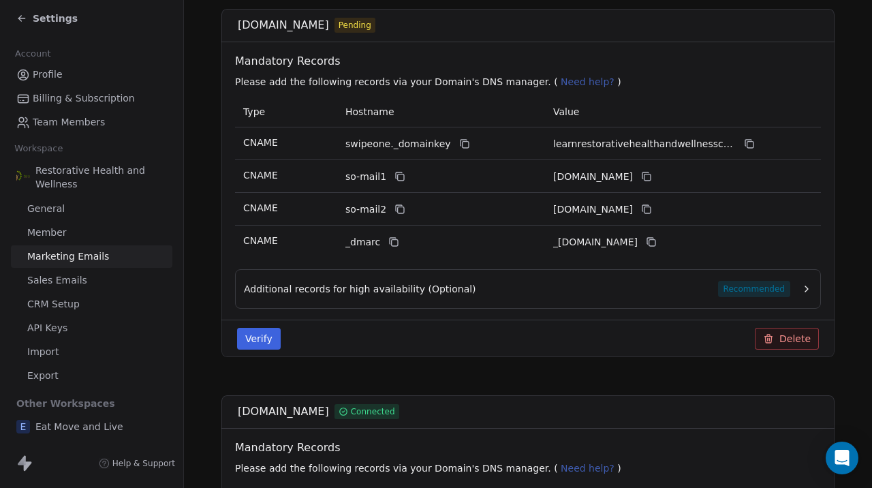
click at [255, 345] on button "Verify" at bounding box center [259, 339] width 44 height 22
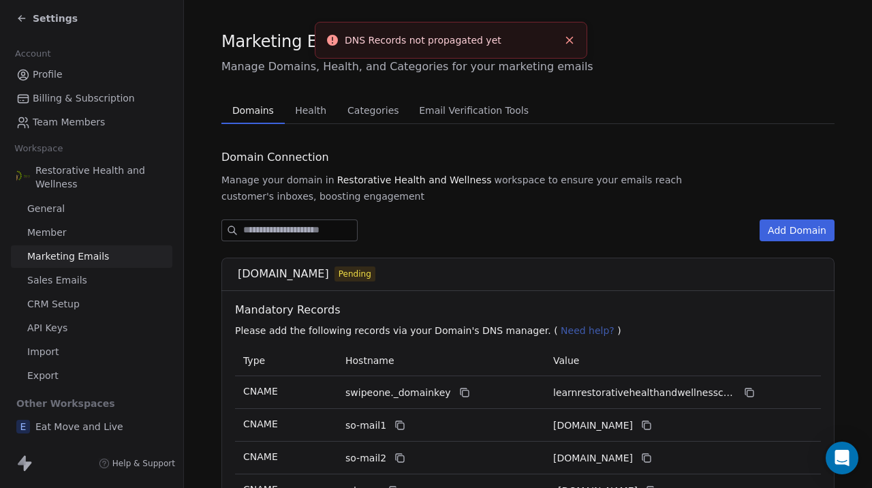
scroll to position [0, 0]
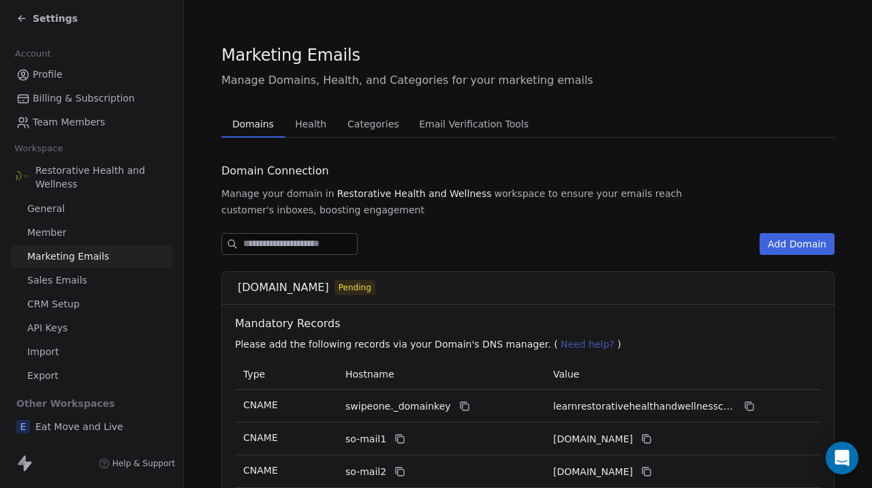
click at [65, 427] on span "Eat Move and Live" at bounding box center [79, 427] width 88 height 14
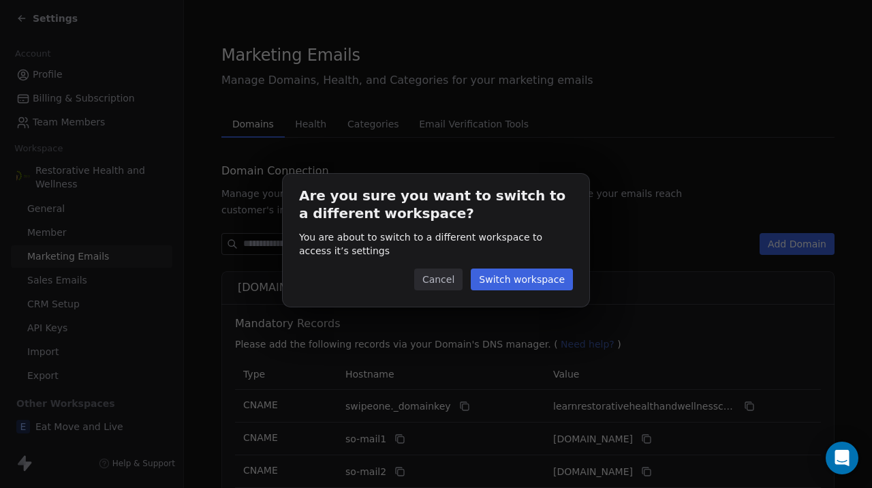
scroll to position [2, 0]
click at [499, 289] on button "Switch workspace" at bounding box center [522, 279] width 102 height 22
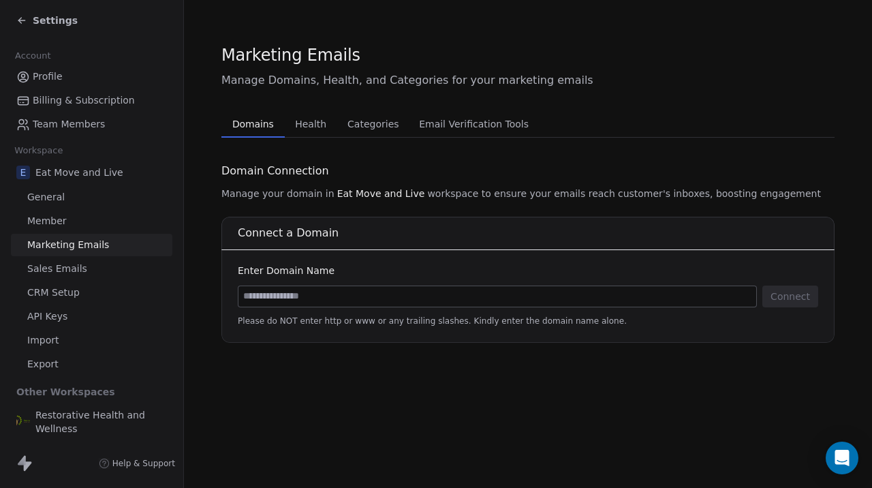
click at [308, 300] on input at bounding box center [497, 296] width 518 height 20
type input "*"
type input "**********"
click at [797, 298] on button "Connect" at bounding box center [790, 296] width 56 height 22
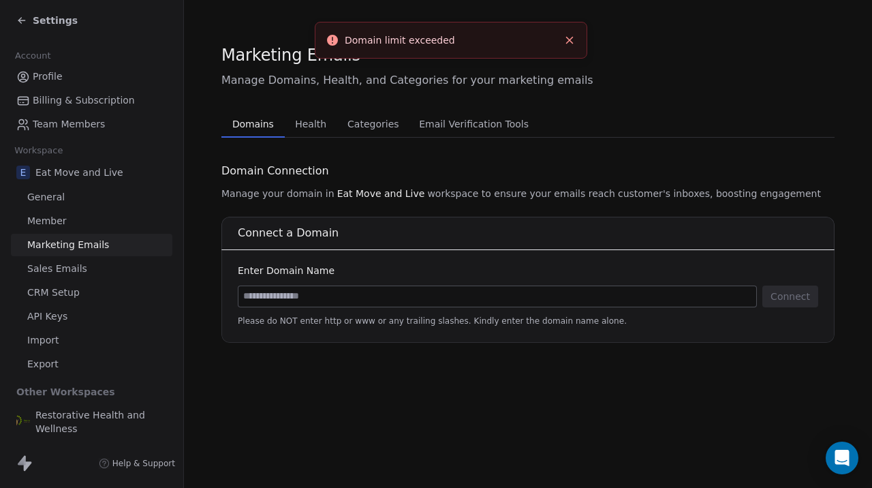
click at [416, 382] on section "Marketing Emails Manage Domains, Health, and Categories for your marketing emai…" at bounding box center [528, 193] width 688 height 386
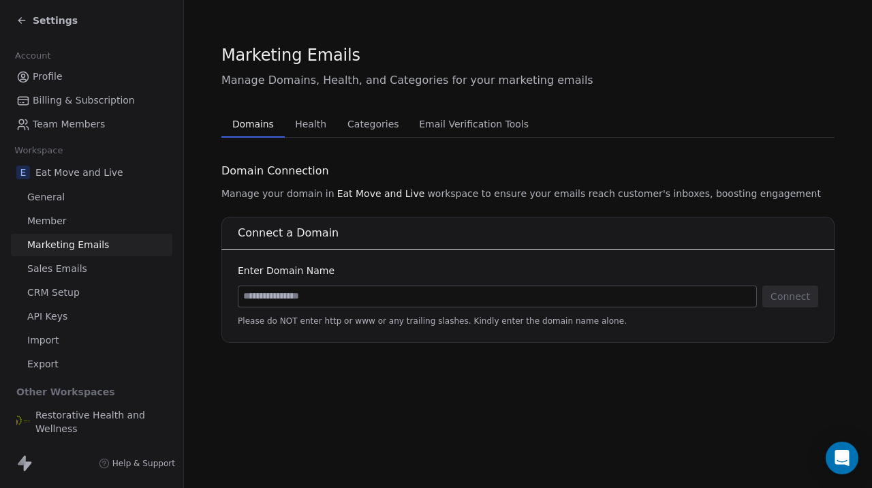
click at [144, 464] on span "Help & Support" at bounding box center [143, 463] width 63 height 11
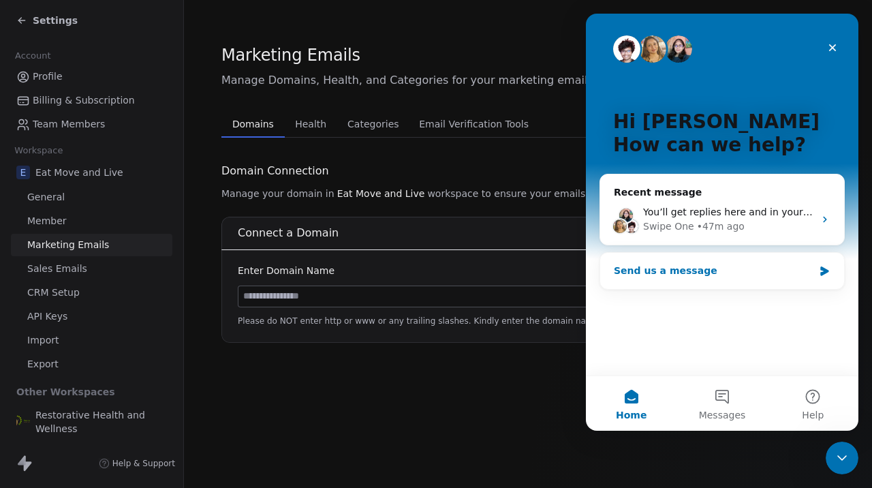
click at [749, 270] on div "Send us a message" at bounding box center [714, 271] width 200 height 14
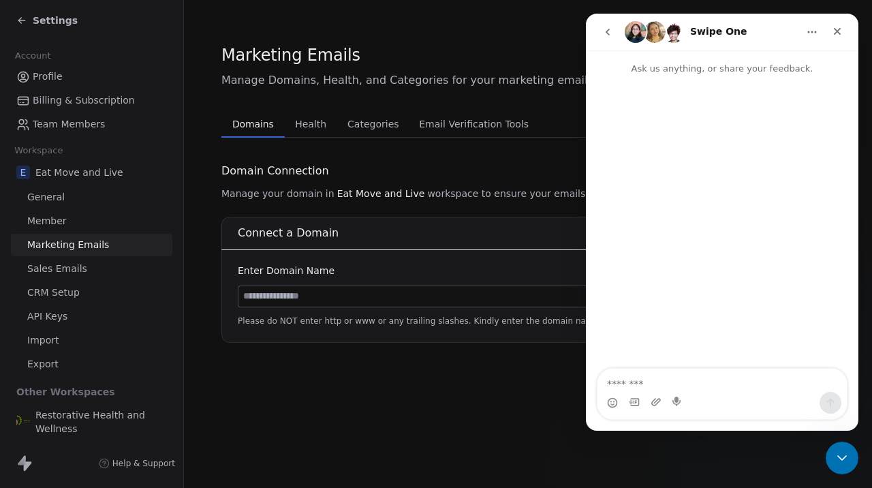
click at [655, 383] on textarea "Message…" at bounding box center [721, 379] width 249 height 23
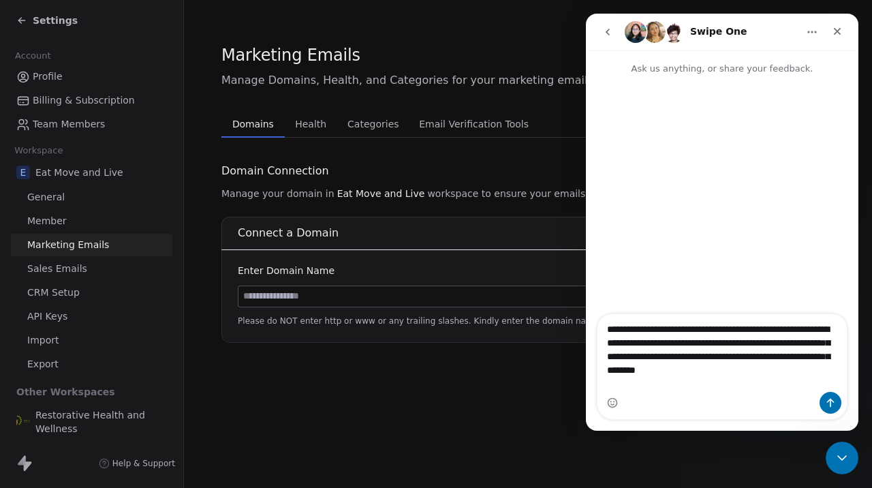
type textarea "**********"
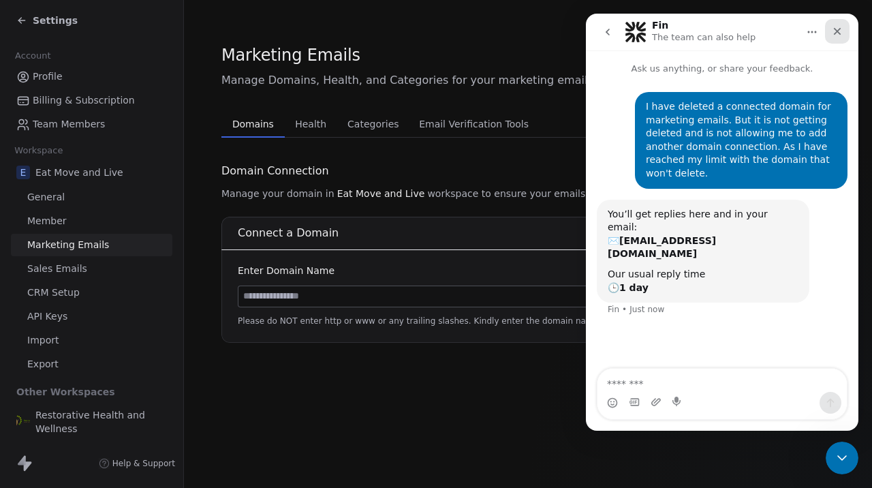
click at [839, 29] on icon "Close" at bounding box center [837, 31] width 7 height 7
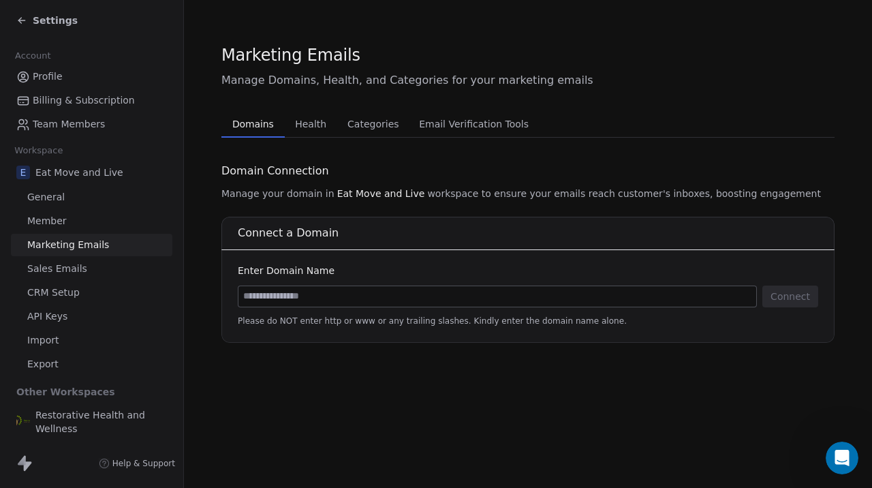
click at [84, 412] on span "Restorative Health and Wellness" at bounding box center [100, 421] width 131 height 27
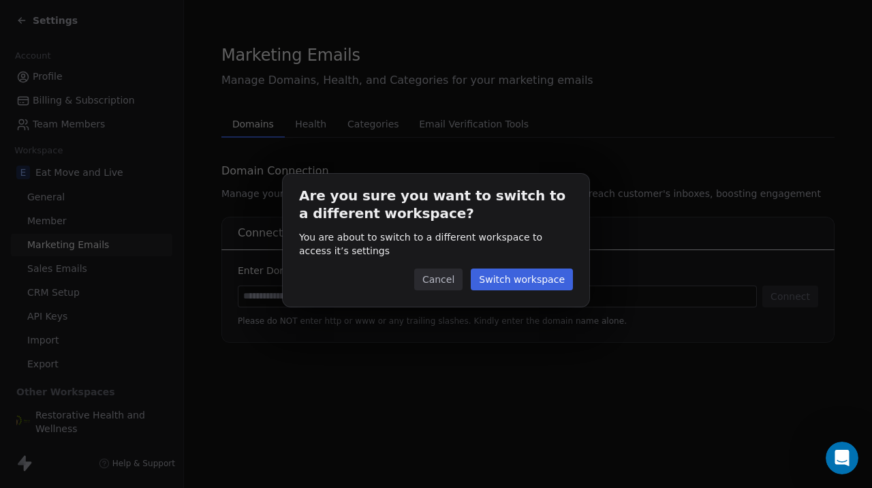
click at [486, 279] on button "Switch workspace" at bounding box center [522, 279] width 102 height 22
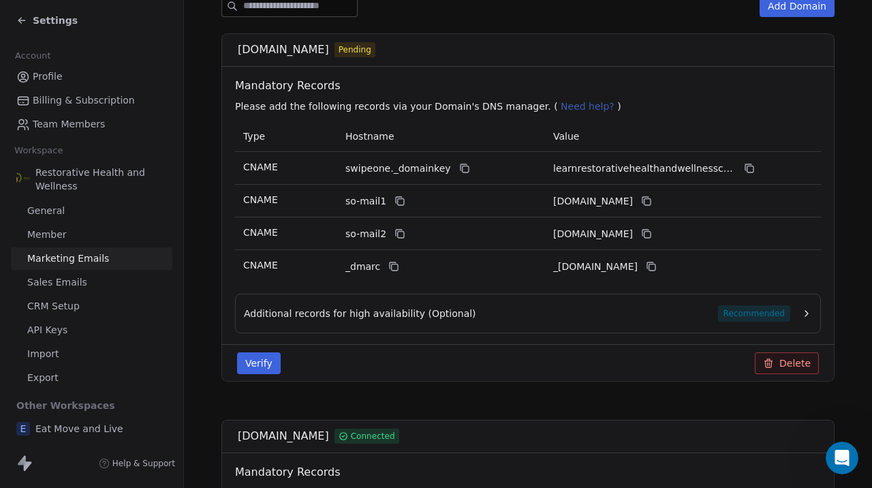
scroll to position [237, 0]
click at [267, 366] on button "Verify" at bounding box center [259, 364] width 44 height 22
click at [264, 368] on button "Verify" at bounding box center [259, 364] width 44 height 22
click at [253, 358] on button "Verify" at bounding box center [259, 364] width 44 height 22
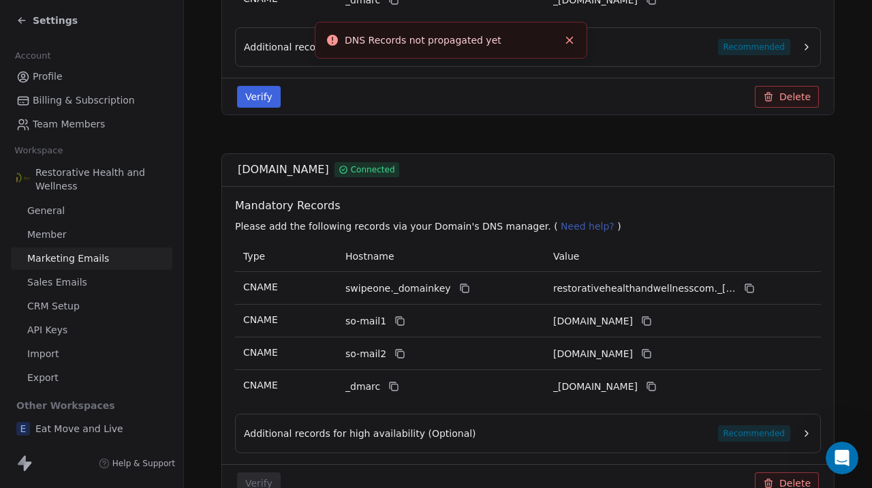
scroll to position [583, 0]
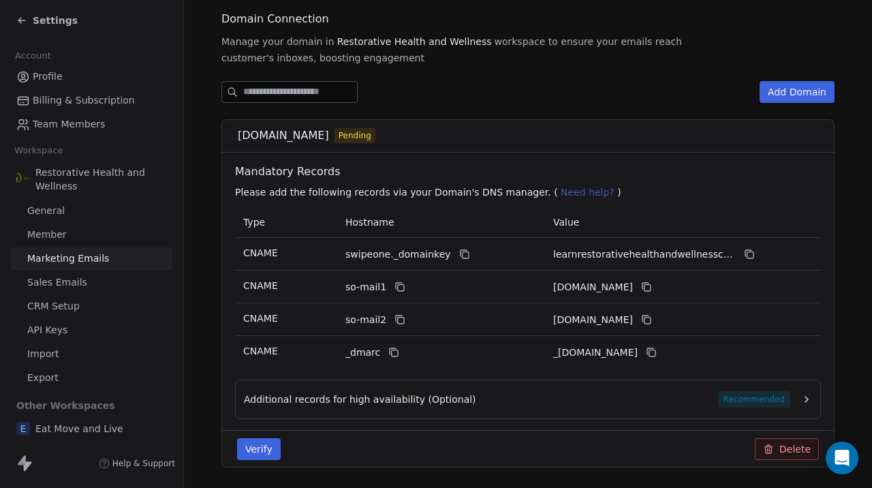
scroll to position [156, 0]
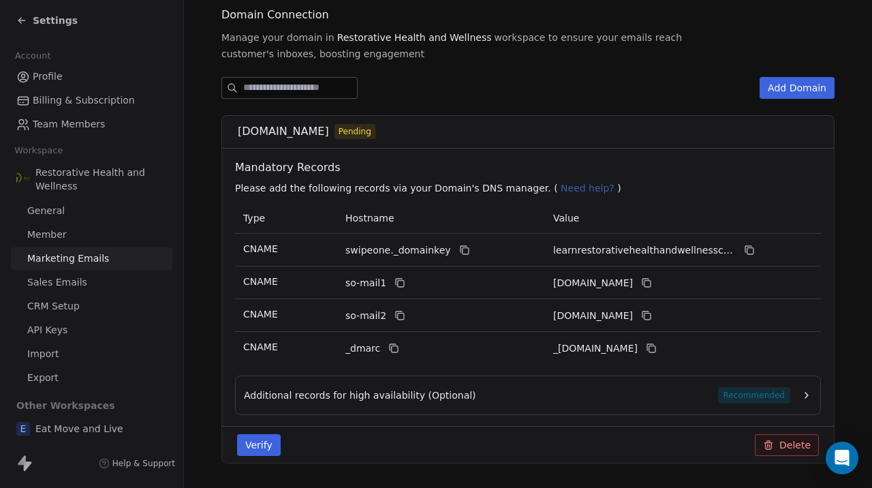
click at [502, 101] on div "Add Domain [DOMAIN_NAME] Pending Mandatory Records Please add the following rec…" at bounding box center [527, 474] width 613 height 794
click at [274, 443] on button "Verify" at bounding box center [259, 445] width 44 height 22
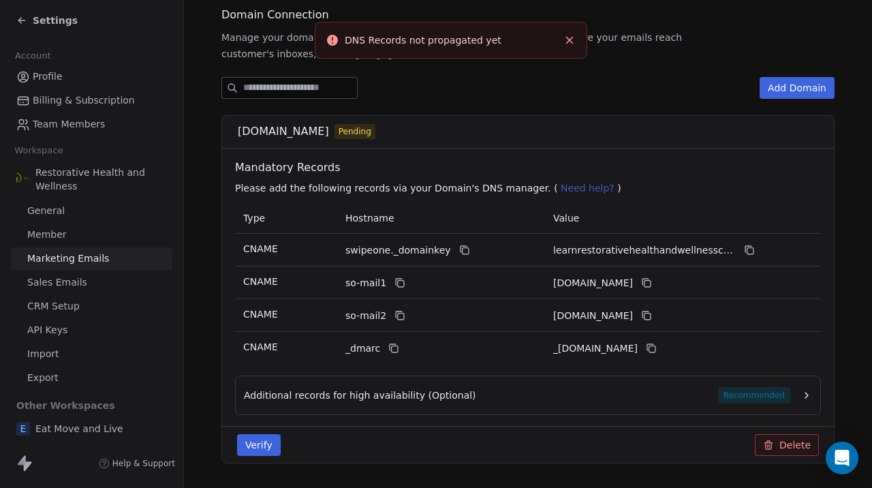
click at [332, 437] on div "Verify Delete" at bounding box center [528, 445] width 598 height 22
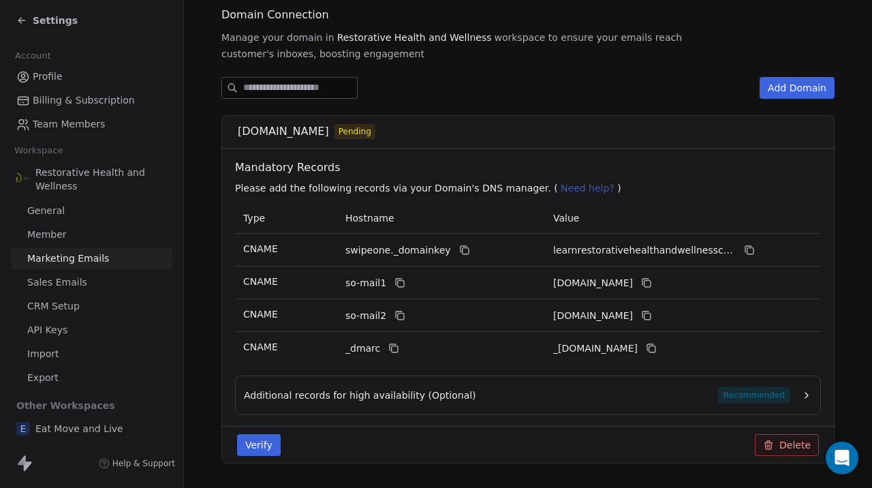
click at [562, 67] on div "Domain Connection Manage your domain in Restorative Health and Wellness workspa…" at bounding box center [527, 437] width 613 height 868
click at [251, 456] on div "Verify Delete" at bounding box center [527, 444] width 613 height 37
click at [251, 443] on button "Verify" at bounding box center [259, 445] width 44 height 22
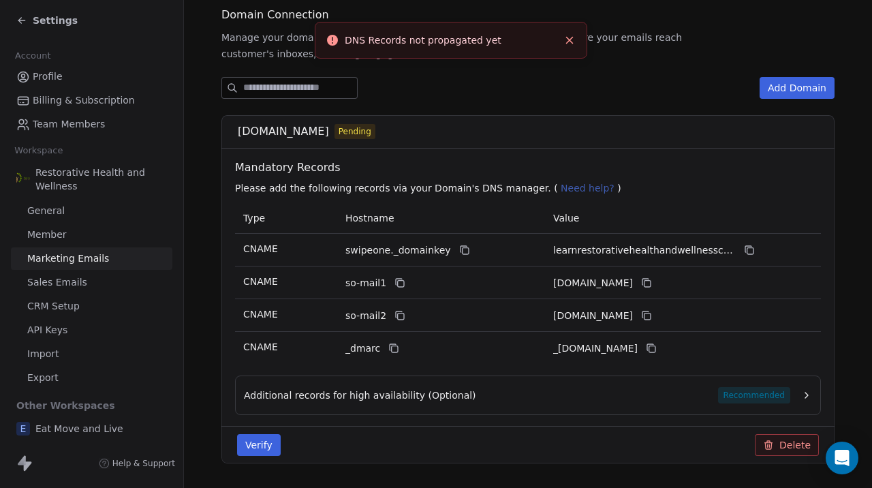
click at [217, 377] on section "Marketing Emails Manage Domains, Health, and Categories for your marketing emai…" at bounding box center [528, 379] width 688 height 1071
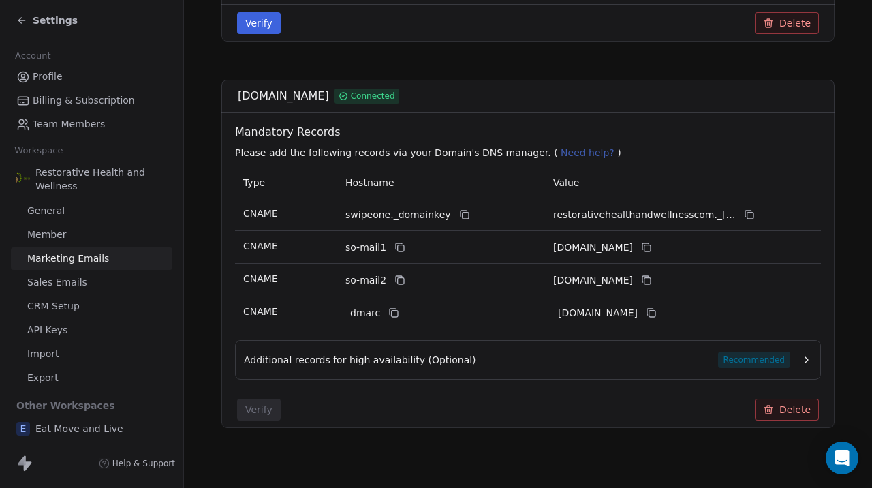
scroll to position [580, 0]
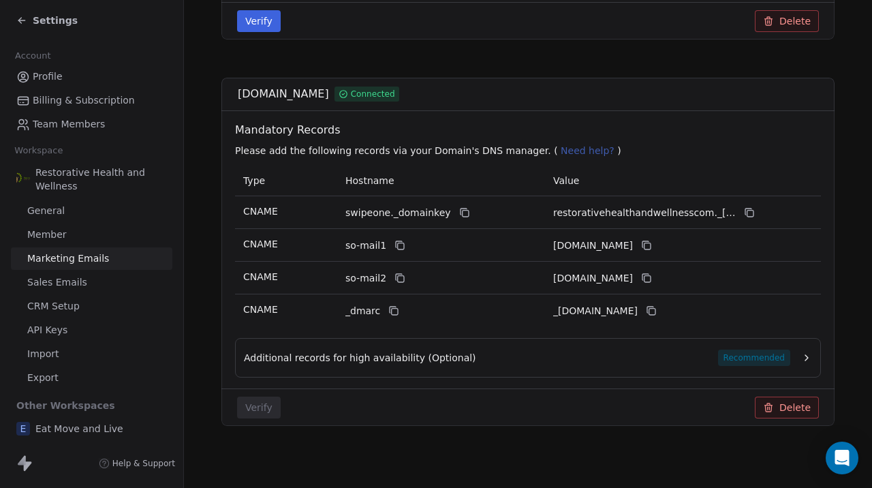
click at [490, 309] on div "_dmarc" at bounding box center [420, 310] width 150 height 16
click at [374, 365] on div "Additional records for high availability (Optional) Recommended" at bounding box center [517, 357] width 546 height 16
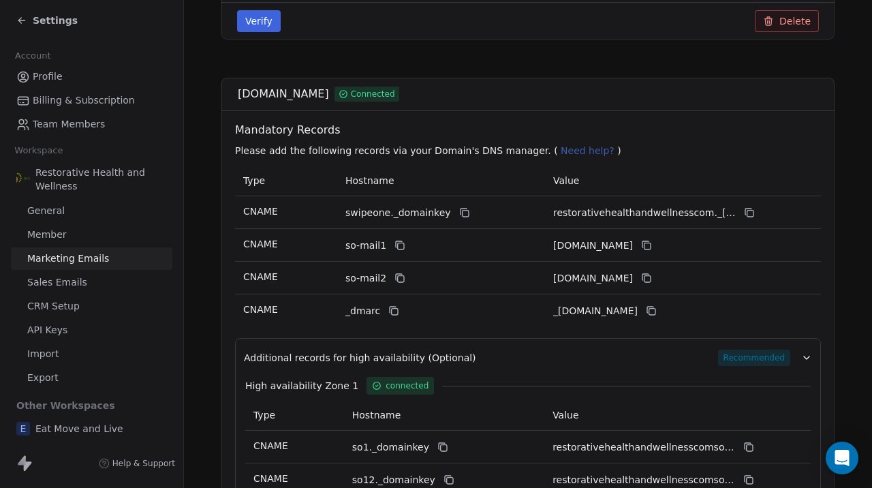
click at [374, 365] on div "Additional records for high availability (Optional) Recommended" at bounding box center [517, 357] width 546 height 16
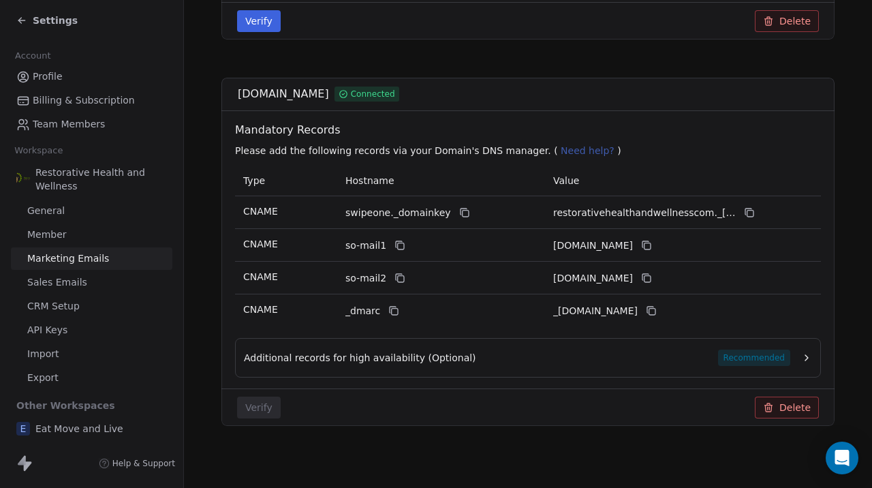
click at [603, 347] on div "Additional records for high availability (Optional) Recommended" at bounding box center [528, 358] width 586 height 40
click at [513, 316] on td "_dmarc" at bounding box center [441, 310] width 208 height 33
click at [414, 50] on div "Add Domain [DOMAIN_NAME] Pending Mandatory Records Please add the following rec…" at bounding box center [527, 50] width 613 height 794
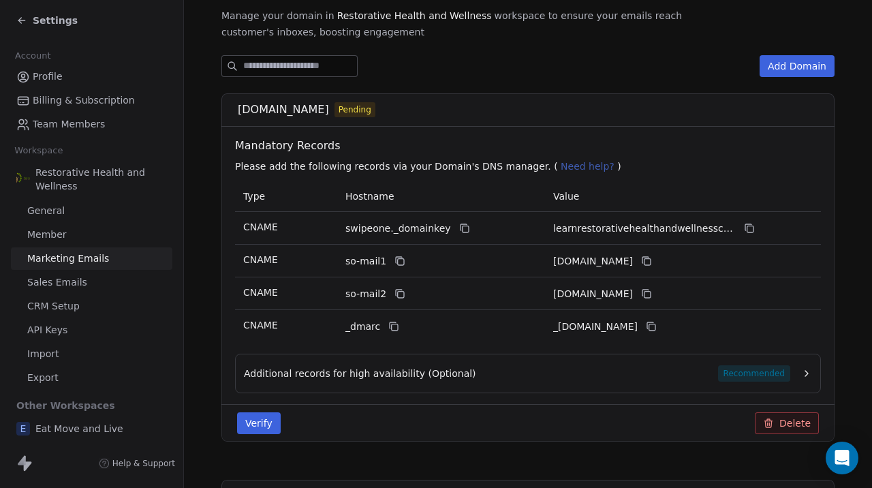
scroll to position [179, 0]
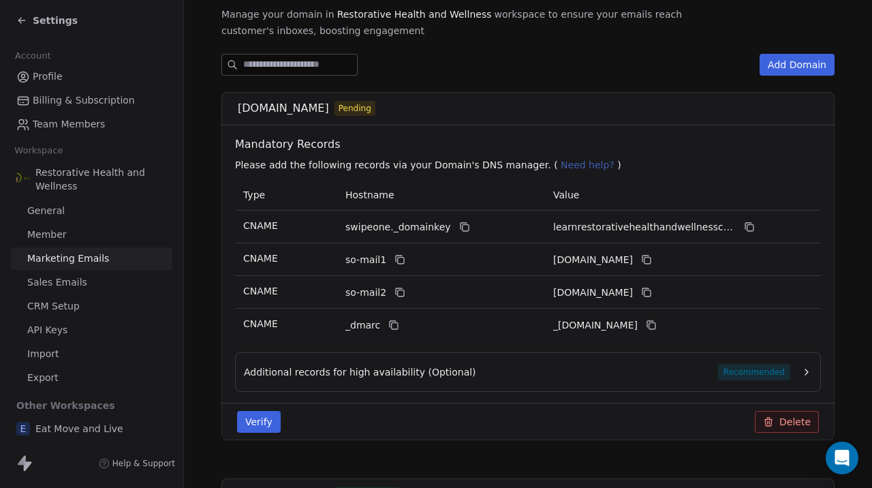
click at [262, 422] on button "Verify" at bounding box center [259, 422] width 44 height 22
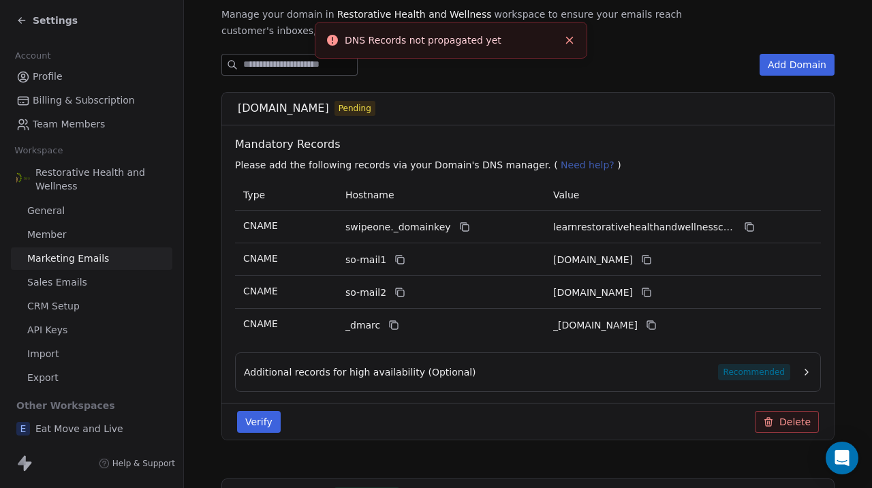
click at [362, 419] on div "Verify Delete" at bounding box center [528, 422] width 598 height 22
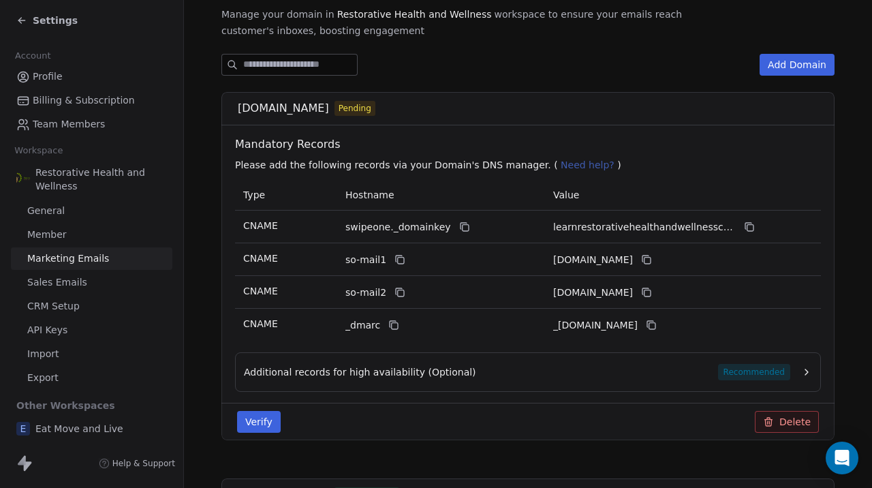
click at [137, 462] on span "Help & Support" at bounding box center [143, 463] width 63 height 11
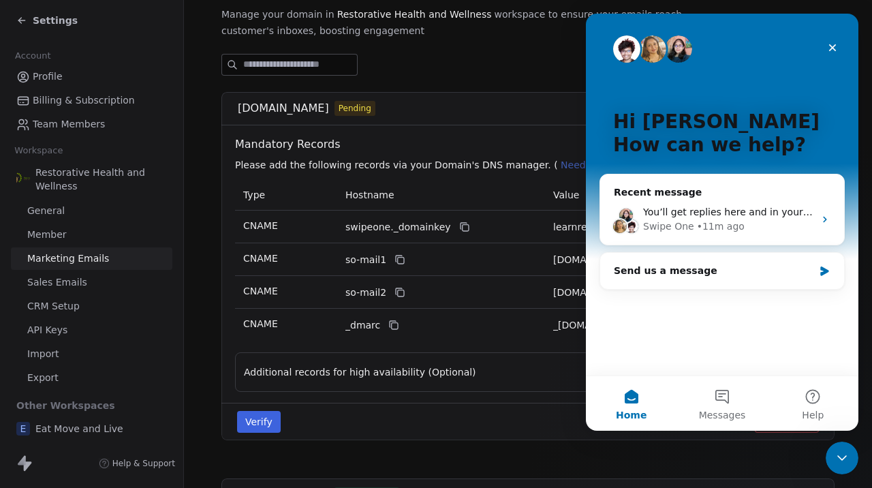
scroll to position [0, 0]
click at [819, 402] on button "Help" at bounding box center [813, 403] width 91 height 54
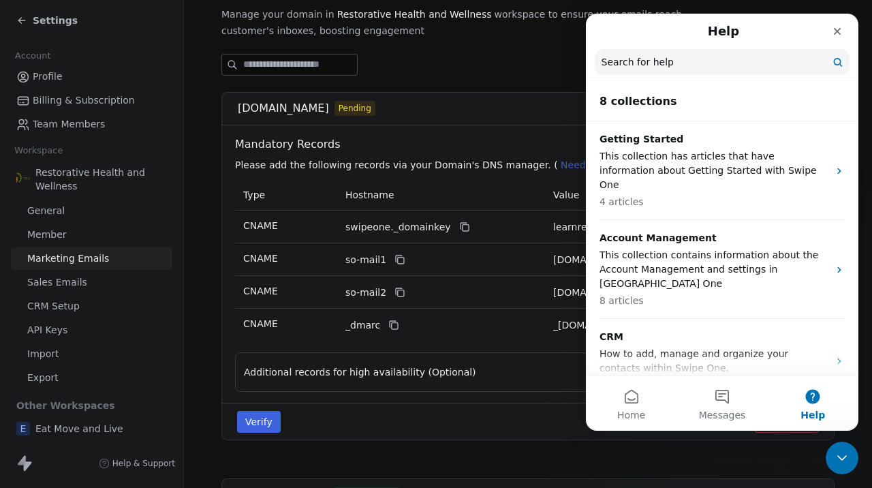
click at [674, 65] on input "Search for help" at bounding box center [722, 62] width 255 height 26
type input "*****"
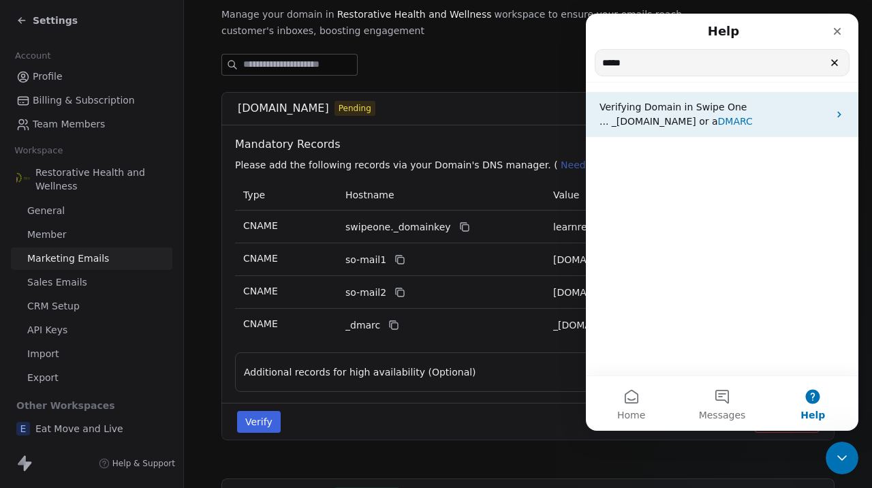
click at [655, 114] on p "Verifying Domain in Swipe One" at bounding box center [713, 107] width 229 height 14
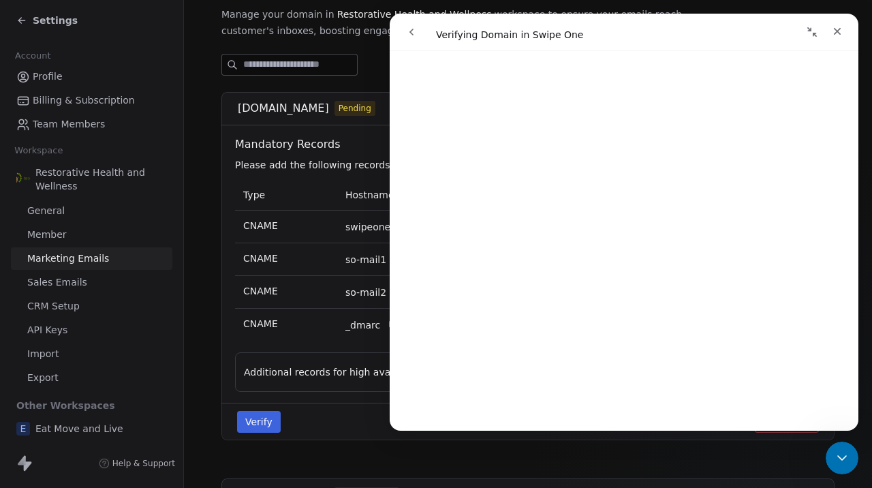
scroll to position [420, 0]
click at [843, 30] on div "Close" at bounding box center [837, 31] width 25 height 25
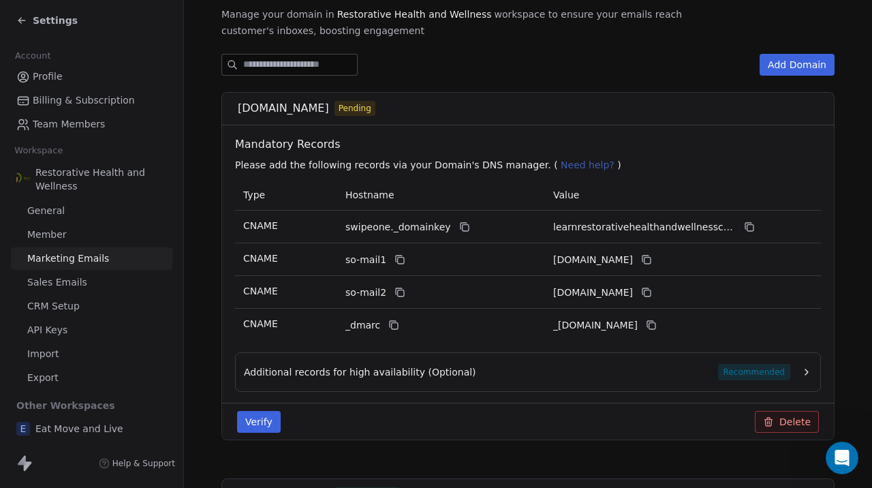
scroll to position [0, 0]
click at [268, 429] on button "Verify" at bounding box center [259, 422] width 44 height 22
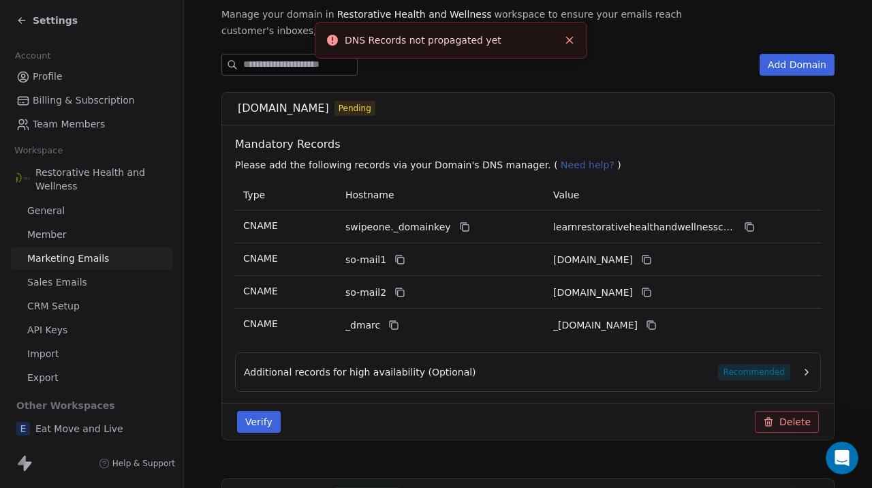
click at [343, 425] on div "Verify Delete" at bounding box center [528, 422] width 598 height 22
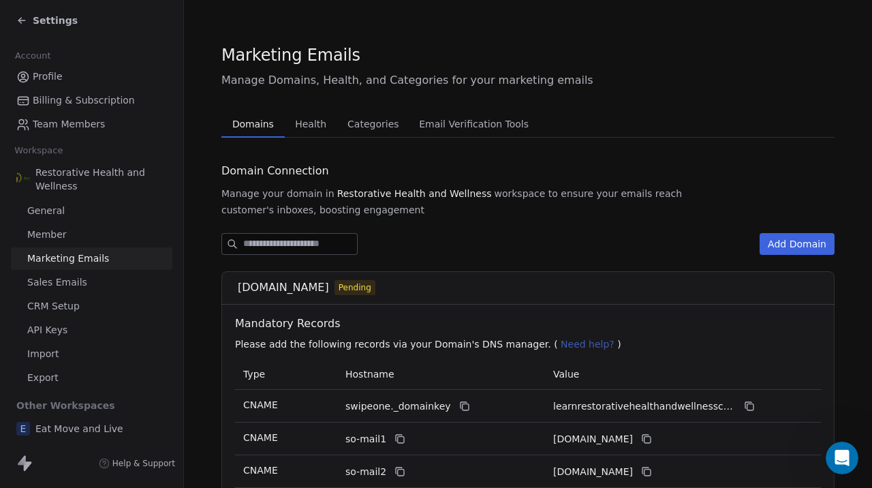
click at [496, 236] on div "Add Domain" at bounding box center [527, 244] width 613 height 22
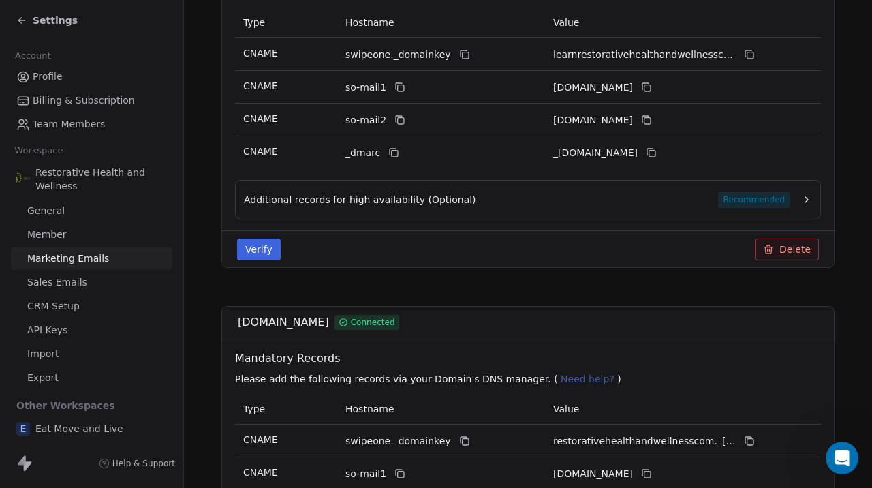
scroll to position [353, 0]
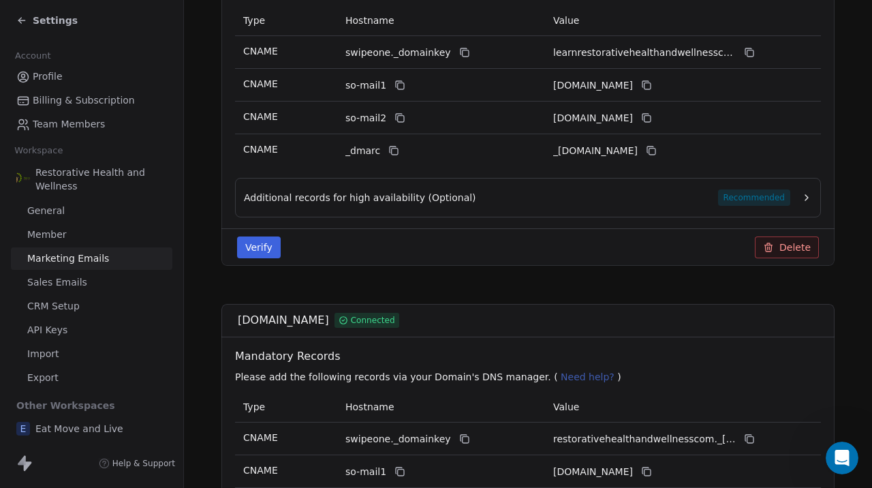
click at [575, 50] on span "learnrestorativehealthandwellnesscom._[DOMAIN_NAME]" at bounding box center [644, 53] width 183 height 14
click at [462, 53] on icon at bounding box center [465, 53] width 6 height 6
click at [520, 203] on div "Additional records for high availability (Optional) Recommended" at bounding box center [517, 197] width 546 height 16
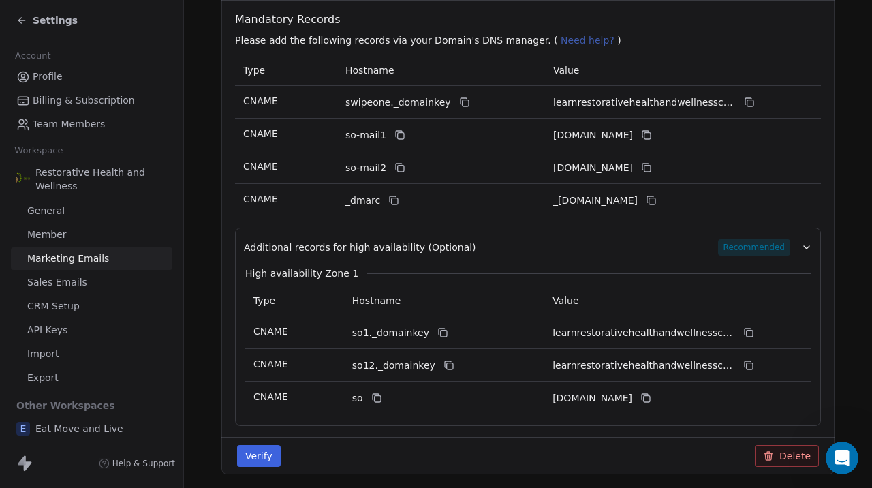
scroll to position [301, 0]
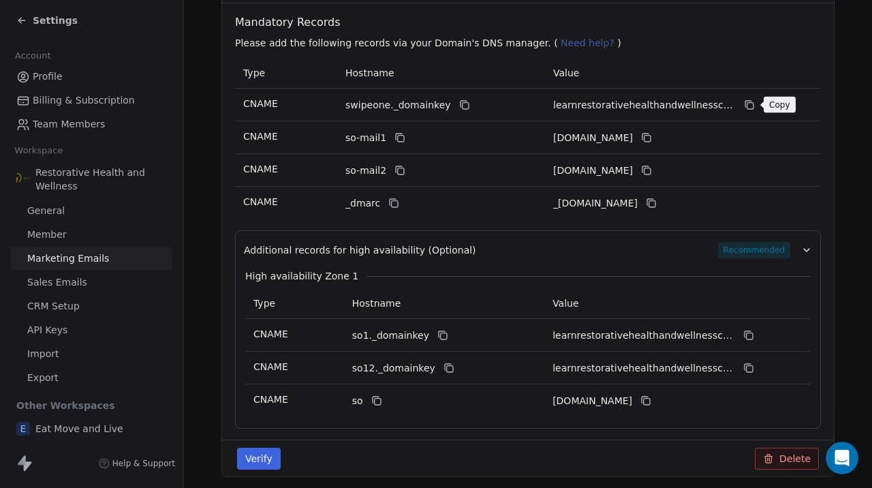
click at [751, 103] on icon at bounding box center [750, 106] width 6 height 6
click at [399, 140] on icon at bounding box center [399, 137] width 11 height 11
click at [652, 140] on icon at bounding box center [646, 137] width 11 height 11
click at [400, 171] on icon at bounding box center [399, 170] width 11 height 11
click at [650, 171] on icon at bounding box center [647, 171] width 6 height 6
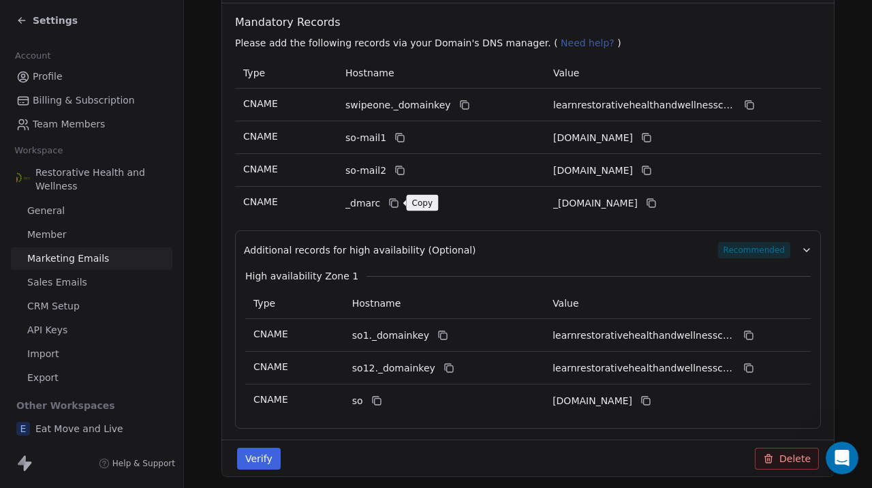
click at [392, 202] on icon at bounding box center [393, 203] width 11 height 11
click icon
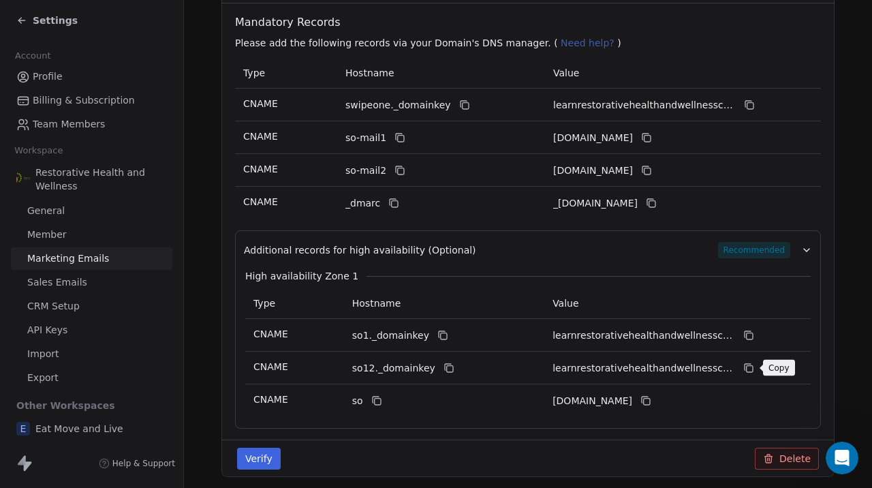
click icon
click section "Marketing Emails Manage Domains, Health, and Categories for your marketing emai…"
click button "Verify"
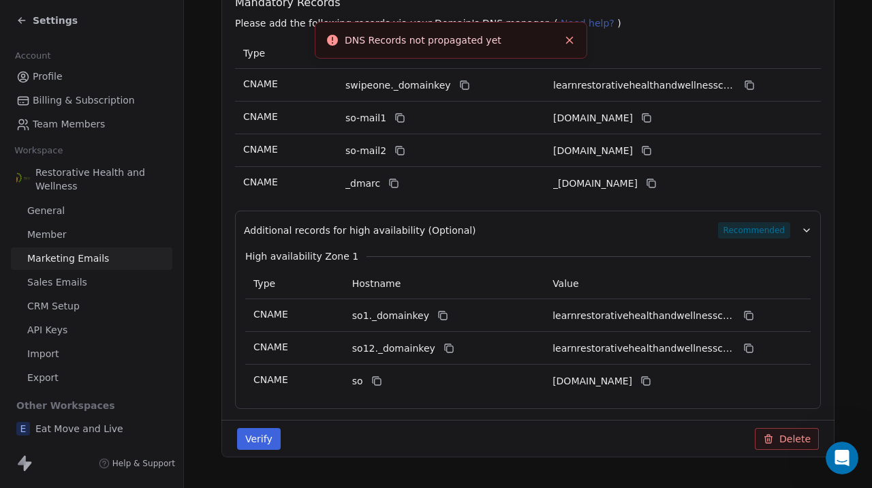
scroll to position [327, 0]
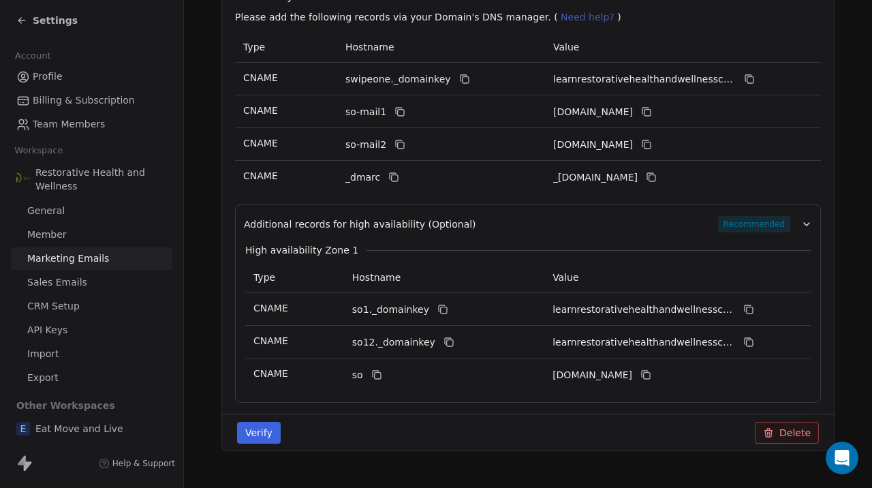
click div "High availability Zone 1 Type Hostname Value CNAME so1._domainkey learnrestorat…"
click icon "button"
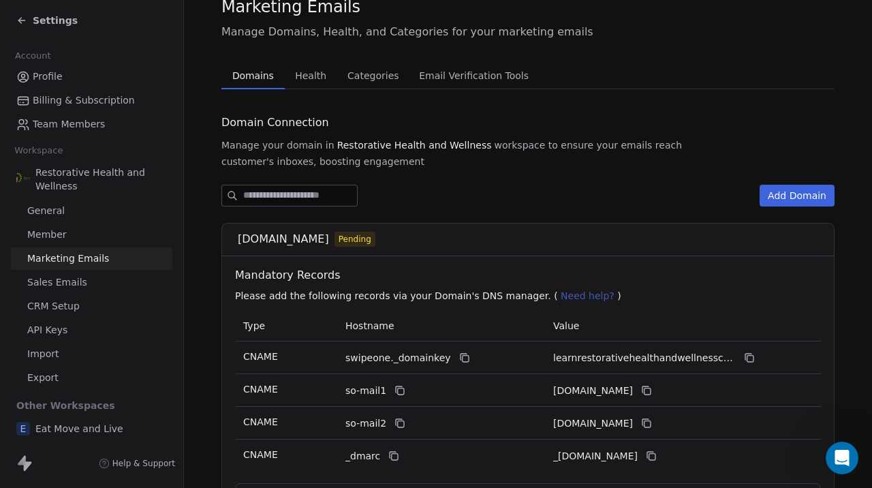
scroll to position [0, 0]
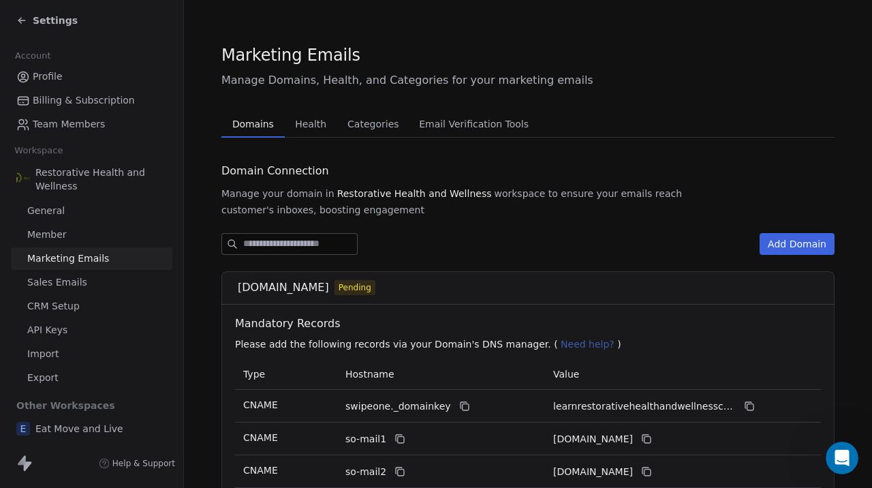
click div "Marketing Emails"
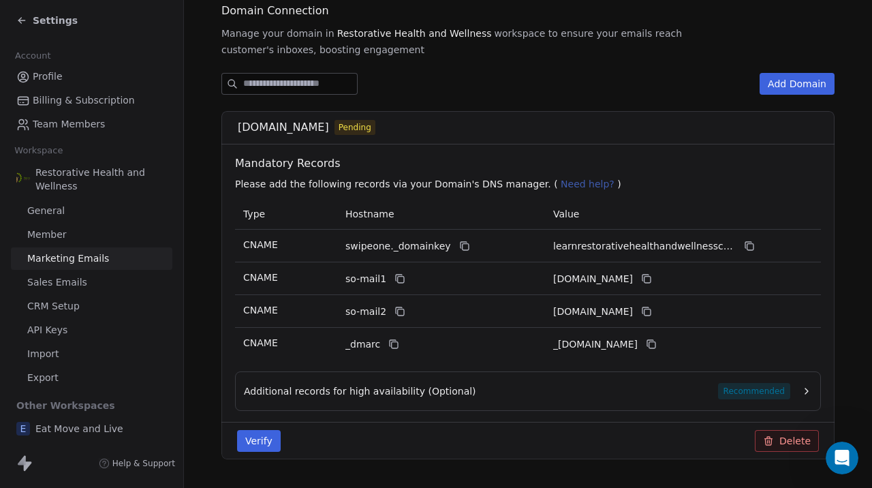
scroll to position [172, 0]
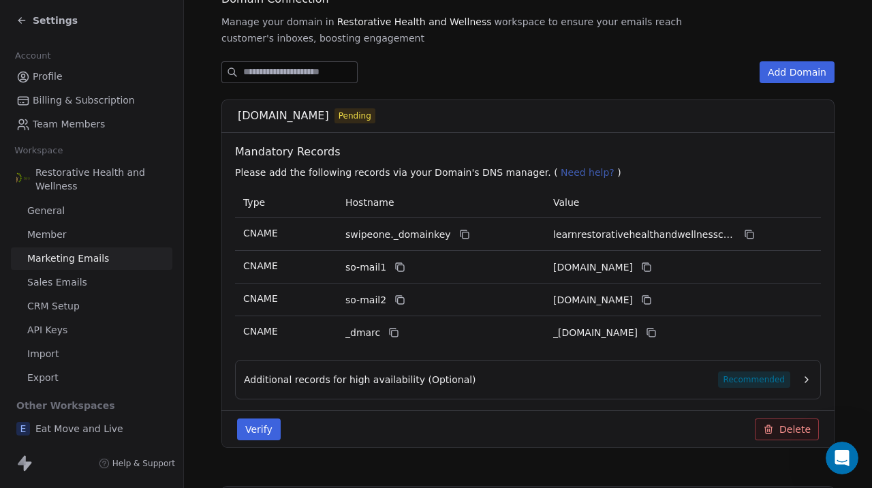
click button "Verify"
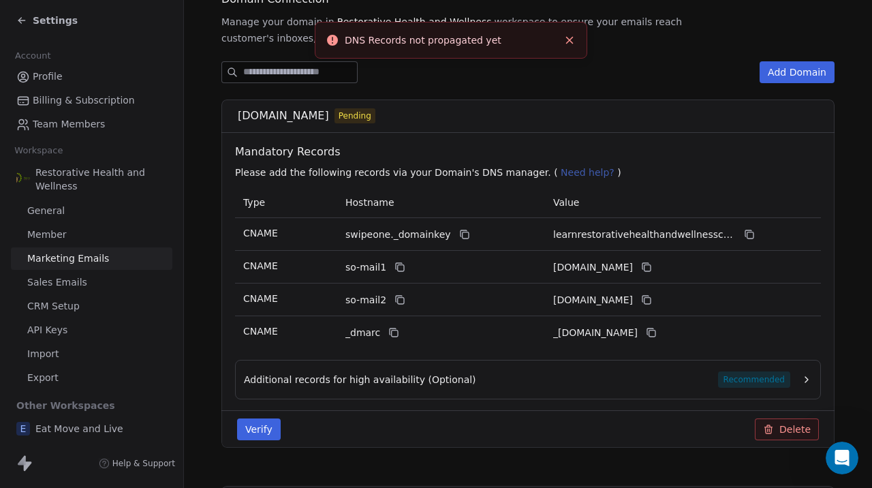
click div "[DOMAIN_NAME] Pending Mandatory Records Please add the following records via yo…"
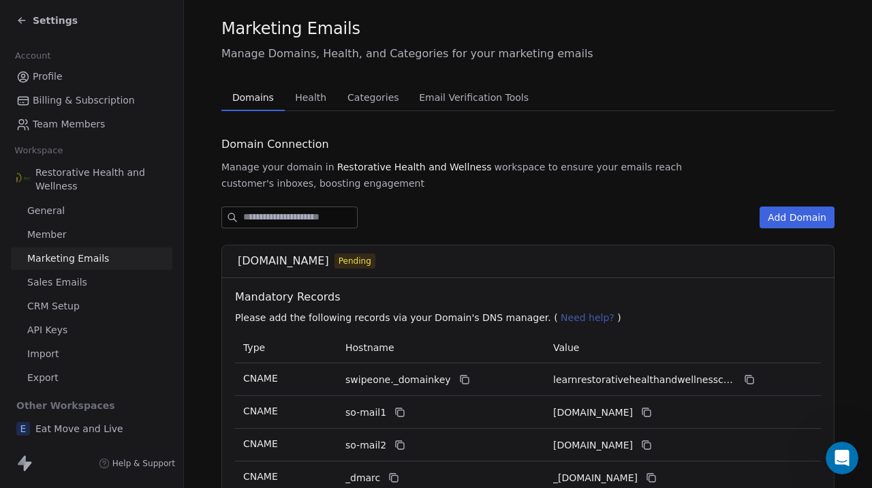
scroll to position [0, 0]
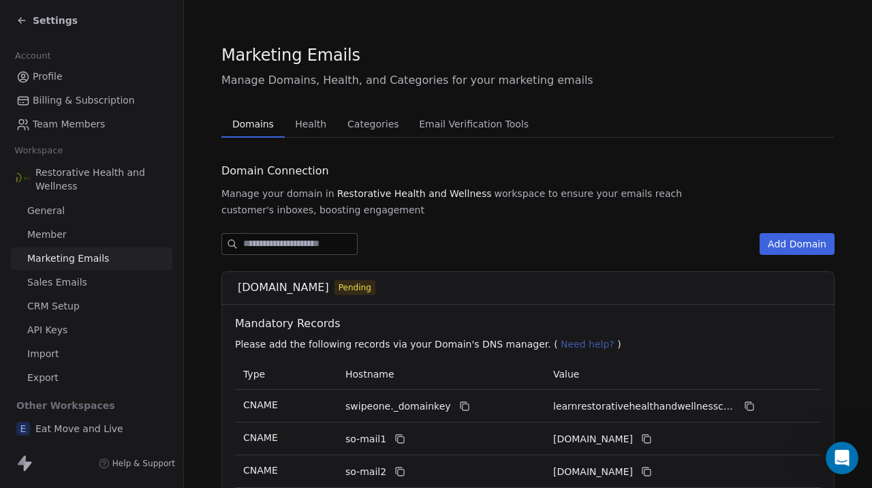
click div "Add Domain [DOMAIN_NAME] Pending Mandatory Records Please add the following rec…"
